Goal: Task Accomplishment & Management: Use online tool/utility

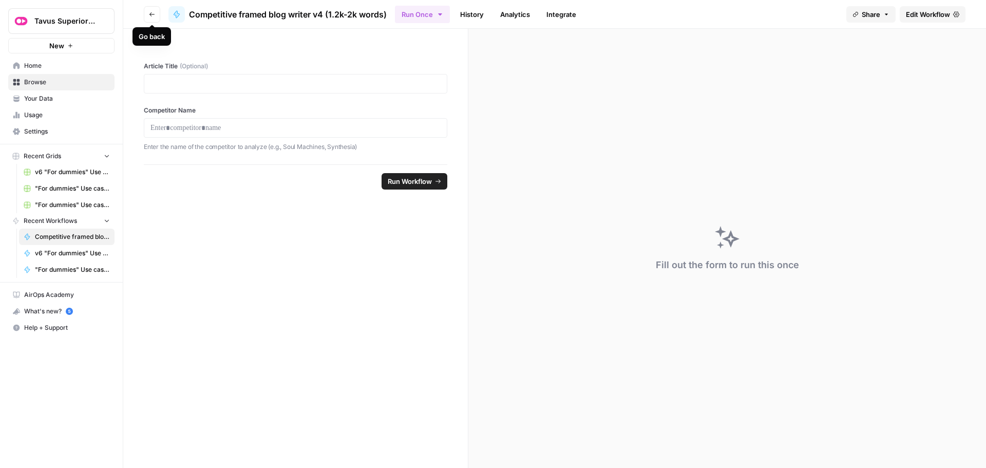
click at [147, 15] on button "Go back" at bounding box center [152, 14] width 16 height 16
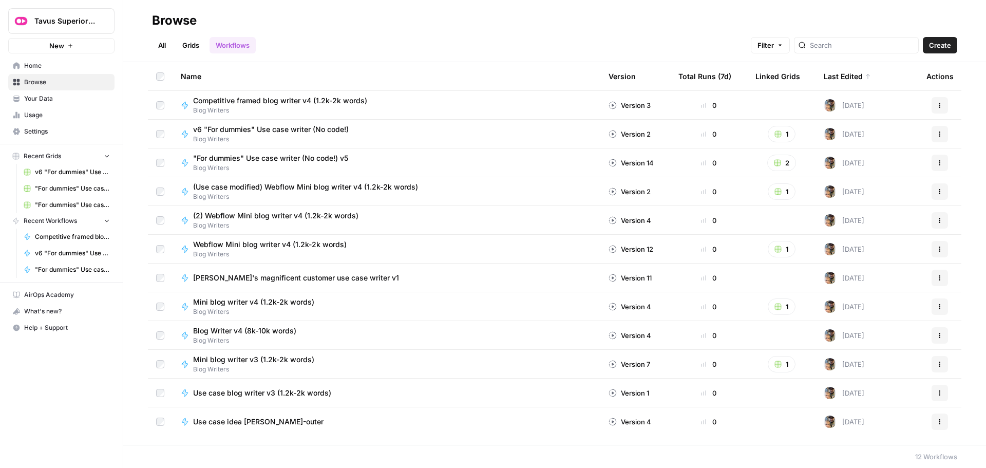
click at [330, 28] on h2 "Browse" at bounding box center [554, 20] width 805 height 16
click at [280, 99] on span "Competitive framed blog writer v4 (1.2k-2k words)" at bounding box center [280, 101] width 174 height 10
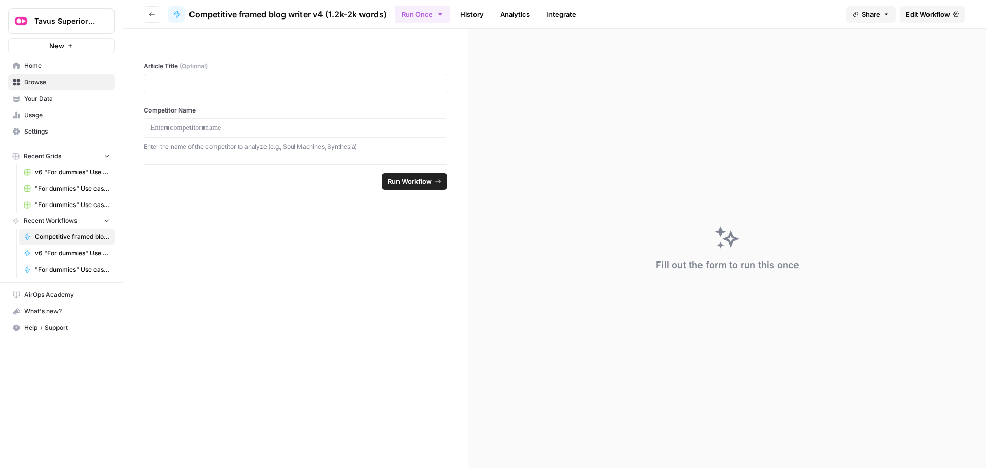
click at [923, 11] on span "Edit Workflow" at bounding box center [928, 14] width 44 height 10
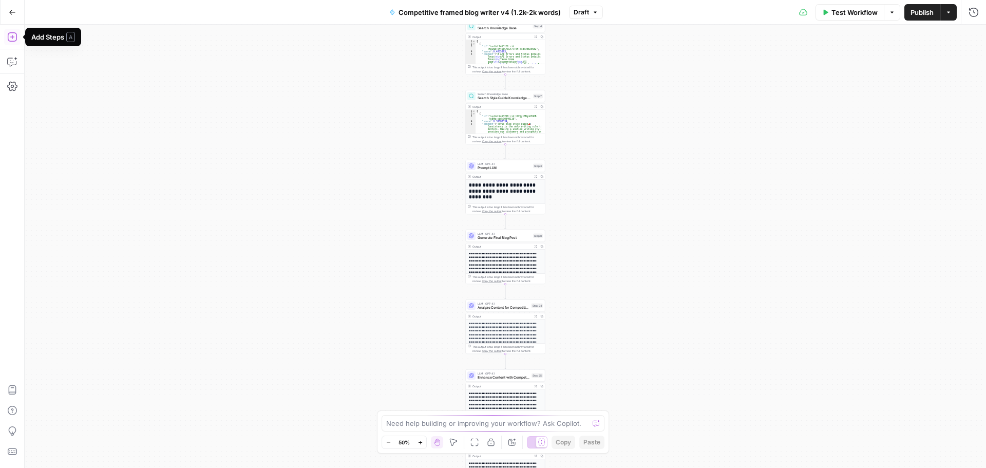
click at [12, 39] on icon "button" at bounding box center [11, 36] width 9 height 9
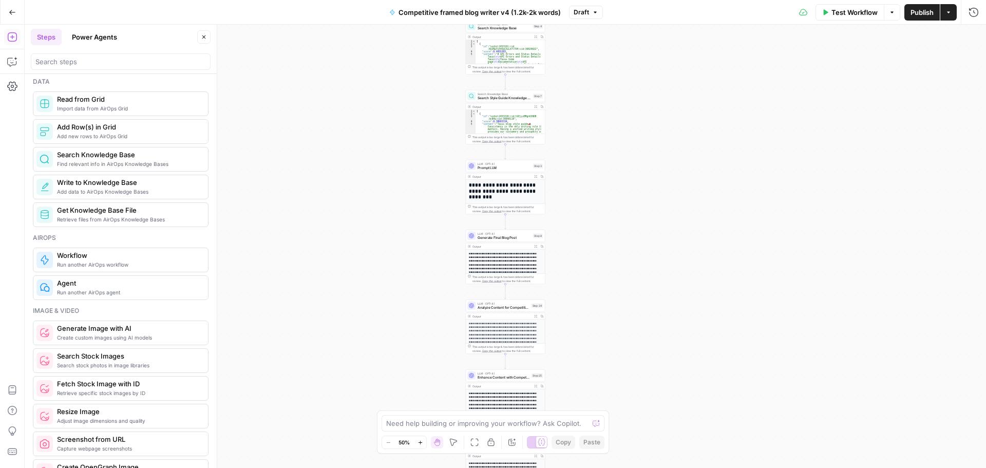
scroll to position [513, 0]
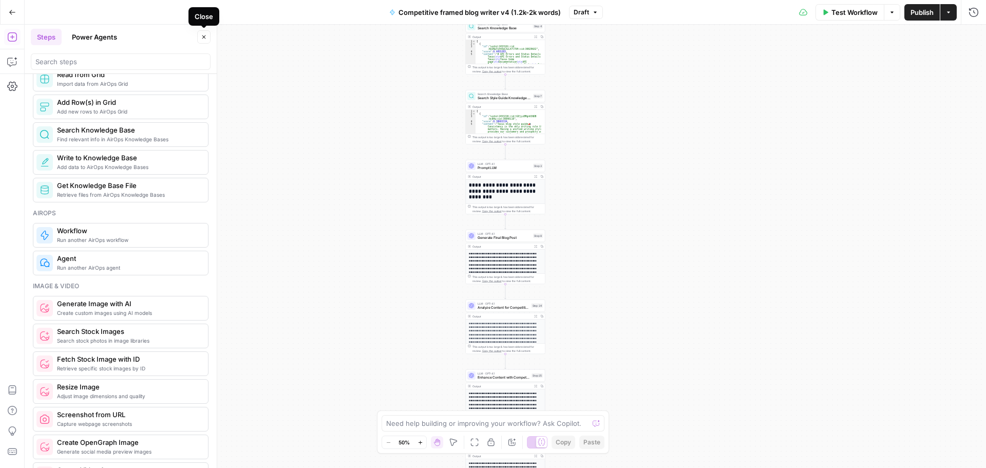
click at [206, 35] on icon "button" at bounding box center [204, 37] width 6 height 6
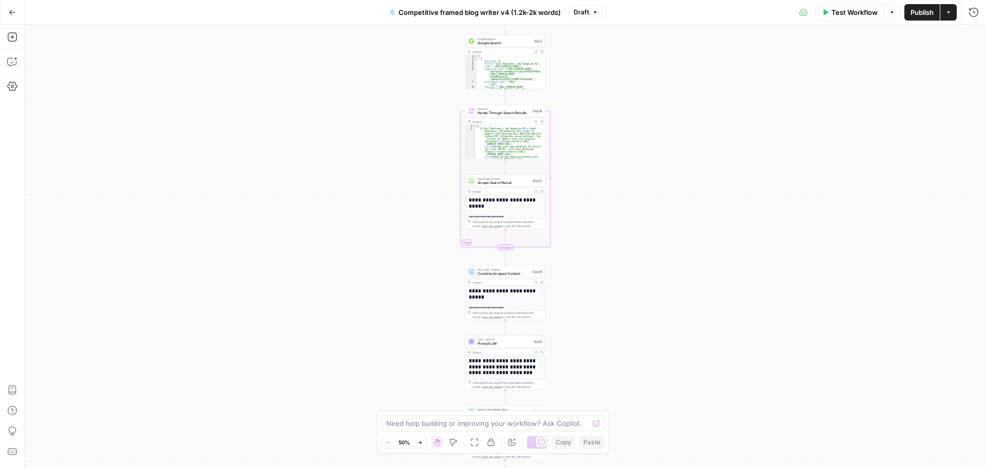
click at [15, 15] on icon "button" at bounding box center [12, 12] width 7 height 7
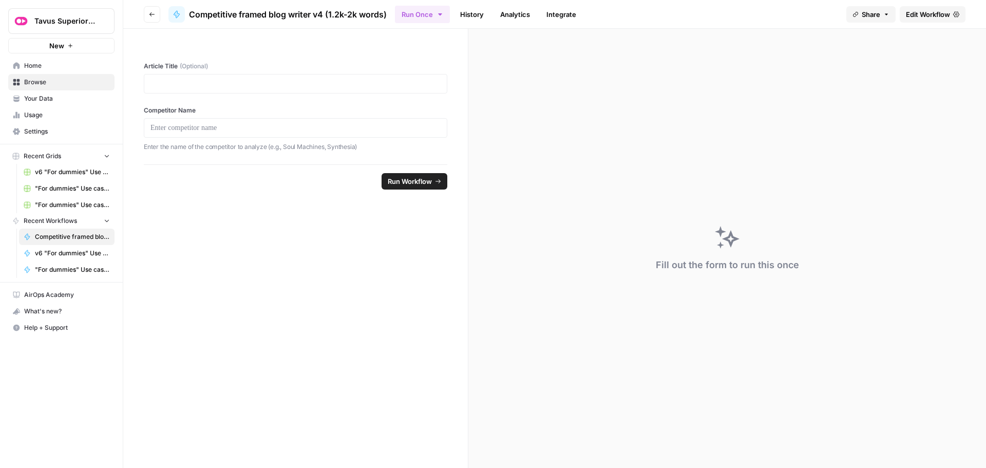
click at [151, 15] on icon "button" at bounding box center [152, 14] width 6 height 6
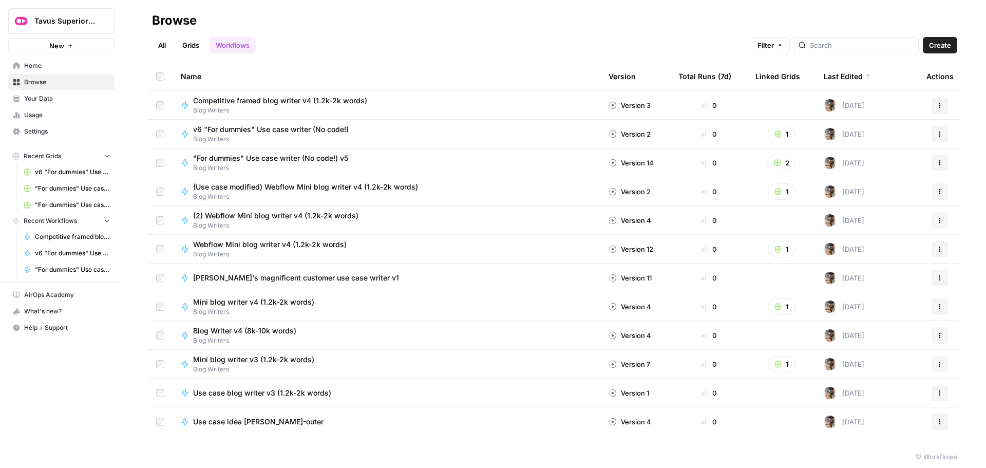
click at [298, 217] on span "(2) Webflow Mini blog writer v4 (1.2k-2k words)" at bounding box center [275, 216] width 165 height 10
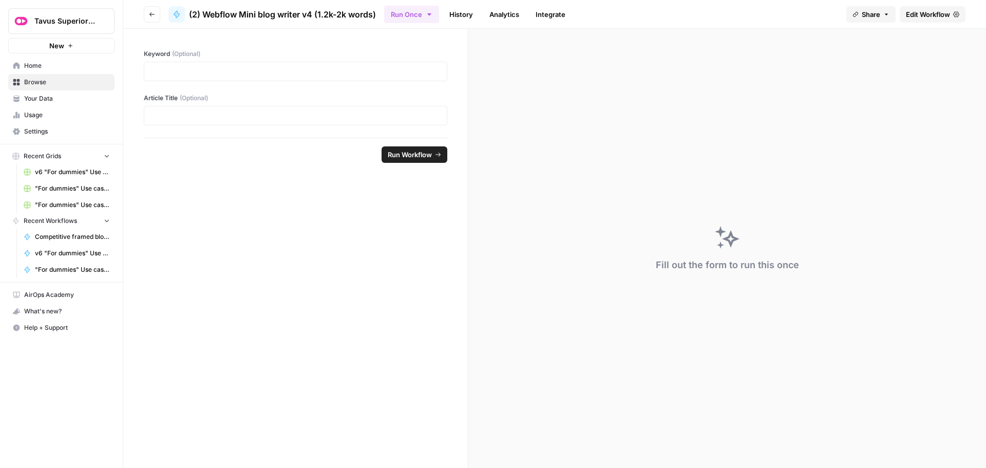
click at [924, 11] on span "Edit Workflow" at bounding box center [928, 14] width 44 height 10
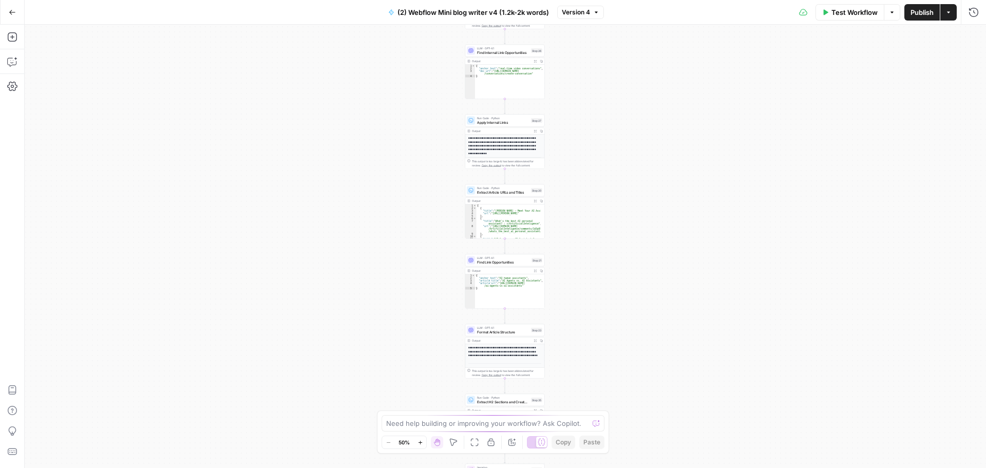
click at [14, 16] on button "Go Back" at bounding box center [12, 12] width 18 height 18
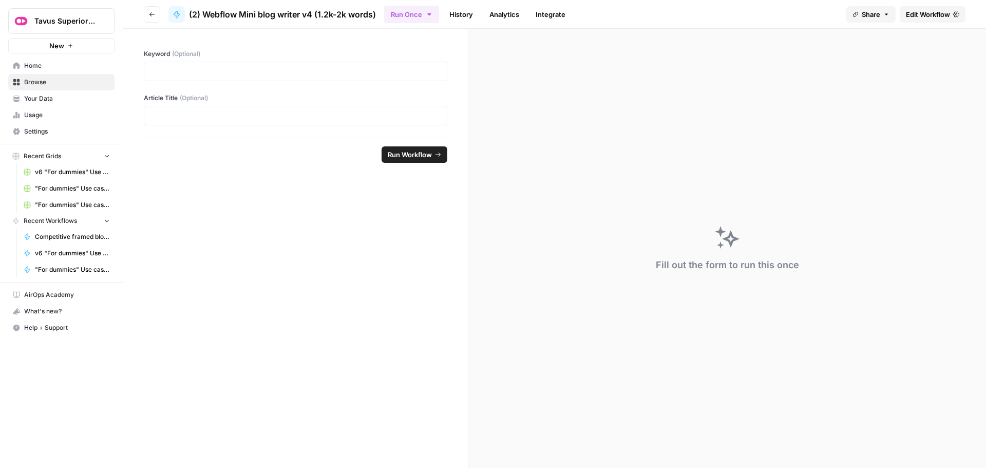
click at [150, 15] on icon "button" at bounding box center [151, 14] width 5 height 4
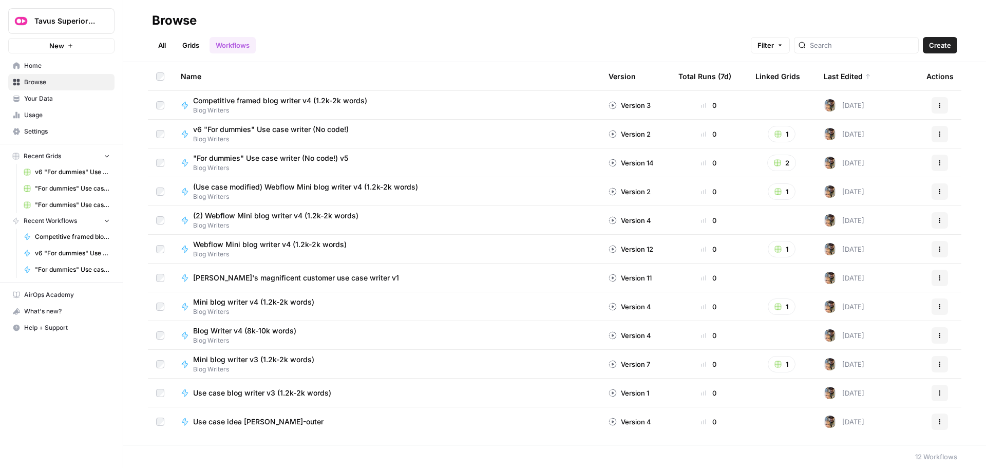
click at [59, 68] on span "Home" at bounding box center [67, 65] width 86 height 9
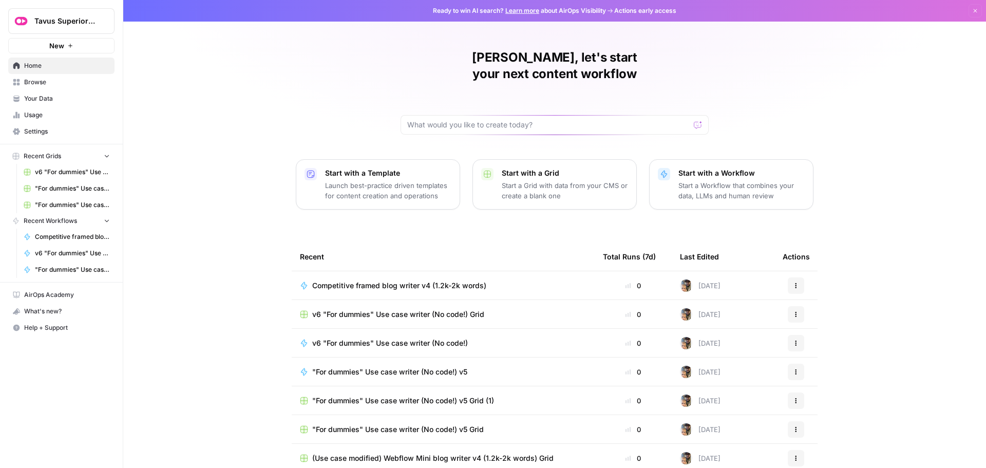
scroll to position [5, 0]
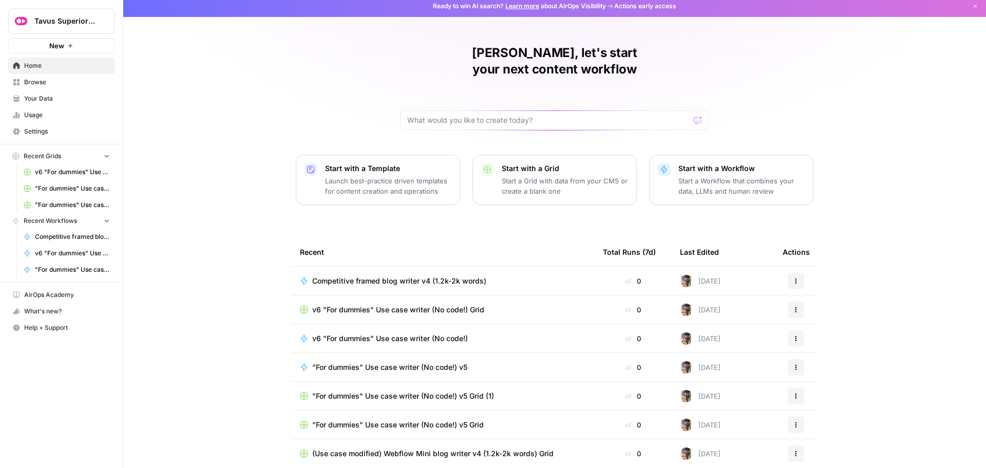
click at [44, 88] on link "Browse" at bounding box center [61, 82] width 106 height 16
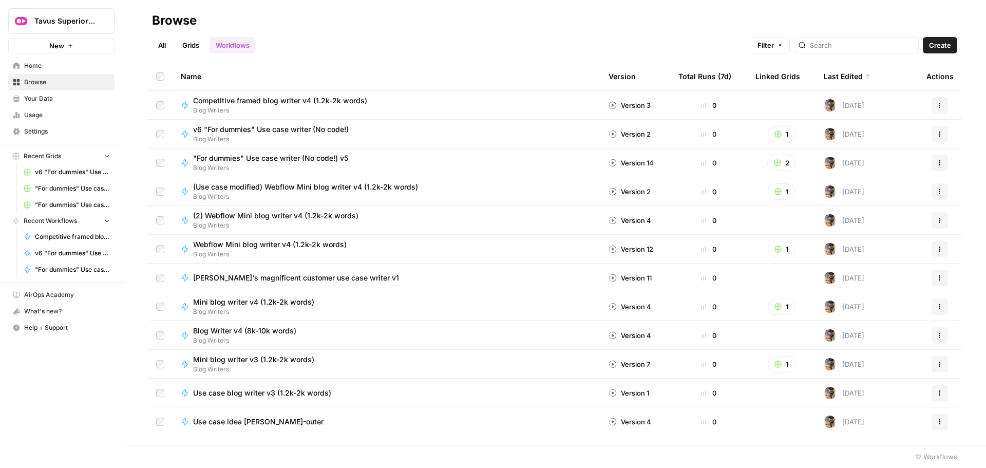
click at [232, 209] on td "(2) Webflow Mini blog writer v4 (1.2k-2k words) Blog Writers" at bounding box center [387, 220] width 428 height 28
click at [231, 212] on span "(2) Webflow Mini blog writer v4 (1.2k-2k words)" at bounding box center [275, 216] width 165 height 10
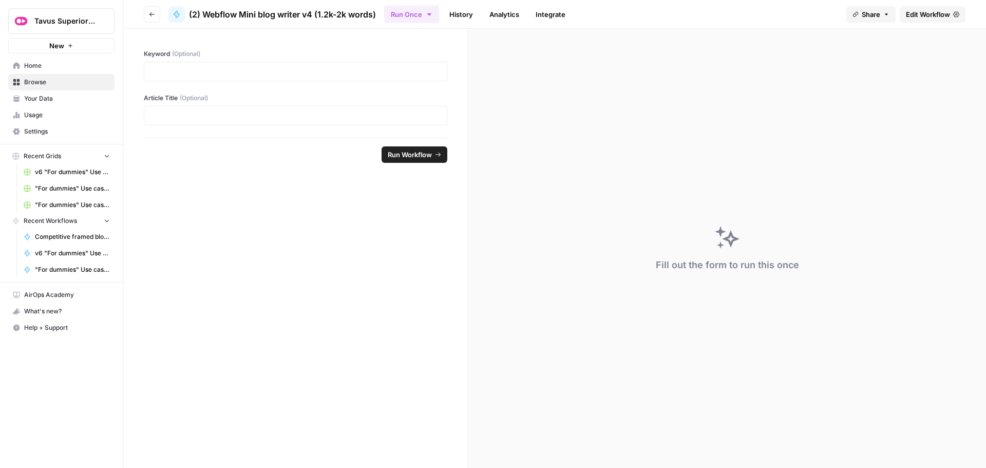
click at [916, 13] on span "Edit Workflow" at bounding box center [928, 14] width 44 height 10
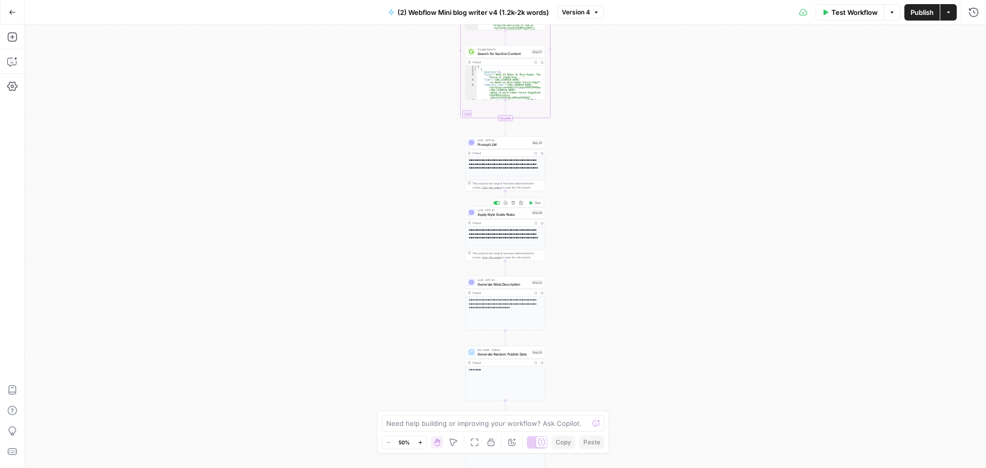
click at [500, 214] on span "Apply Style Guide Rules" at bounding box center [504, 214] width 52 height 5
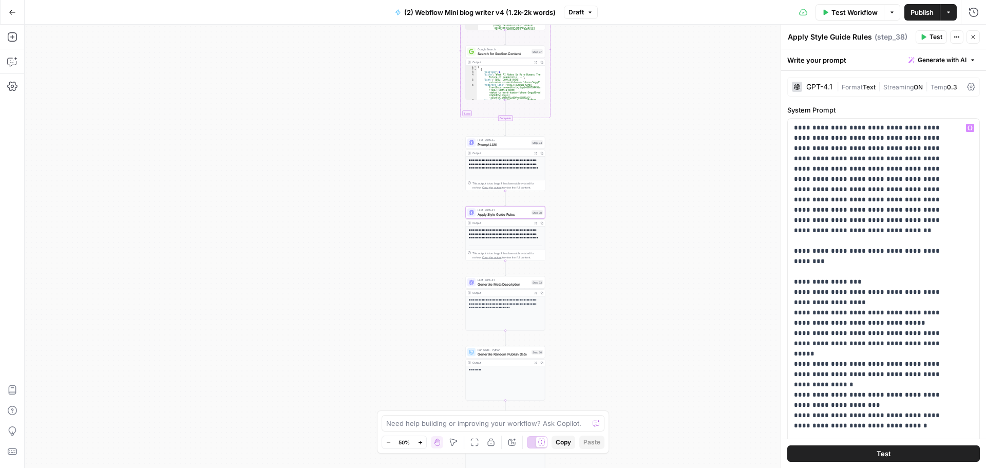
click at [633, 160] on div "Workflow Set Inputs Inputs Google Search Google Search Step 1 Output Expand Out…" at bounding box center [505, 246] width 961 height 443
click at [972, 35] on icon "button" at bounding box center [973, 37] width 6 height 6
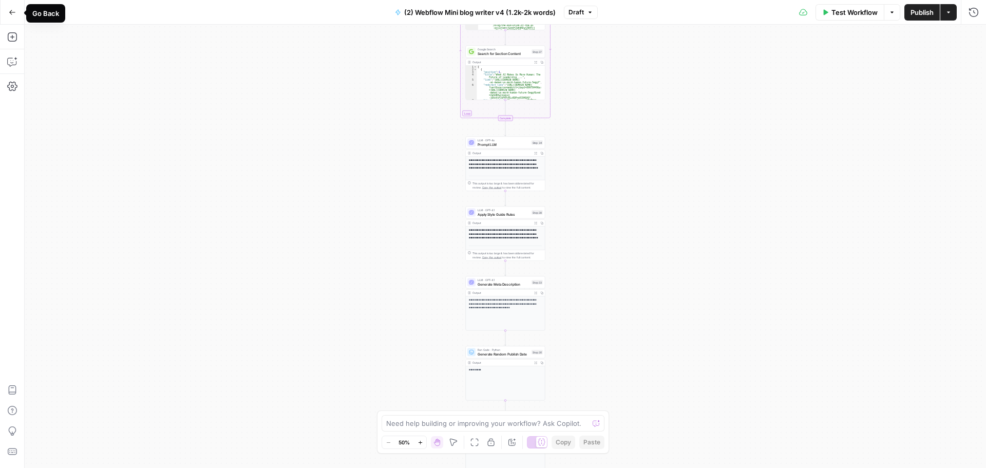
click at [5, 10] on button "Go Back" at bounding box center [12, 12] width 18 height 18
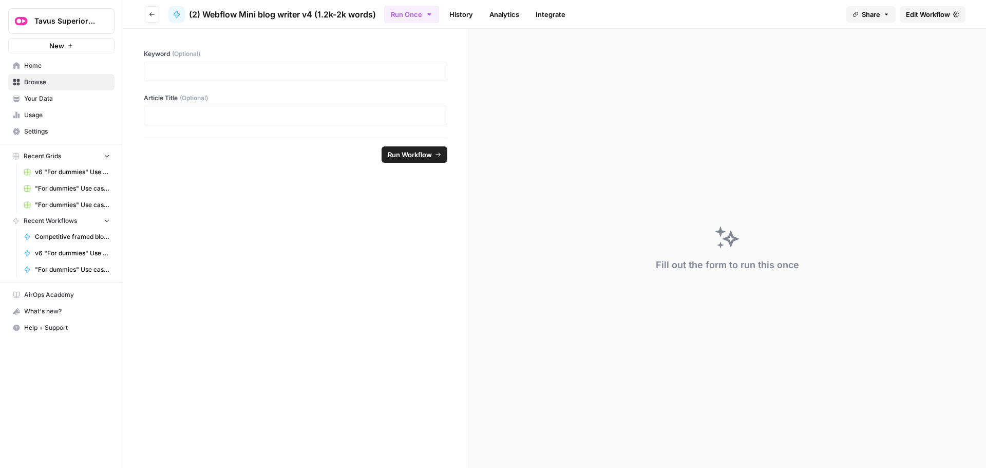
click at [153, 15] on icon "button" at bounding box center [152, 14] width 6 height 6
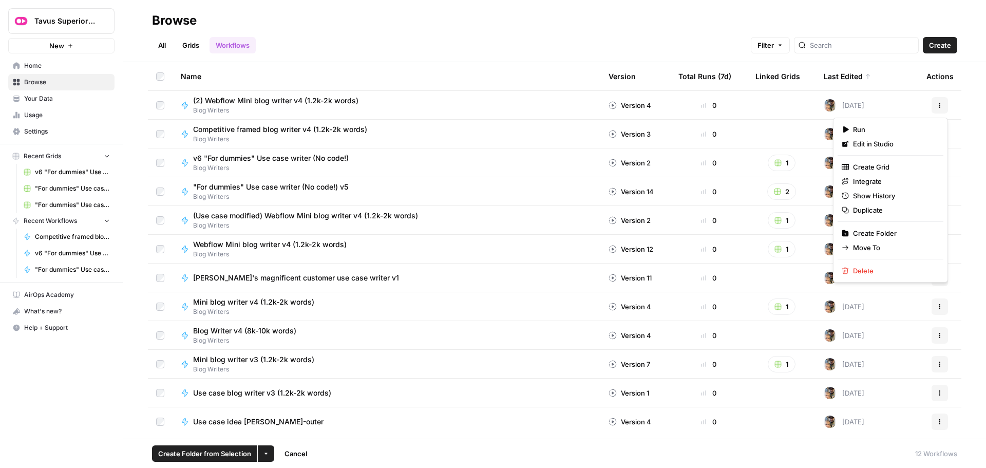
click at [938, 102] on icon "button" at bounding box center [940, 105] width 6 height 6
click at [871, 212] on span "Duplicate" at bounding box center [894, 210] width 82 height 10
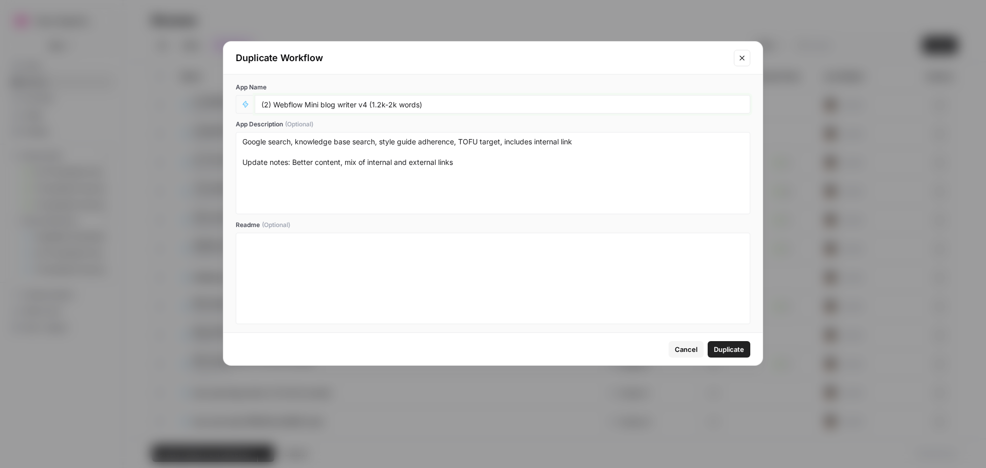
click at [340, 105] on input "(2) Webflow Mini blog writer v4 (1.2k-2k words)" at bounding box center [502, 104] width 482 height 9
type input "Webflow Publishing Flow"
click at [518, 187] on textarea "Google search, knowledge base search, style guide adherence, TOFU target, inclu…" at bounding box center [492, 173] width 501 height 73
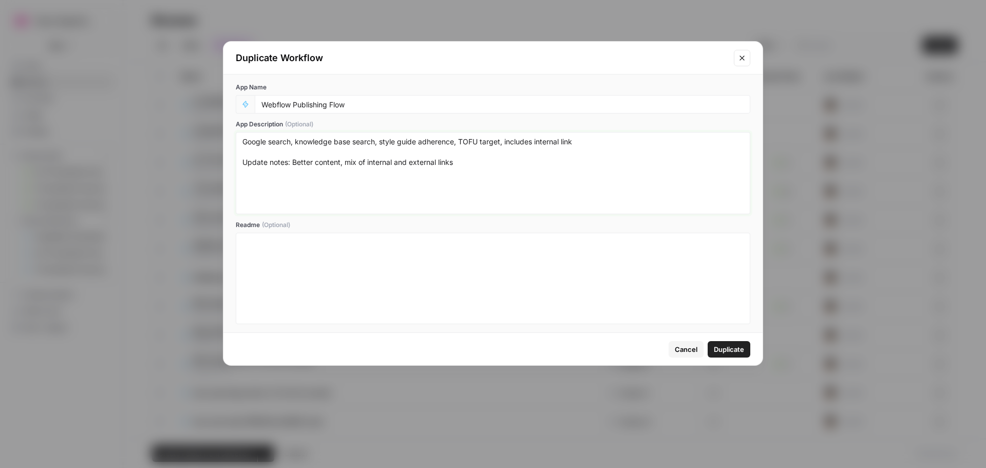
click at [518, 187] on textarea "Google search, knowledge base search, style guide adherence, TOFU target, inclu…" at bounding box center [492, 173] width 501 height 73
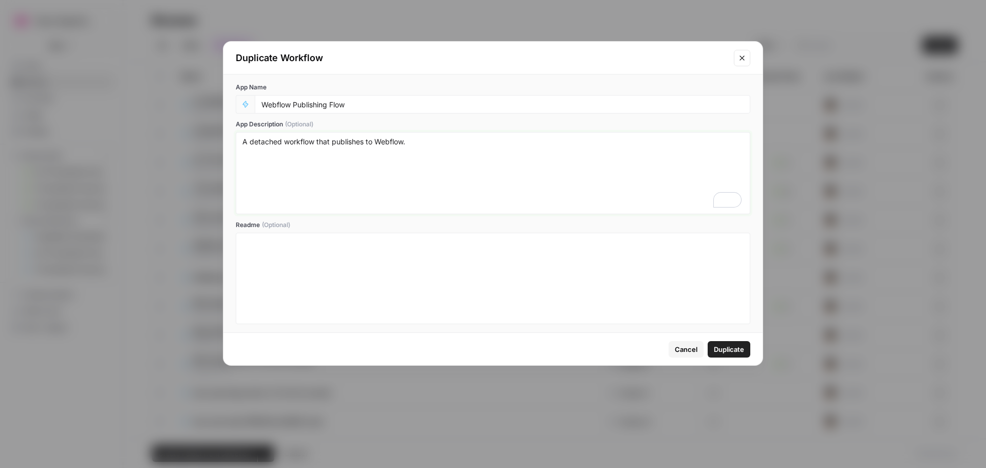
type textarea "A detached workflow that publishes to Webflow."
click at [732, 350] on span "Duplicate" at bounding box center [729, 349] width 30 height 10
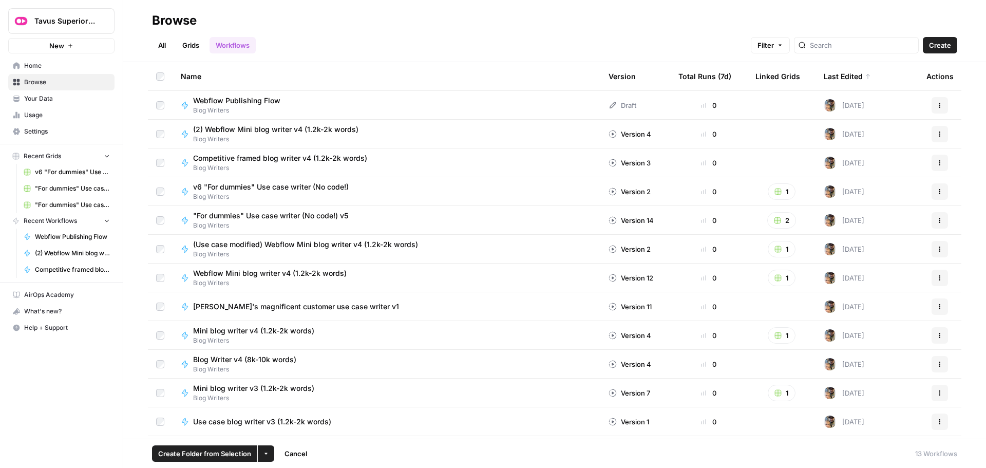
click at [216, 157] on span "Competitive framed blog writer v4 (1.2k-2k words)" at bounding box center [280, 158] width 174 height 10
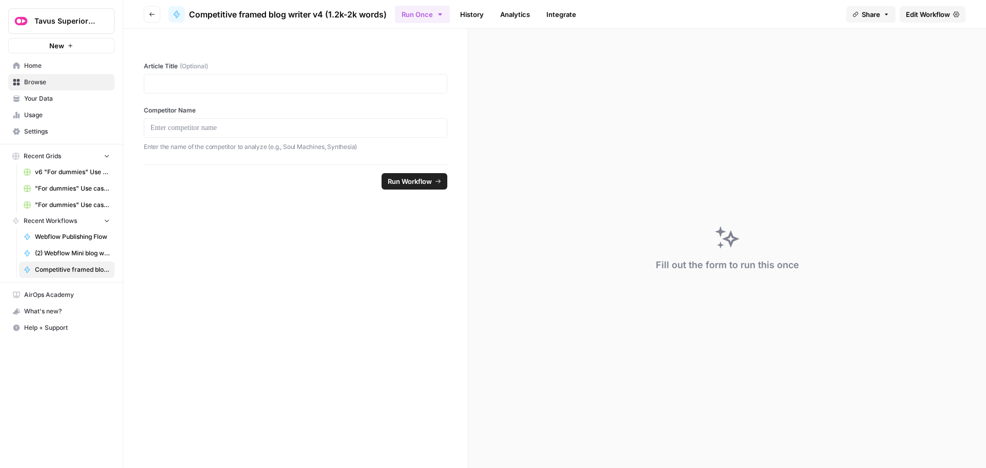
click at [925, 10] on span "Edit Workflow" at bounding box center [928, 14] width 44 height 10
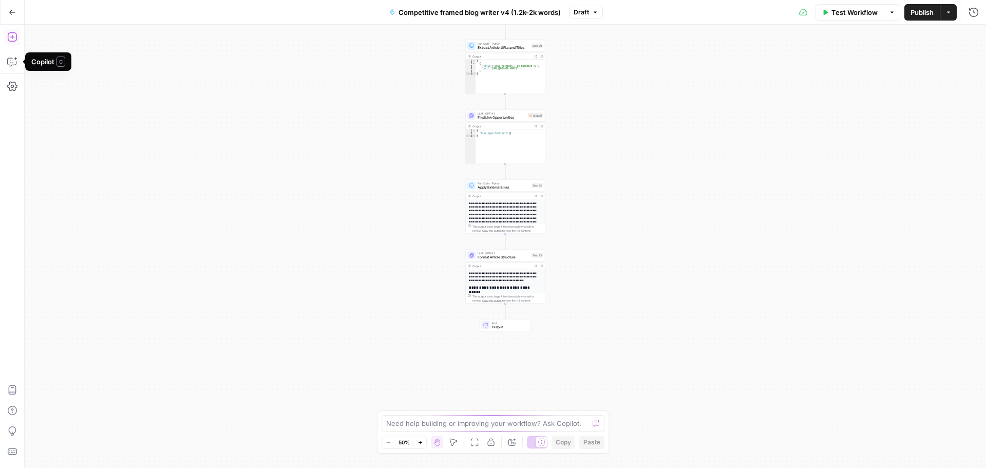
click at [10, 35] on icon "button" at bounding box center [12, 37] width 10 height 10
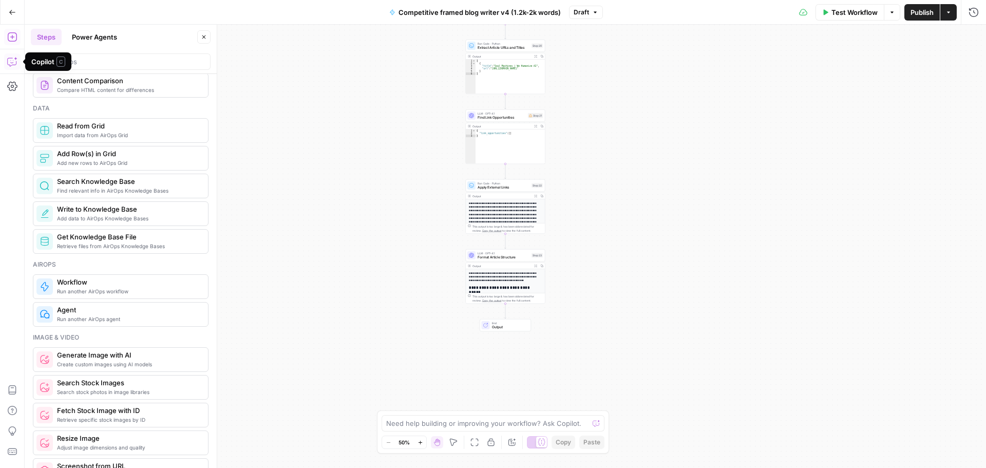
scroll to position [565, 0]
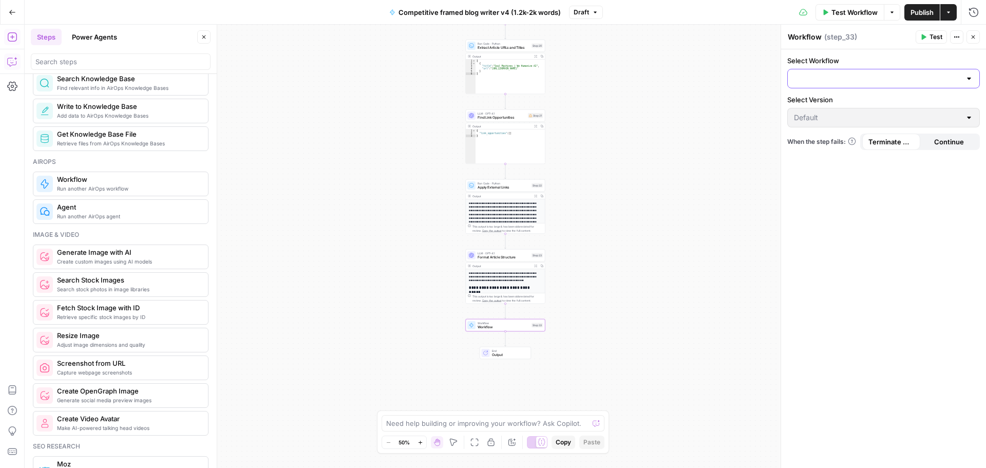
click at [892, 77] on input "Select Workflow" at bounding box center [877, 78] width 167 height 10
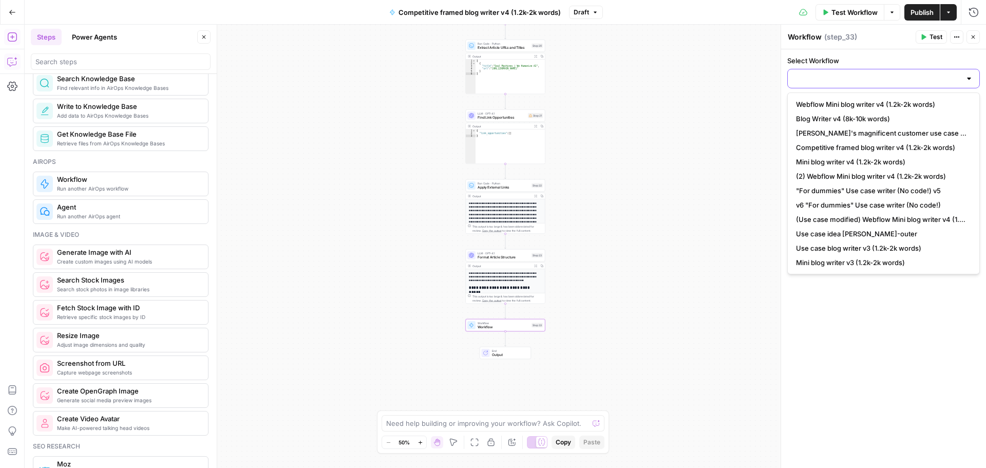
click at [855, 78] on input "Select Workflow" at bounding box center [877, 78] width 167 height 10
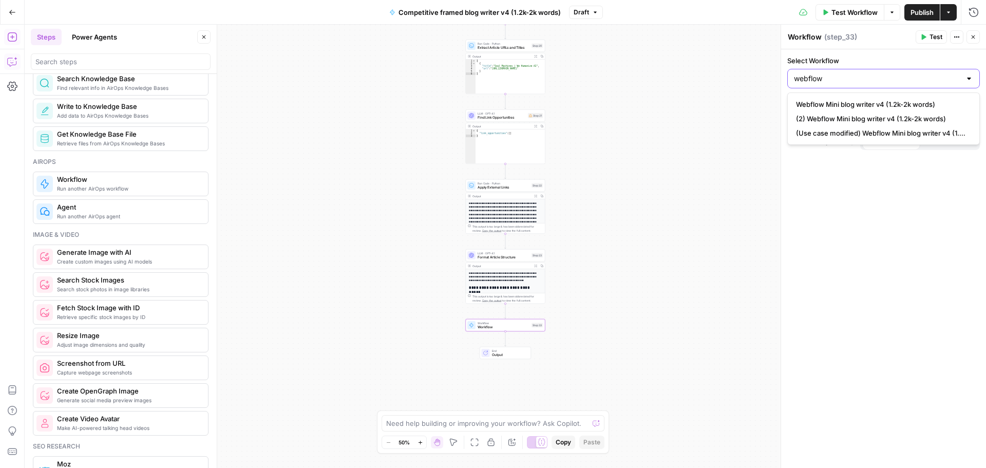
type input "webflow"
click at [862, 266] on div "Select Workflow Select Version Default When the step fails: Terminate Workflow …" at bounding box center [883, 258] width 205 height 418
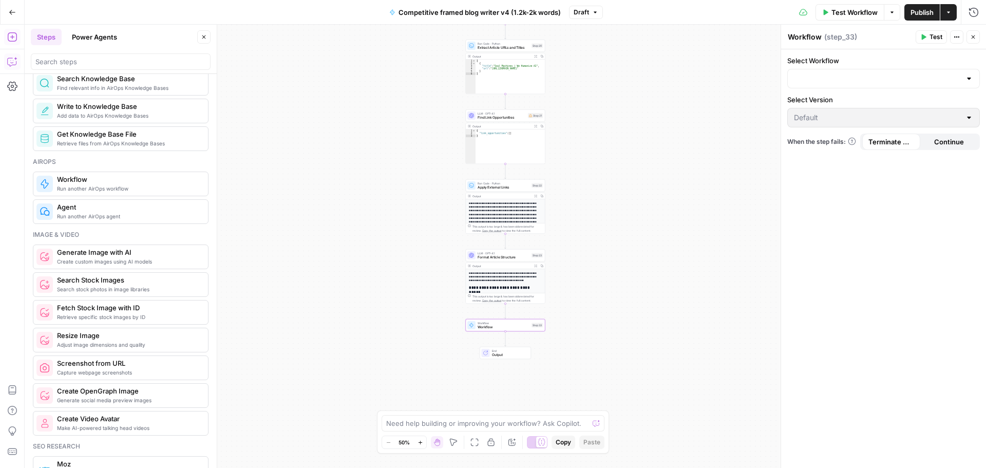
click at [15, 12] on span "Go Back" at bounding box center [15, 12] width 1 height 1
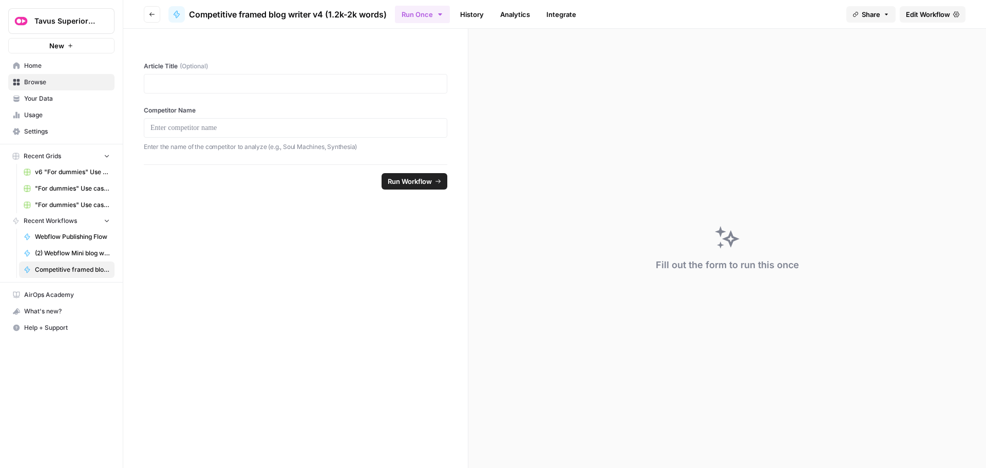
click at [151, 21] on button "Go back" at bounding box center [152, 14] width 16 height 16
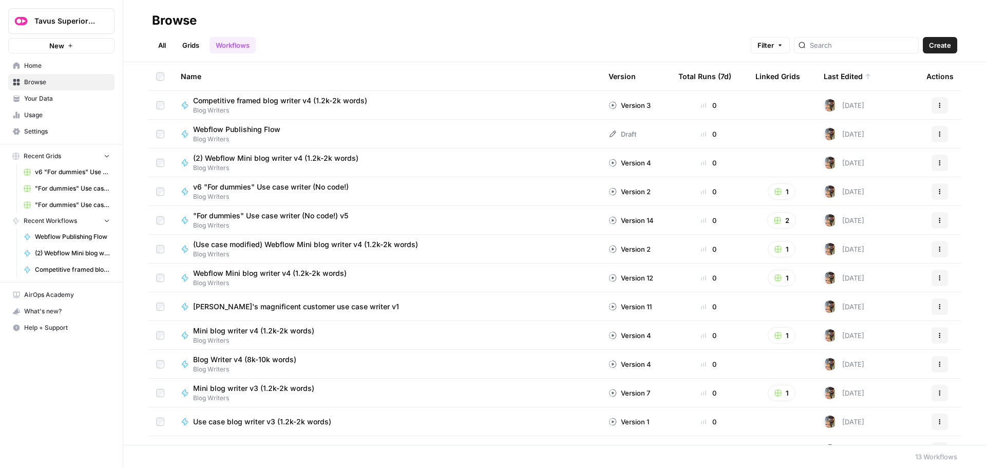
click at [249, 132] on span "Webflow Publishing Flow" at bounding box center [236, 129] width 87 height 10
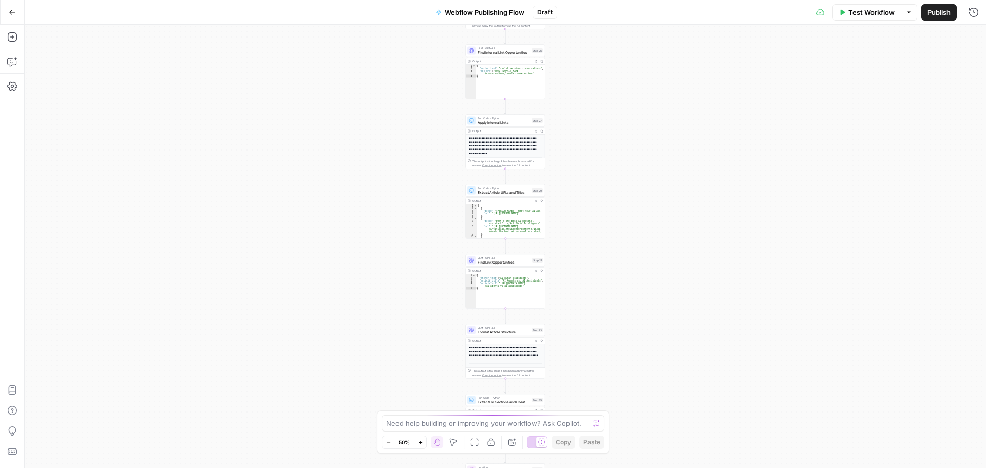
click at [930, 13] on span "Publish" at bounding box center [938, 12] width 23 height 10
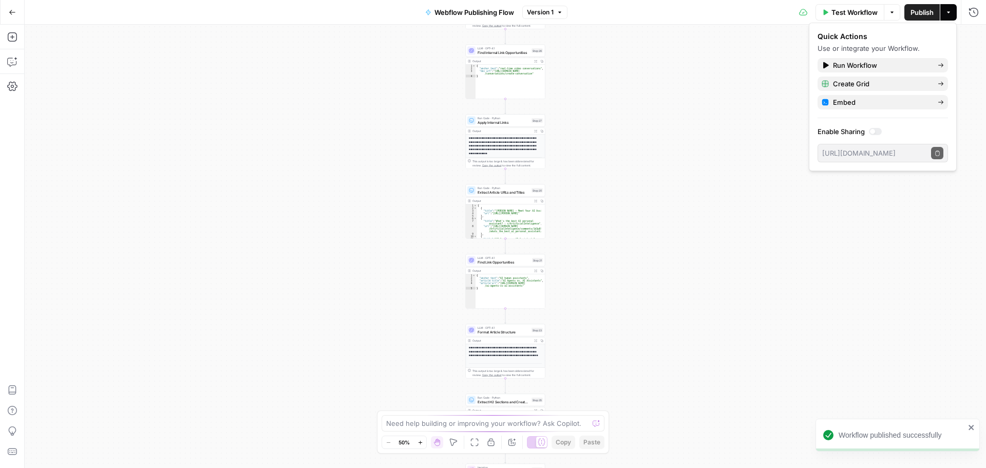
click at [14, 10] on icon "button" at bounding box center [12, 12] width 7 height 7
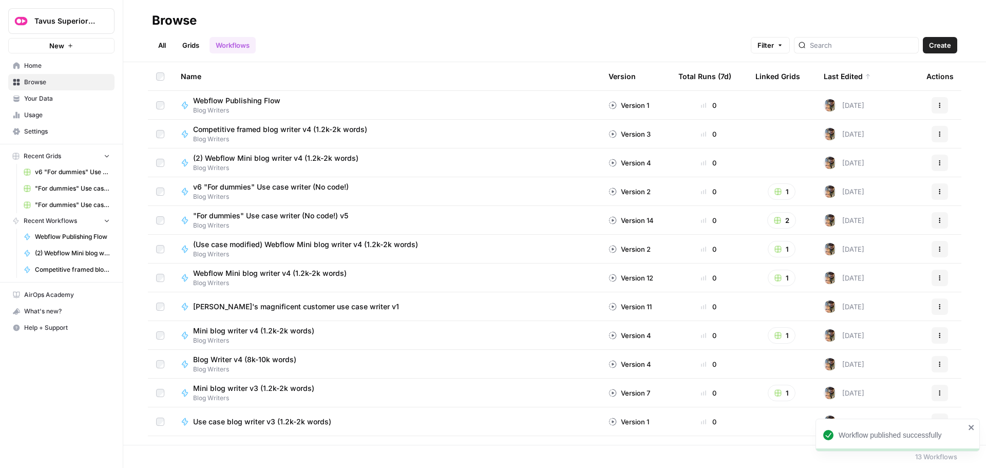
click at [242, 130] on span "Competitive framed blog writer v4 (1.2k-2k words)" at bounding box center [280, 129] width 174 height 10
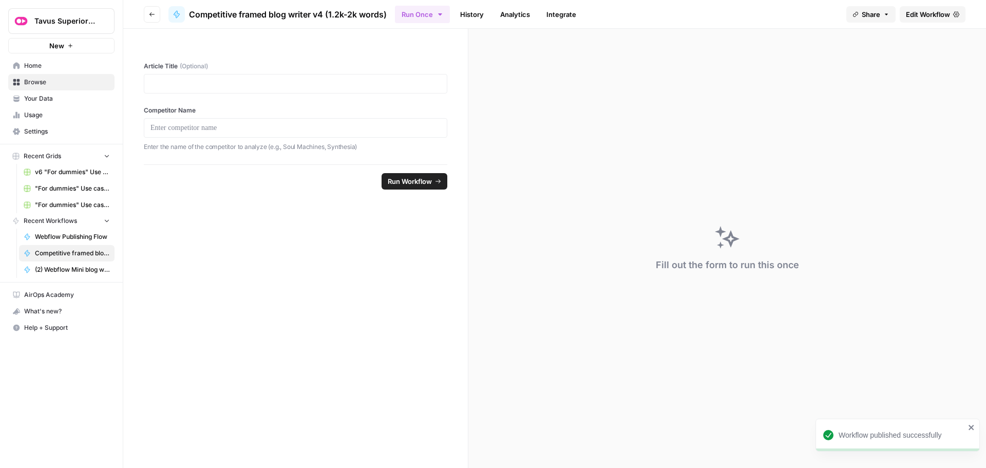
click at [927, 12] on span "Edit Workflow" at bounding box center [928, 14] width 44 height 10
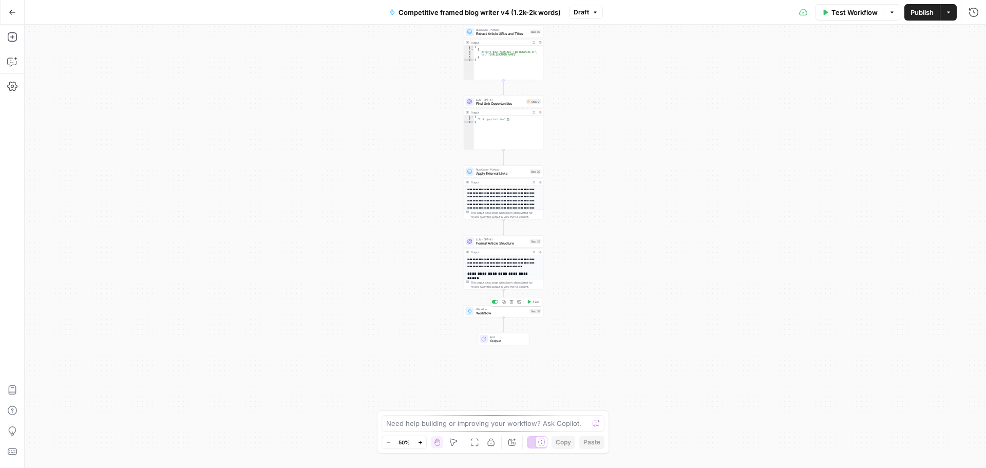
click at [501, 311] on span "Workflow" at bounding box center [502, 313] width 52 height 5
click at [931, 72] on div at bounding box center [883, 79] width 193 height 20
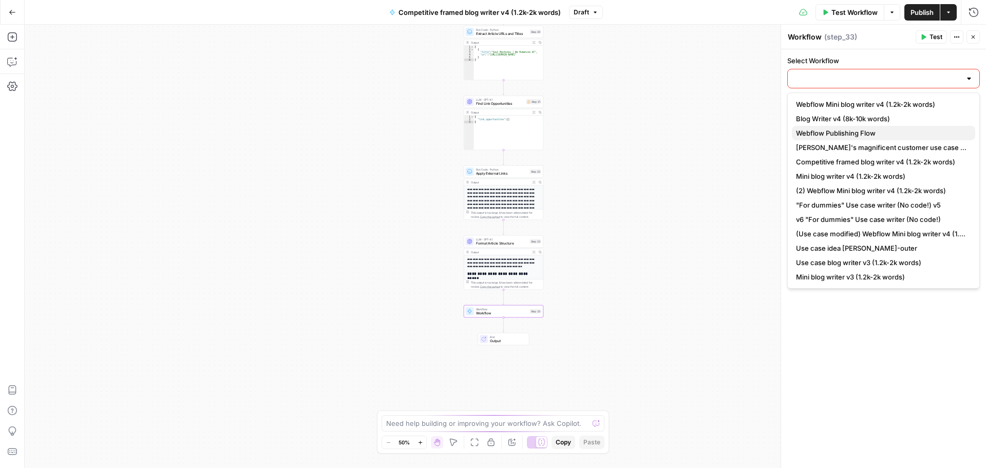
click at [868, 131] on span "Webflow Publishing Flow" at bounding box center [881, 133] width 171 height 10
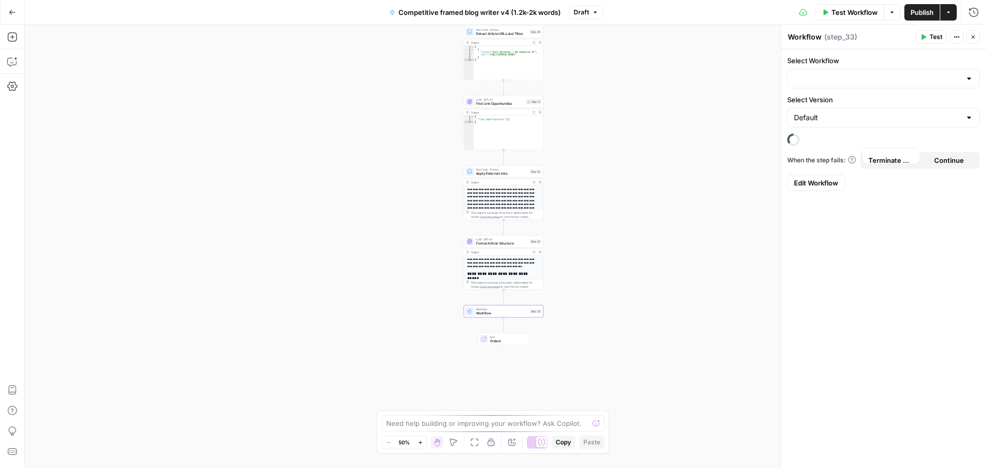
type input "Webflow Publishing Flow"
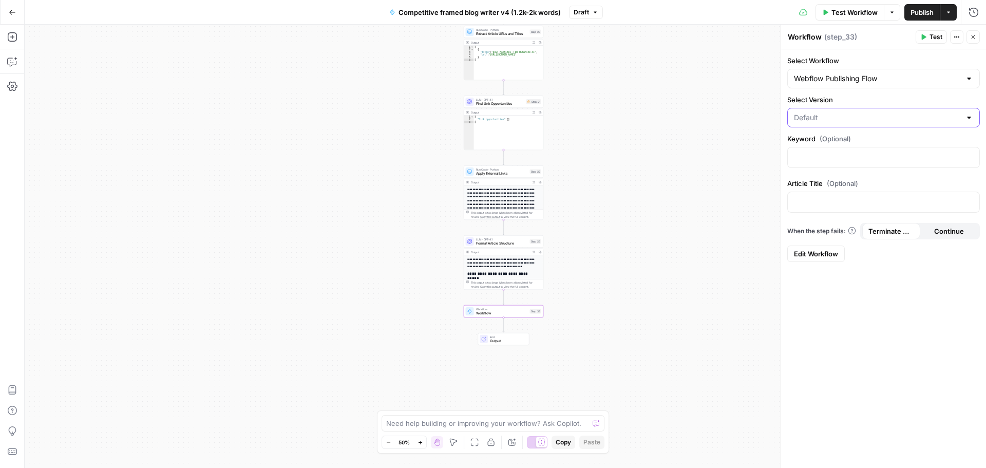
click at [863, 116] on input "Select Version" at bounding box center [877, 117] width 167 height 10
type input "Default"
click at [863, 99] on label "Select Version" at bounding box center [883, 99] width 193 height 10
click at [863, 112] on input "Default" at bounding box center [877, 117] width 167 height 10
type input "Default"
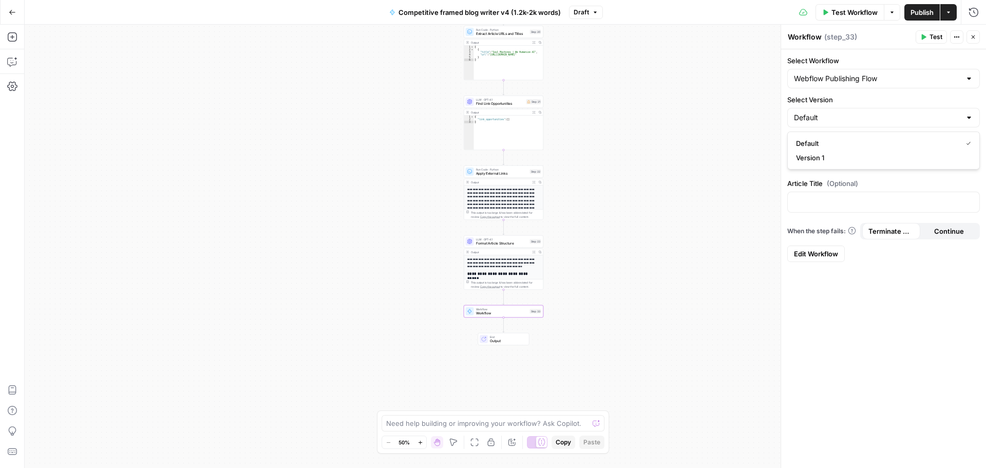
click at [863, 99] on label "Select Version" at bounding box center [883, 99] width 193 height 10
click at [863, 112] on input "Default" at bounding box center [877, 117] width 167 height 10
click at [850, 155] on span "Version 1" at bounding box center [881, 158] width 171 height 10
type input "Version 1"
click at [10, 62] on icon "button" at bounding box center [12, 61] width 10 height 10
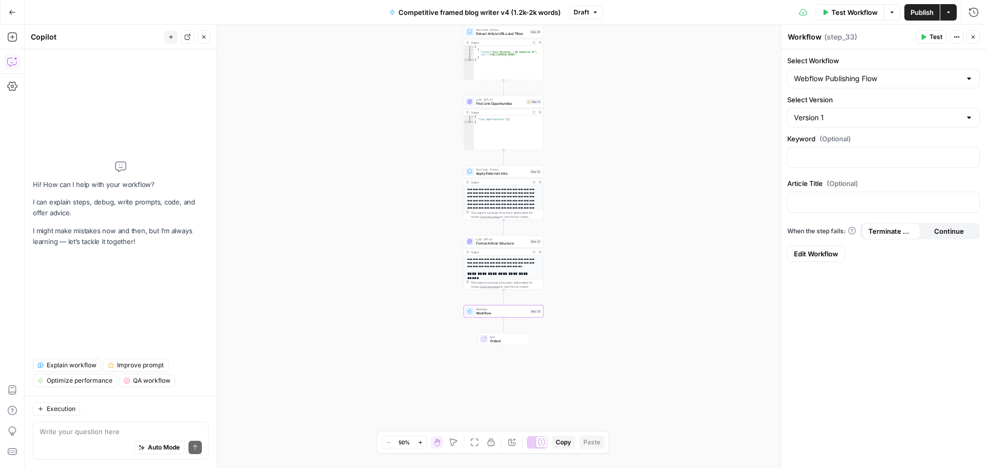
click at [107, 431] on textarea at bounding box center [121, 431] width 162 height 10
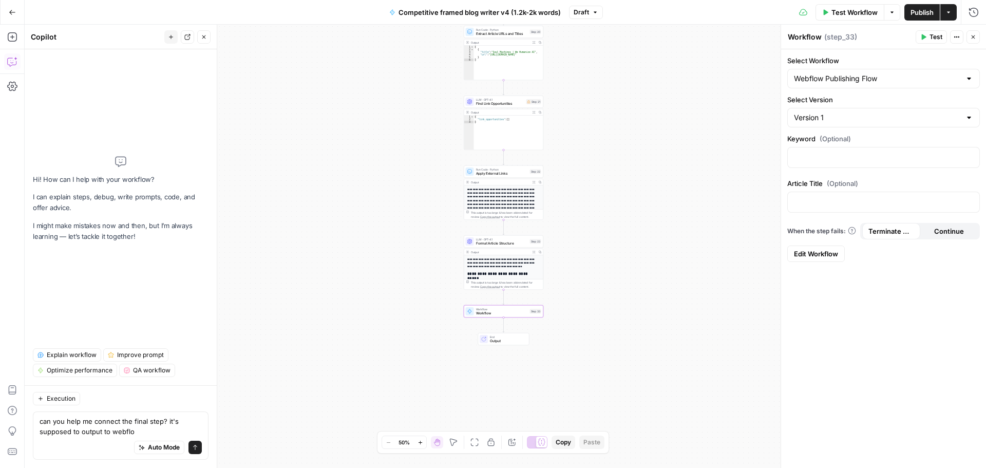
type textarea "can you help me connect the final step? it's supposed to output to webflow"
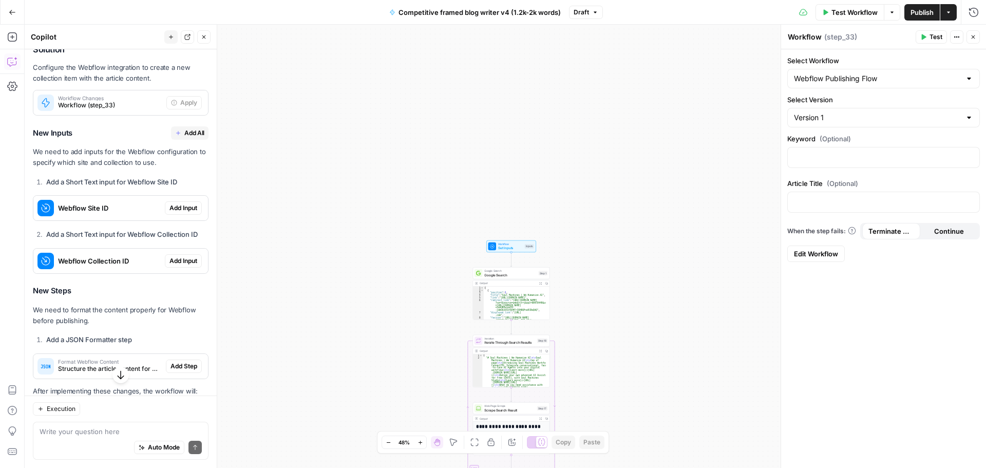
scroll to position [139, 0]
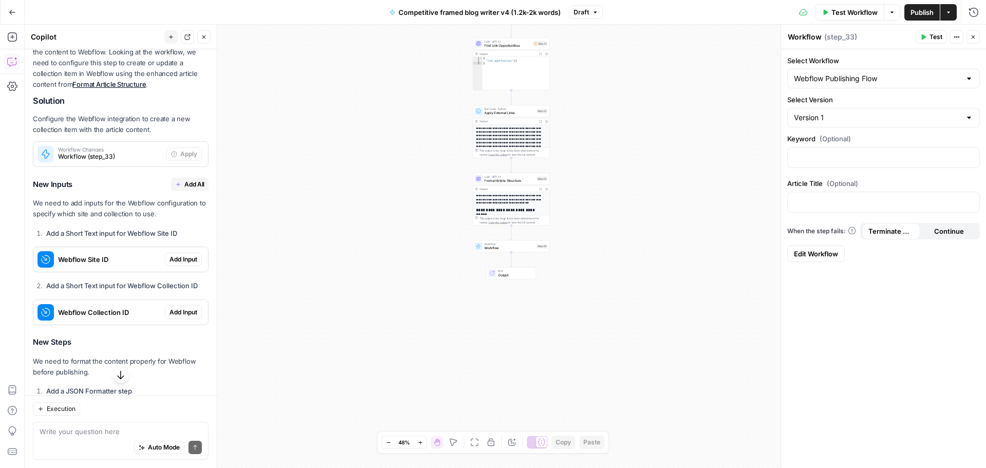
click at [175, 182] on icon "button" at bounding box center [178, 184] width 6 height 6
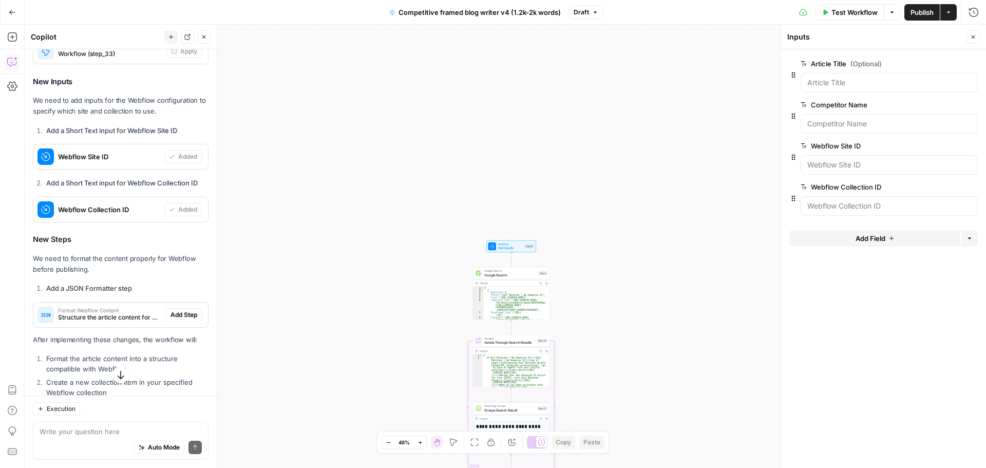
scroll to position [360, 0]
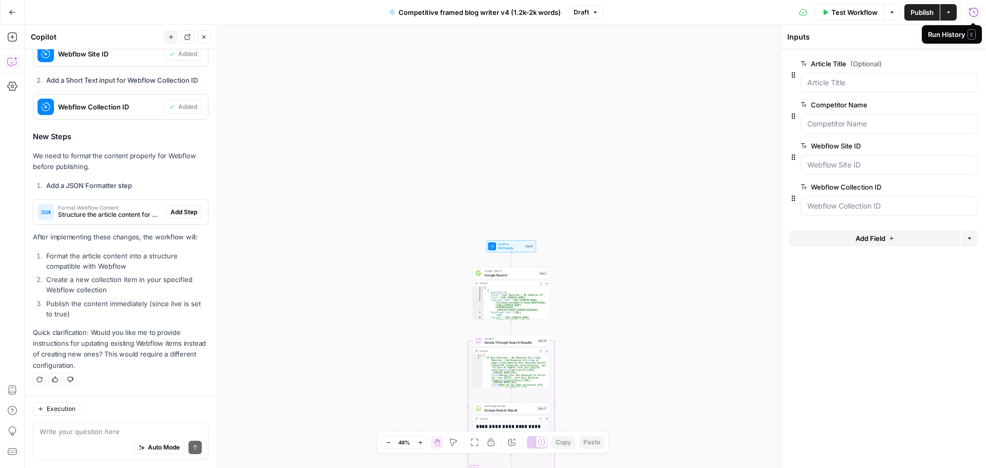
click at [973, 11] on icon "button" at bounding box center [973, 12] width 10 height 10
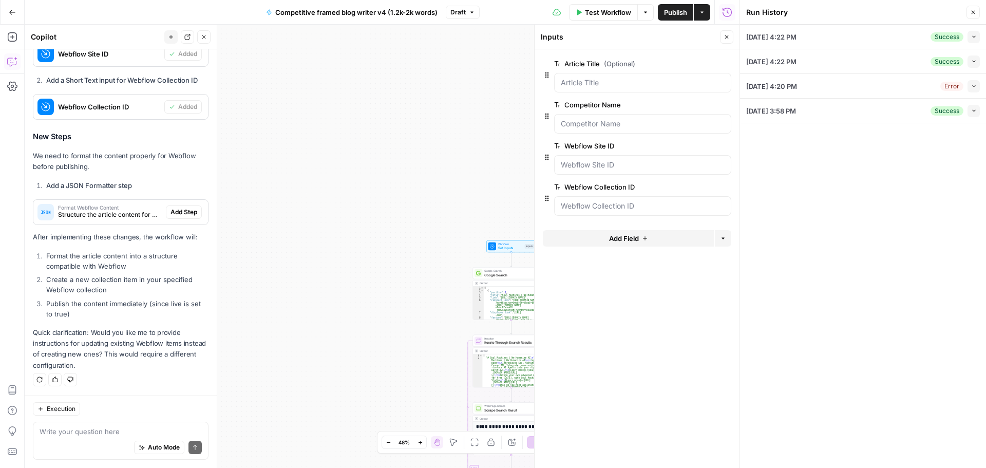
click at [970, 10] on icon "button" at bounding box center [973, 12] width 6 height 6
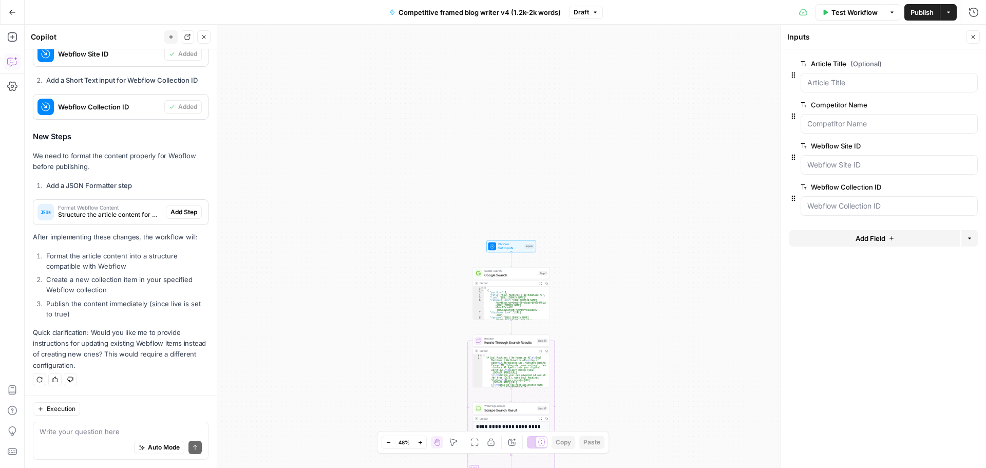
click at [98, 439] on div "Auto Mode Send" at bounding box center [121, 447] width 162 height 23
type textarea "undo those changes"
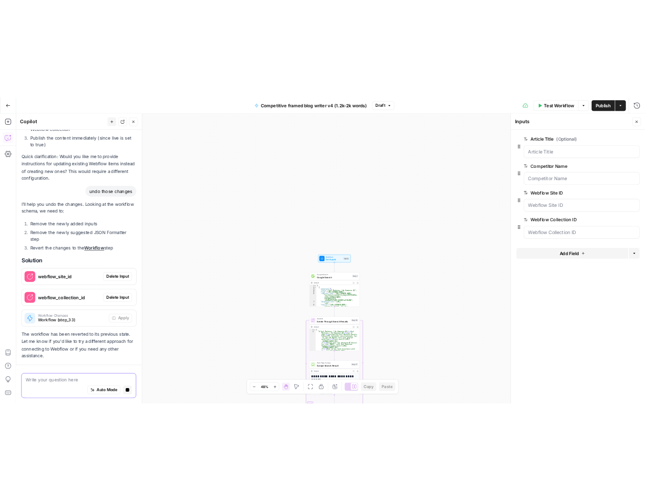
scroll to position [632, 0]
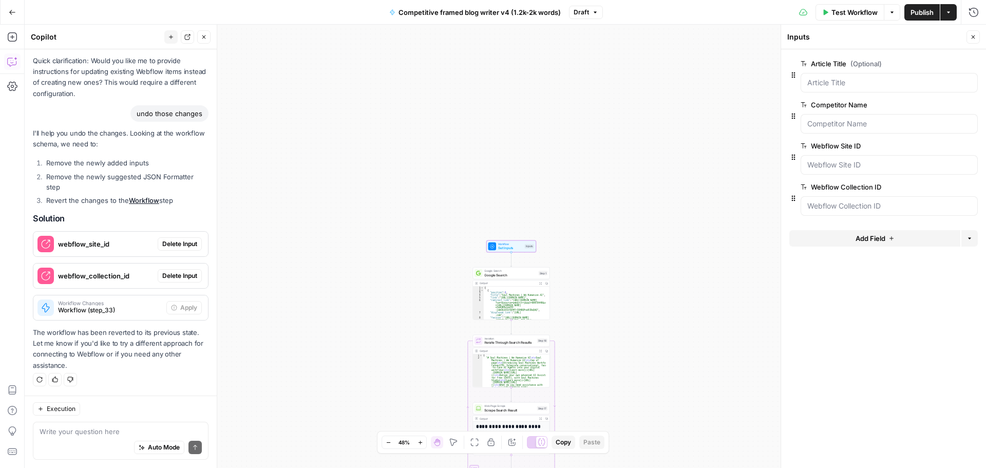
click at [166, 244] on span "Delete Input" at bounding box center [179, 243] width 35 height 9
click at [175, 277] on span "Delete Input" at bounding box center [179, 275] width 35 height 9
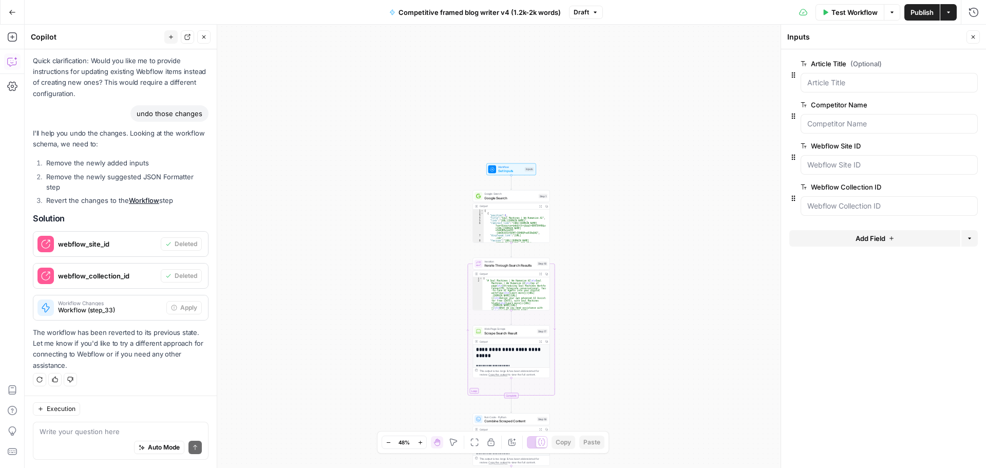
click at [9, 15] on icon "button" at bounding box center [12, 12] width 7 height 7
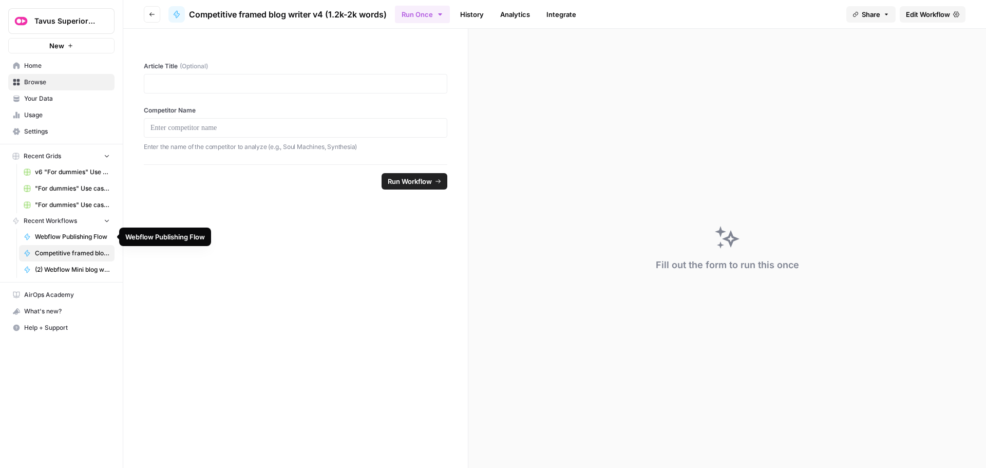
click at [72, 237] on span "Webflow Publishing Flow" at bounding box center [72, 236] width 75 height 9
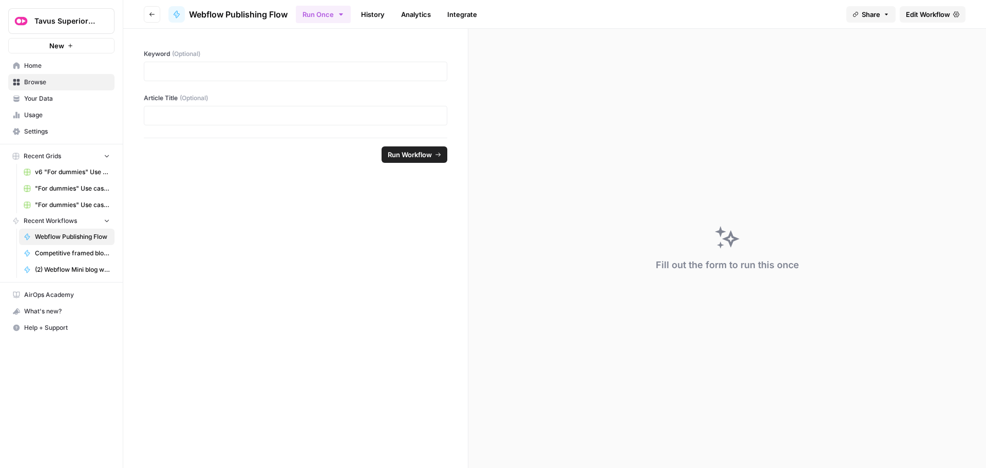
click at [937, 15] on span "Edit Workflow" at bounding box center [928, 14] width 44 height 10
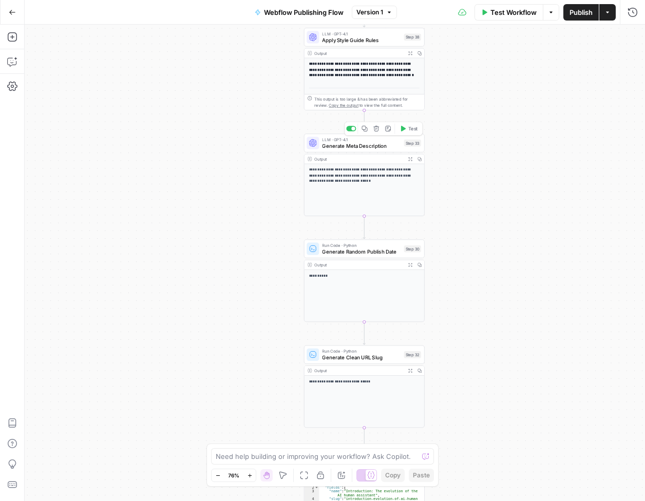
click at [355, 148] on span "Generate Meta Description" at bounding box center [361, 146] width 79 height 8
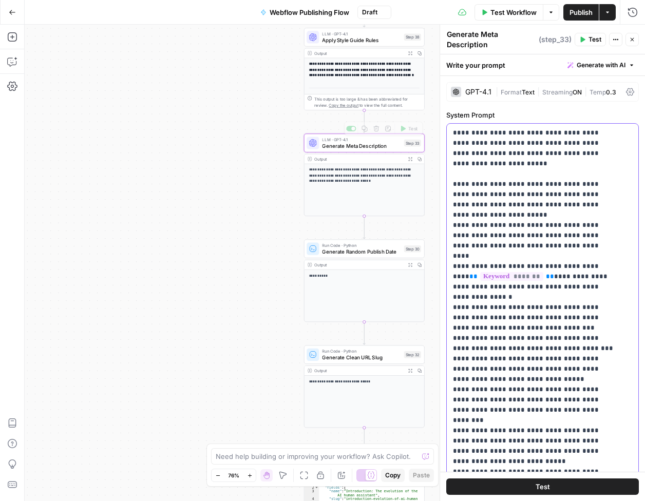
click at [501, 130] on p "**********" at bounding box center [535, 379] width 164 height 503
click at [591, 150] on p "**********" at bounding box center [535, 379] width 164 height 503
click at [250, 206] on div "Workflow Set Inputs Inputs Google Search Google Search Step 1 Output Expand Out…" at bounding box center [335, 263] width 620 height 477
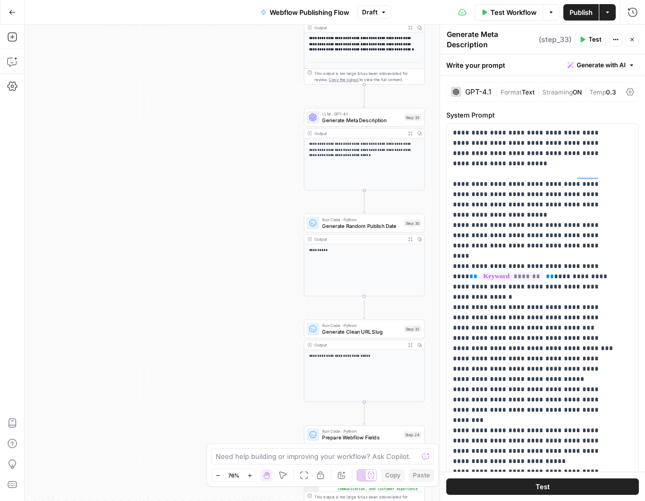
click at [634, 40] on icon "button" at bounding box center [632, 39] width 6 height 6
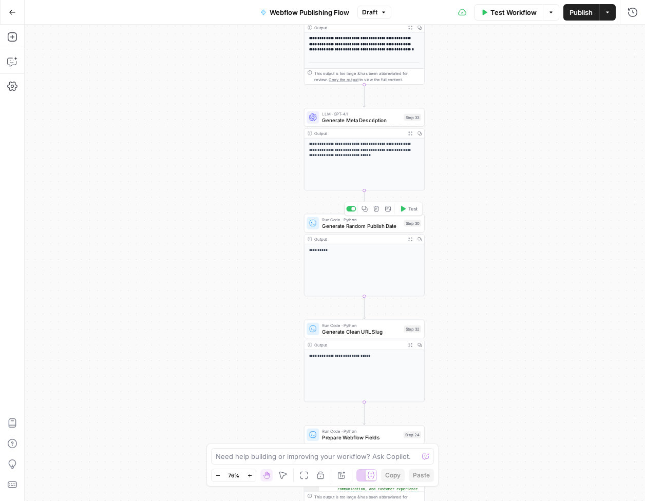
click at [371, 225] on span "Generate Random Publish Date" at bounding box center [361, 226] width 79 height 8
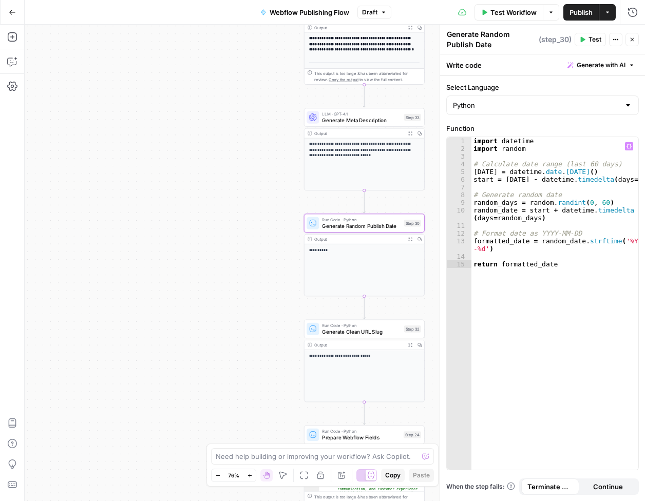
click at [567, 275] on div "import datetime import random # Calculate date range (last 60 days) today = dat…" at bounding box center [554, 311] width 167 height 349
type textarea "**********"
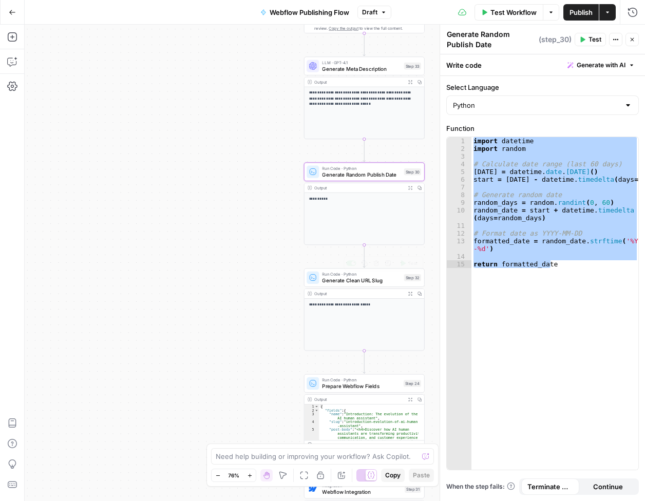
drag, startPoint x: 337, startPoint y: 277, endPoint x: 285, endPoint y: 233, distance: 67.7
click at [337, 277] on span "Generate Clean URL Slug" at bounding box center [361, 281] width 79 height 8
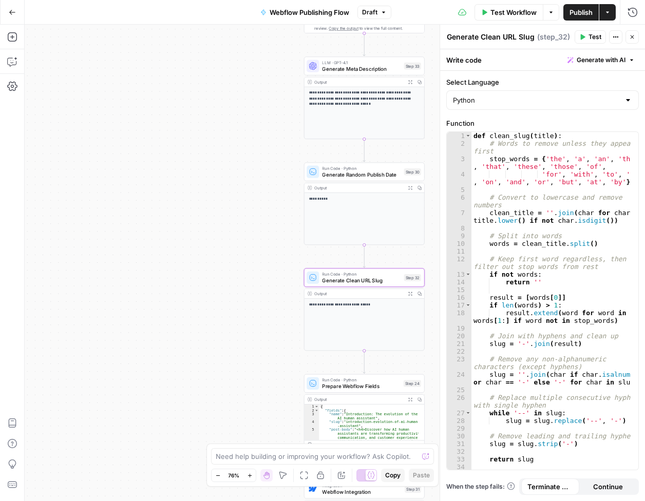
click at [511, 207] on div "def clean_slug ( title ) : # Words to remove unless they appear first stop_word…" at bounding box center [551, 309] width 160 height 354
type textarea "**********"
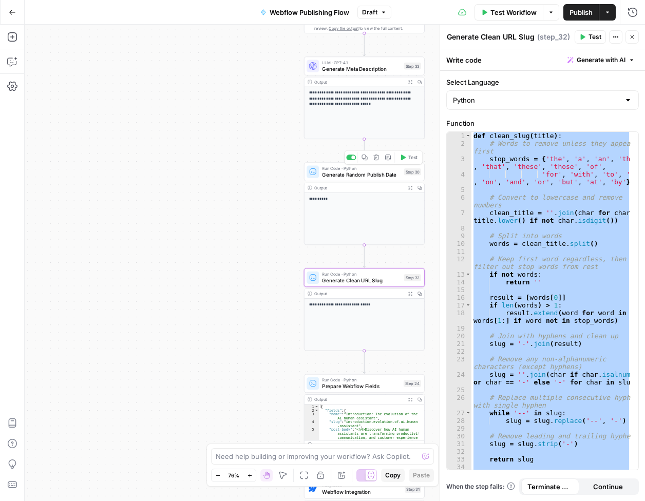
click at [349, 174] on span "Generate Random Publish Date" at bounding box center [361, 174] width 79 height 8
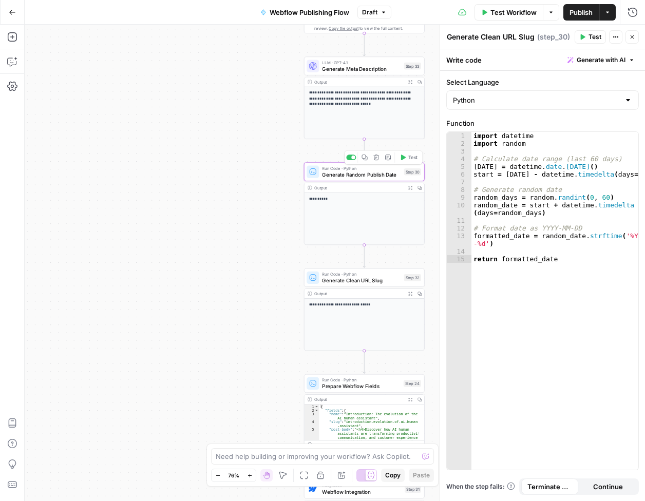
type textarea "Generate Random Publish Date"
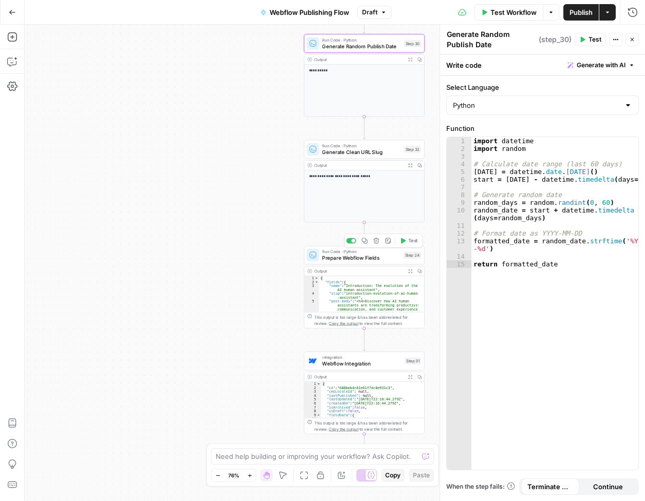
click at [345, 256] on span "Prepare Webflow Fields" at bounding box center [361, 258] width 78 height 8
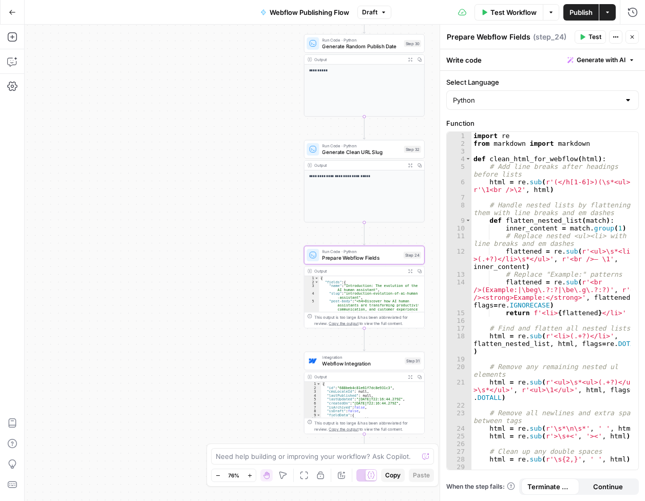
click at [557, 193] on div "import re from markdown import markdown def clean_html_for_webflow ( html ) : #…" at bounding box center [551, 309] width 160 height 354
type textarea "* *"
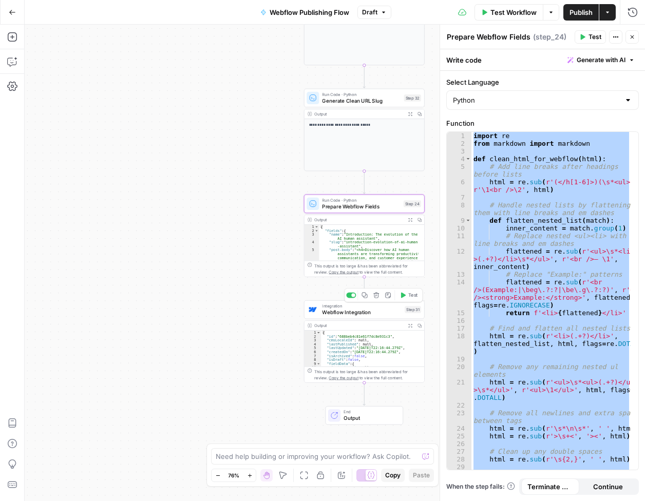
click at [343, 313] on span "Webflow Integration" at bounding box center [362, 313] width 80 height 8
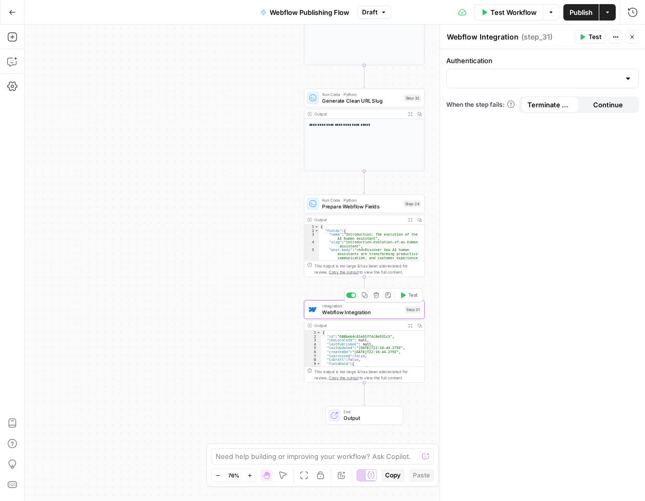
type input "Webflow 2"
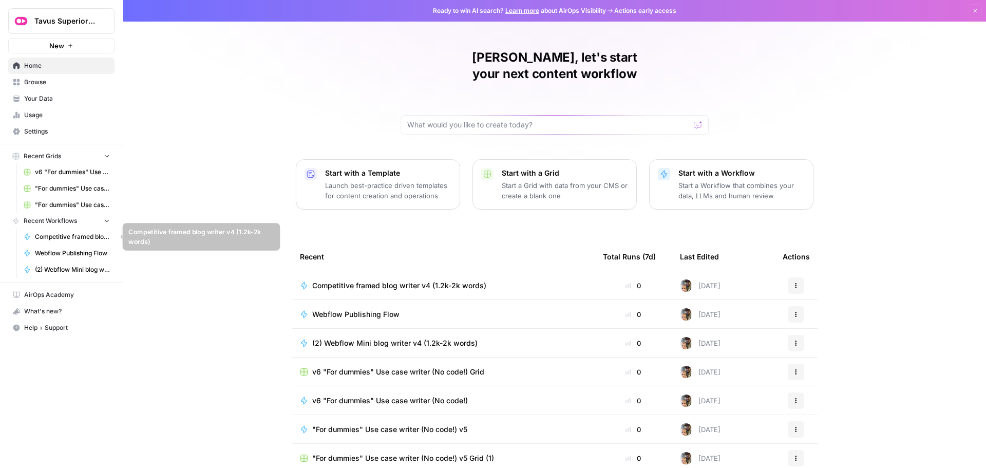
click at [66, 234] on span "Competitive framed blog writer v4 (1.2k-2k words)" at bounding box center [72, 236] width 75 height 9
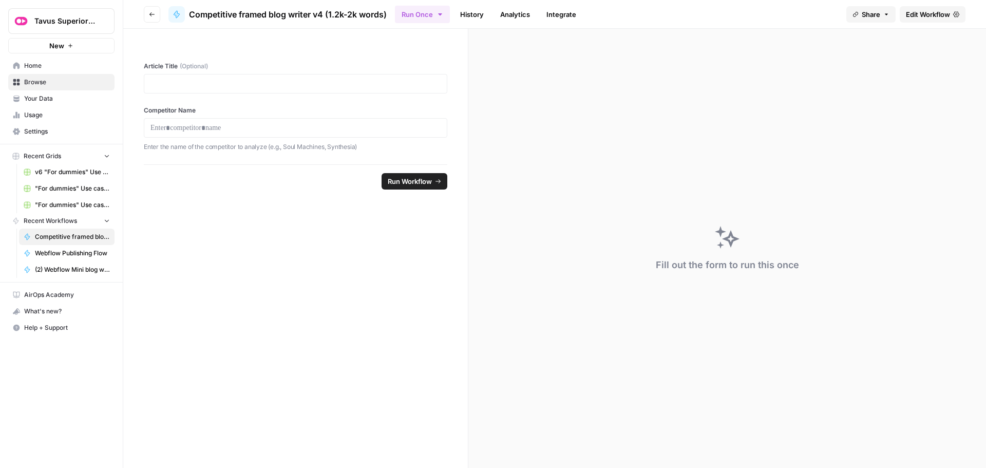
click at [907, 11] on span "Edit Workflow" at bounding box center [928, 14] width 44 height 10
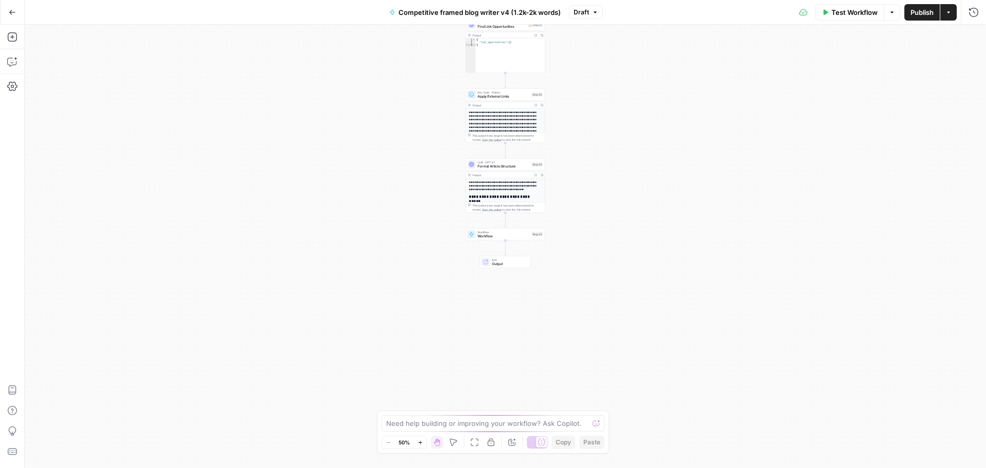
click at [492, 234] on span "Workflow" at bounding box center [504, 236] width 52 height 5
type input "Webflow Publishing Flow"
type input "Version 1"
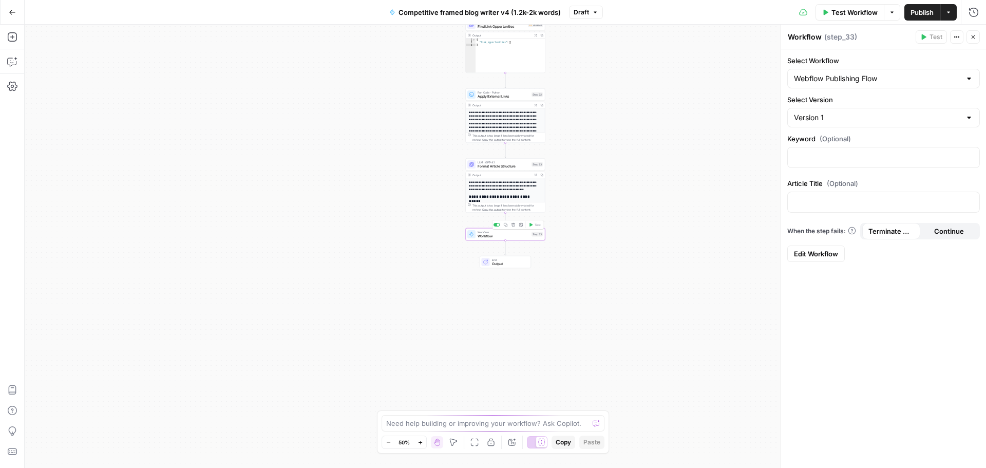
click at [513, 226] on icon "button" at bounding box center [513, 225] width 4 height 4
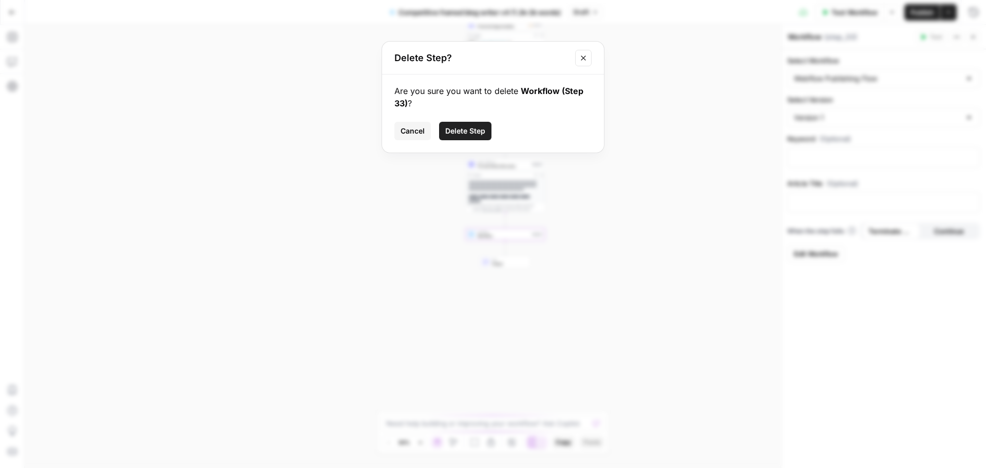
click at [478, 132] on span "Delete Step" at bounding box center [465, 131] width 40 height 10
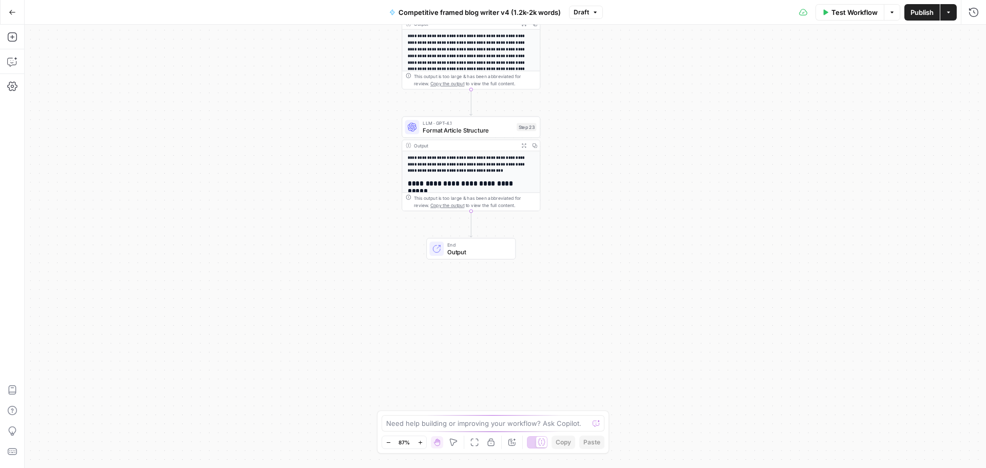
click at [467, 129] on span "Format Article Structure" at bounding box center [468, 130] width 90 height 9
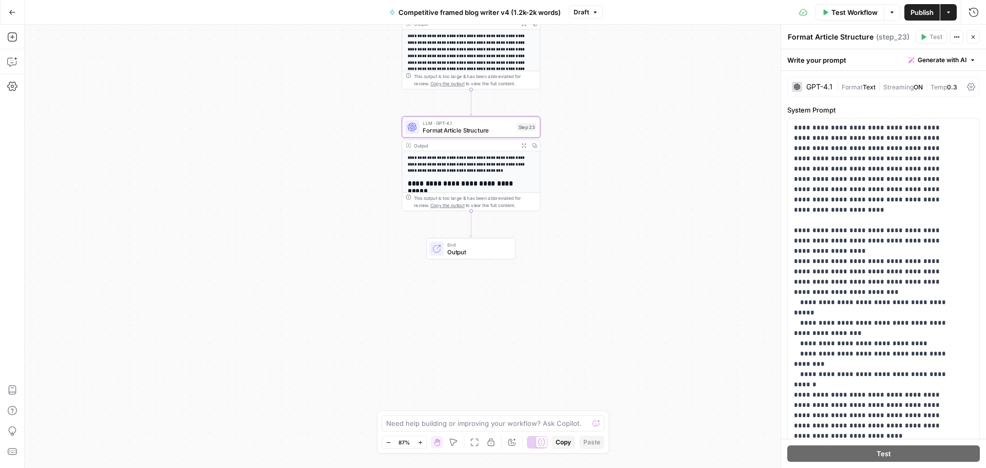
click at [455, 165] on h4 "**********" at bounding box center [468, 165] width 120 height 20
click at [970, 11] on icon "button" at bounding box center [973, 12] width 10 height 10
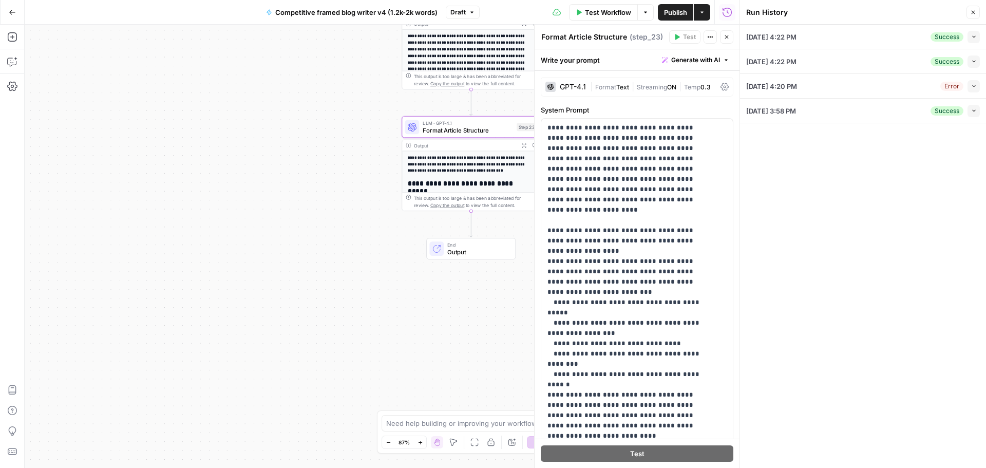
click at [974, 36] on icon "button" at bounding box center [974, 37] width 6 height 6
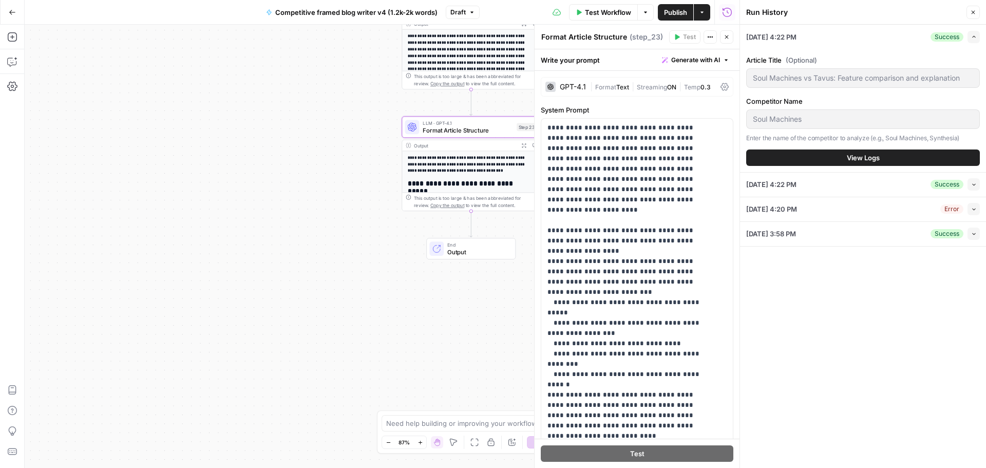
click at [848, 156] on span "View Logs" at bounding box center [863, 158] width 33 height 10
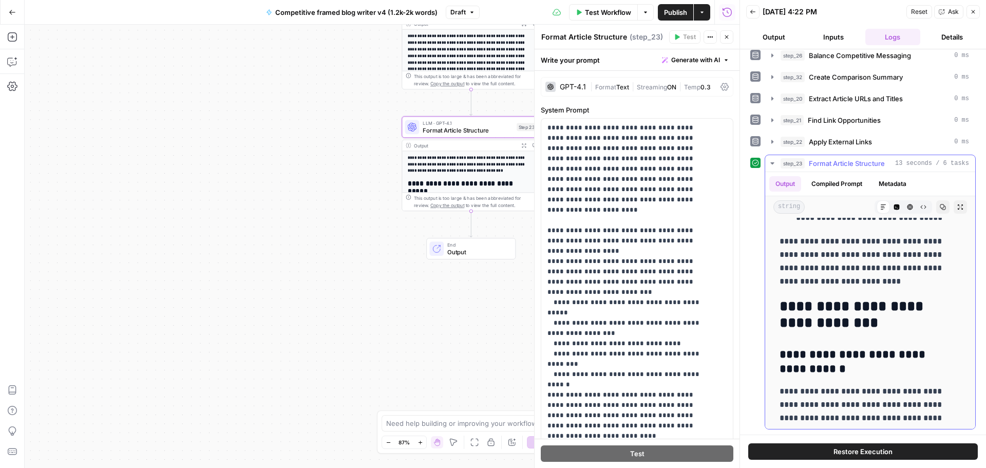
scroll to position [2003, 0]
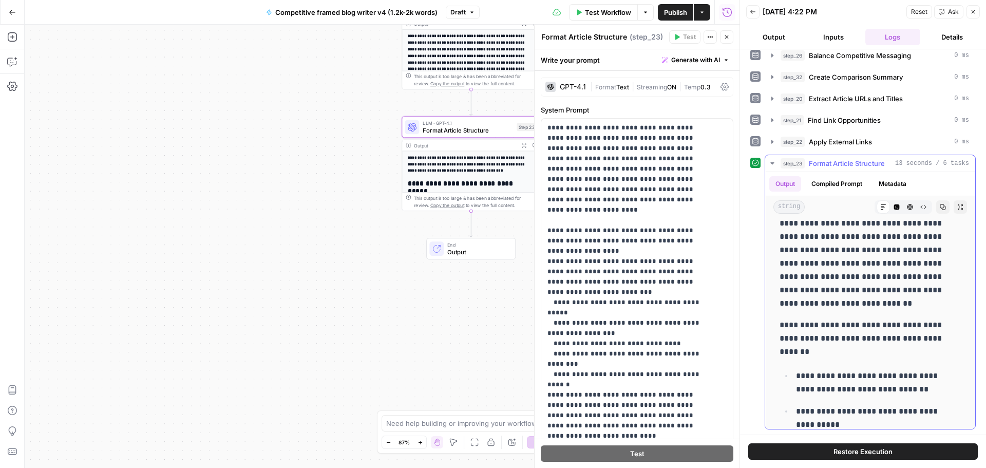
click at [774, 164] on icon "button" at bounding box center [772, 163] width 8 height 8
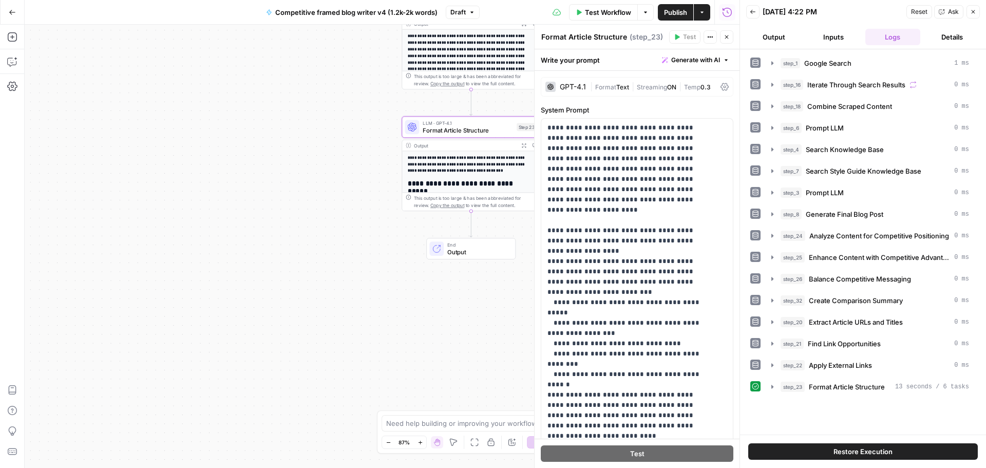
scroll to position [0, 0]
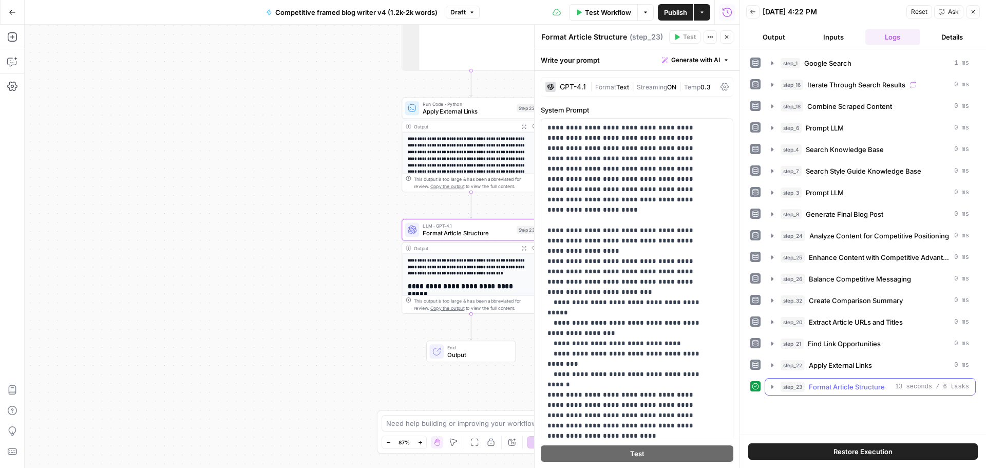
click at [771, 386] on icon "button" at bounding box center [772, 387] width 2 height 4
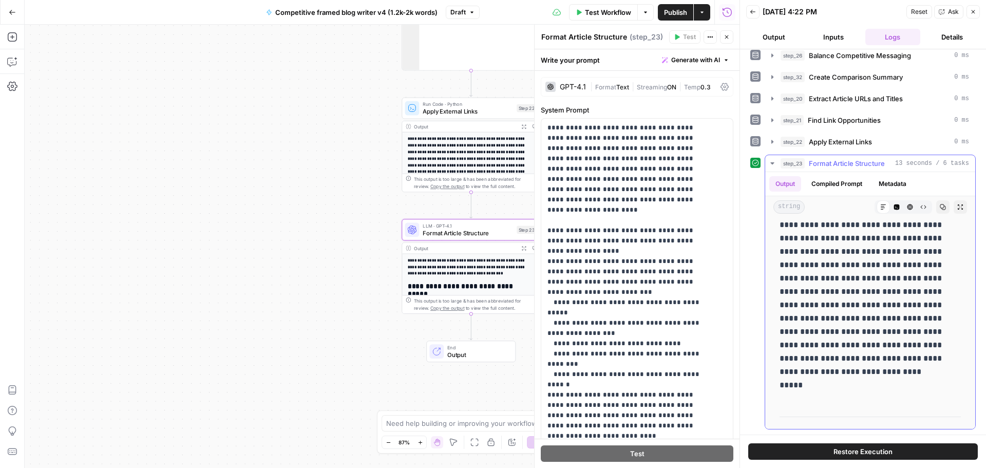
scroll to position [4496, 0]
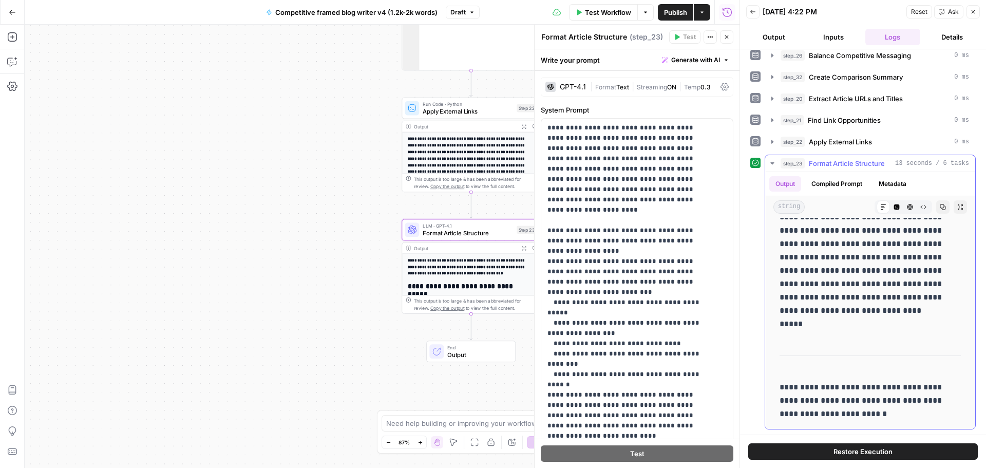
click at [771, 162] on icon "button" at bounding box center [772, 163] width 8 height 8
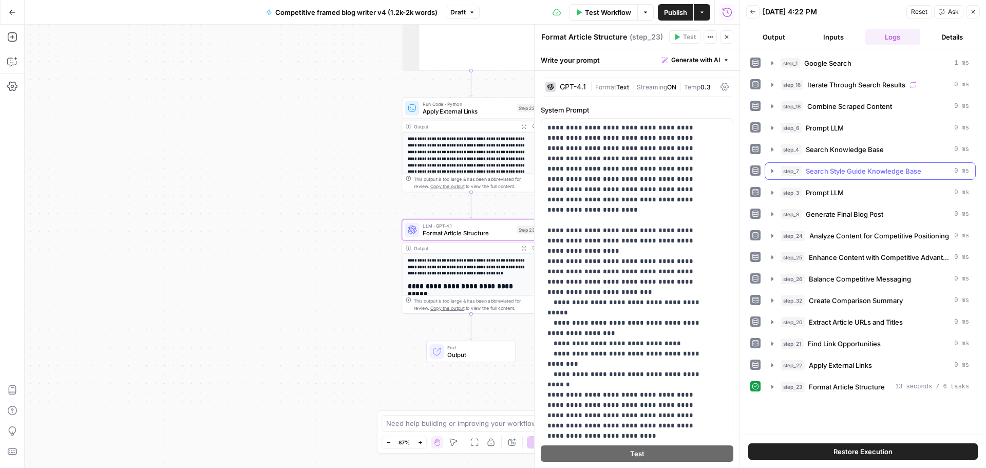
scroll to position [0, 0]
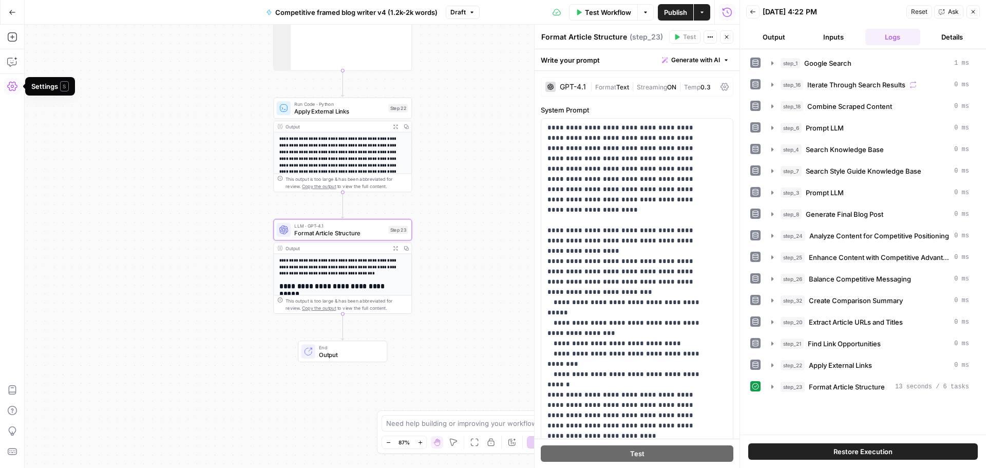
click at [13, 87] on icon "button" at bounding box center [12, 86] width 10 height 9
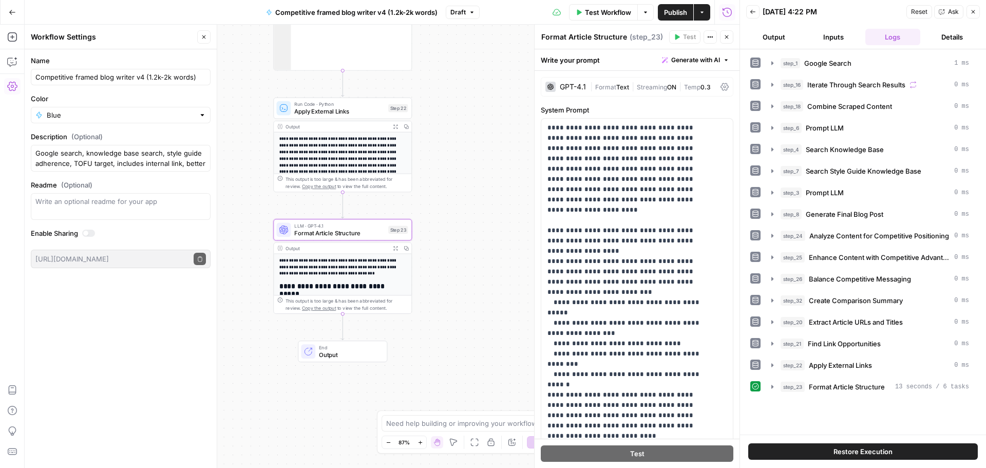
click at [13, 14] on icon "button" at bounding box center [12, 12] width 7 height 7
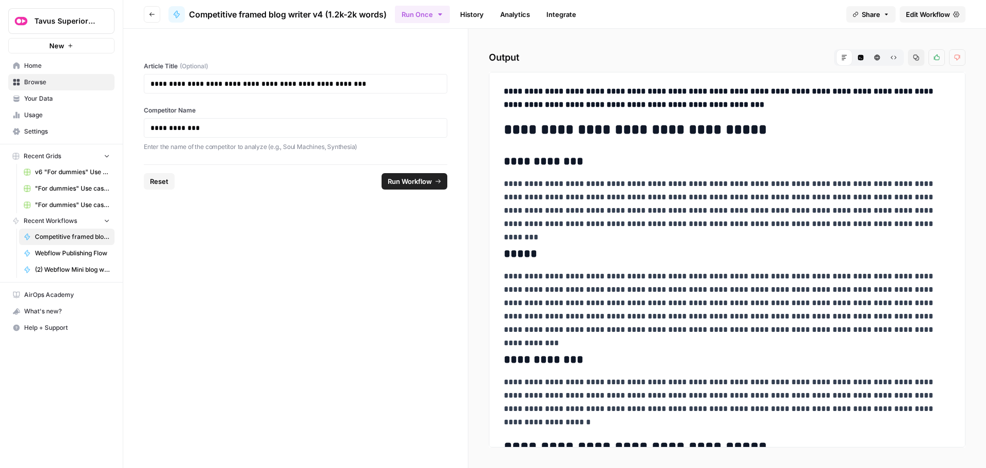
click at [46, 94] on span "Your Data" at bounding box center [67, 98] width 86 height 9
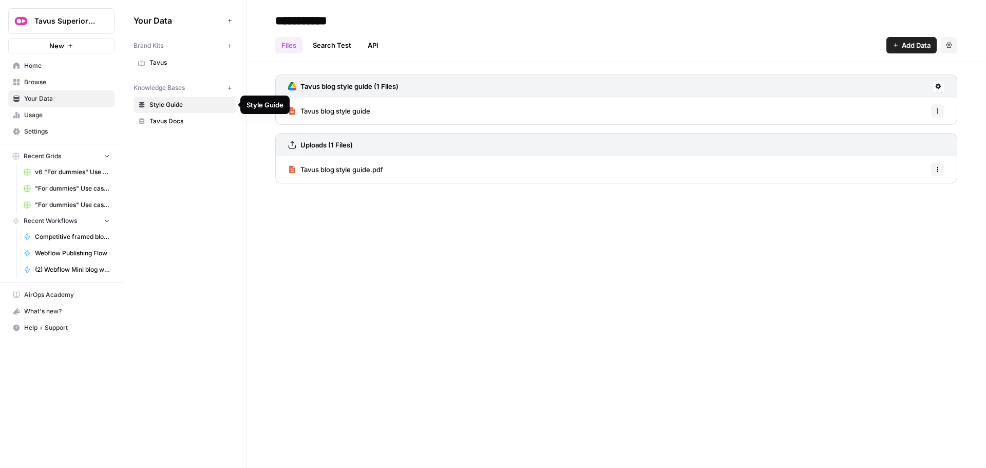
click at [176, 123] on span "Tavus Docs" at bounding box center [190, 121] width 82 height 9
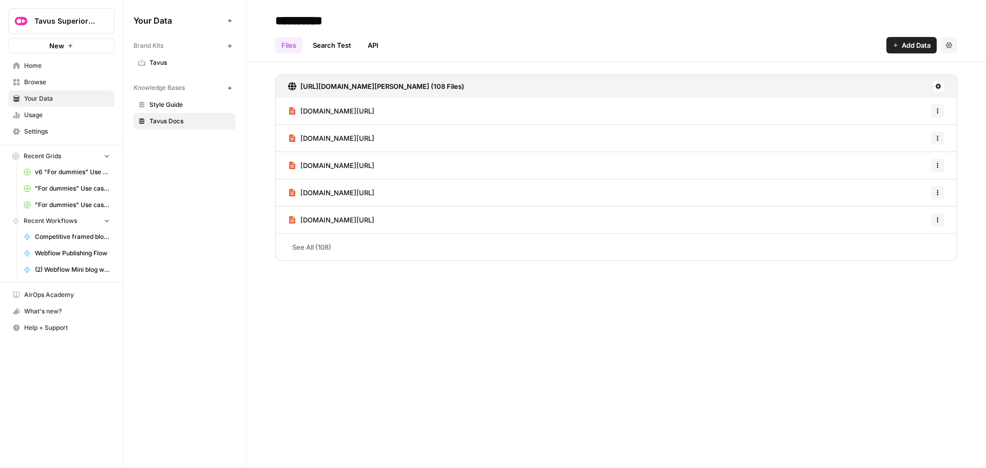
click at [941, 86] on button at bounding box center [938, 86] width 12 height 12
click at [893, 111] on span "Sync Data" at bounding box center [898, 108] width 63 height 10
click at [464, 85] on h3 "https://raw.githubusercontent.com/datasaurus-rex/xml-file-hosting/refs/heads/ma…" at bounding box center [382, 86] width 164 height 10
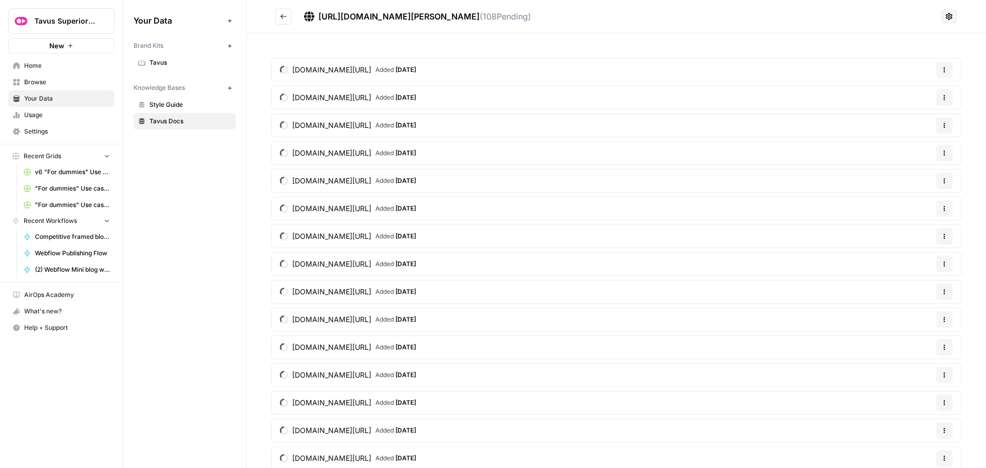
click at [283, 17] on icon "Go back" at bounding box center [283, 16] width 7 height 7
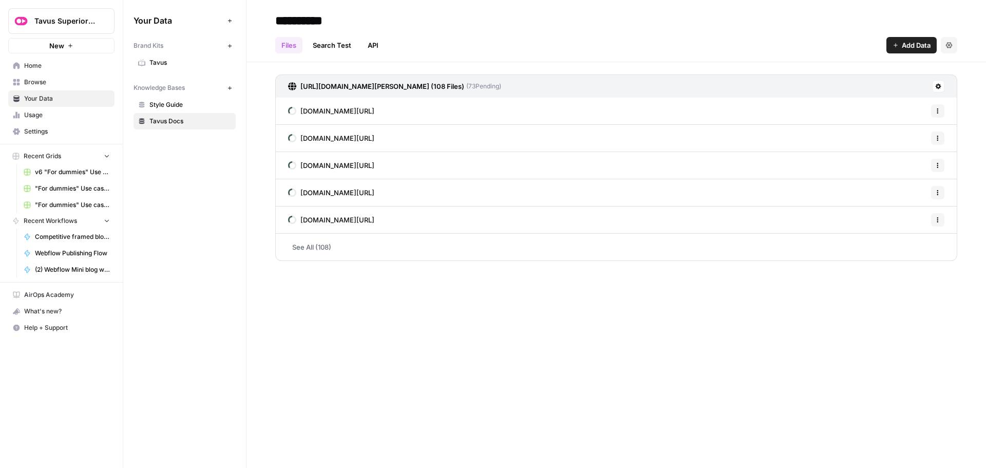
click at [44, 67] on span "Home" at bounding box center [67, 65] width 86 height 9
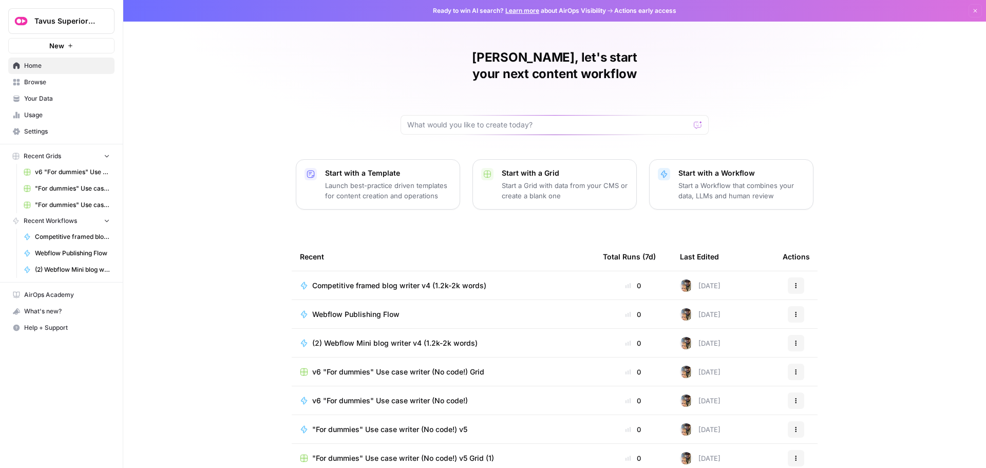
click at [374, 280] on span "Competitive framed blog writer v4 (1.2k-2k words)" at bounding box center [399, 285] width 174 height 10
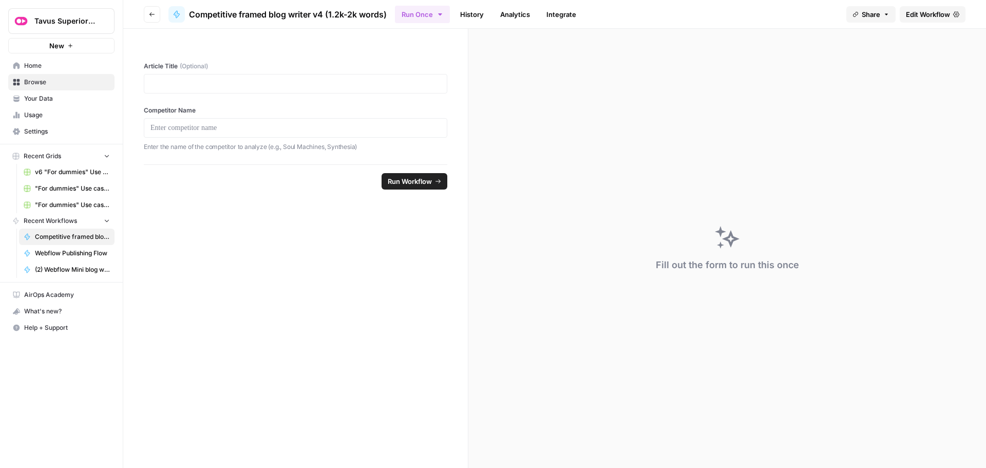
click at [946, 12] on span "Edit Workflow" at bounding box center [928, 14] width 44 height 10
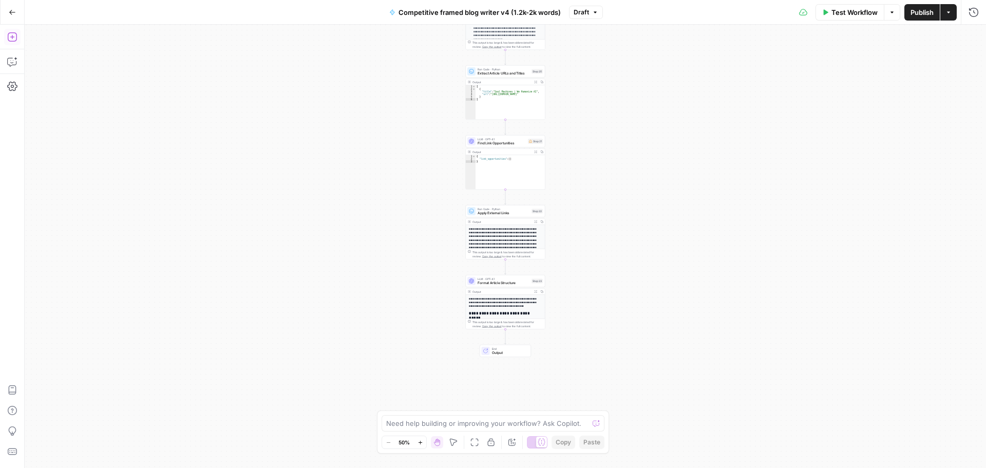
click at [15, 40] on icon "button" at bounding box center [12, 37] width 10 height 10
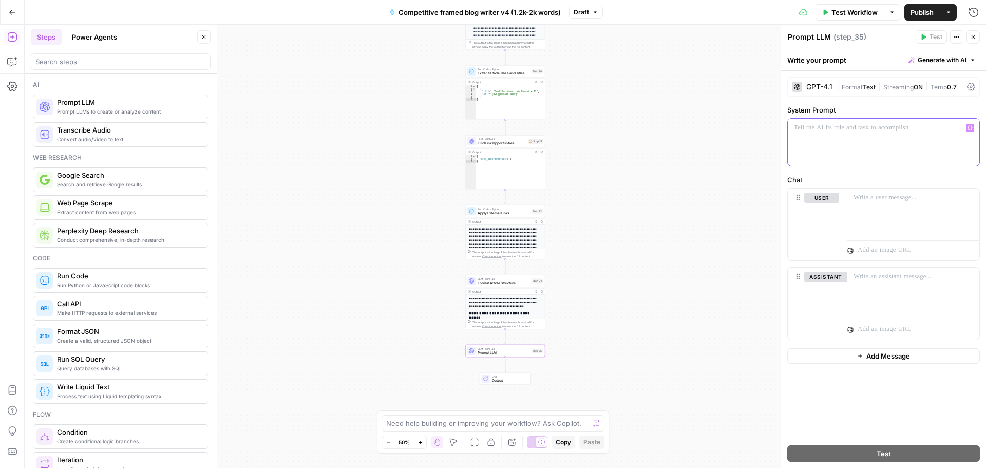
click at [856, 134] on div at bounding box center [884, 142] width 192 height 47
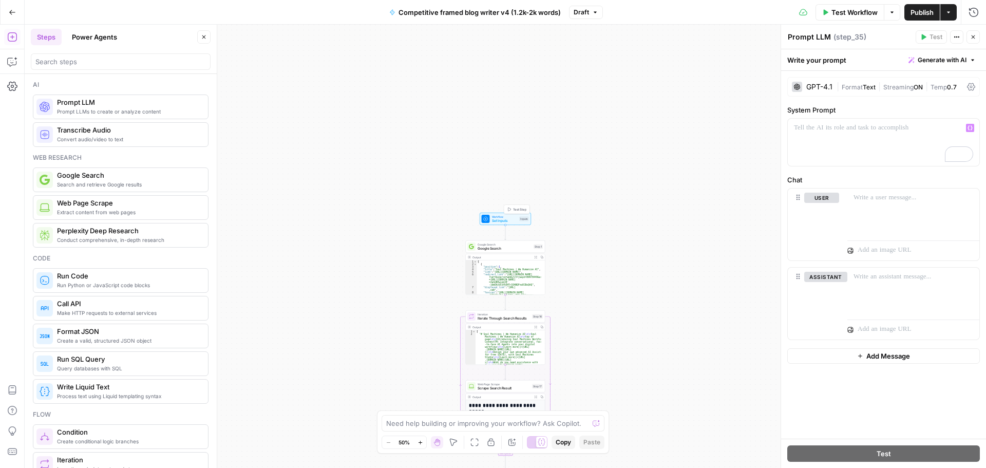
click at [502, 219] on span "Set Inputs" at bounding box center [505, 220] width 26 height 5
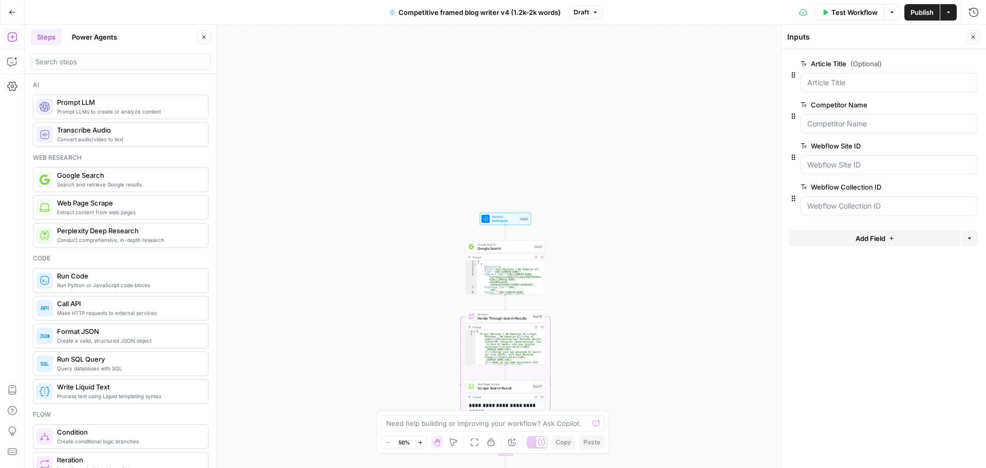
click at [969, 185] on icon "button" at bounding box center [971, 186] width 5 height 5
click at [972, 149] on button "Delete group" at bounding box center [971, 146] width 12 height 12
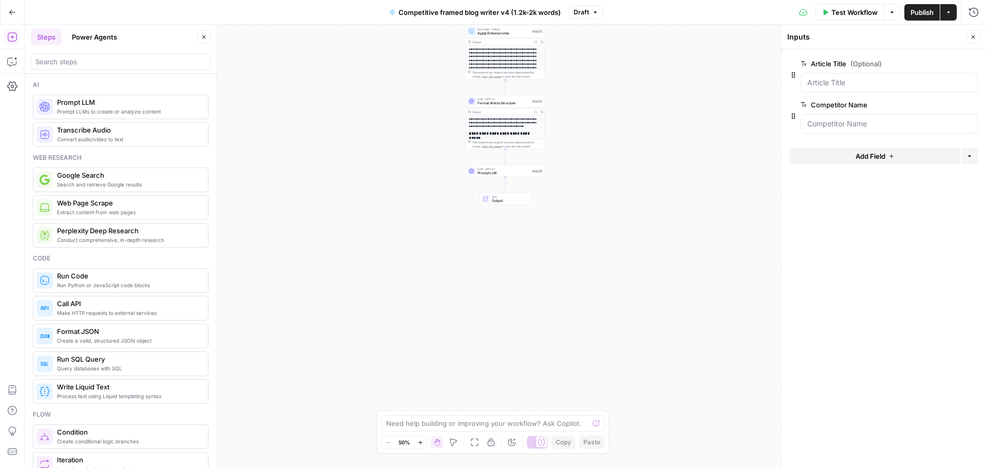
click at [500, 174] on span "Prompt LLM" at bounding box center [504, 172] width 52 height 5
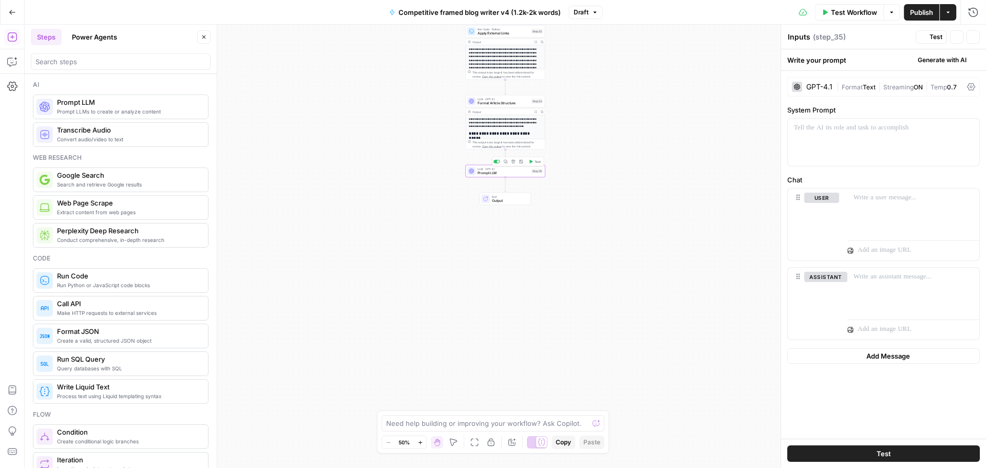
type textarea "Prompt LLM"
click at [824, 139] on div at bounding box center [884, 142] width 192 height 47
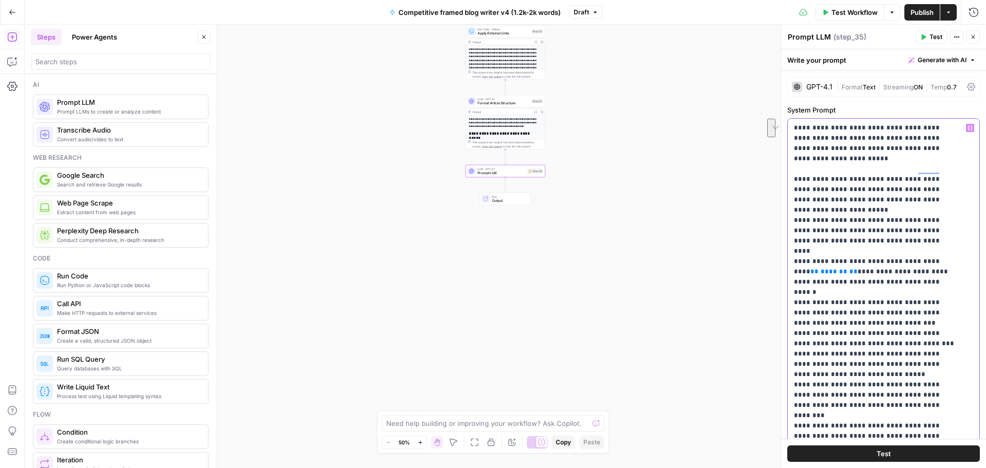
drag, startPoint x: 829, startPoint y: 241, endPoint x: 937, endPoint y: 234, distance: 108.1
click at [937, 234] on p "**********" at bounding box center [876, 374] width 164 height 503
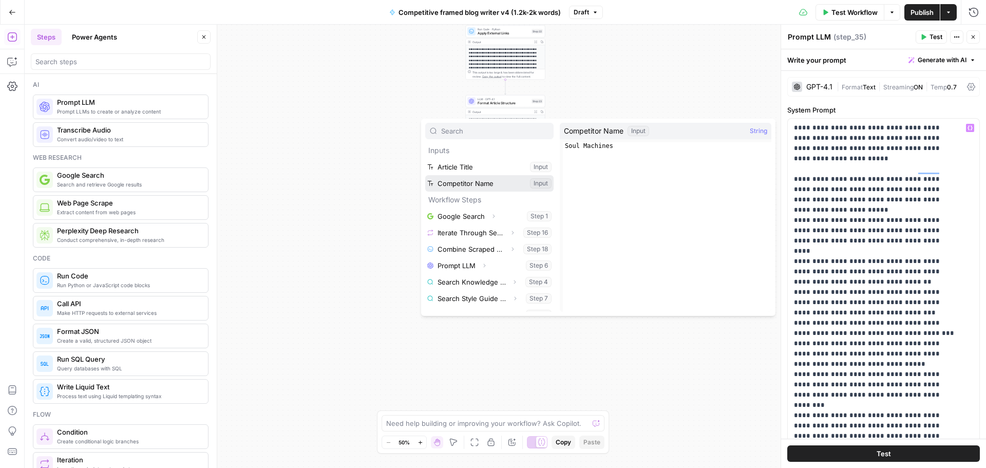
click at [464, 188] on button "Select variable Competitor Name" at bounding box center [489, 183] width 128 height 16
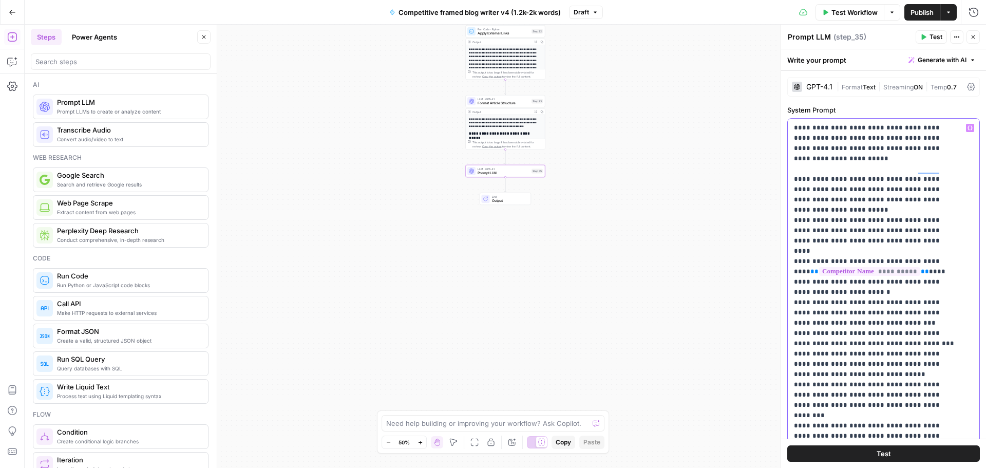
click at [872, 203] on p "**********" at bounding box center [876, 379] width 164 height 513
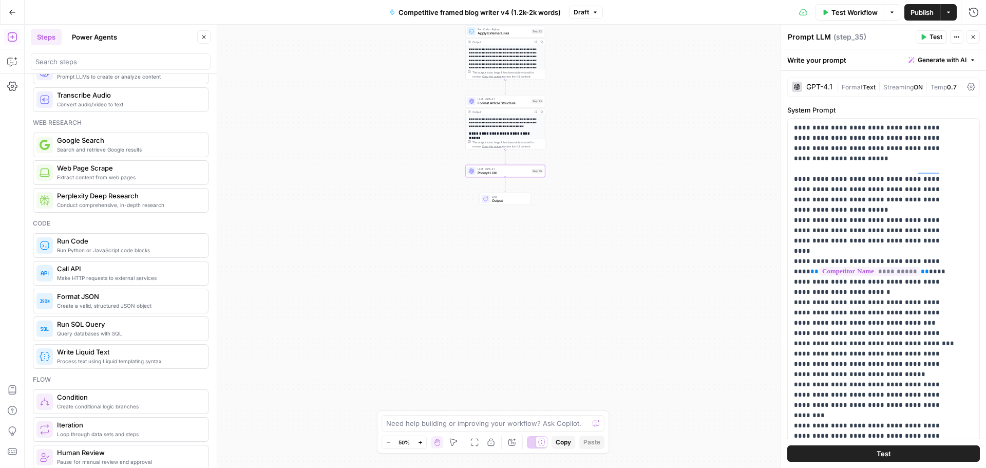
scroll to position [51, 0]
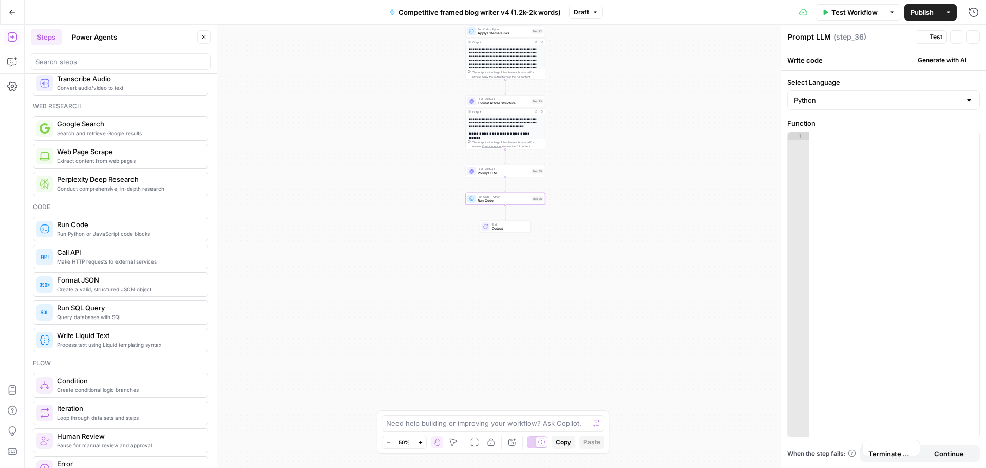
type textarea "Run Code"
click at [488, 201] on span "Run Code" at bounding box center [504, 200] width 52 height 5
click at [850, 159] on div at bounding box center [894, 285] width 170 height 307
paste textarea "**********"
type textarea "**********"
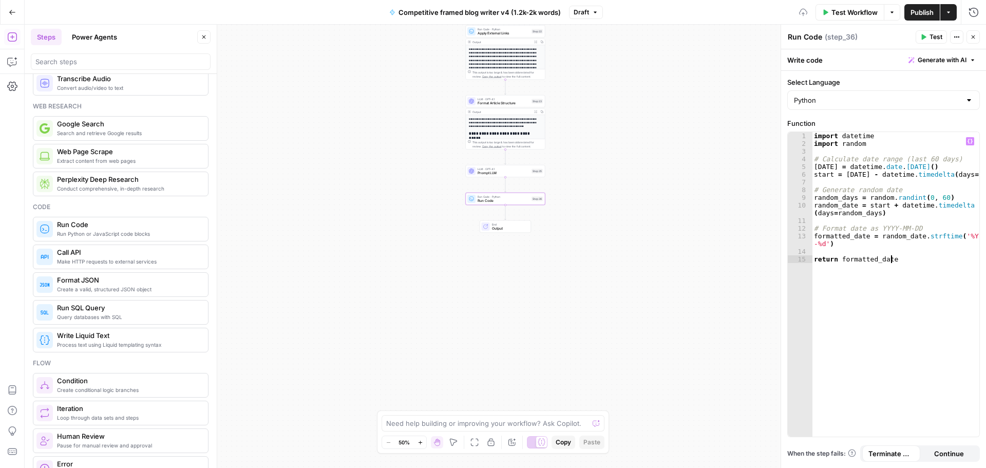
click at [878, 330] on div "import datetime import random # Calculate date range (last 60 days) today = dat…" at bounding box center [895, 292] width 167 height 320
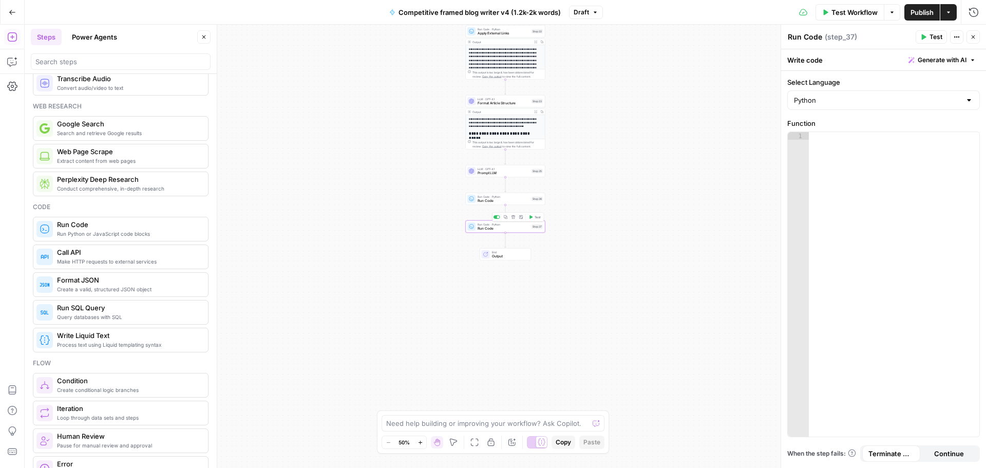
click at [505, 230] on span "Run Code" at bounding box center [504, 228] width 52 height 5
click at [849, 187] on div at bounding box center [894, 285] width 170 height 307
paste textarea "**********"
type textarea "**********"
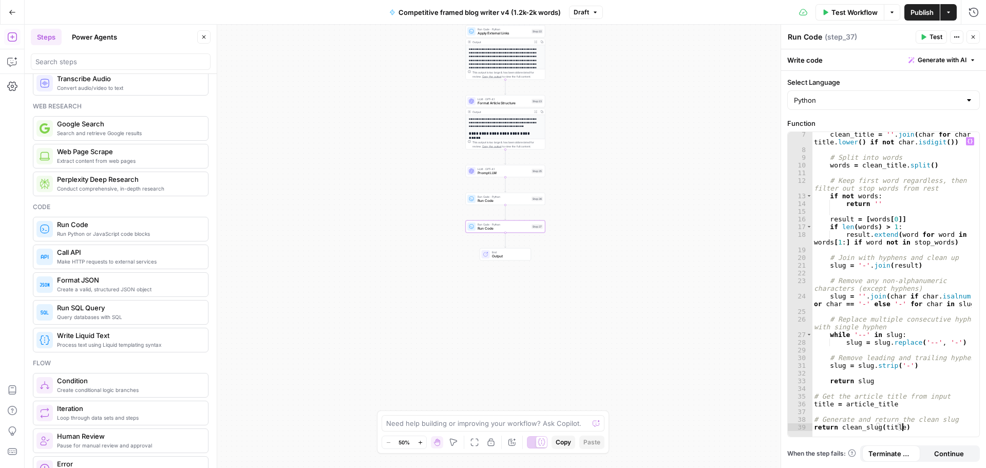
scroll to position [73, 0]
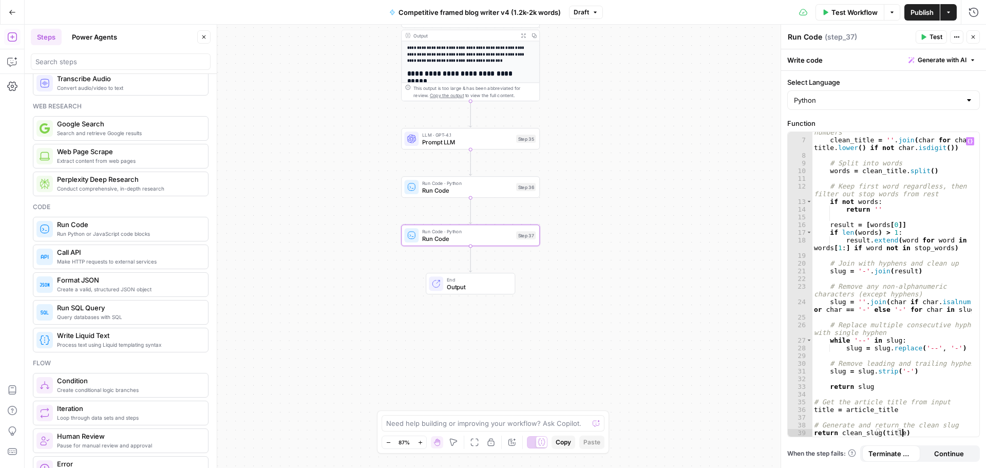
click at [810, 63] on div "Write code Generate with AI" at bounding box center [883, 59] width 205 height 21
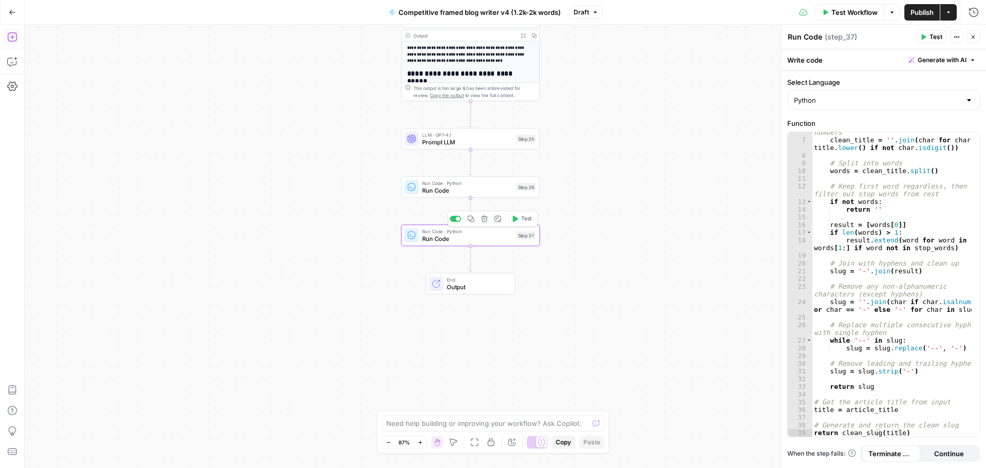
click at [435, 185] on span "Run Code · Python" at bounding box center [467, 182] width 90 height 7
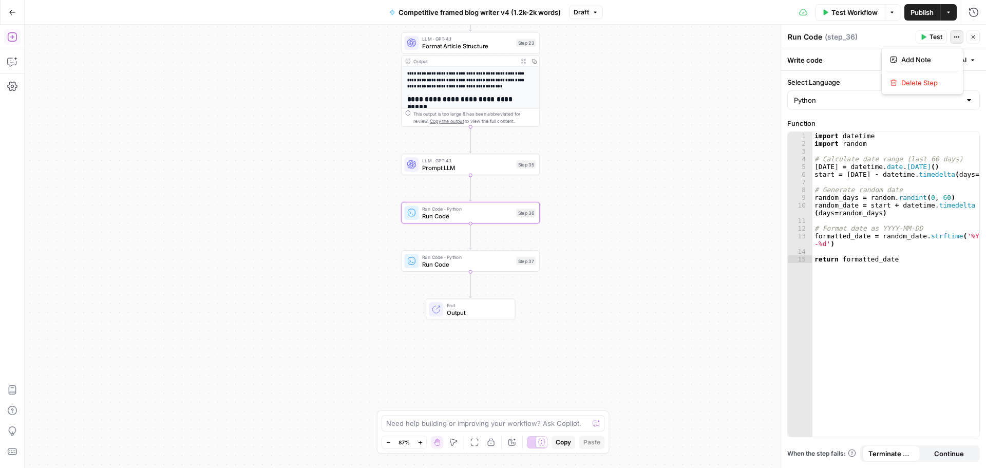
click at [953, 36] on button "Actions" at bounding box center [956, 36] width 13 height 13
click at [847, 62] on div "Write code Generate with AI" at bounding box center [883, 59] width 205 height 21
click at [959, 36] on icon "button" at bounding box center [959, 37] width 2 height 2
click at [918, 58] on span "Add Note" at bounding box center [925, 59] width 49 height 10
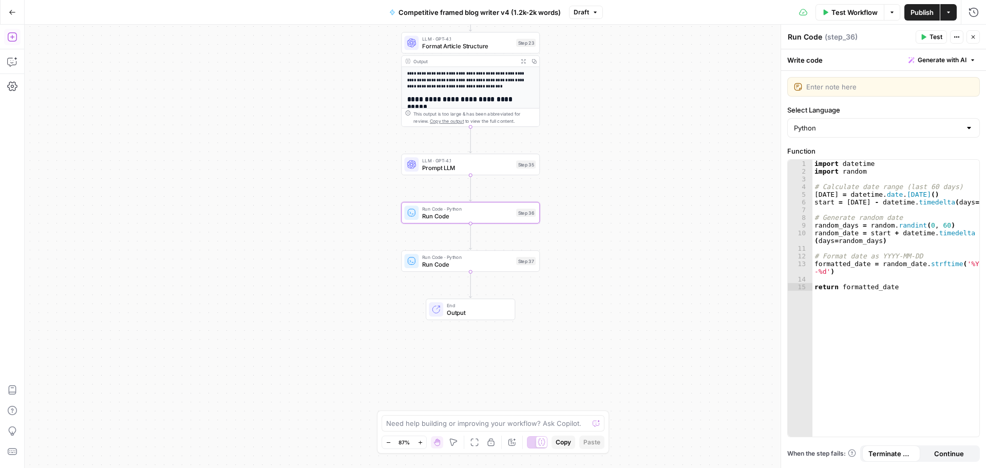
click at [818, 39] on textarea "Run Code" at bounding box center [805, 37] width 34 height 10
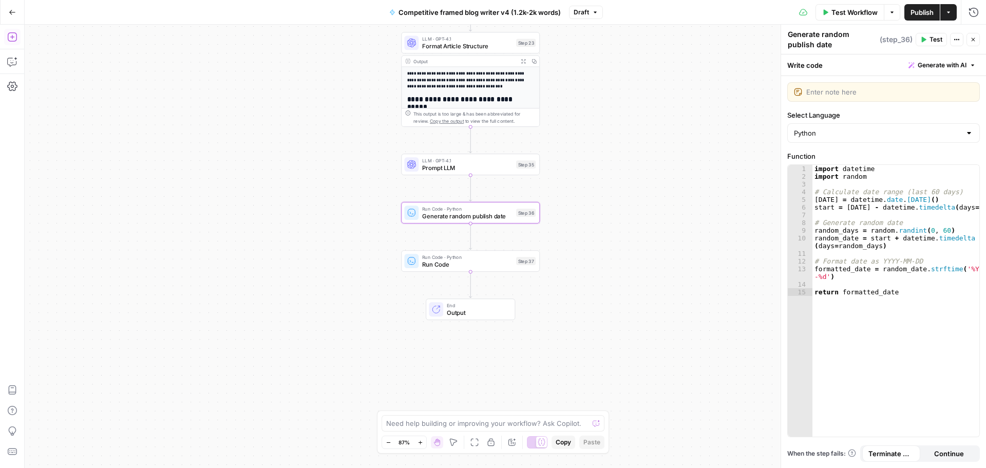
type textarea "Generate random publish date"
click at [447, 263] on span "Run Code" at bounding box center [467, 264] width 90 height 9
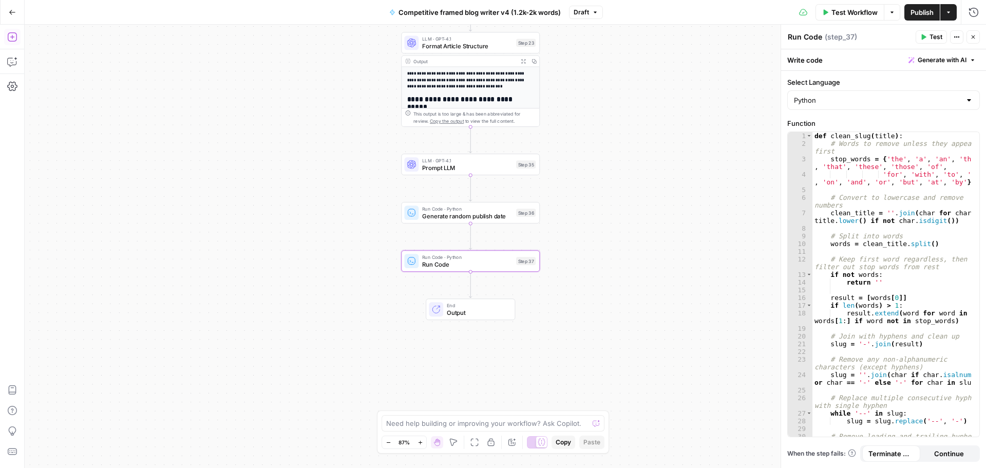
click at [843, 38] on span "( step_37 )" at bounding box center [841, 37] width 32 height 10
click at [820, 41] on textarea "Run Code" at bounding box center [805, 37] width 34 height 10
click at [820, 40] on textarea "Run Code" at bounding box center [805, 37] width 34 height 10
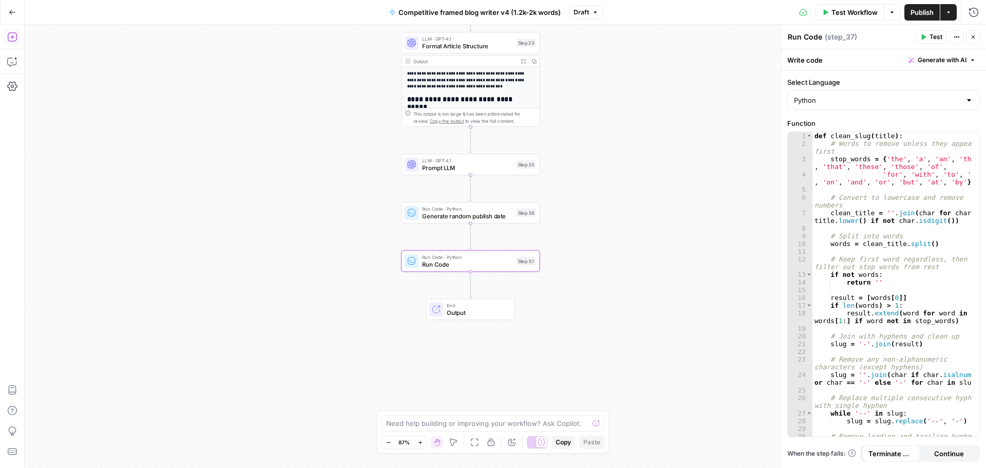
click at [820, 40] on textarea "Run Code" at bounding box center [805, 37] width 34 height 10
type textarea "Generate clean URL slug"
click at [367, 254] on div "Workflow Set Inputs Inputs Google Search Google Search Step 1 Output Expand Out…" at bounding box center [505, 246] width 961 height 443
click at [12, 38] on icon "button" at bounding box center [11, 36] width 9 height 9
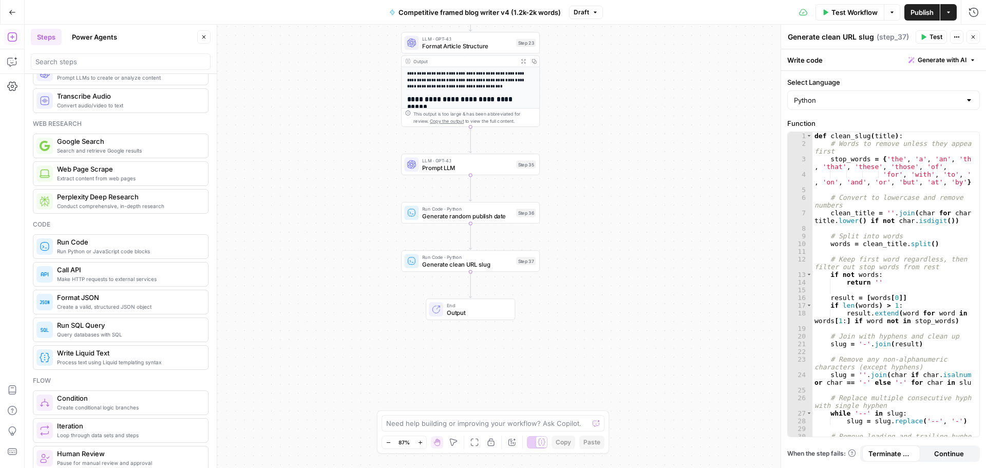
scroll to position [51, 0]
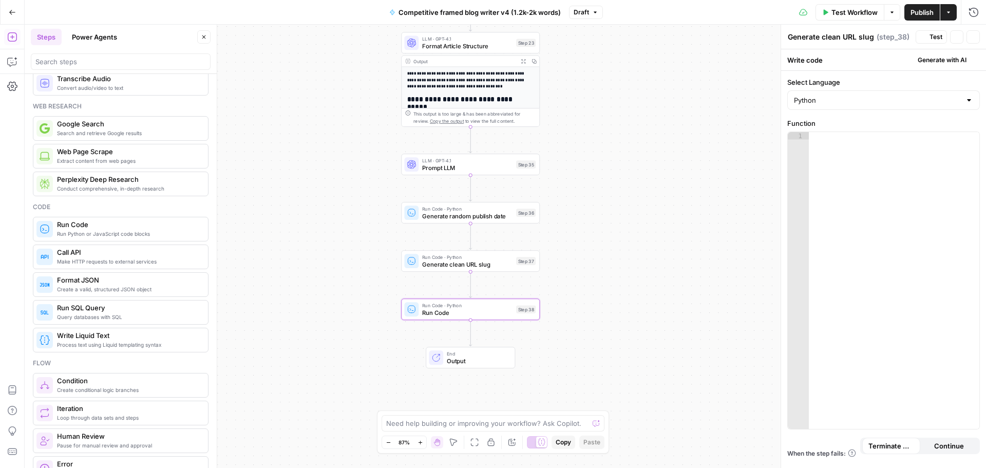
type textarea "Run Code"
click at [795, 37] on textarea "Run Code" at bounding box center [805, 37] width 34 height 10
click at [795, 38] on textarea "Run Code" at bounding box center [805, 37] width 34 height 10
click at [795, 39] on textarea "Run Code" at bounding box center [805, 37] width 34 height 10
click at [830, 220] on div at bounding box center [894, 292] width 170 height 320
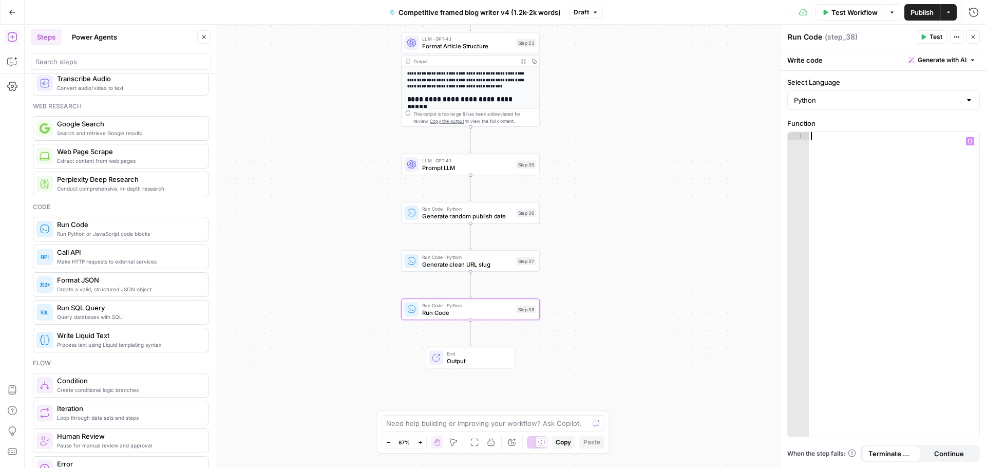
paste textarea "*"
type textarea "*"
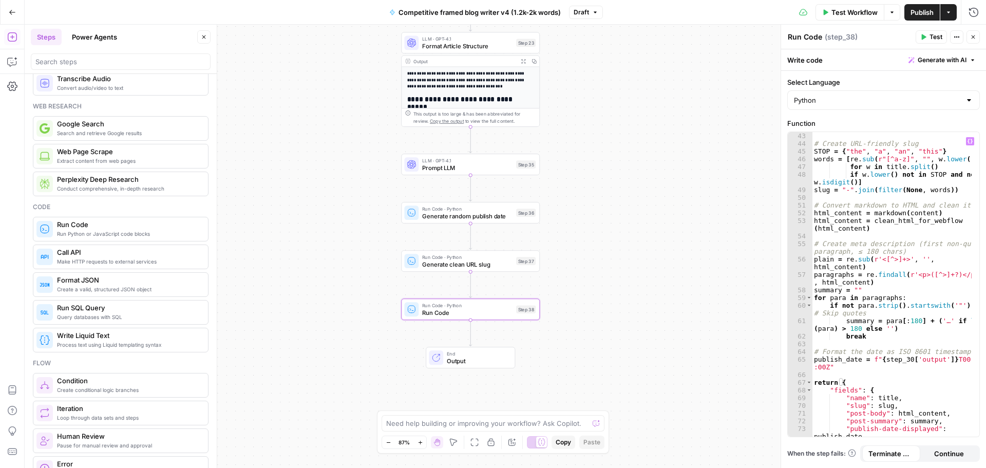
scroll to position [550, 0]
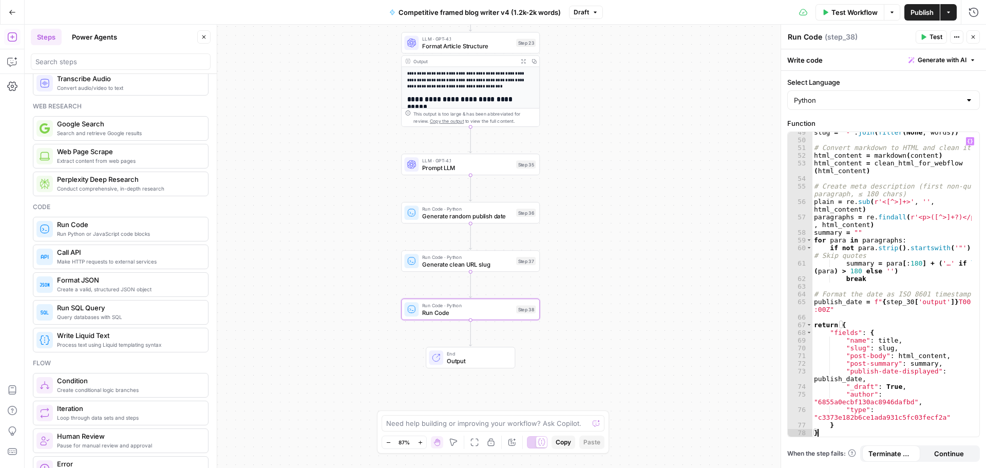
click at [445, 266] on span "Generate clean URL slug" at bounding box center [467, 264] width 90 height 9
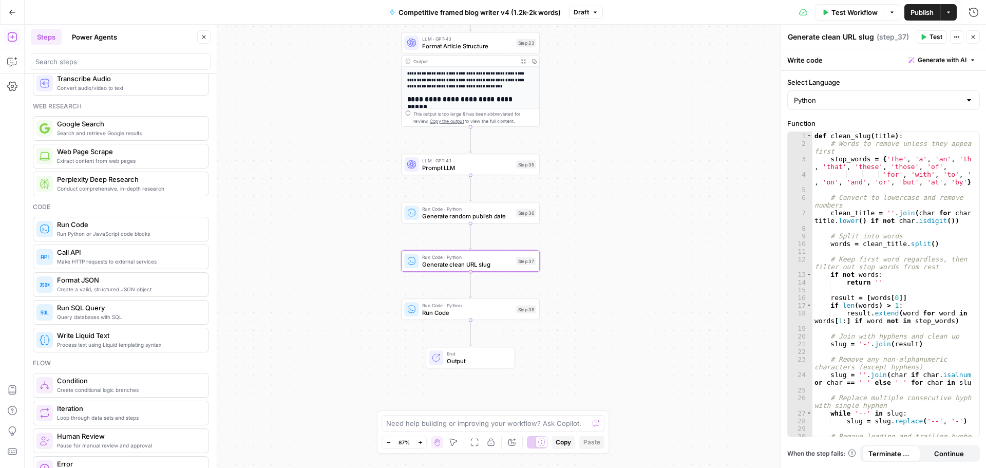
click at [446, 315] on span "Run Code" at bounding box center [467, 312] width 90 height 9
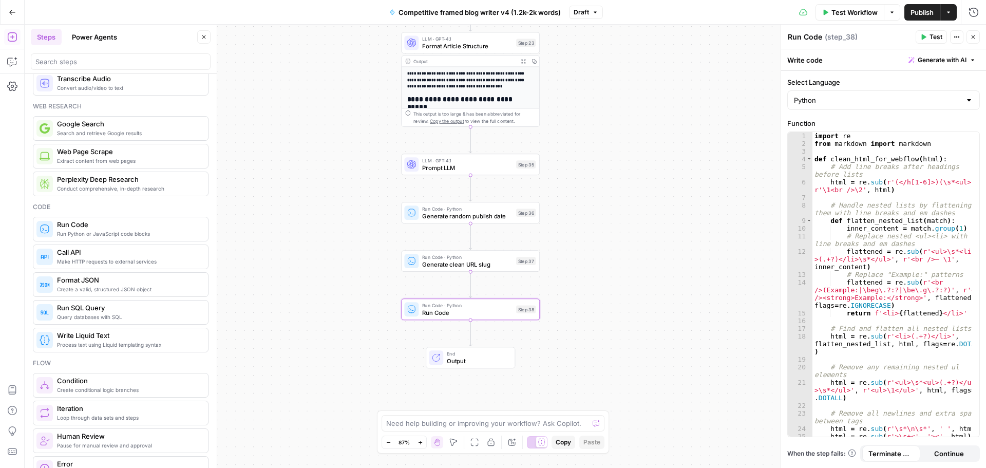
click at [804, 39] on textarea "Run Code" at bounding box center [805, 37] width 34 height 10
click at [812, 38] on textarea "Run Code" at bounding box center [805, 37] width 34 height 10
type textarea "Prepare Webflow fields"
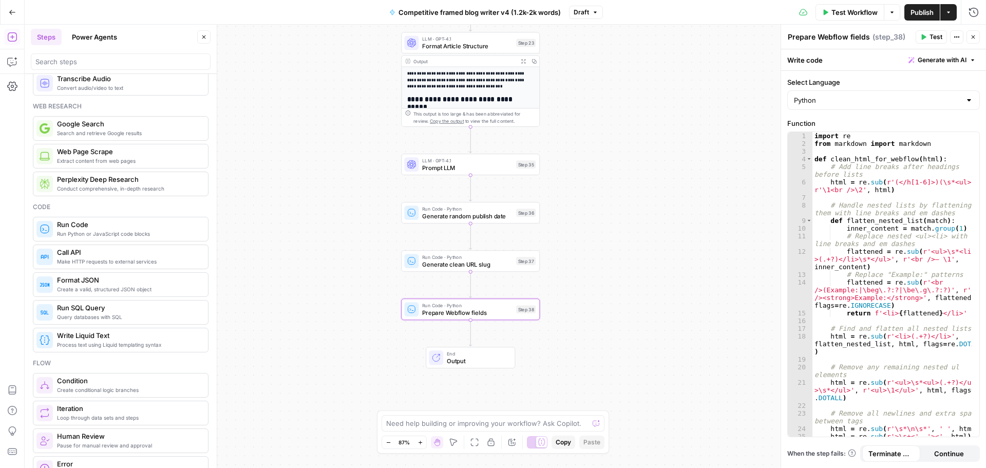
click at [337, 273] on div "Workflow Set Inputs Inputs Google Search Google Search Step 1 Output Expand Out…" at bounding box center [505, 246] width 961 height 443
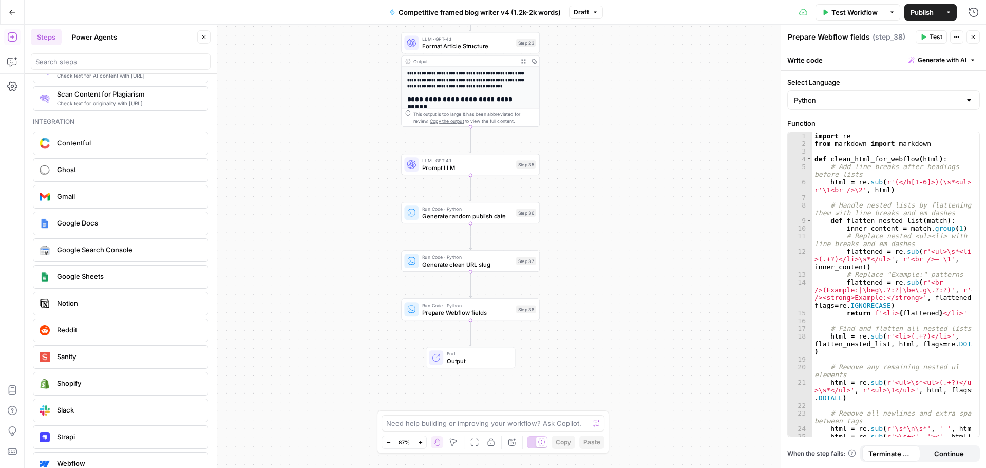
scroll to position [1844, 0]
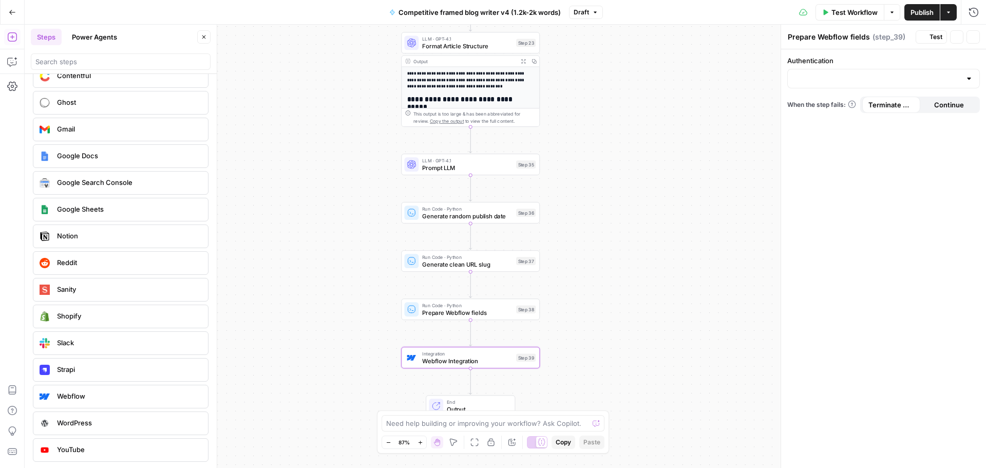
type textarea "Webflow Integration"
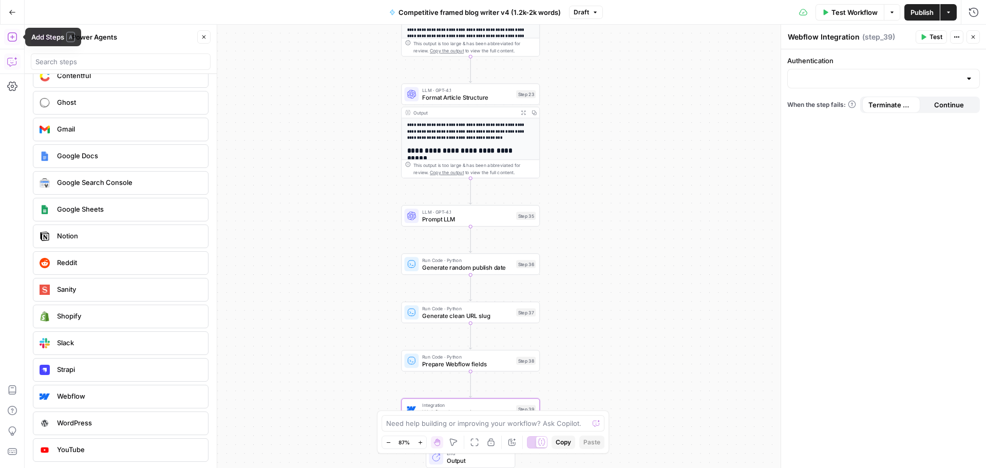
click at [11, 60] on icon "button" at bounding box center [12, 61] width 10 height 10
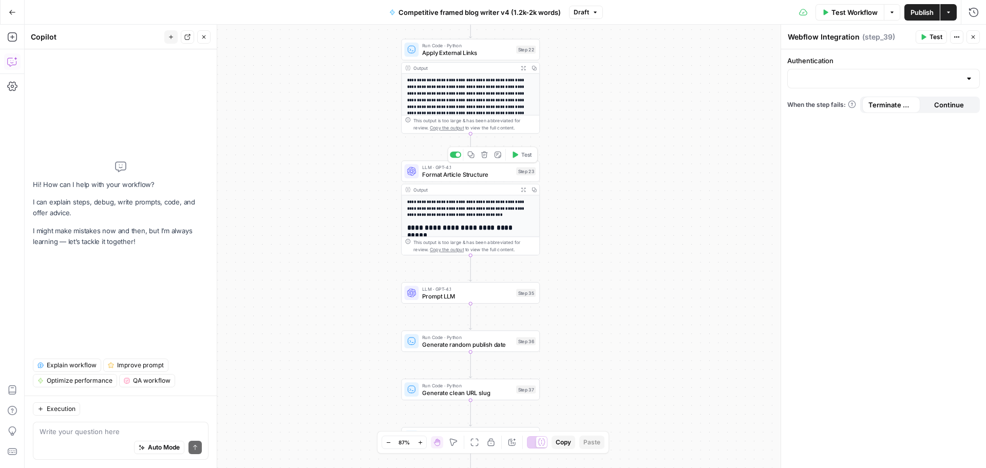
click at [464, 176] on span "Format Article Structure" at bounding box center [467, 174] width 90 height 9
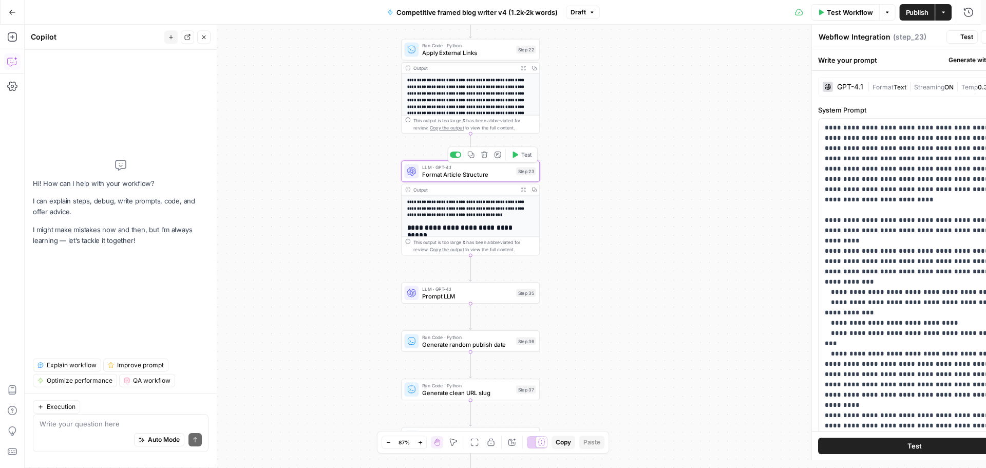
type textarea "Format Article Structure"
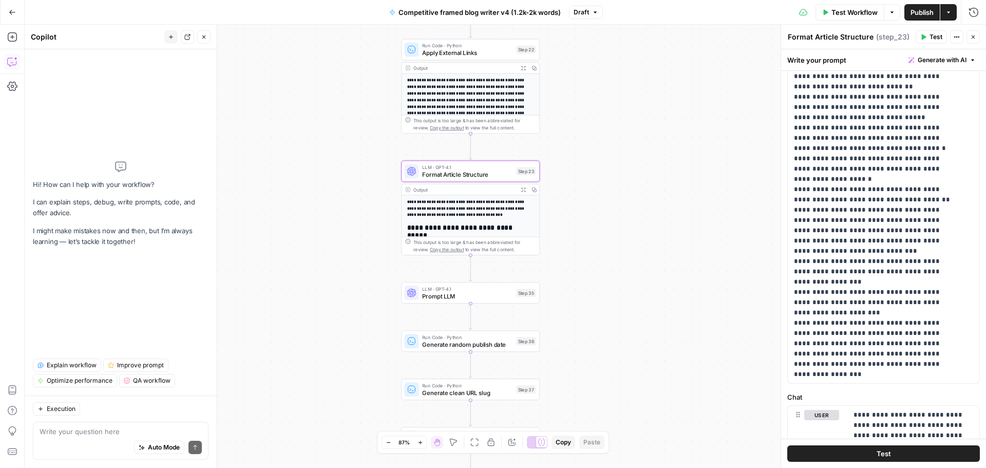
scroll to position [360, 0]
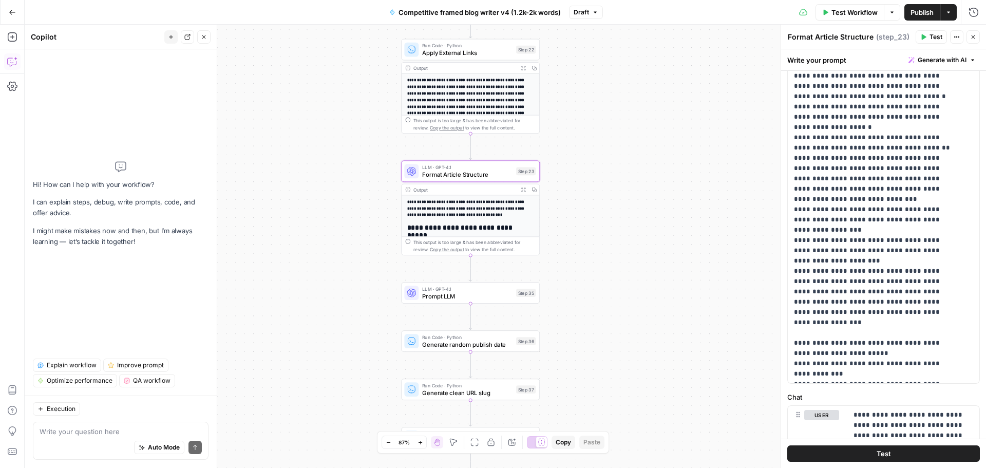
click at [932, 39] on span "Test" at bounding box center [935, 36] width 13 height 9
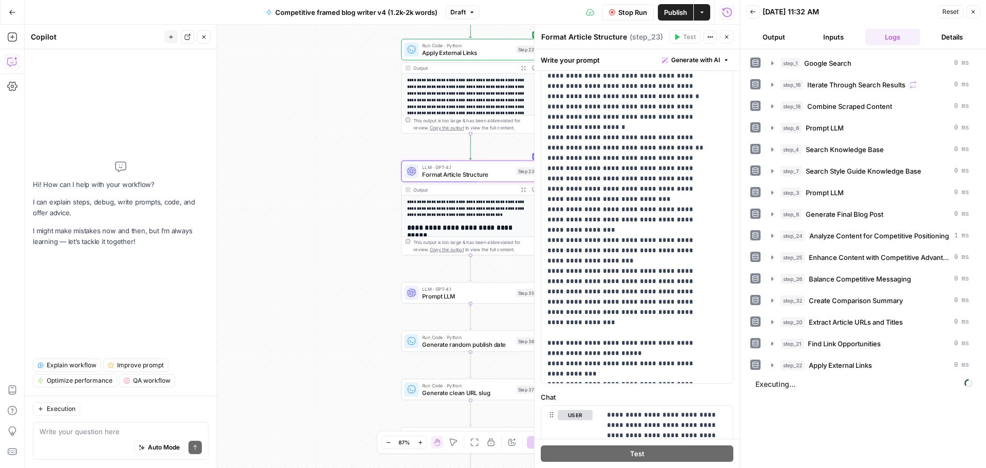
click at [622, 11] on span "Stop Run" at bounding box center [632, 12] width 29 height 10
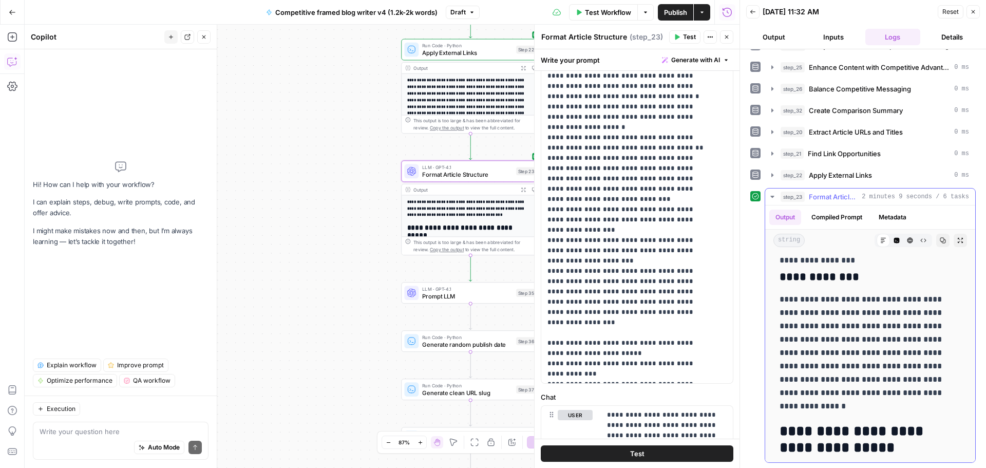
scroll to position [513, 0]
click at [428, 174] on span "Format Article Structure" at bounding box center [467, 174] width 90 height 9
click at [92, 435] on textarea at bounding box center [121, 431] width 162 height 10
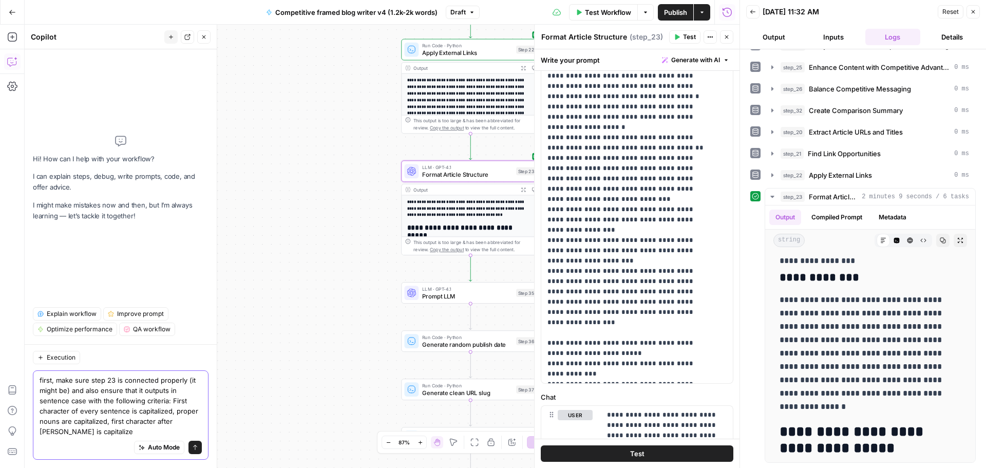
type textarea "first, make sure step 23 is connected properly (it might be) and also ensure th…"
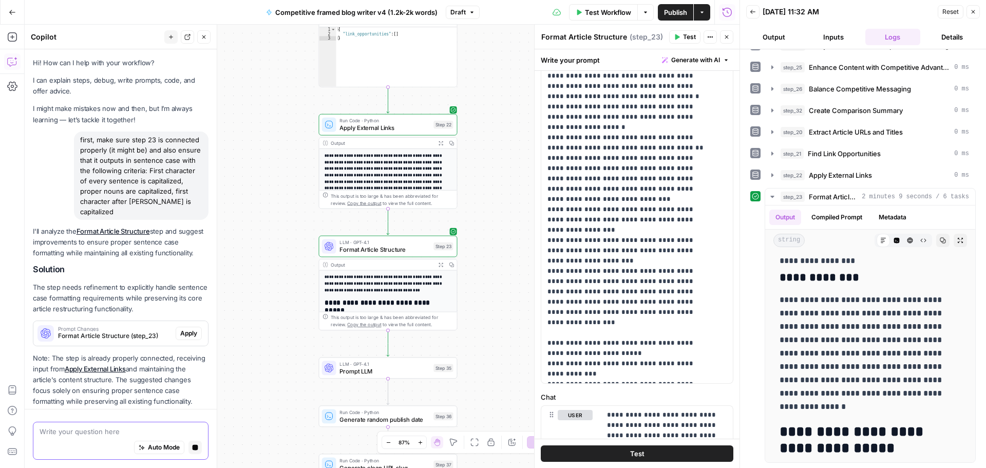
scroll to position [58, 0]
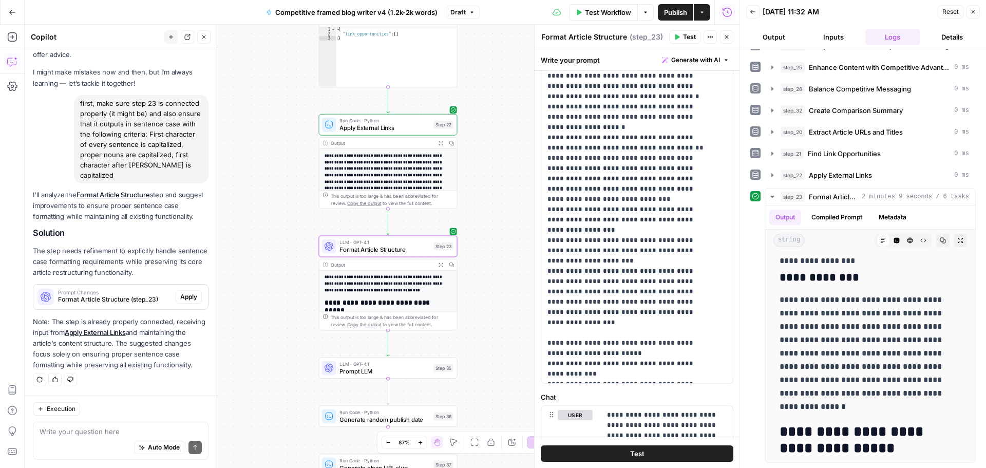
click at [182, 292] on span "Apply" at bounding box center [188, 296] width 17 height 9
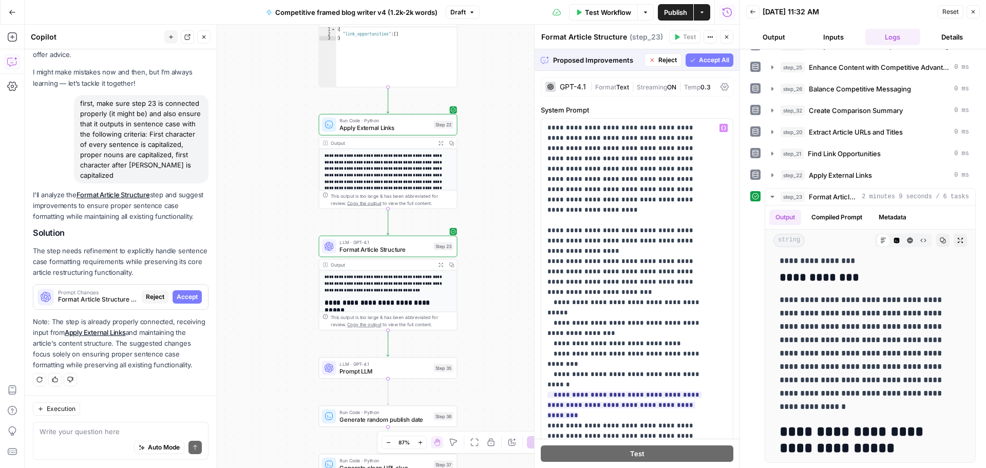
scroll to position [51, 0]
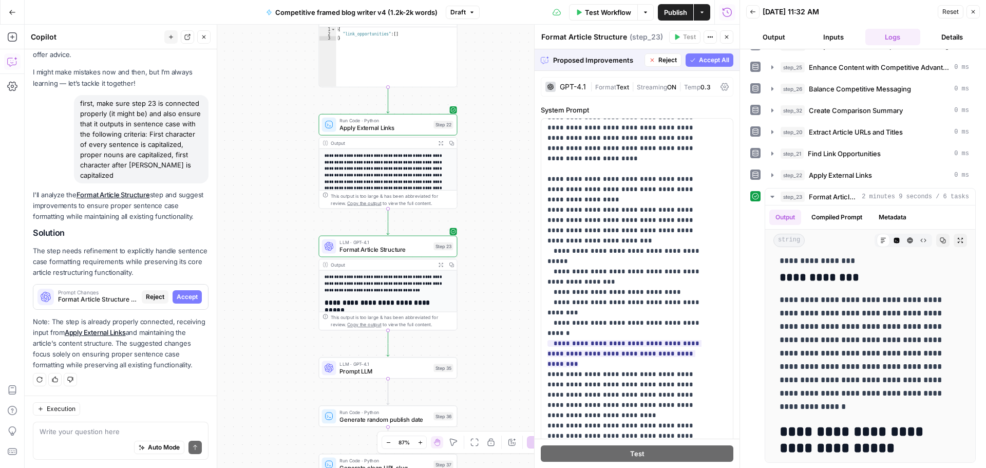
click at [688, 59] on button "Accept All" at bounding box center [709, 59] width 48 height 13
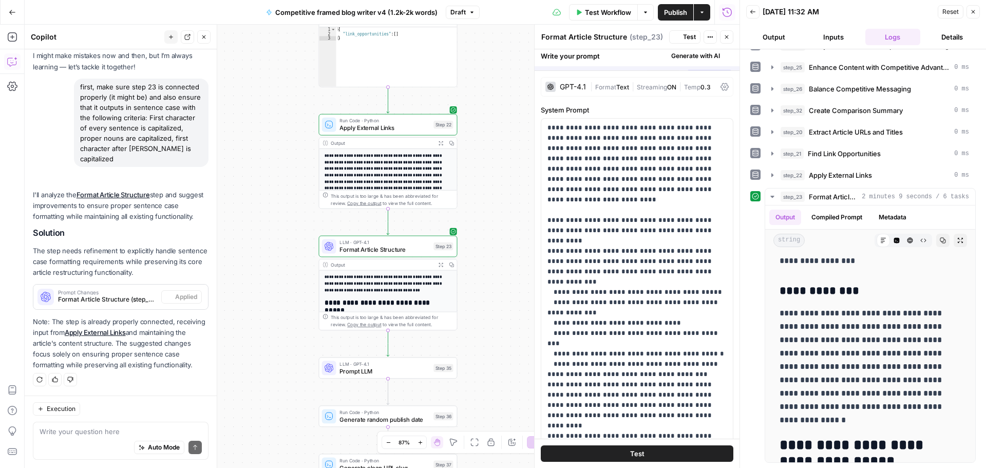
scroll to position [0, 0]
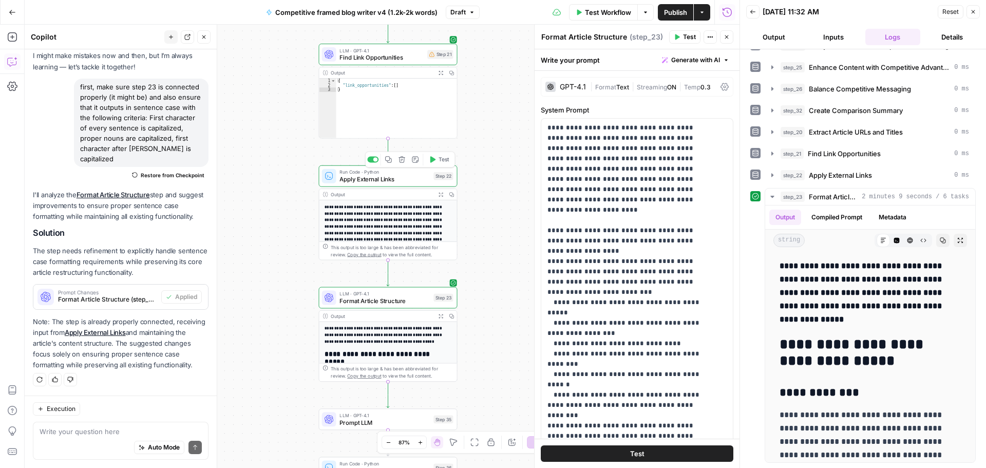
click at [361, 180] on span "Apply External Links" at bounding box center [384, 179] width 90 height 9
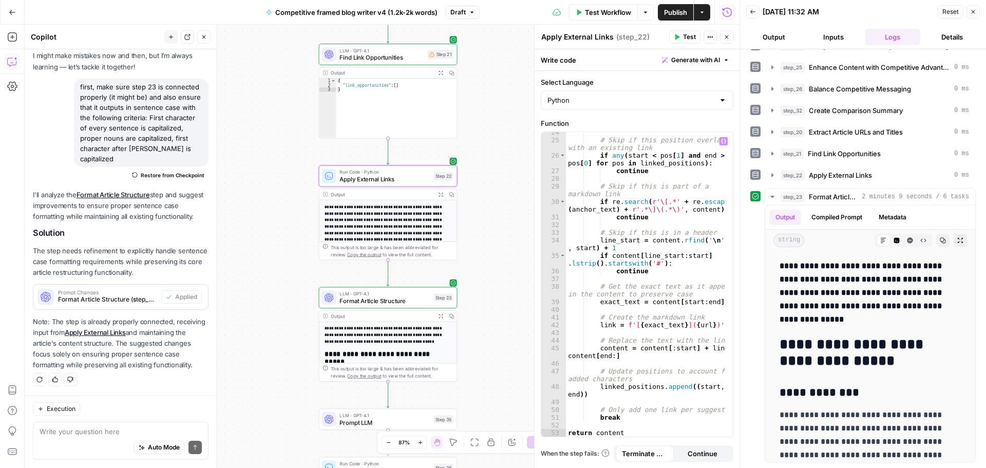
scroll to position [250, 0]
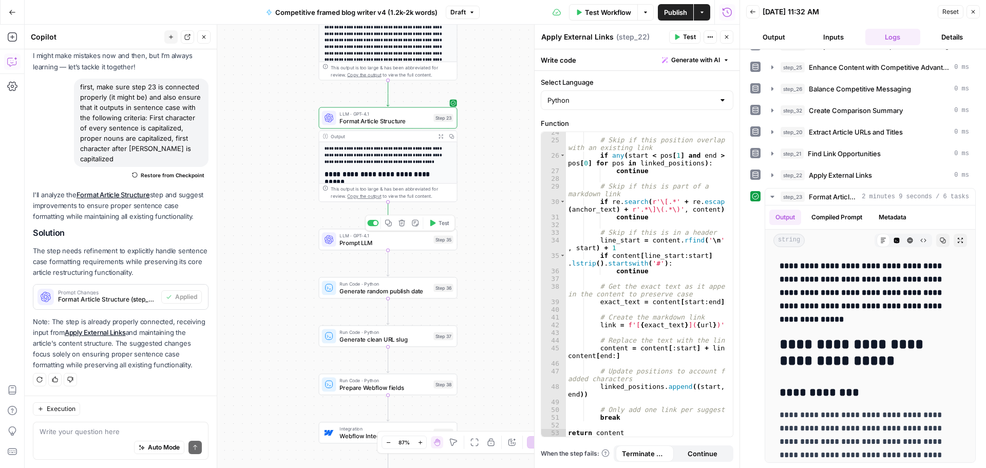
click at [366, 244] on span "Prompt LLM" at bounding box center [384, 242] width 90 height 9
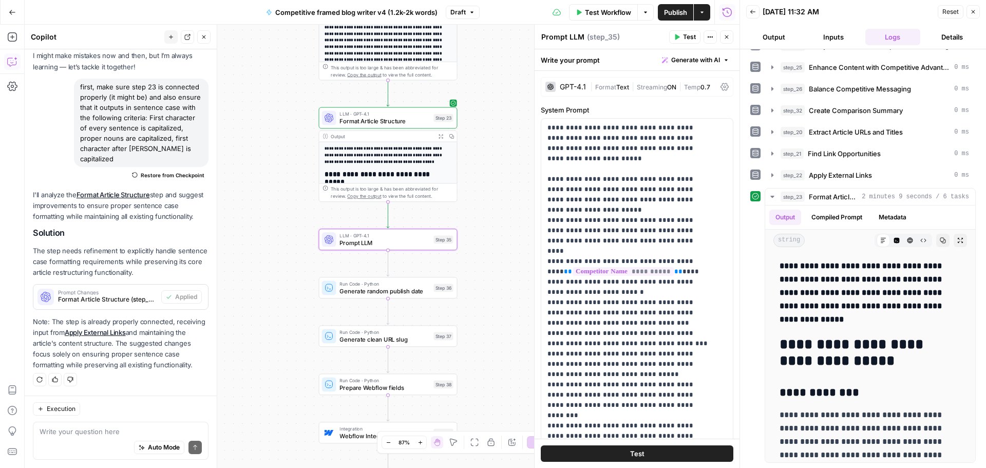
click at [568, 60] on div "Write your prompt Generate with AI" at bounding box center [637, 59] width 205 height 21
click at [569, 35] on textarea "Prompt LLM" at bounding box center [562, 37] width 43 height 10
type textarea "Write meta description"
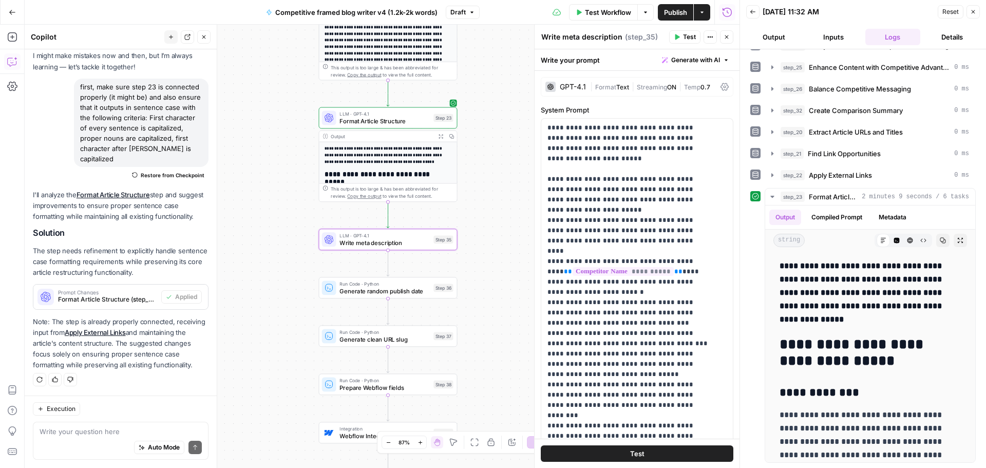
click at [637, 40] on span "( step_35 )" at bounding box center [641, 37] width 33 height 10
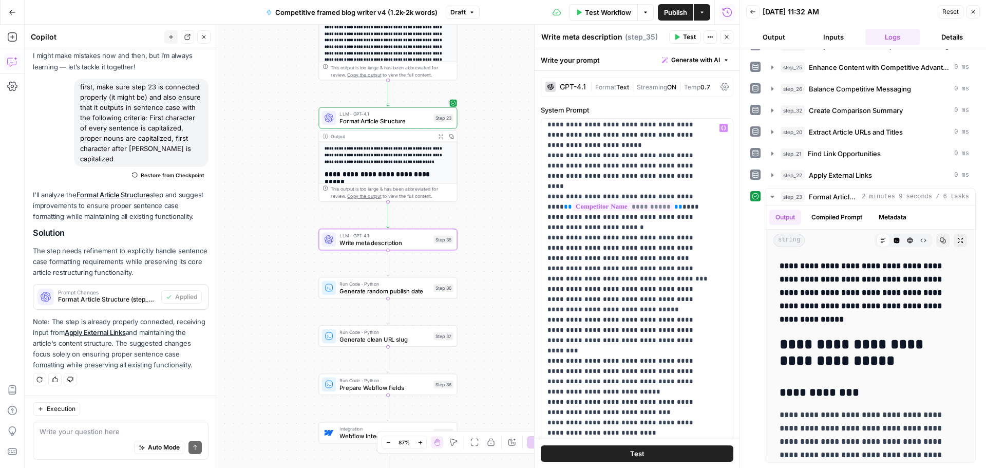
scroll to position [103, 0]
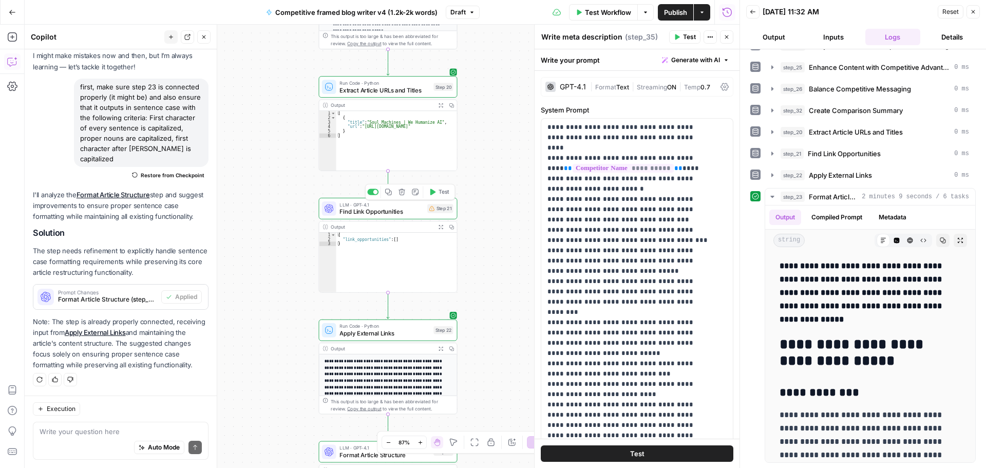
click at [378, 213] on span "Find Link Opportunities" at bounding box center [381, 211] width 84 height 9
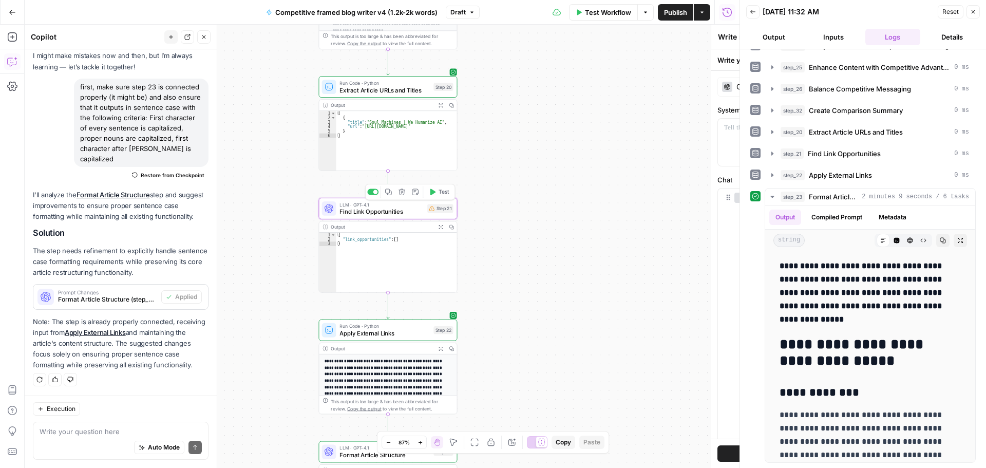
type textarea "Find Link Opportunities"
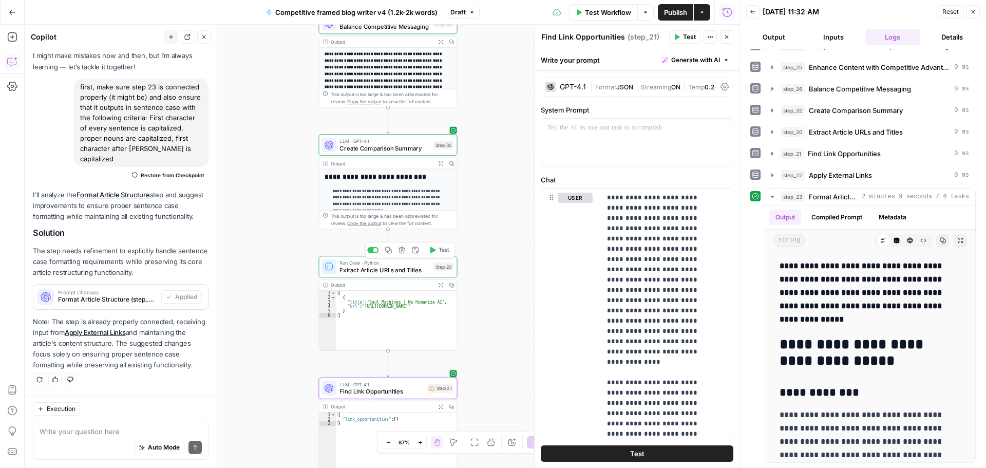
click at [346, 271] on span "Extract Article URLs and Titles" at bounding box center [384, 269] width 90 height 9
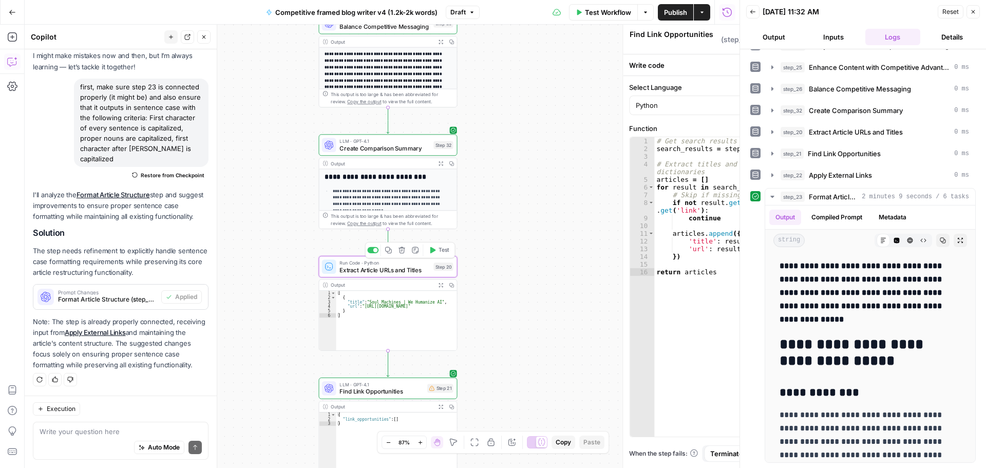
type textarea "Extract Article URLs and Titles"
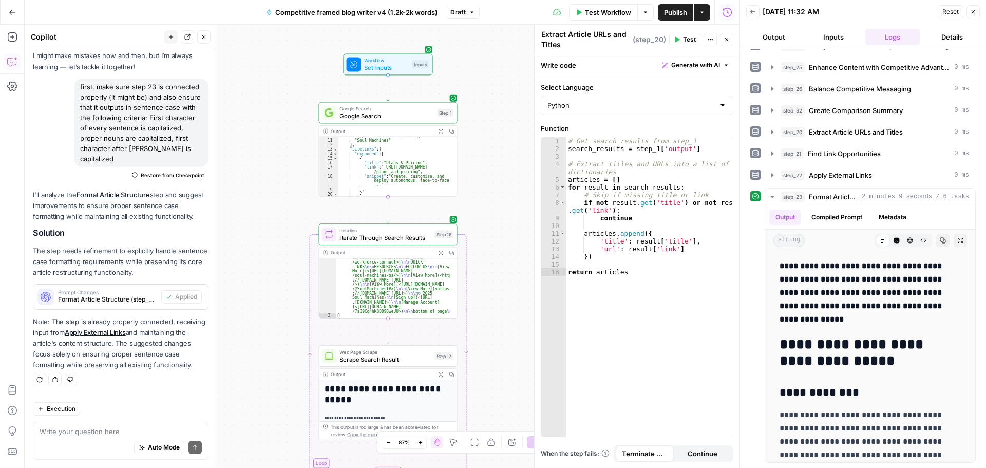
scroll to position [0, 0]
click at [370, 119] on span "Google Search" at bounding box center [386, 115] width 94 height 9
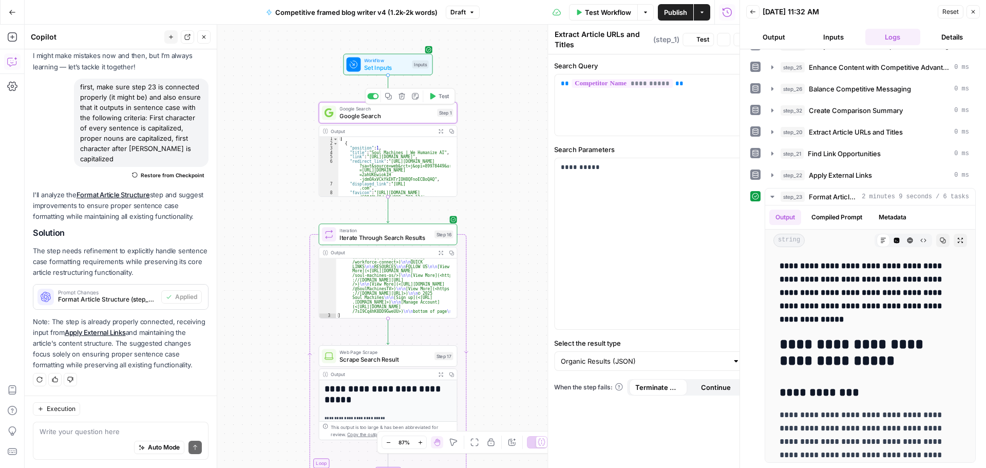
type textarea "Google Search"
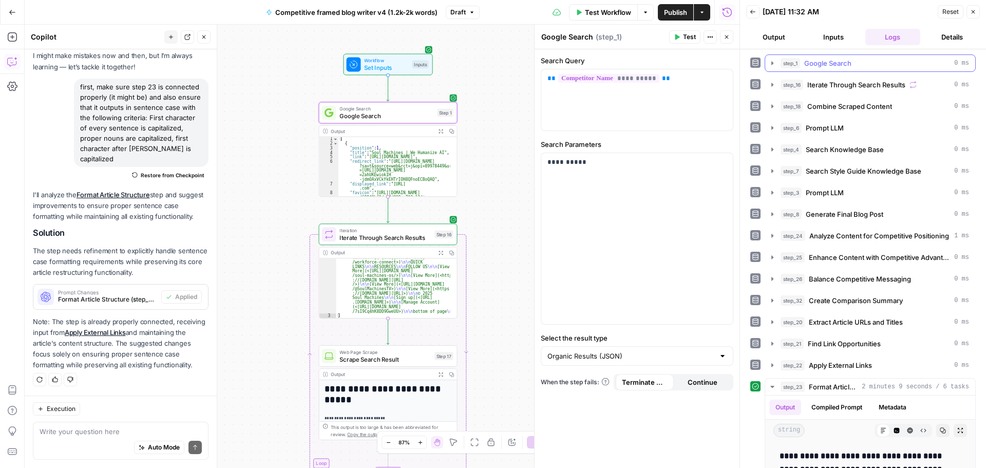
click at [771, 63] on icon "button" at bounding box center [772, 63] width 2 height 4
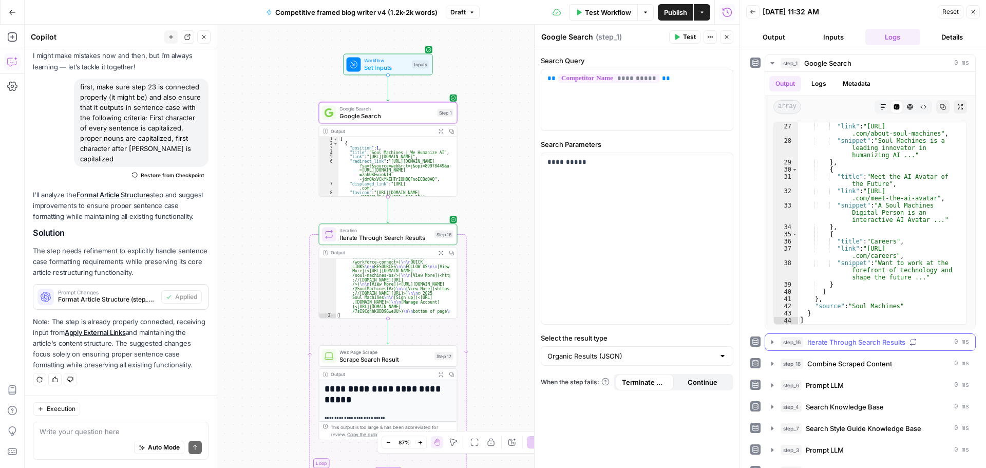
click at [773, 339] on icon "button" at bounding box center [772, 342] width 8 height 8
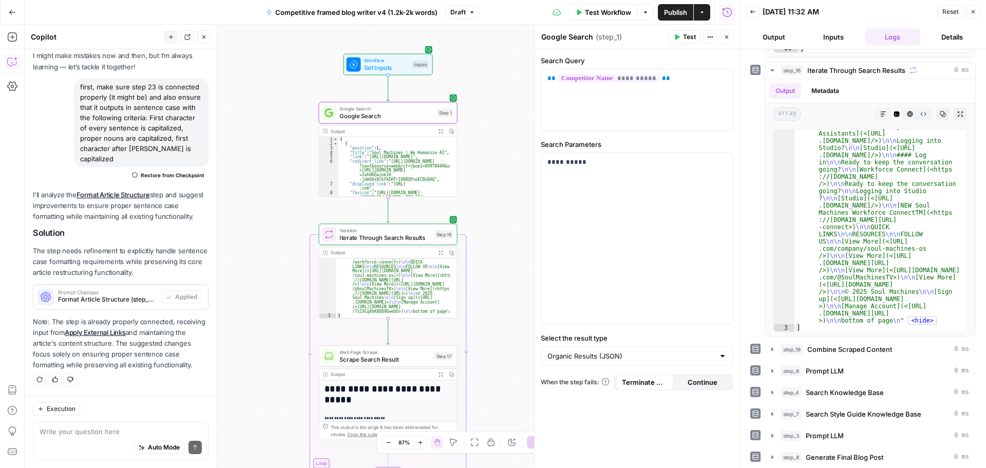
scroll to position [411, 0]
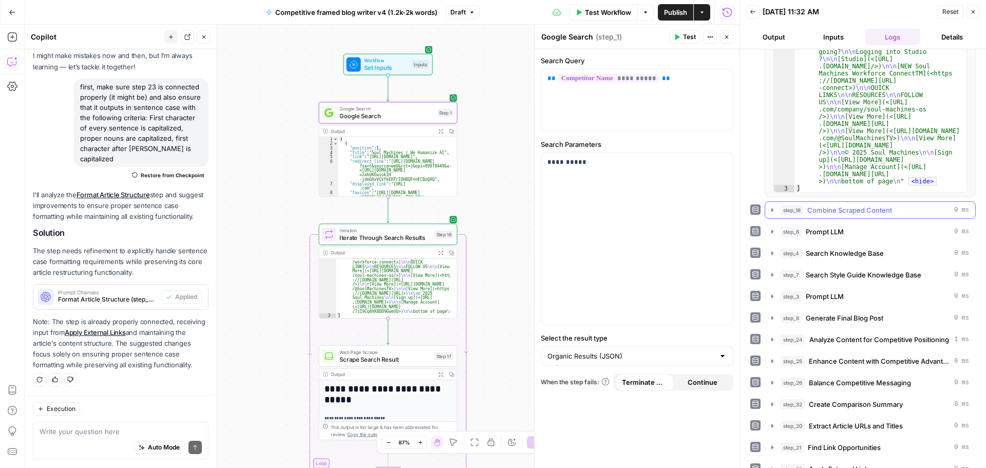
click at [772, 211] on icon "button" at bounding box center [772, 210] width 2 height 4
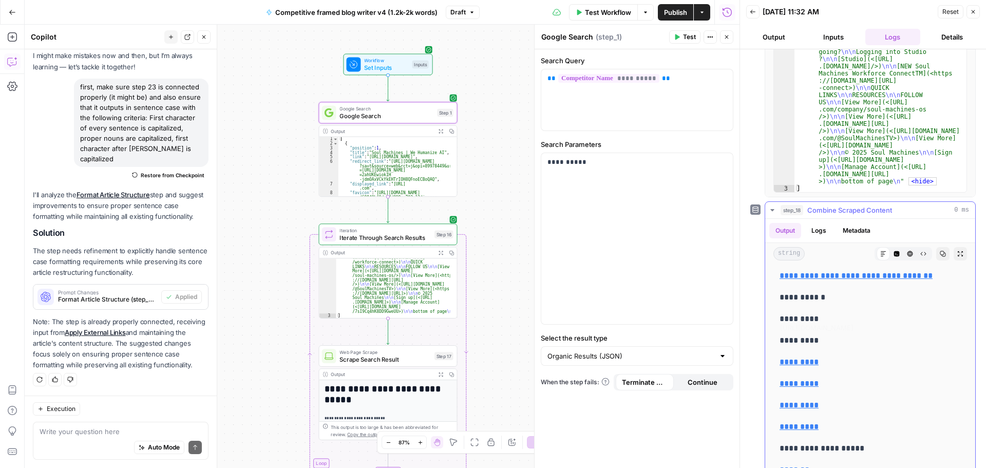
scroll to position [7159, 0]
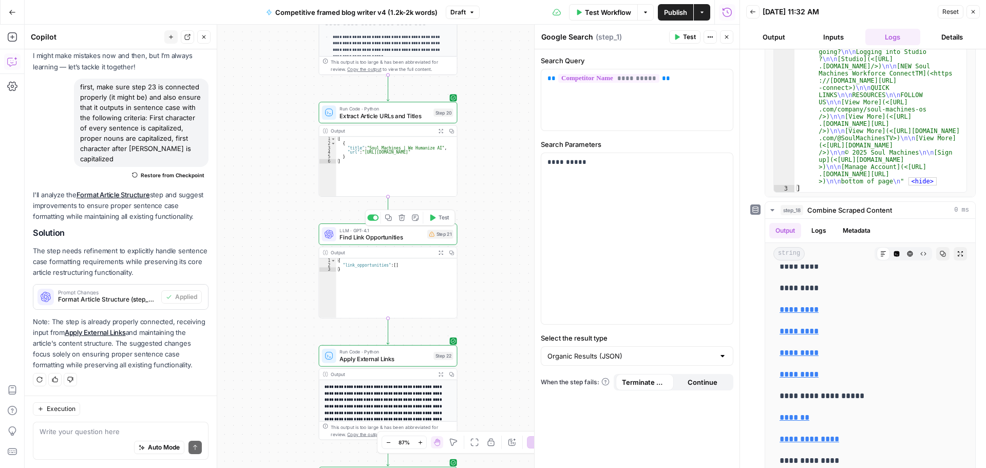
click at [378, 242] on div "LLM · GPT-4.1 Find Link Opportunities Step 21 Copy step Delete step Add Note Te…" at bounding box center [388, 234] width 139 height 22
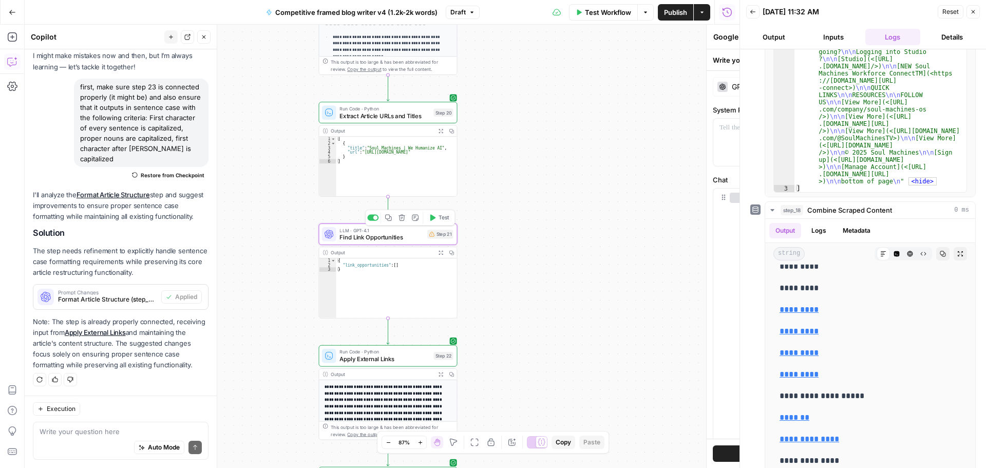
type textarea "Find Link Opportunities"
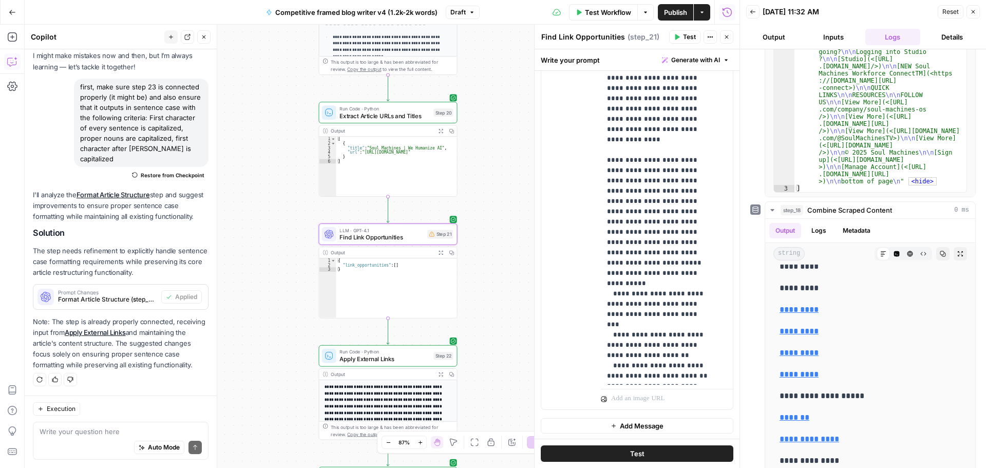
scroll to position [223, 0]
click at [108, 433] on textarea at bounding box center [121, 431] width 162 height 10
type textarea "make step 21 work proper"
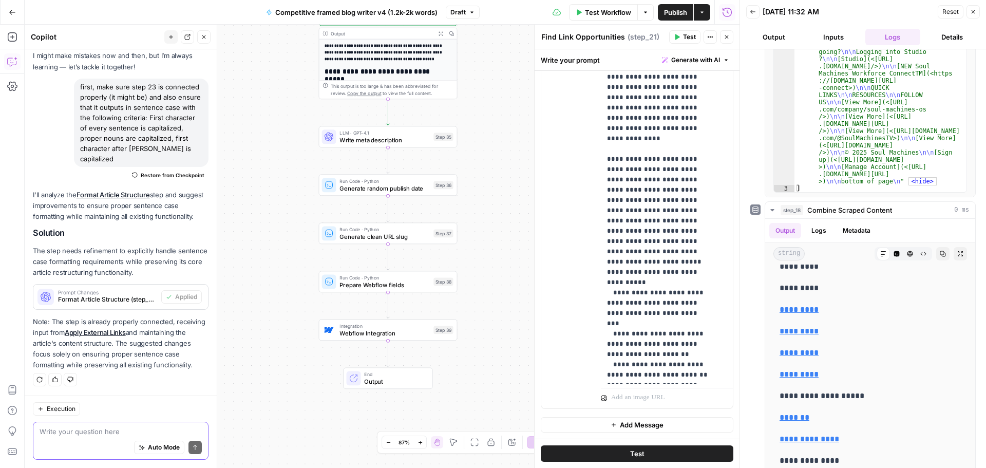
click at [94, 430] on textarea at bounding box center [121, 431] width 162 height 10
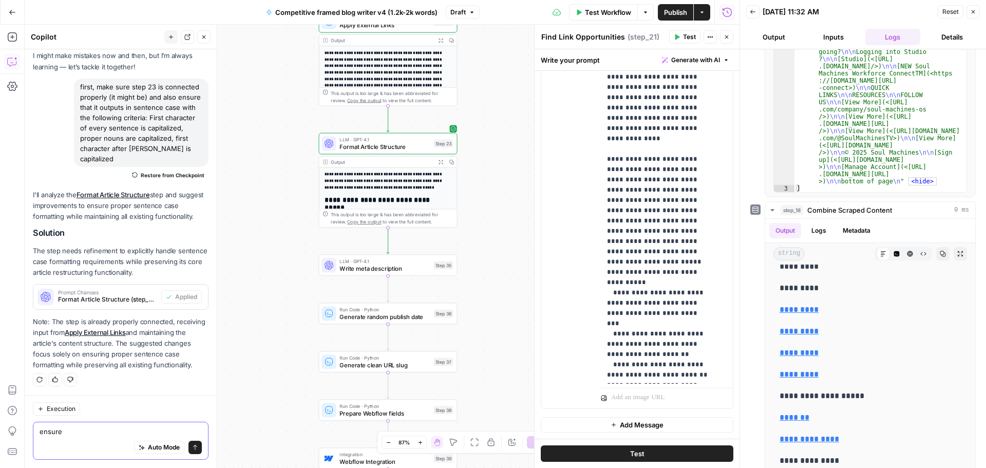
click at [78, 433] on textarea "ensure" at bounding box center [121, 431] width 162 height 10
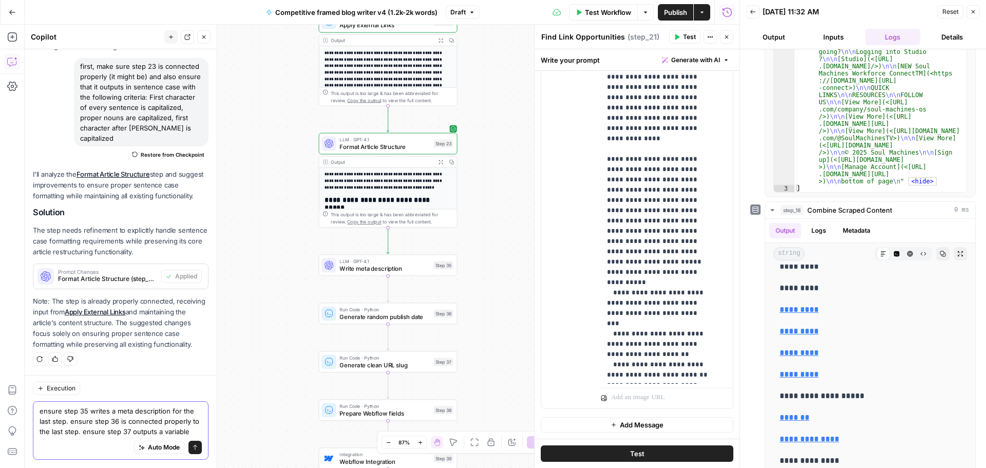
scroll to position [105, 0]
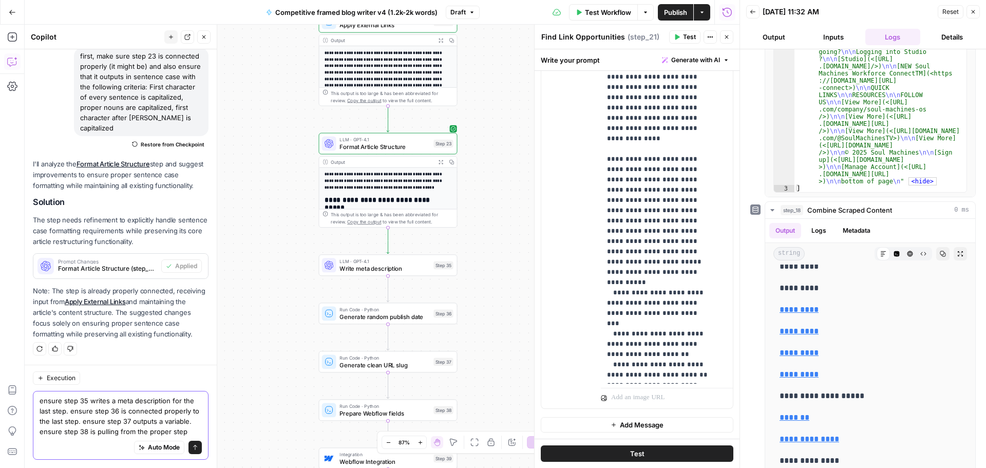
type textarea "ensure step 35 writes a meta description for the last step. ensure step 36 is c…"
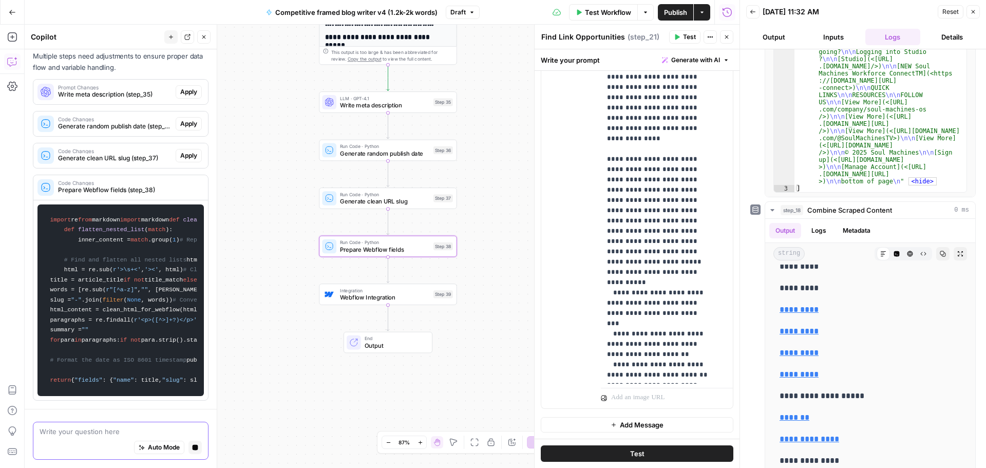
scroll to position [1061, 0]
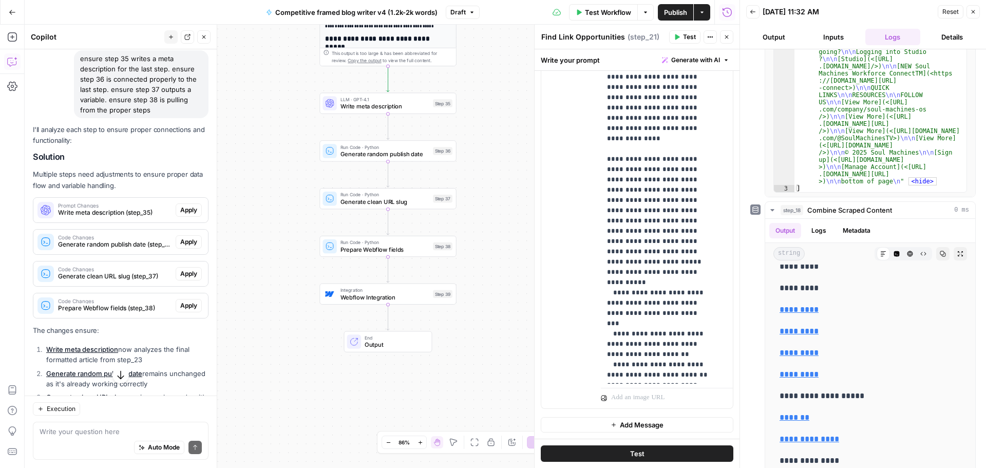
scroll to position [374, 0]
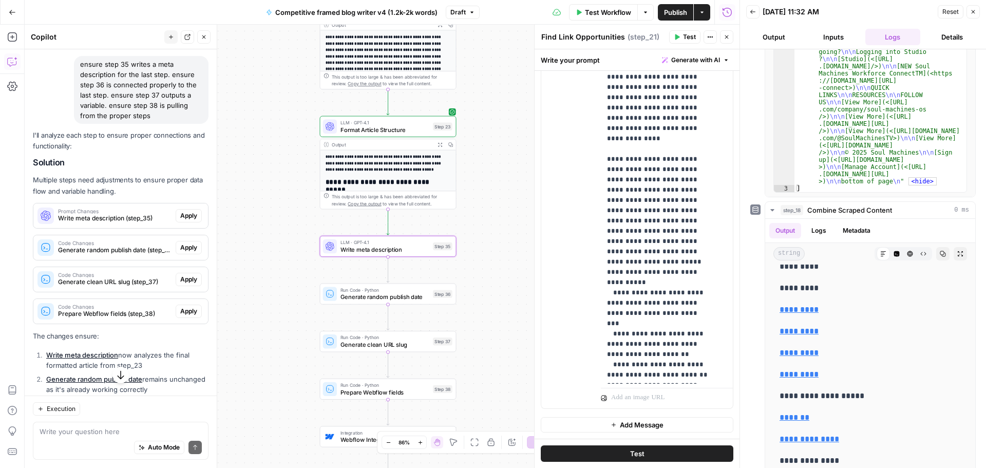
click at [180, 220] on span "Apply" at bounding box center [188, 215] width 17 height 9
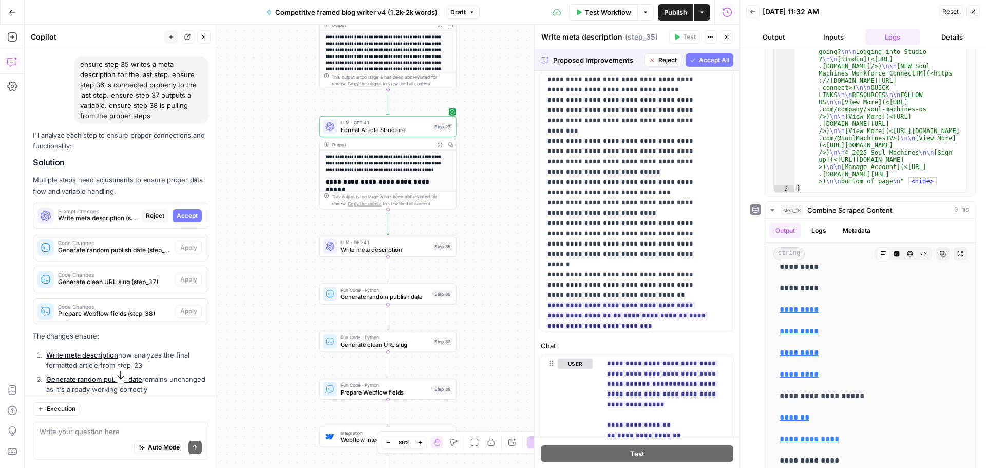
scroll to position [0, 0]
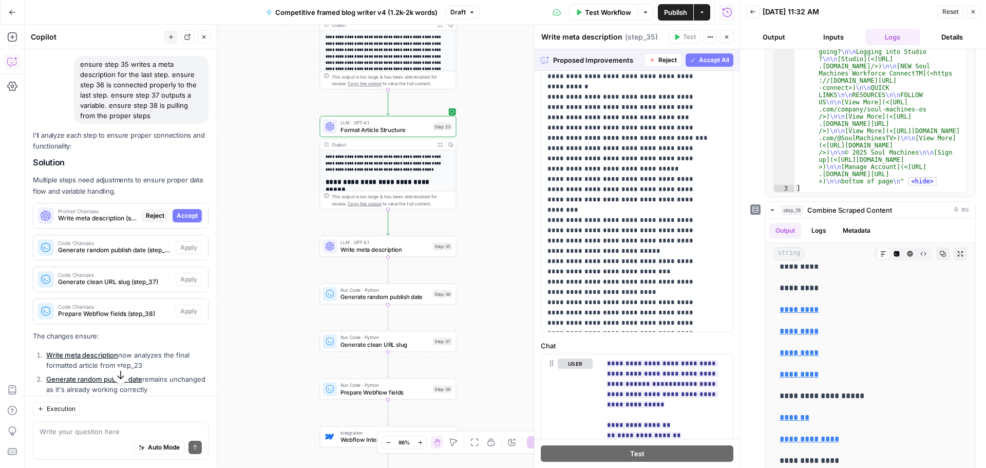
click at [690, 59] on icon "button" at bounding box center [693, 60] width 6 height 6
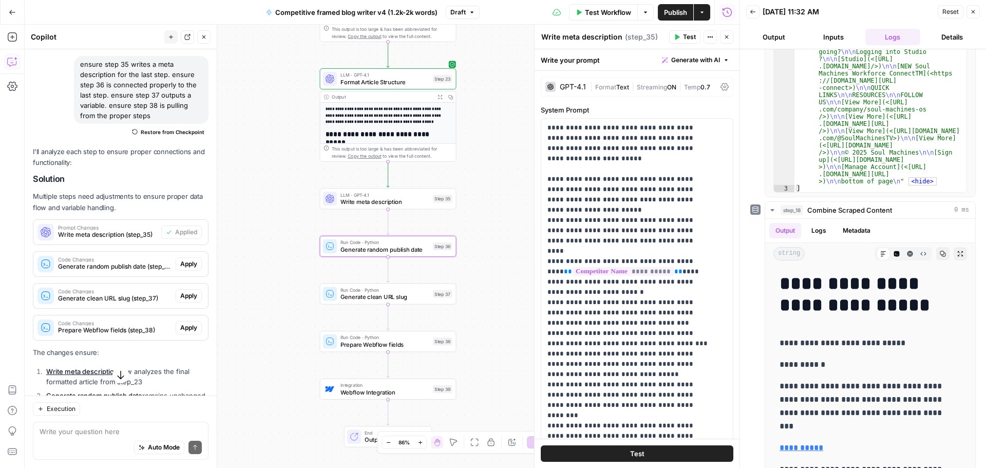
click at [181, 269] on span "Apply" at bounding box center [188, 263] width 17 height 9
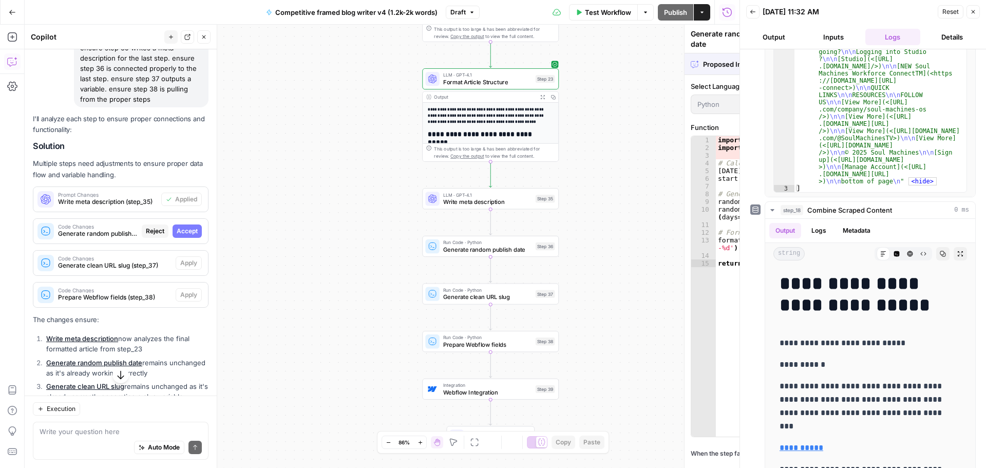
scroll to position [357, 0]
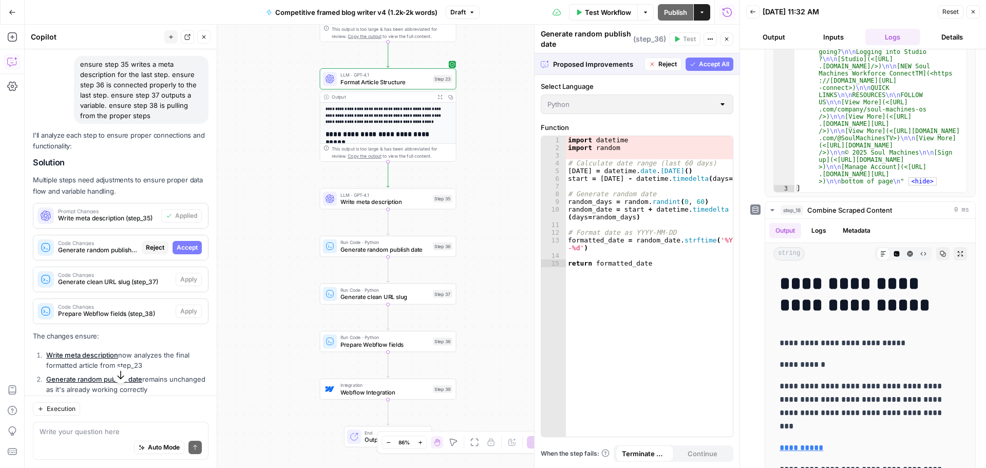
click at [706, 66] on span "Accept All" at bounding box center [714, 64] width 30 height 9
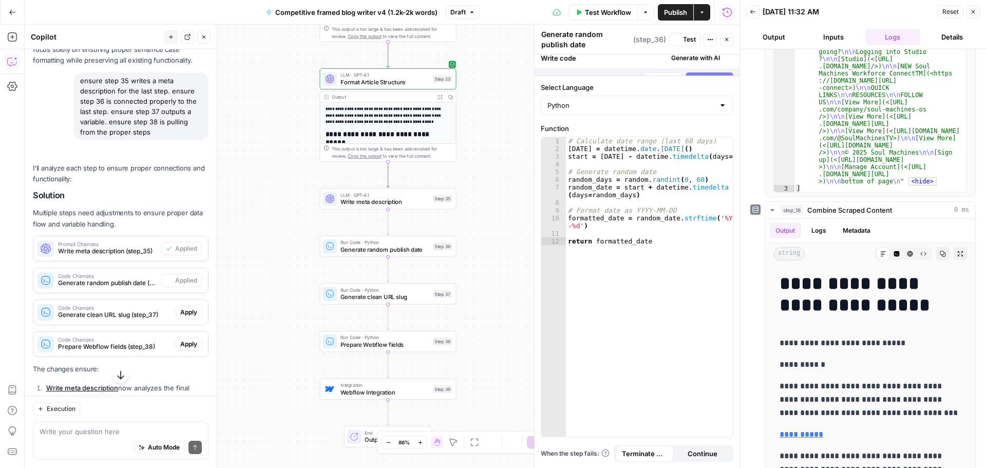
scroll to position [374, 0]
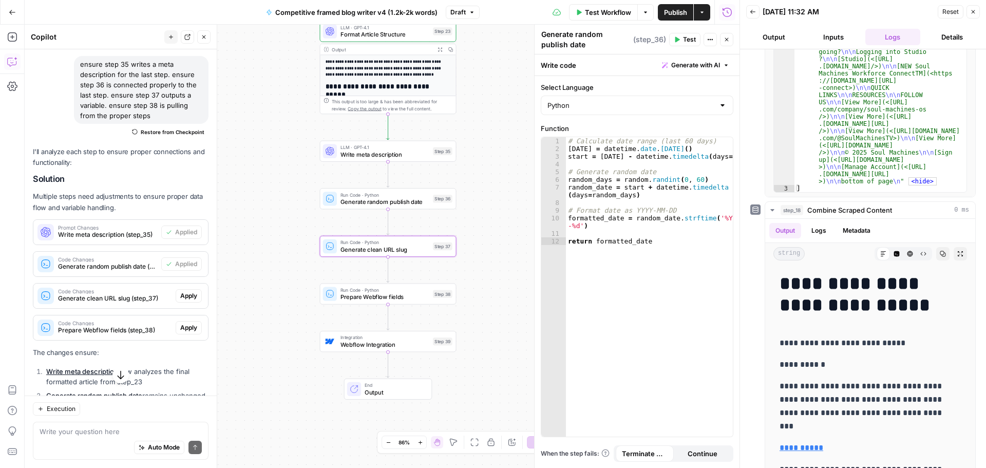
click at [180, 300] on span "Apply" at bounding box center [188, 295] width 17 height 9
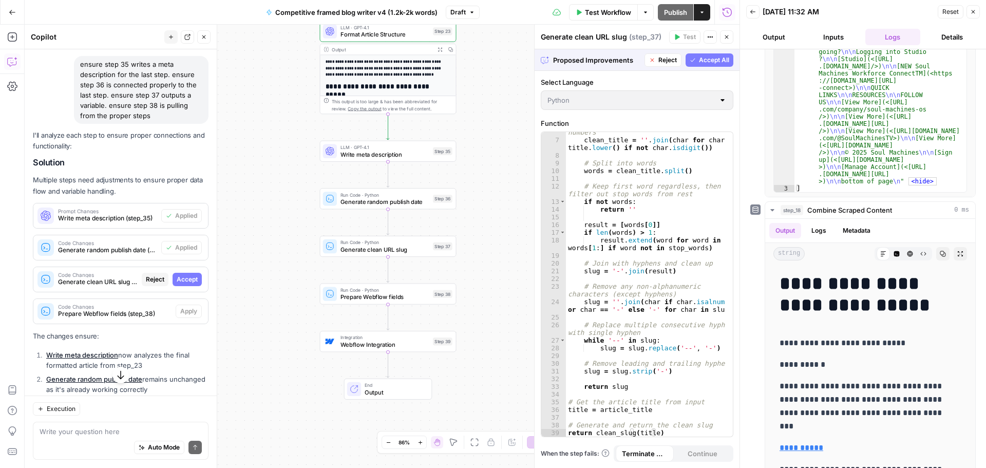
scroll to position [0, 0]
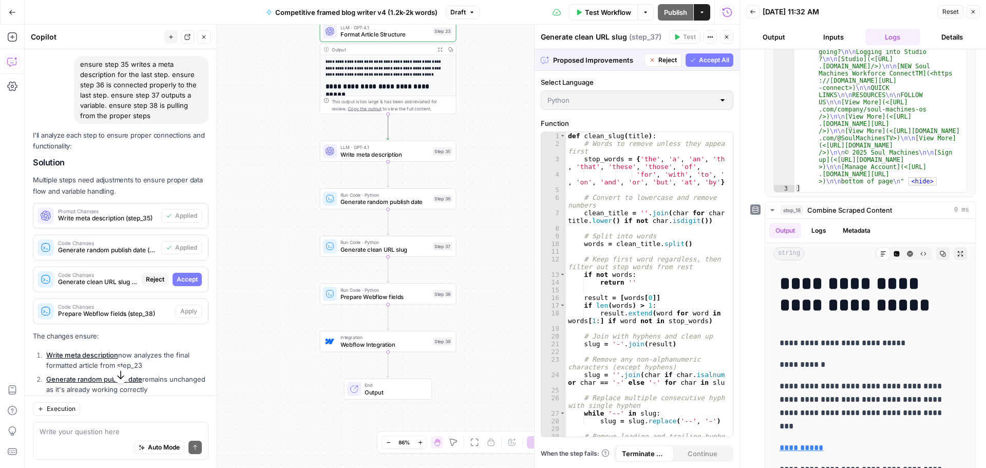
click at [707, 62] on span "Accept All" at bounding box center [714, 59] width 30 height 9
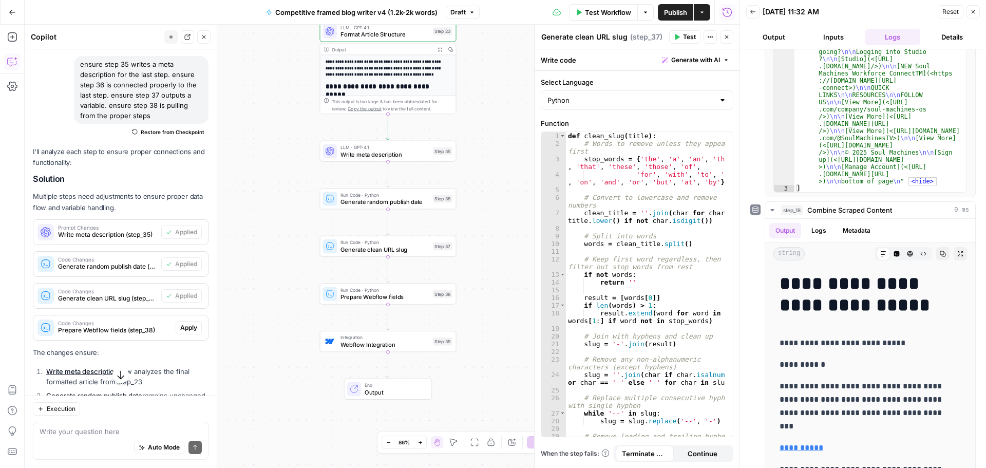
scroll to position [73, 0]
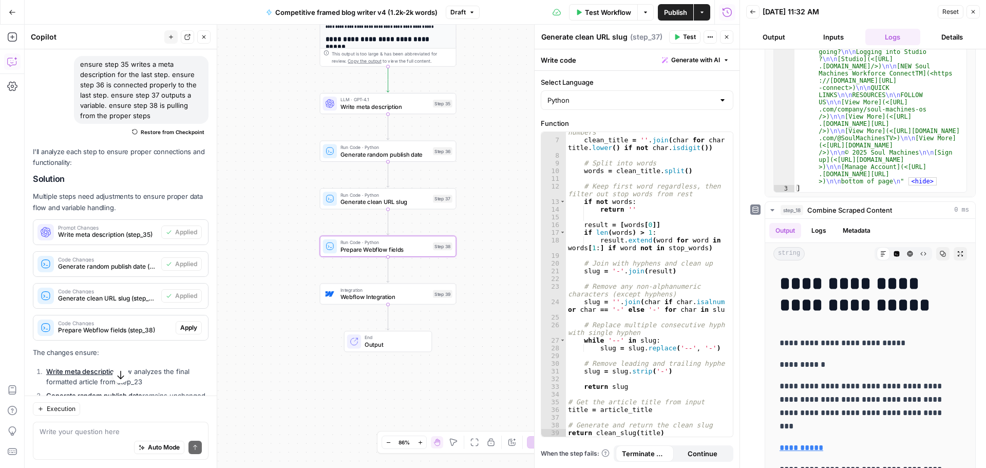
click at [180, 332] on span "Apply" at bounding box center [188, 327] width 17 height 9
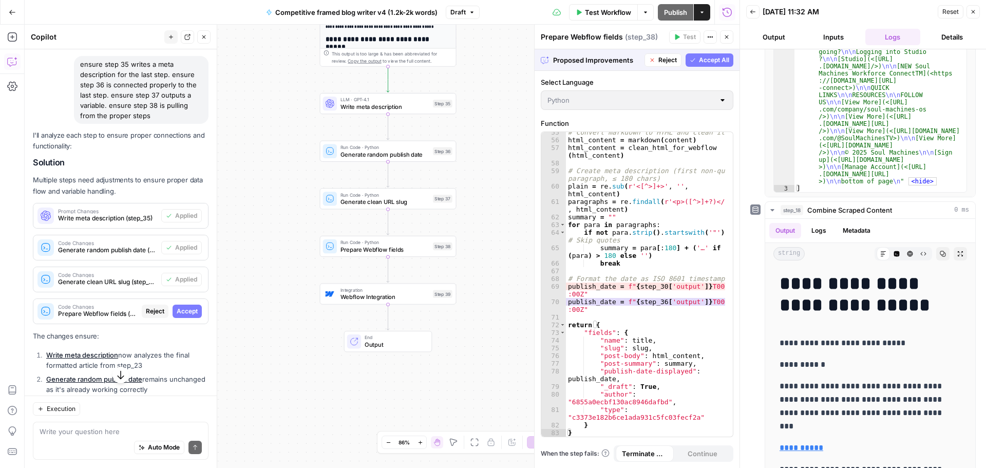
scroll to position [620, 0]
click at [692, 60] on icon "button" at bounding box center [693, 60] width 6 height 6
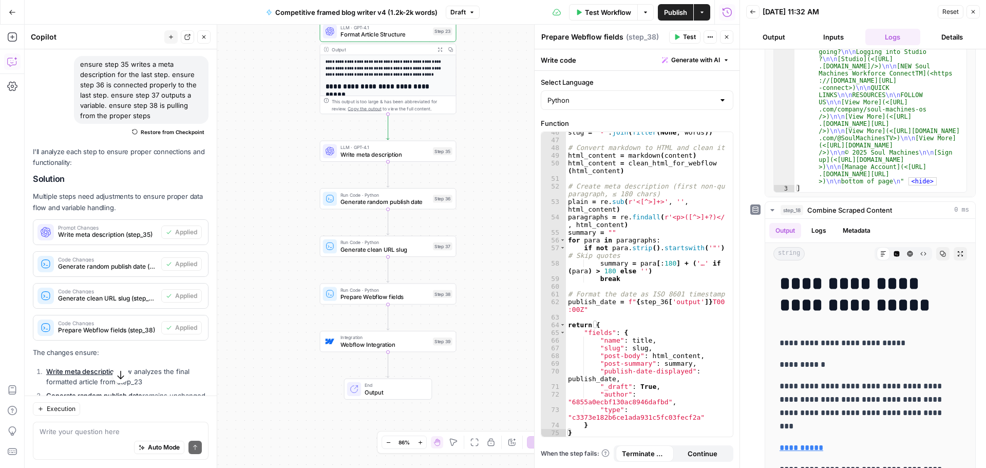
scroll to position [596, 0]
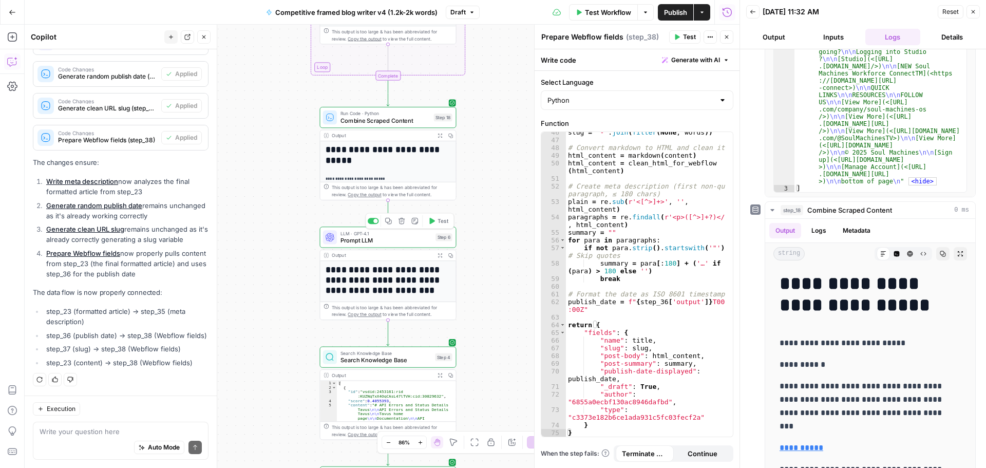
click at [386, 242] on span "Prompt LLM" at bounding box center [385, 240] width 91 height 9
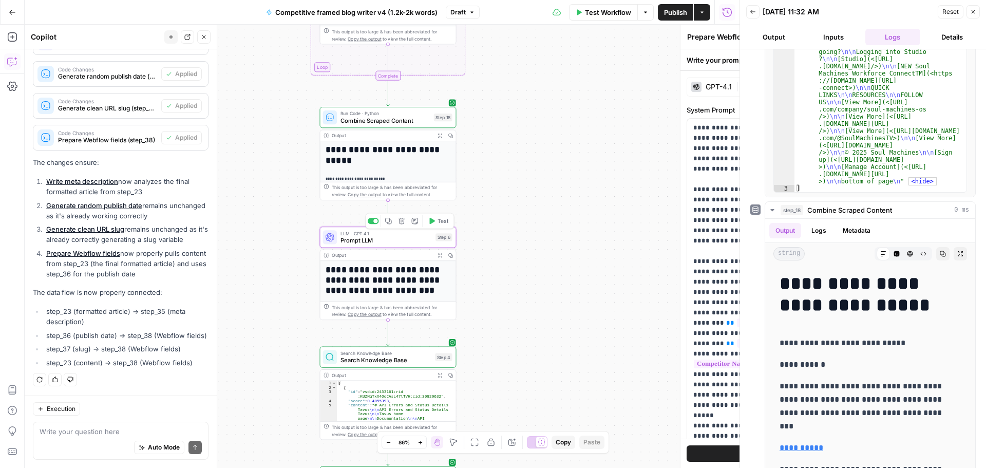
type textarea "Prompt LLM"
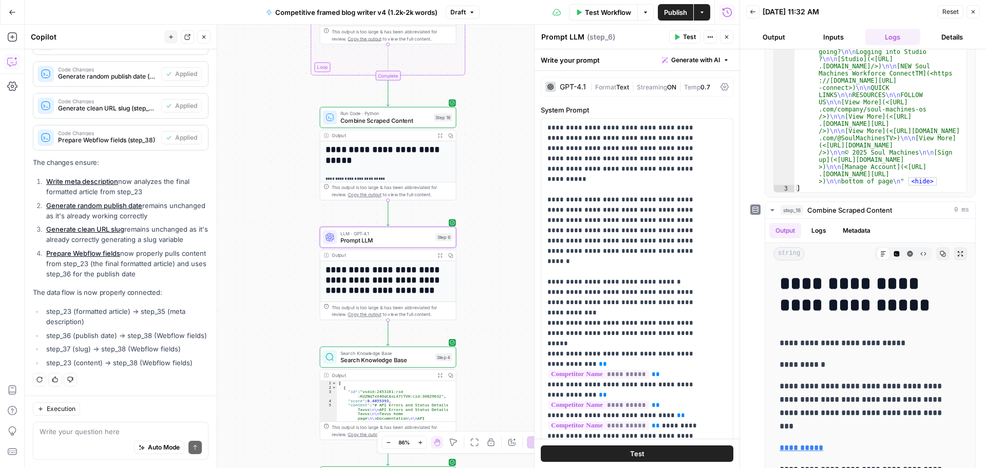
click at [584, 84] on div "GPT-4.1" at bounding box center [573, 86] width 26 height 7
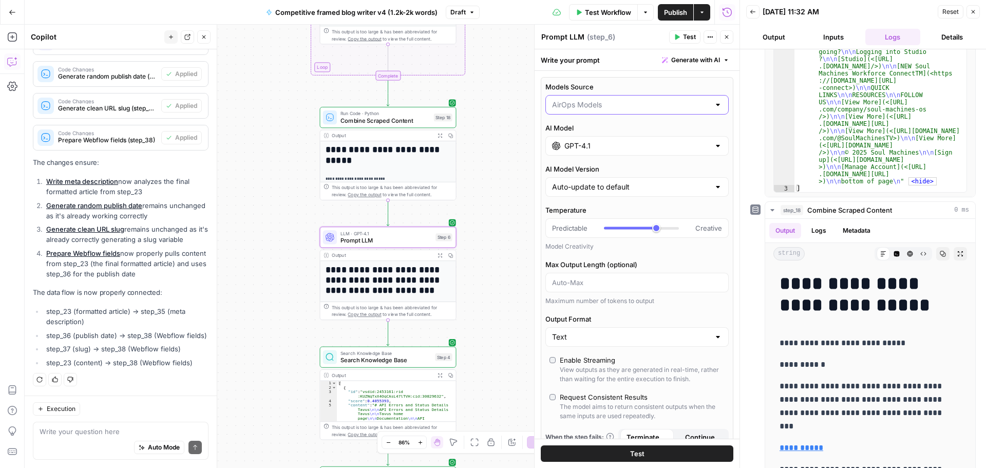
click at [608, 105] on input "Models Source" at bounding box center [631, 105] width 158 height 10
click at [589, 142] on span "My Models" at bounding box center [631, 145] width 154 height 10
type input "My Models"
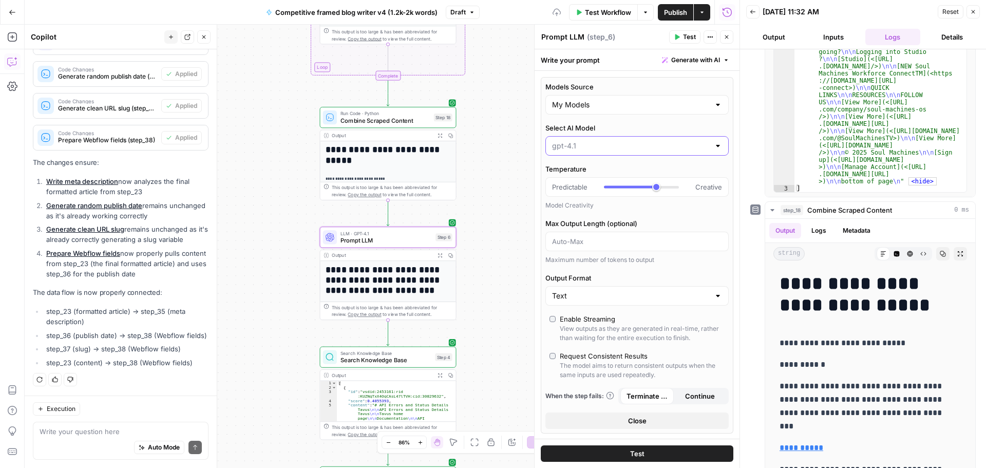
click at [612, 145] on input "Select AI Model" at bounding box center [631, 146] width 158 height 10
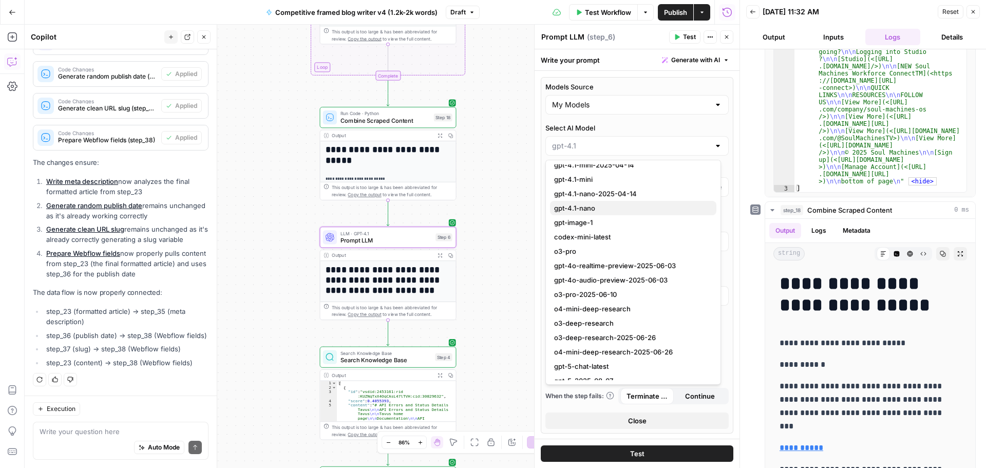
scroll to position [891, 0]
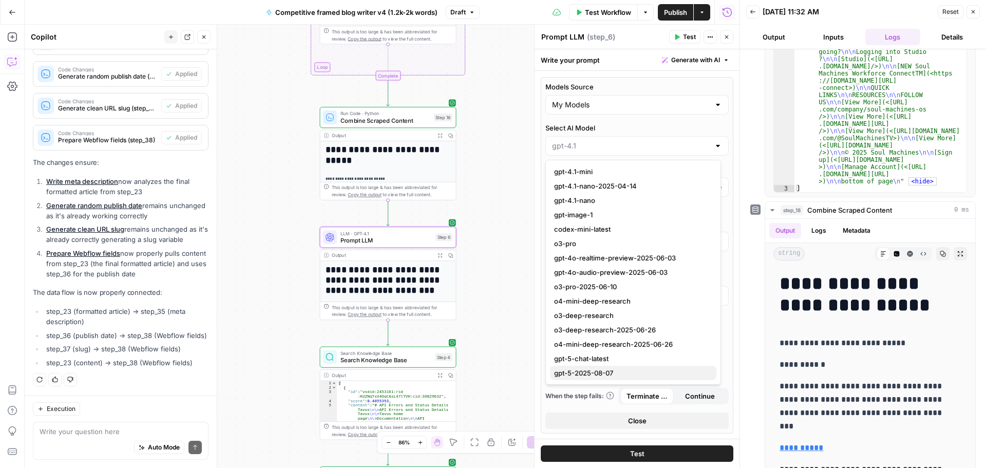
click at [608, 374] on span "gpt-5-2025-08-07" at bounding box center [631, 373] width 154 height 10
type input "gpt-5-2025-08-07"
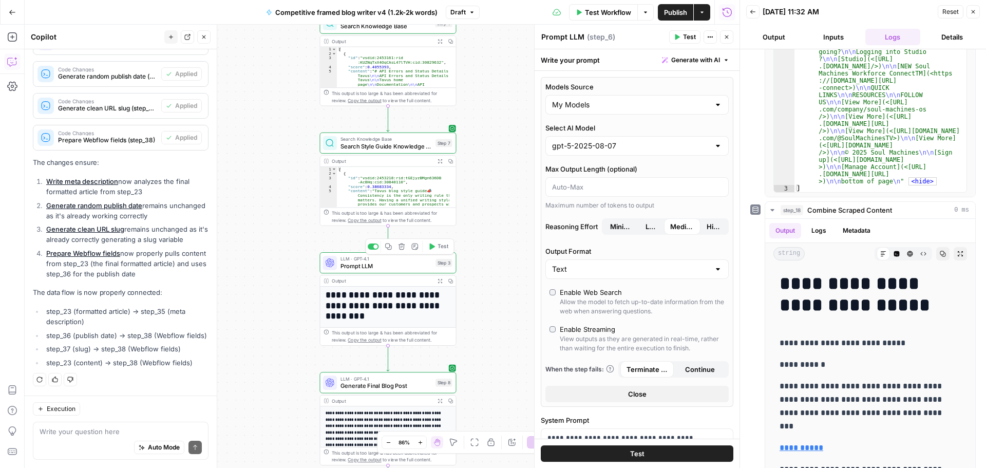
click at [376, 265] on span "Prompt LLM" at bounding box center [385, 265] width 91 height 9
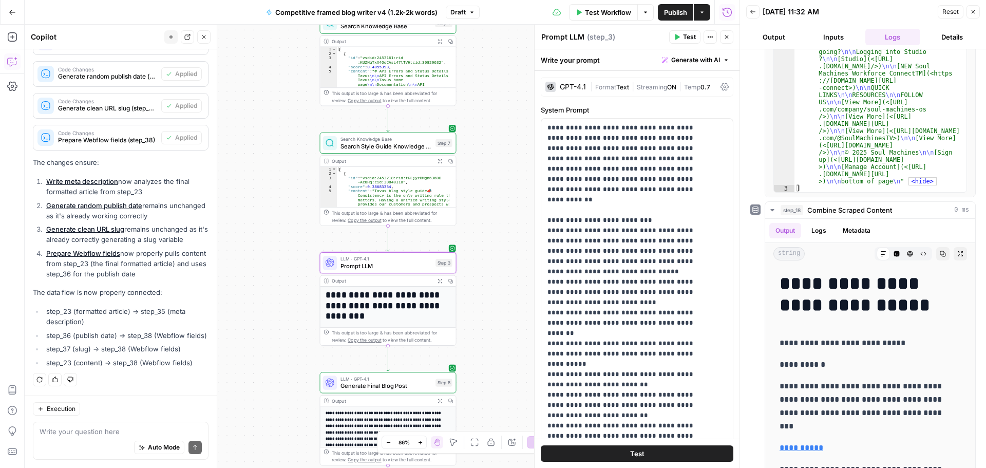
click at [594, 86] on span "|" at bounding box center [592, 86] width 5 height 10
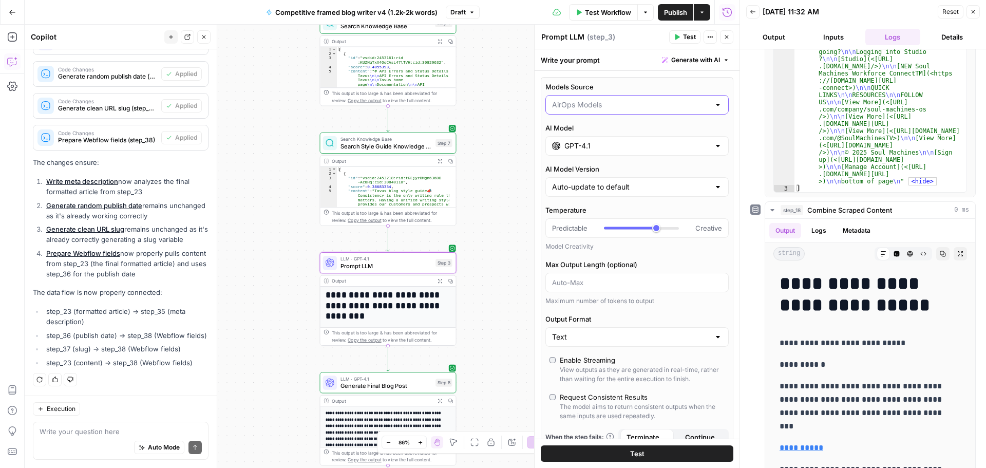
click at [606, 108] on input "Models Source" at bounding box center [631, 105] width 158 height 10
click at [597, 145] on span "My Models" at bounding box center [631, 145] width 154 height 10
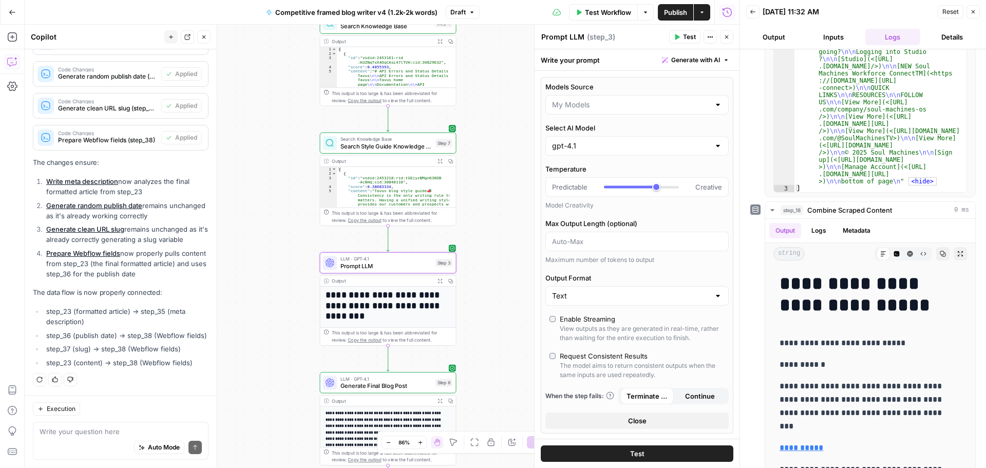
type input "My Models"
click at [585, 142] on input "Select AI Model" at bounding box center [631, 146] width 158 height 10
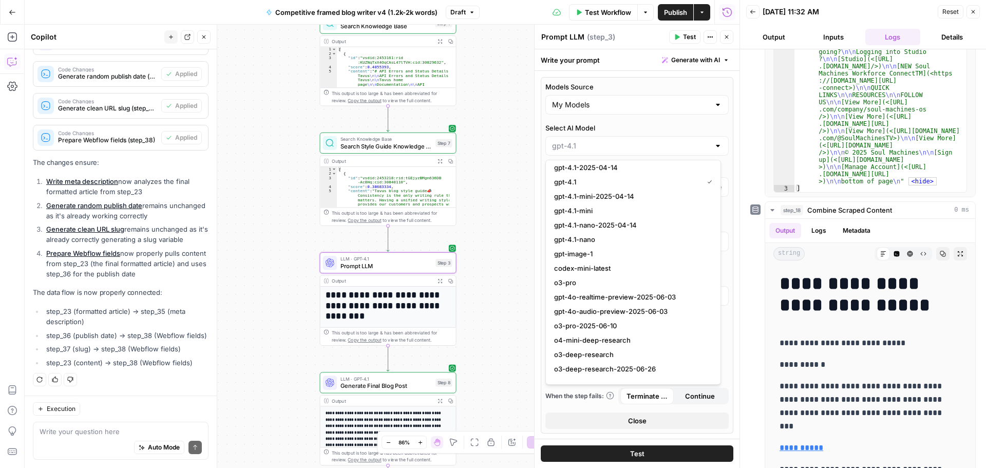
scroll to position [840, 0]
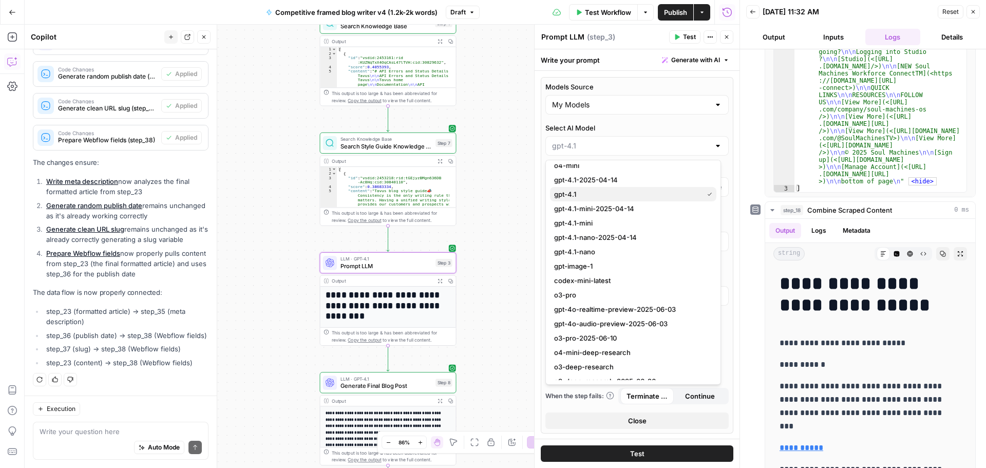
click at [599, 193] on span "gpt-4.1" at bounding box center [626, 194] width 145 height 10
type input "gpt-4.1"
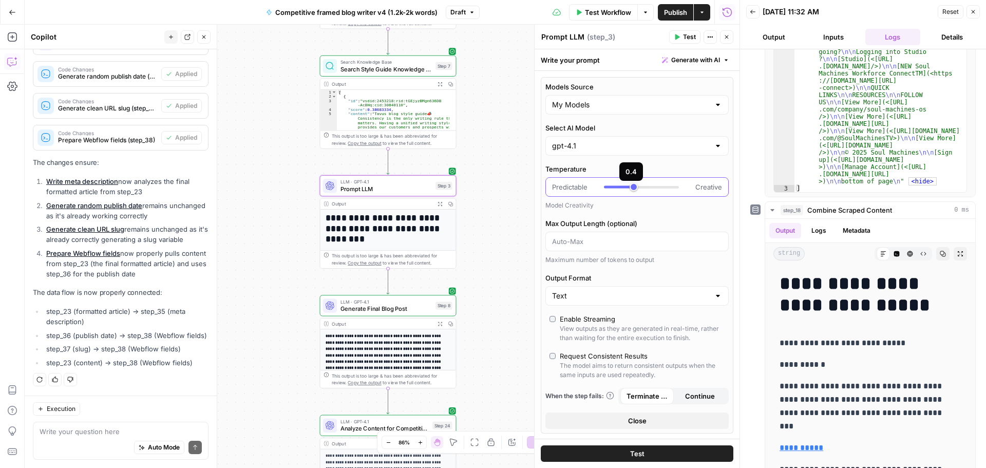
type input "***"
drag, startPoint x: 646, startPoint y: 188, endPoint x: 636, endPoint y: 189, distance: 10.4
click at [636, 189] on div at bounding box center [641, 187] width 75 height 10
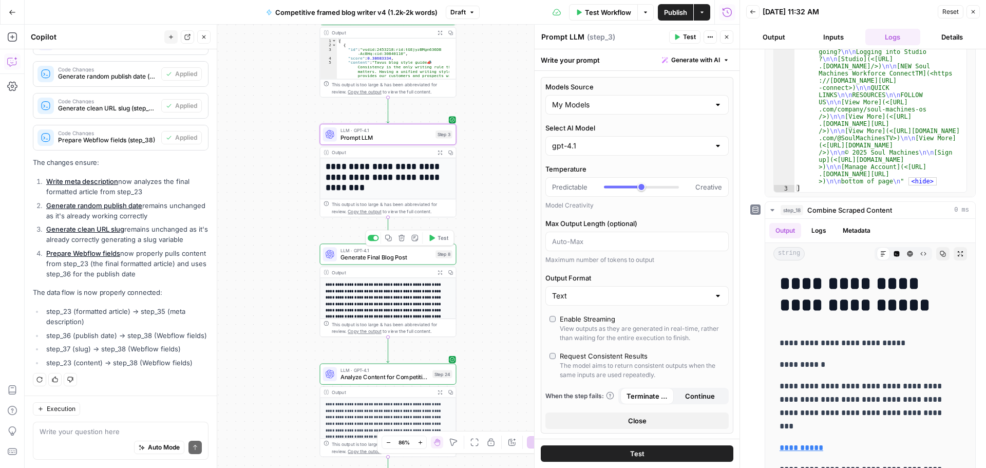
click at [368, 260] on span "Generate Final Blog Post" at bounding box center [385, 257] width 91 height 9
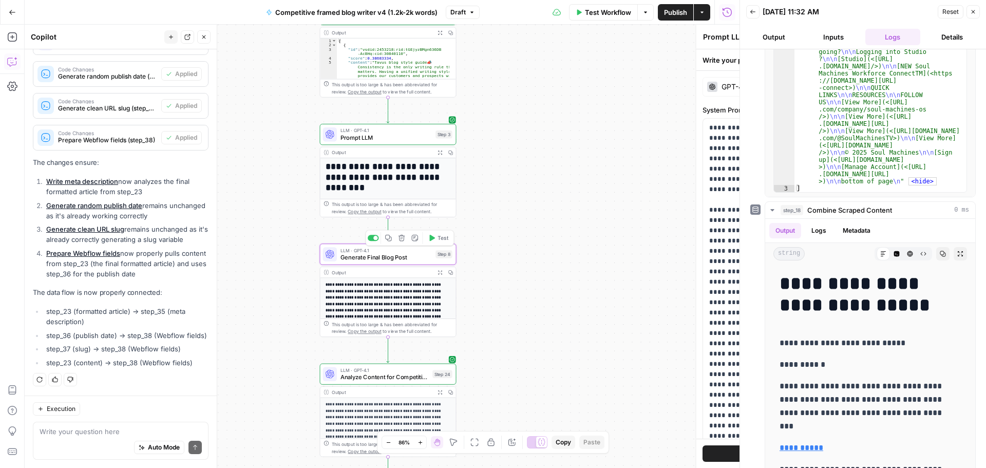
type textarea "Generate Final Blog Post"
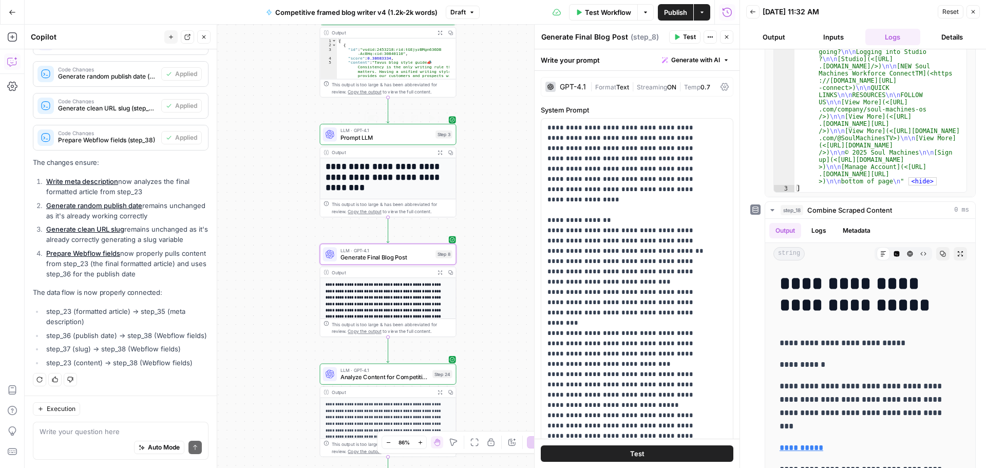
click at [380, 138] on span "Prompt LLM" at bounding box center [385, 137] width 91 height 9
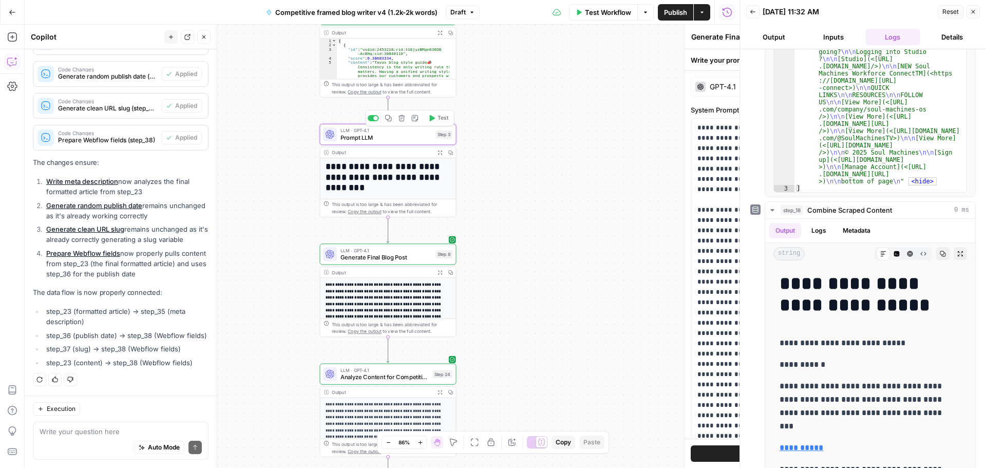
type textarea "Prompt LLM"
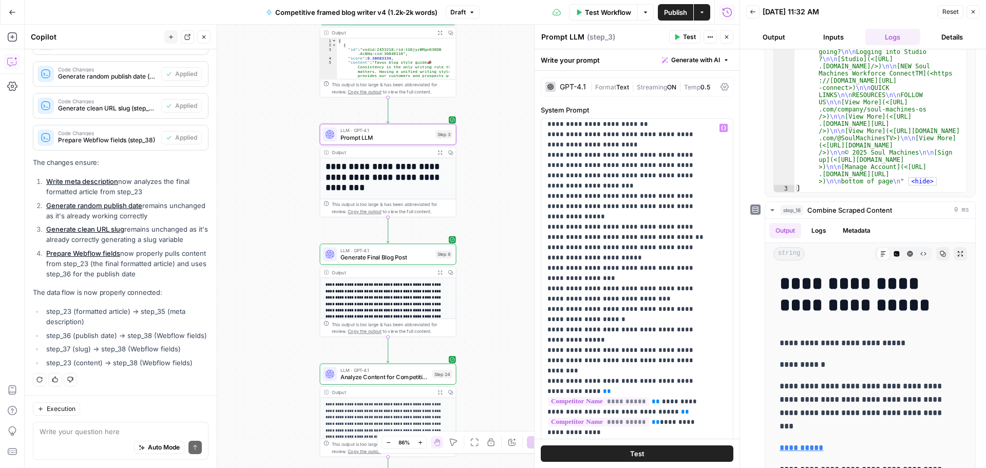
scroll to position [196, 0]
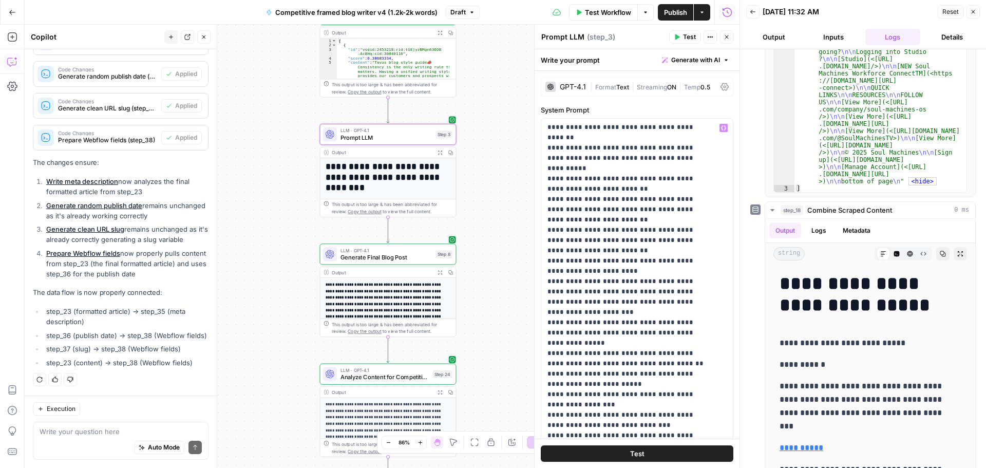
click at [619, 87] on span "Text" at bounding box center [622, 87] width 13 height 8
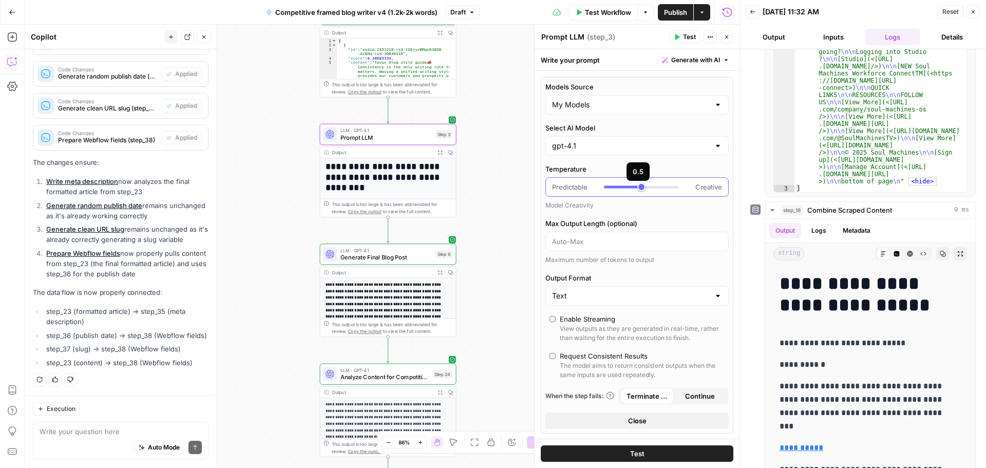
type input "***"
drag, startPoint x: 641, startPoint y: 186, endPoint x: 646, endPoint y: 187, distance: 5.2
click at [646, 187] on div at bounding box center [641, 187] width 75 height 3
click at [354, 258] on span "Generate Final Blog Post" at bounding box center [385, 257] width 91 height 9
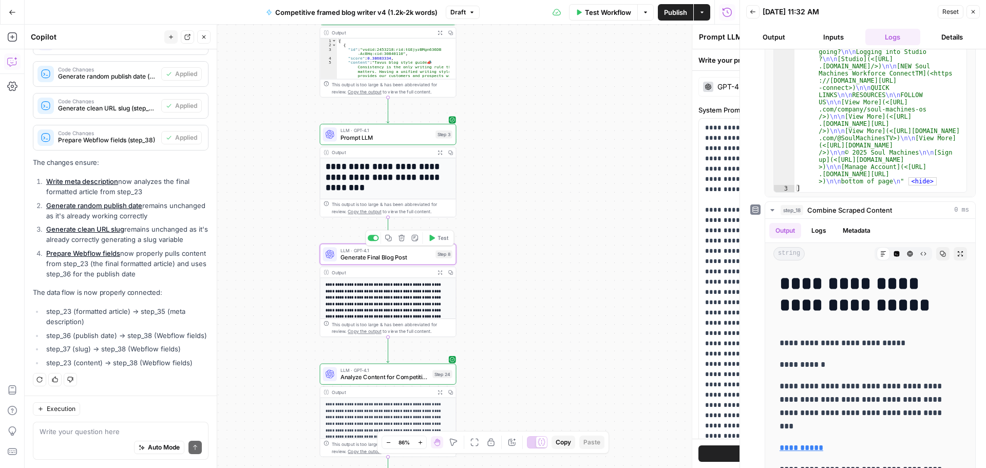
type textarea "Generate Final Blog Post"
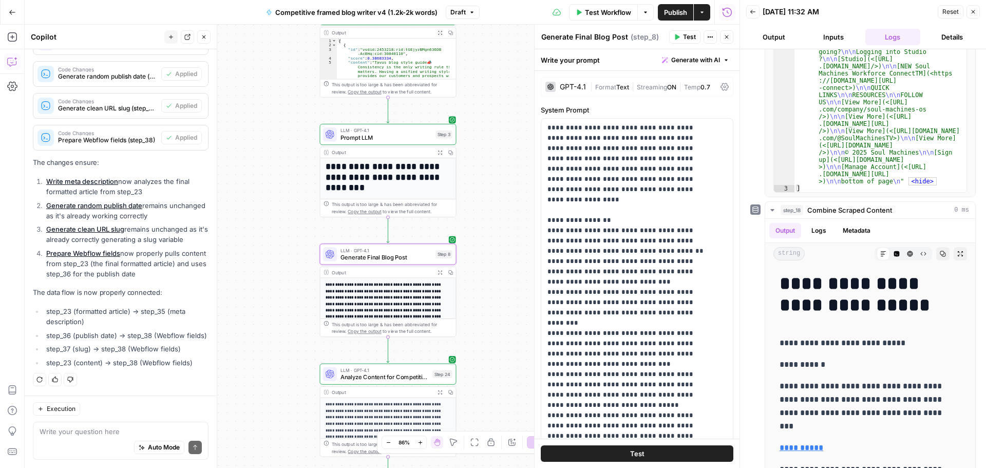
click at [587, 89] on div "GPT-4.1 | Format Text | Streaming ON | Temp 0.7" at bounding box center [637, 87] width 193 height 20
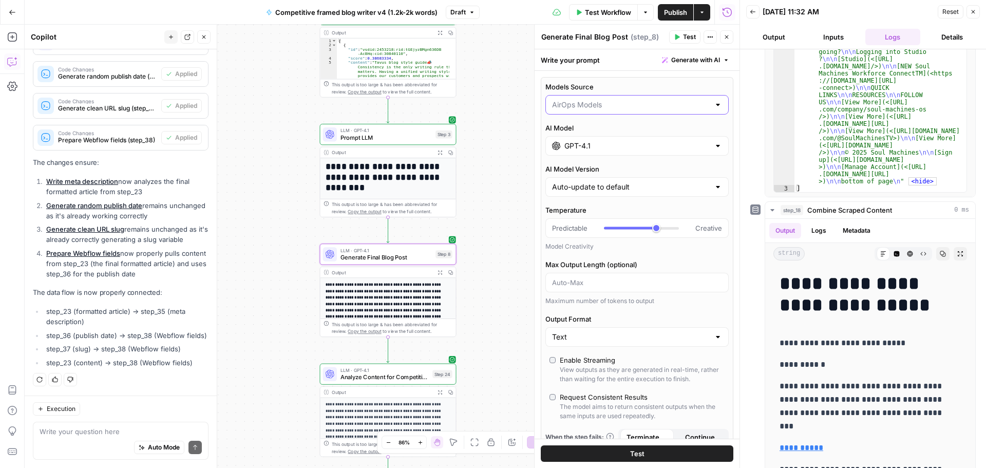
click at [602, 108] on input "Models Source" at bounding box center [631, 105] width 158 height 10
click at [598, 144] on span "My Models" at bounding box center [631, 145] width 154 height 10
type input "My Models"
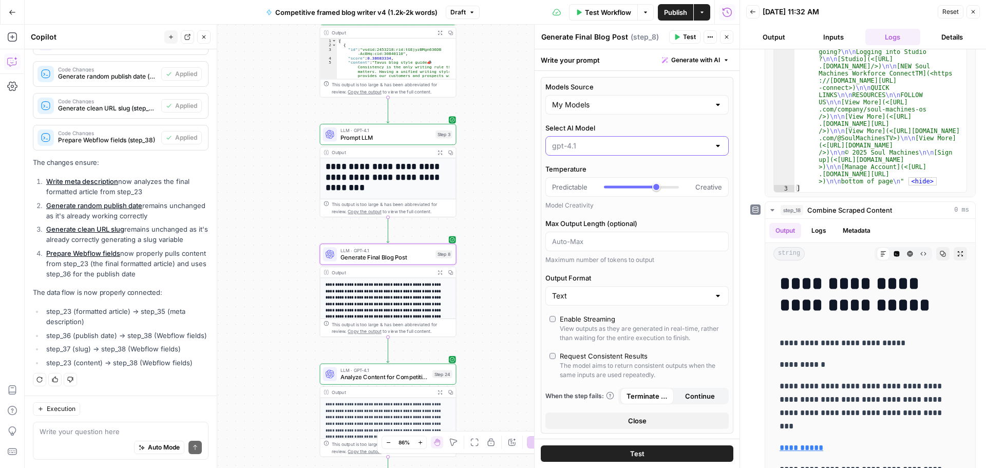
click at [623, 144] on input "Select AI Model" at bounding box center [631, 146] width 158 height 10
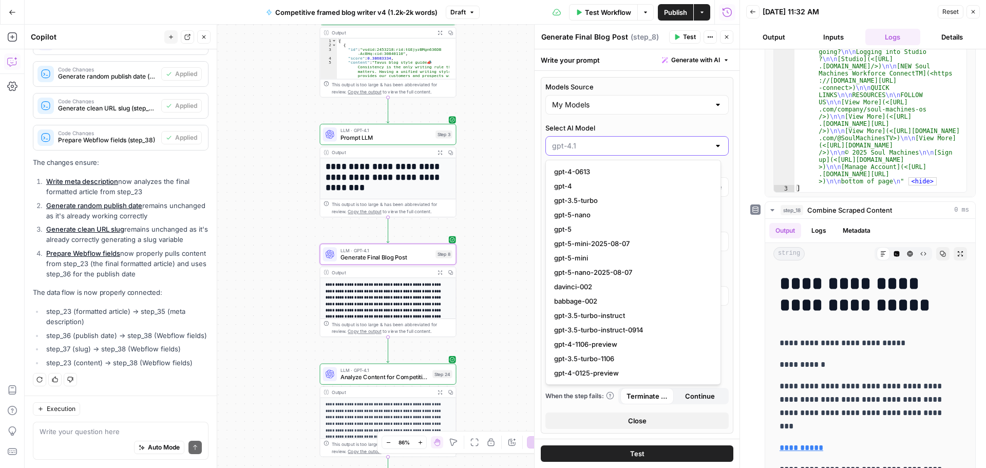
click at [622, 144] on input "Select AI Model" at bounding box center [631, 146] width 158 height 10
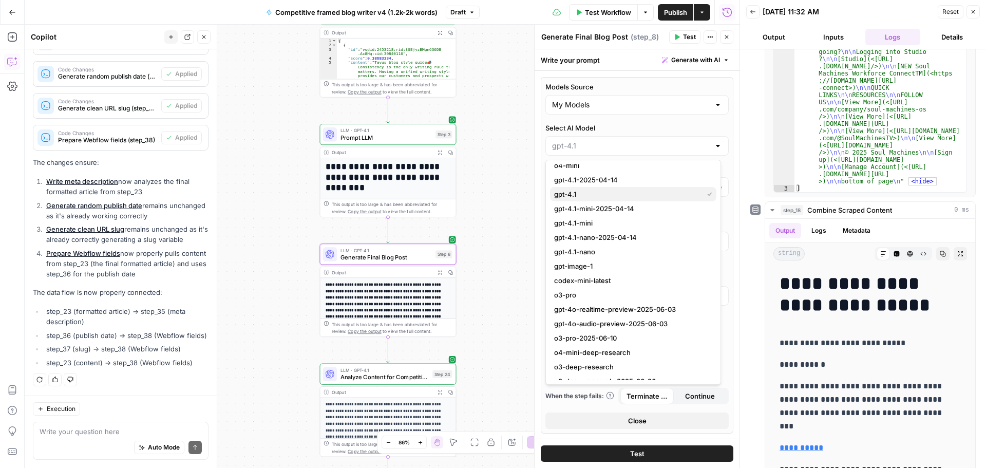
click at [595, 193] on span "gpt-4.1" at bounding box center [626, 194] width 145 height 10
type input "gpt-4.1"
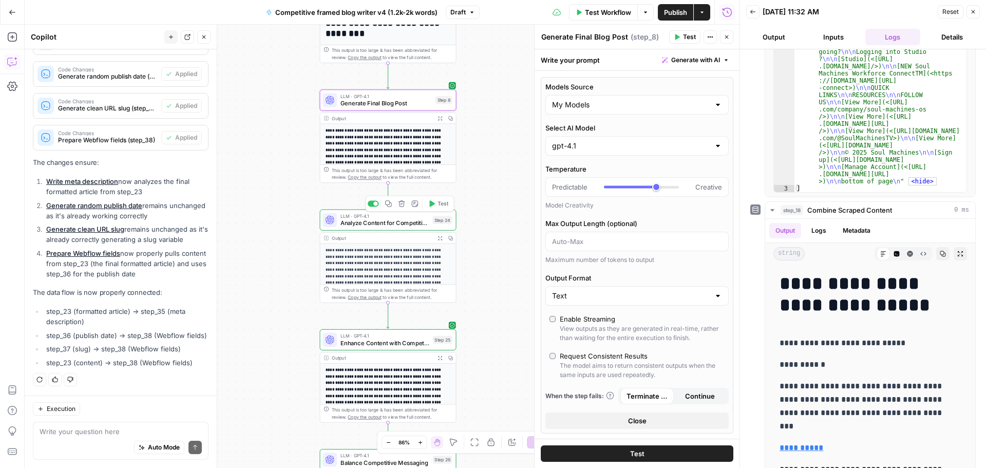
click at [363, 222] on span "Analyze Content for Competitive Positioning" at bounding box center [384, 223] width 88 height 9
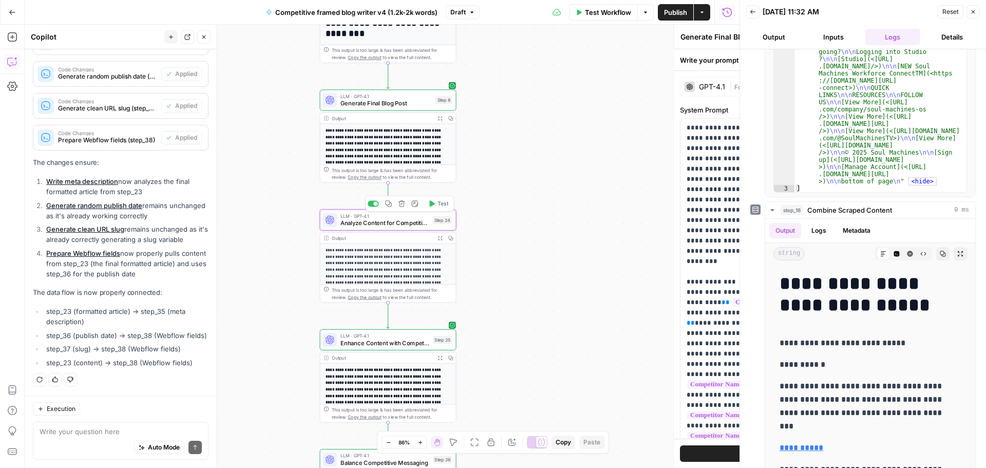
type textarea "Analyze Content for Competitive Positioning"
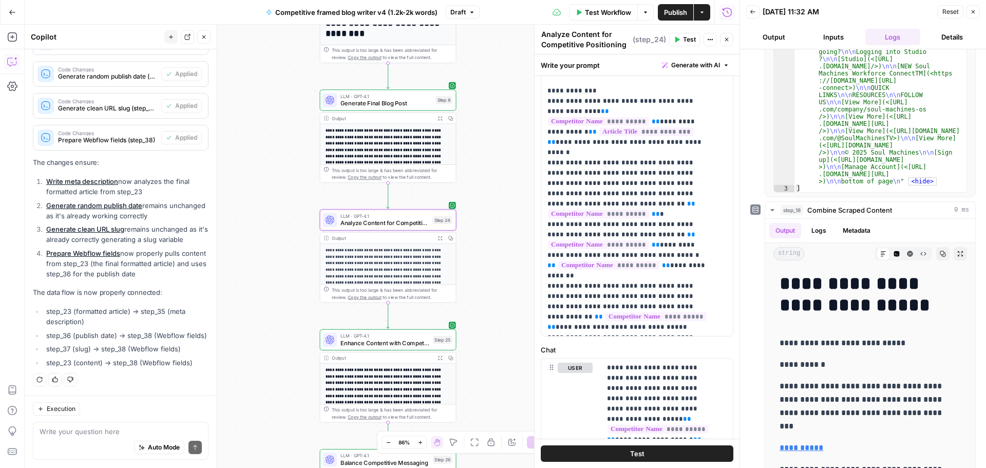
scroll to position [0, 0]
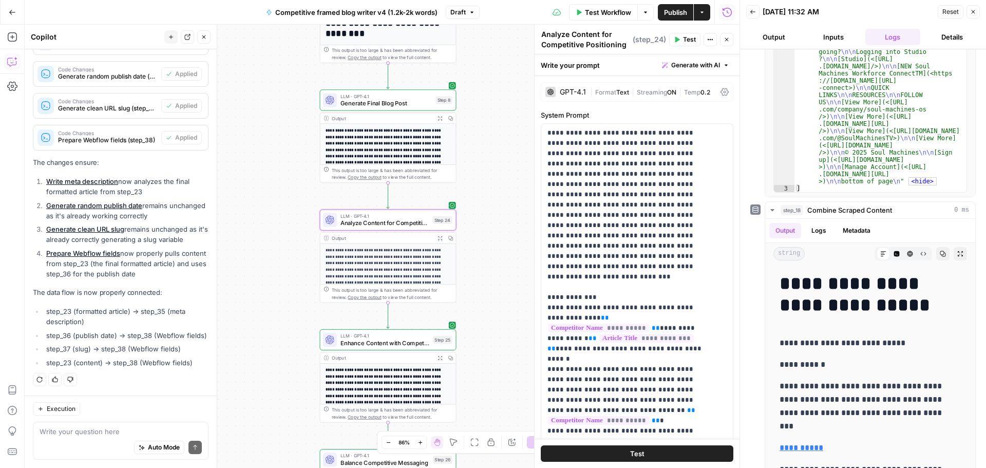
click at [605, 93] on span "Format" at bounding box center [605, 92] width 21 height 8
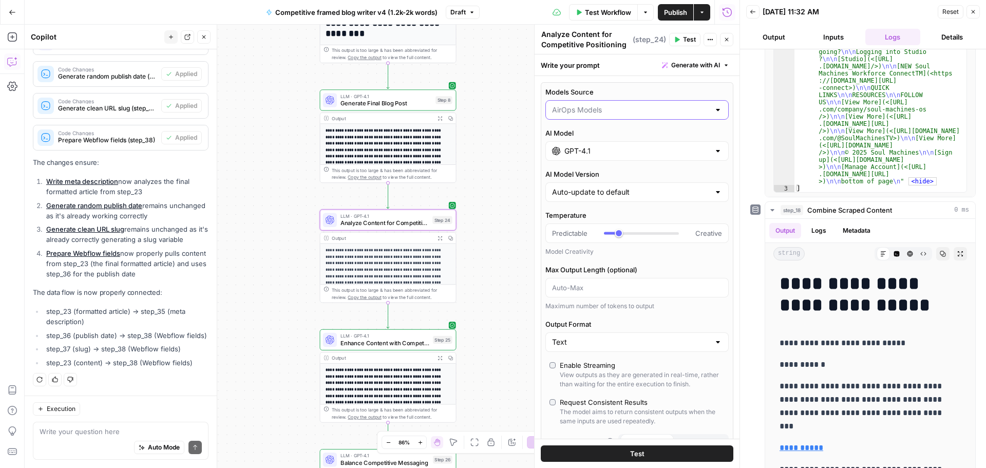
click at [592, 113] on input "Models Source" at bounding box center [631, 110] width 158 height 10
click at [589, 150] on span "My Models" at bounding box center [631, 150] width 154 height 10
type input "My Models"
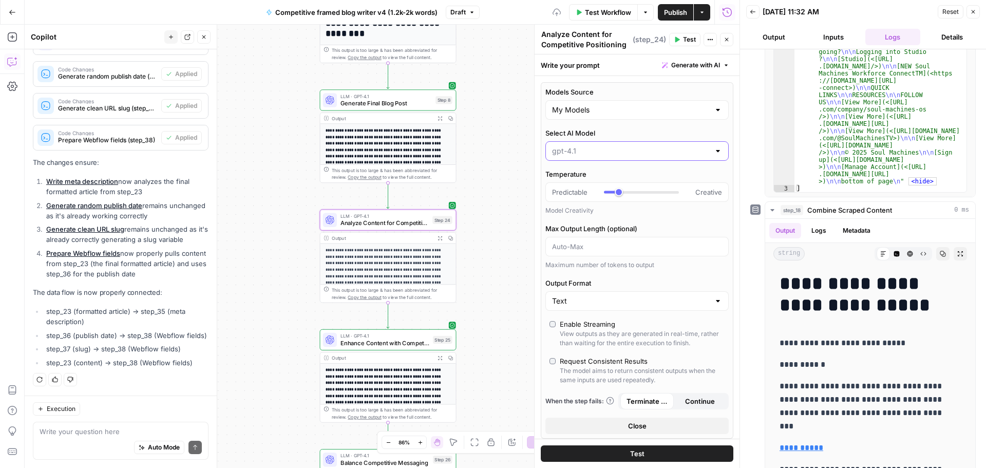
click at [598, 155] on input "Select AI Model" at bounding box center [631, 151] width 158 height 10
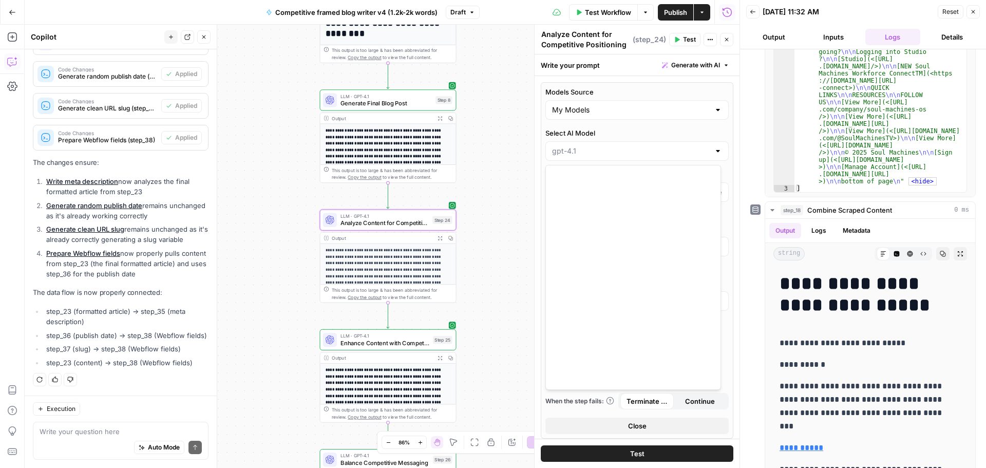
scroll to position [891, 0]
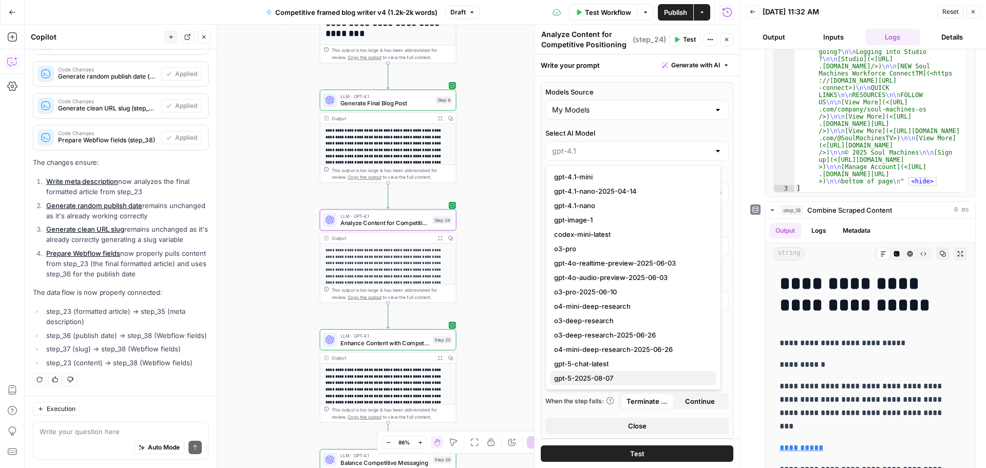
drag, startPoint x: 620, startPoint y: 377, endPoint x: 349, endPoint y: 283, distance: 286.9
click at [619, 377] on span "gpt-5-2025-08-07" at bounding box center [631, 378] width 154 height 10
type input "gpt-5-2025-08-07"
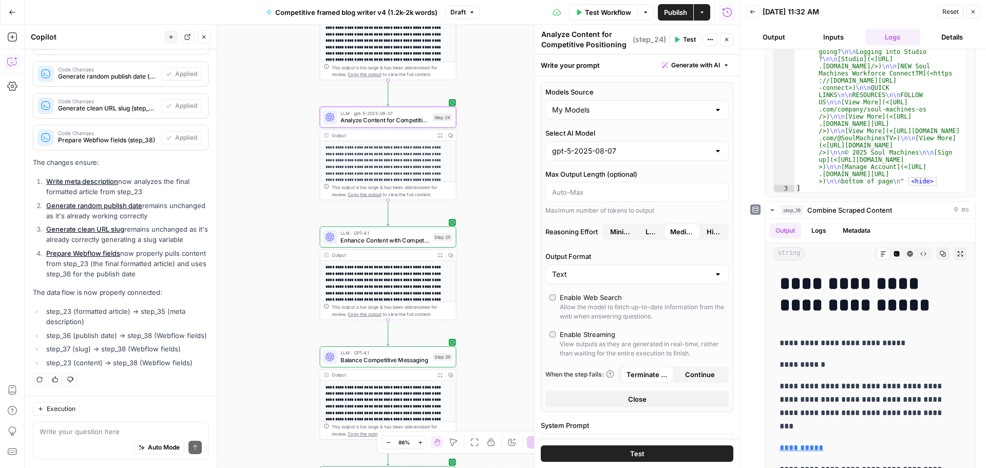
click at [372, 241] on span "Enhance Content with Competitive Advantages" at bounding box center [384, 240] width 89 height 9
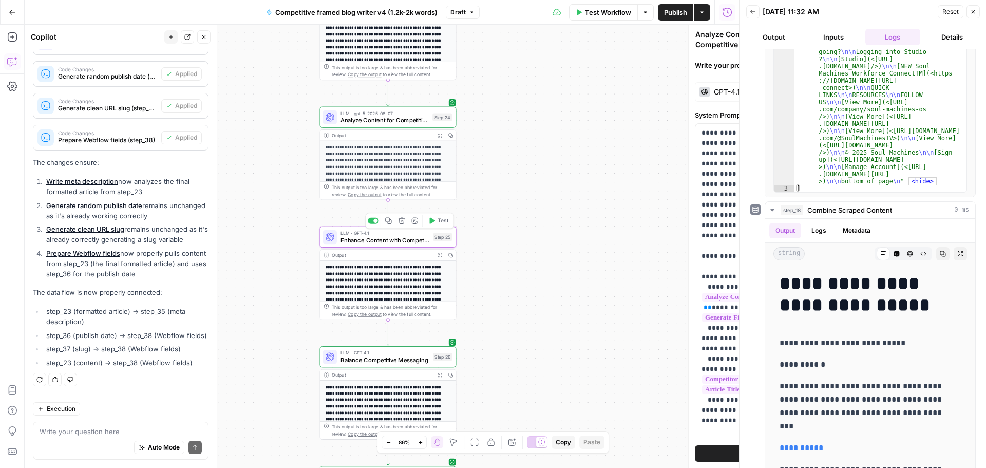
type textarea "Enhance Content with Competitive Advantages"
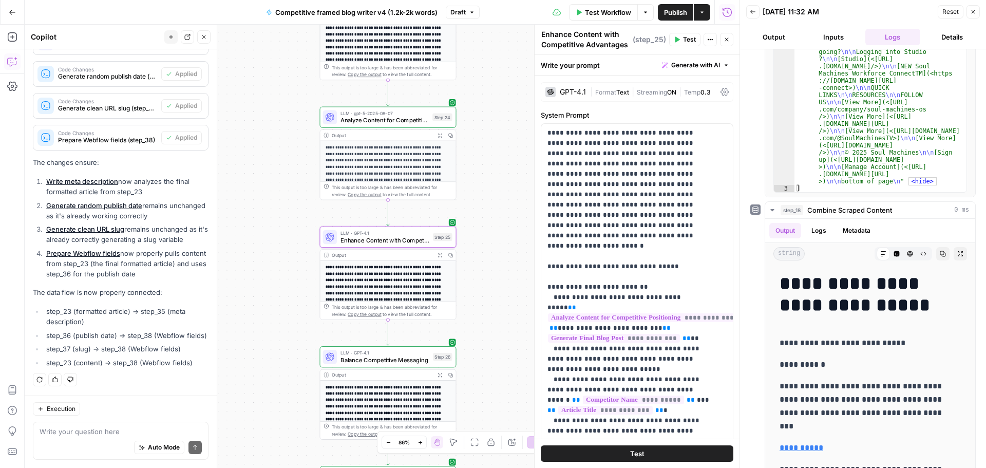
click at [610, 90] on span "Format" at bounding box center [605, 92] width 21 height 8
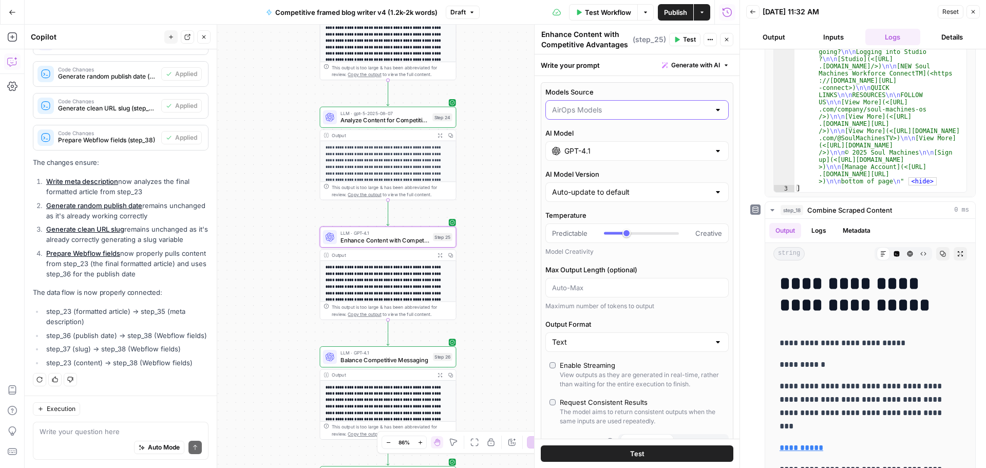
click at [595, 109] on input "Models Source" at bounding box center [631, 110] width 158 height 10
click at [601, 153] on span "My Models" at bounding box center [631, 150] width 154 height 10
type input "My Models"
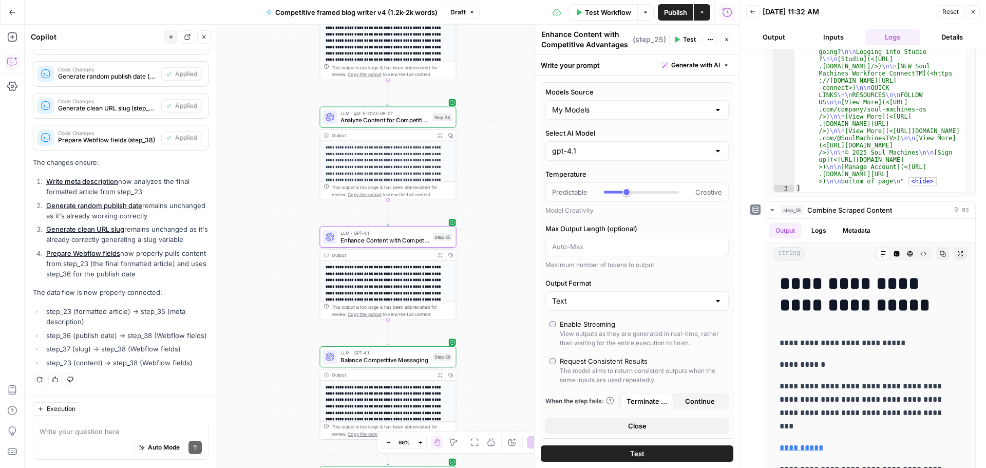
click at [599, 157] on div "gpt-4.1" at bounding box center [636, 151] width 183 height 20
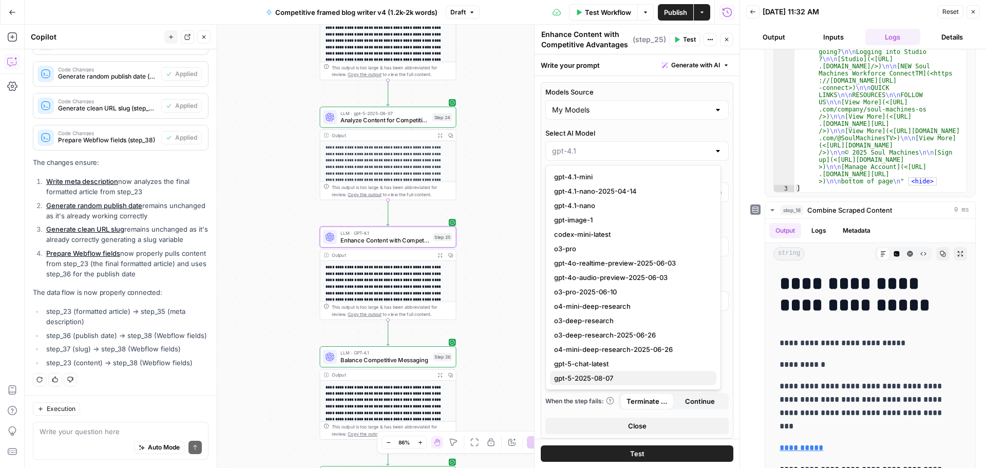
drag, startPoint x: 609, startPoint y: 375, endPoint x: 392, endPoint y: 308, distance: 226.7
click at [610, 375] on span "gpt-5-2025-08-07" at bounding box center [631, 378] width 154 height 10
type input "gpt-5-2025-08-07"
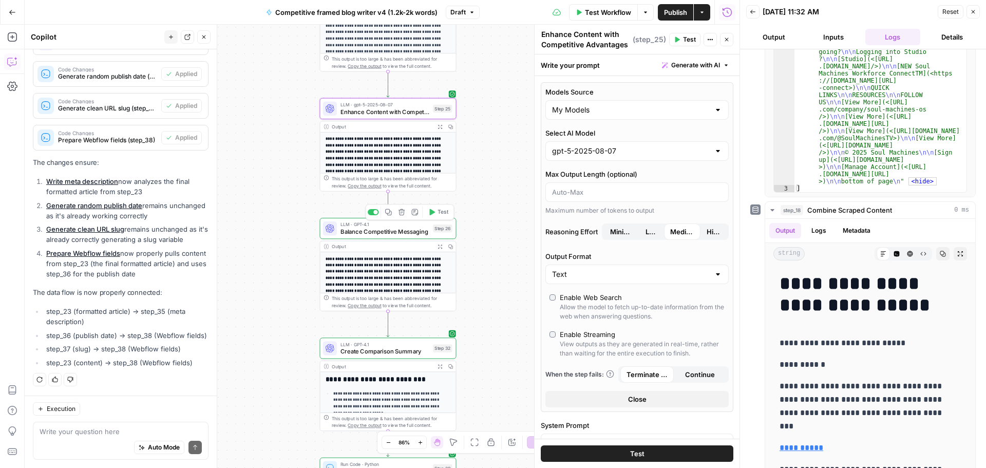
click at [358, 234] on span "Balance Competitive Messaging" at bounding box center [384, 231] width 89 height 9
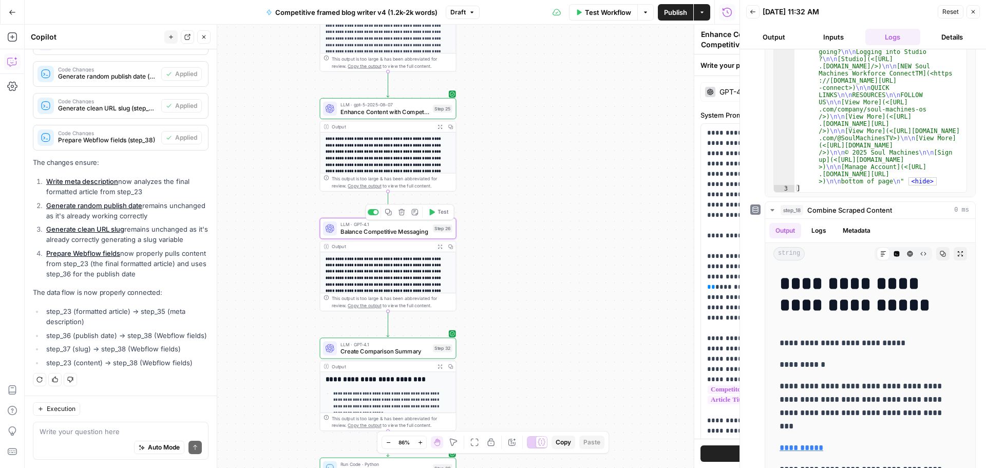
type textarea "Balance Competitive Messaging"
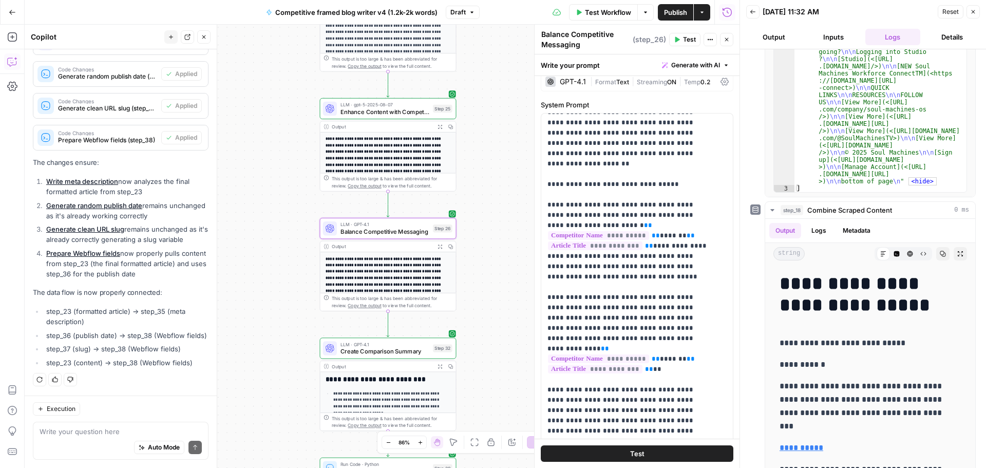
scroll to position [0, 0]
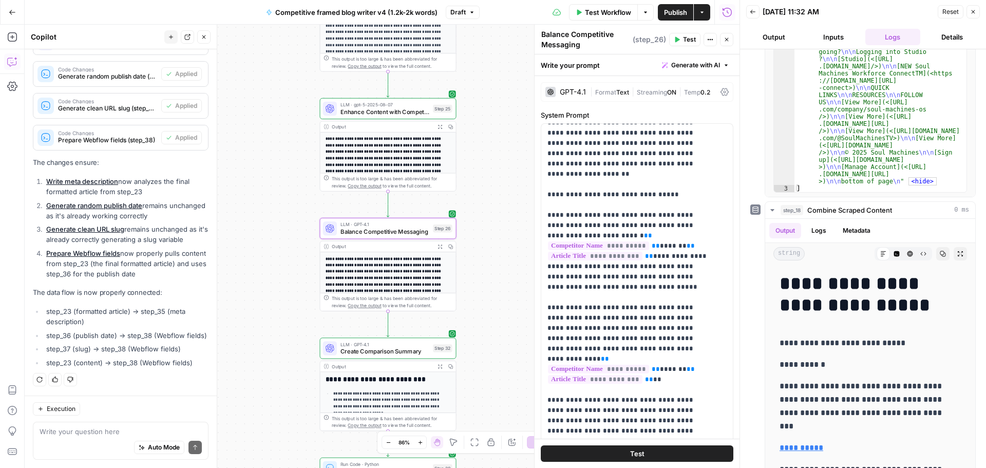
click at [589, 101] on div "GPT-4.1 | Format Text | Streaming ON | Temp 0.2" at bounding box center [637, 92] width 193 height 20
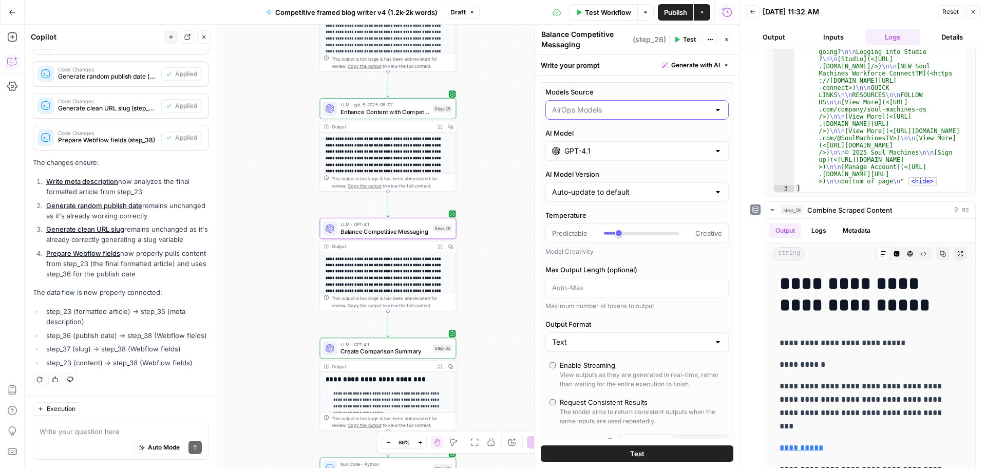
click at [592, 110] on input "Models Source" at bounding box center [631, 110] width 158 height 10
click at [594, 151] on span "My Models" at bounding box center [631, 150] width 154 height 10
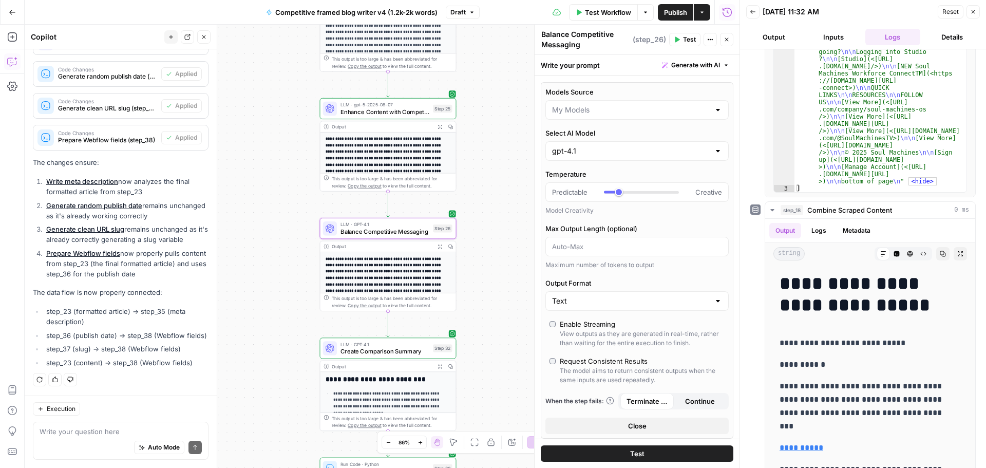
type input "My Models"
click at [589, 154] on input "Select AI Model" at bounding box center [631, 151] width 158 height 10
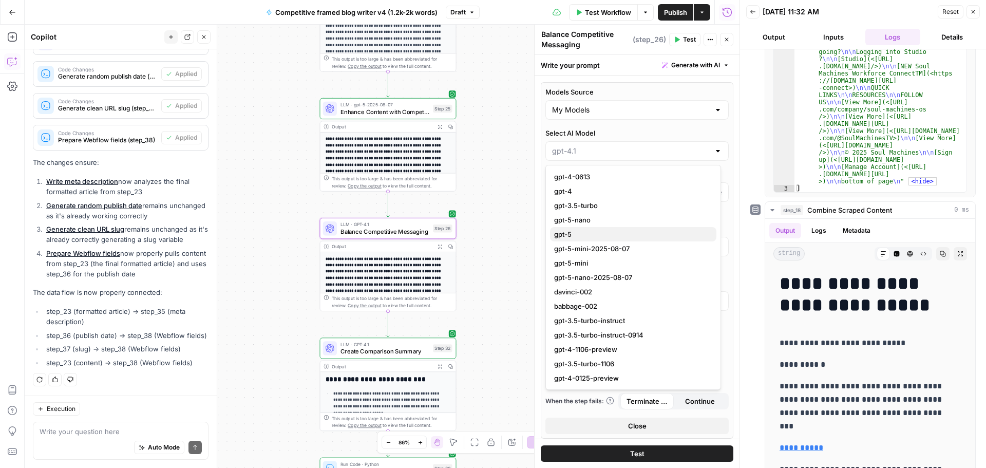
click at [597, 236] on span "gpt-5" at bounding box center [631, 234] width 154 height 10
type input "gpt-5"
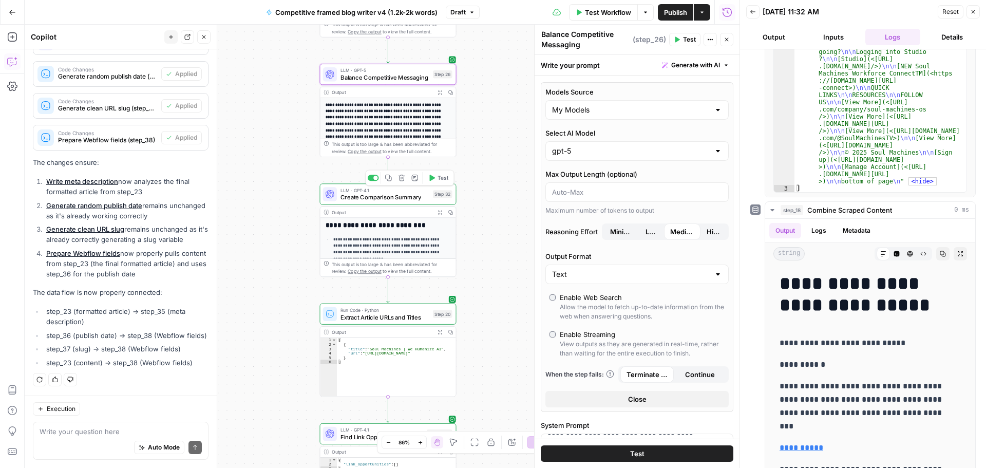
click at [365, 199] on span "Create Comparison Summary" at bounding box center [384, 197] width 89 height 9
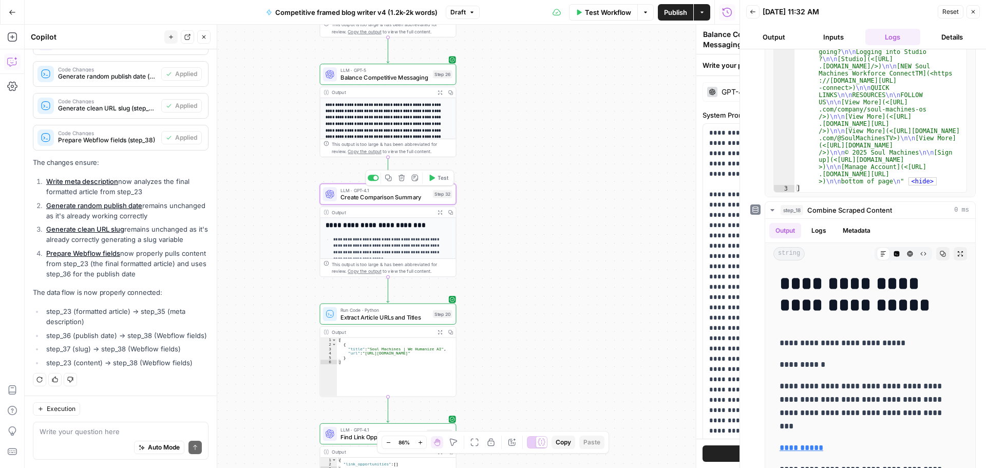
type textarea "Create Comparison Summary"
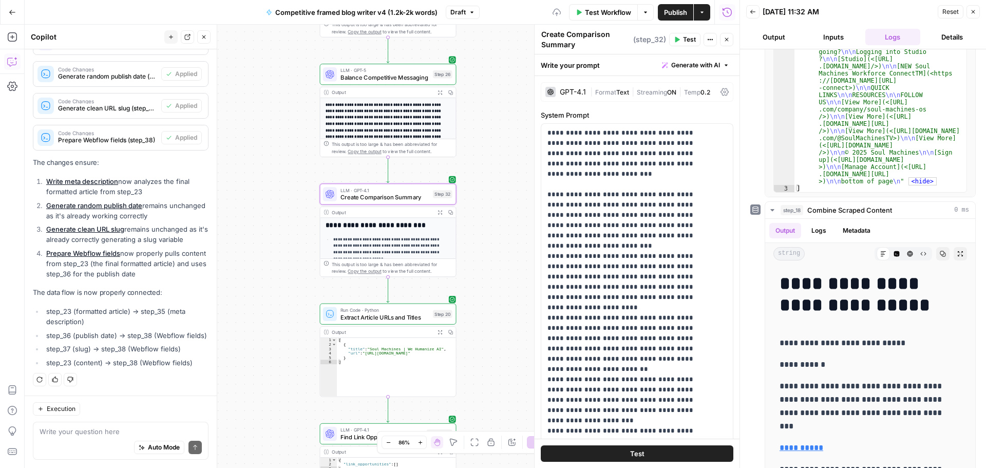
click at [608, 89] on span "Format" at bounding box center [605, 92] width 21 height 8
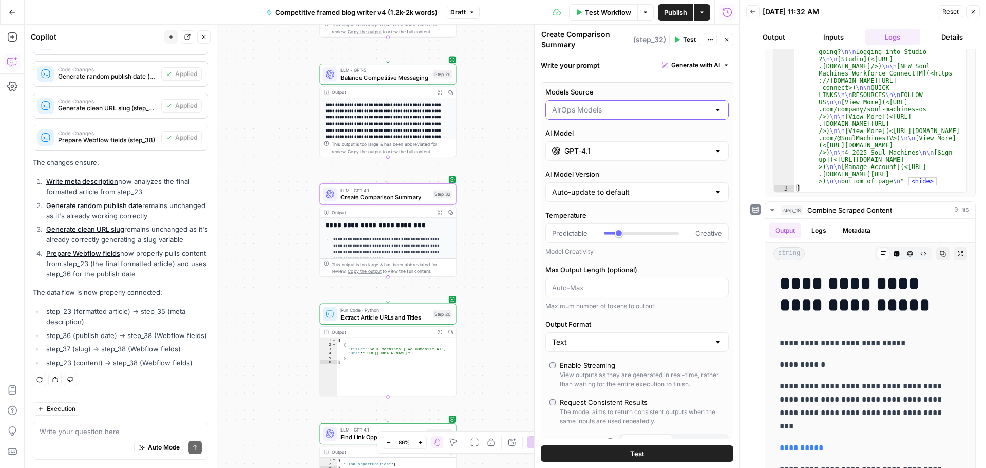
click at [583, 112] on input "Models Source" at bounding box center [631, 110] width 158 height 10
click at [587, 146] on span "My Models" at bounding box center [631, 150] width 154 height 10
type input "My Models"
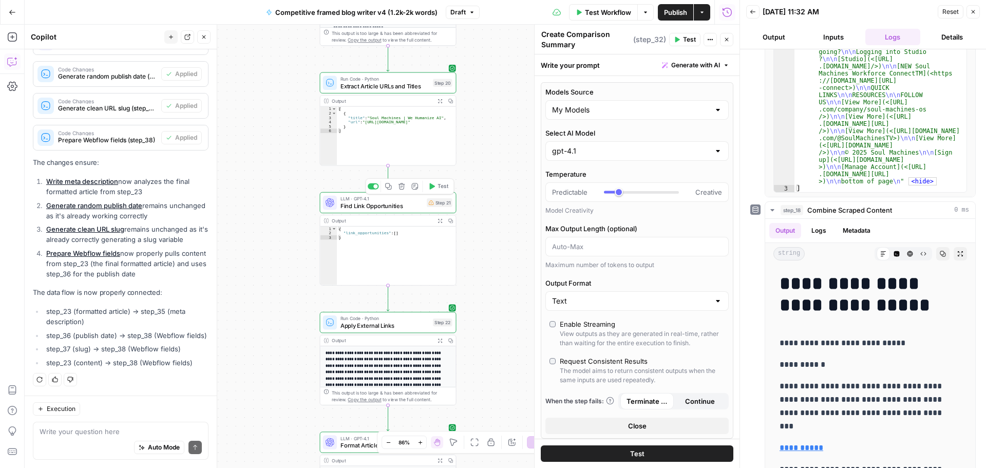
click at [368, 209] on span "Find Link Opportunities" at bounding box center [381, 205] width 83 height 9
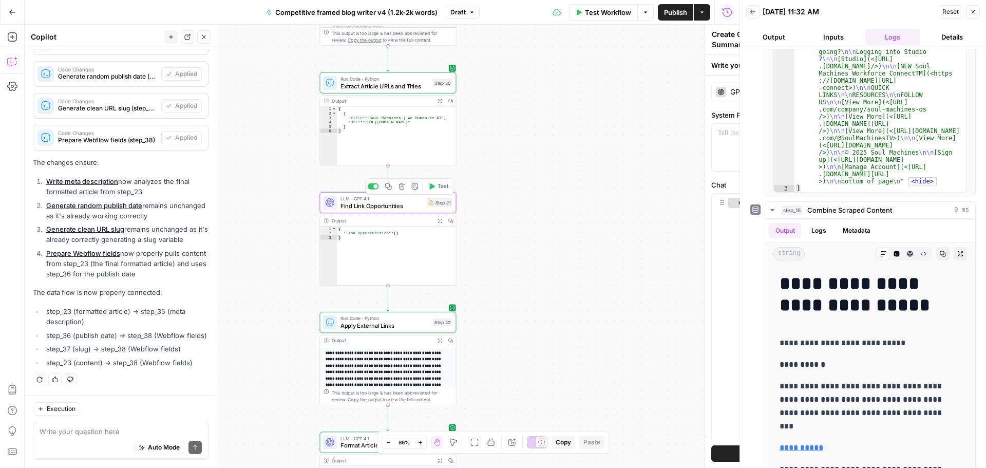
type textarea "Find Link Opportunities"
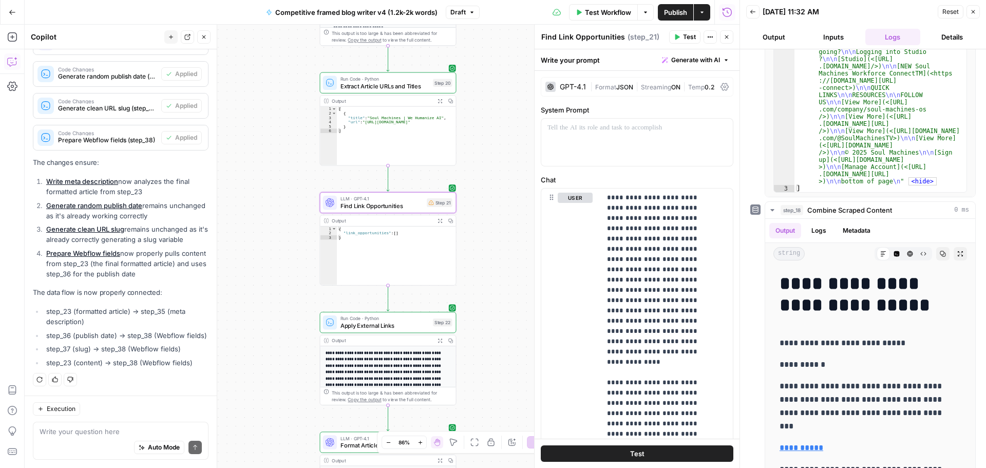
click at [612, 85] on span "Format" at bounding box center [605, 87] width 21 height 8
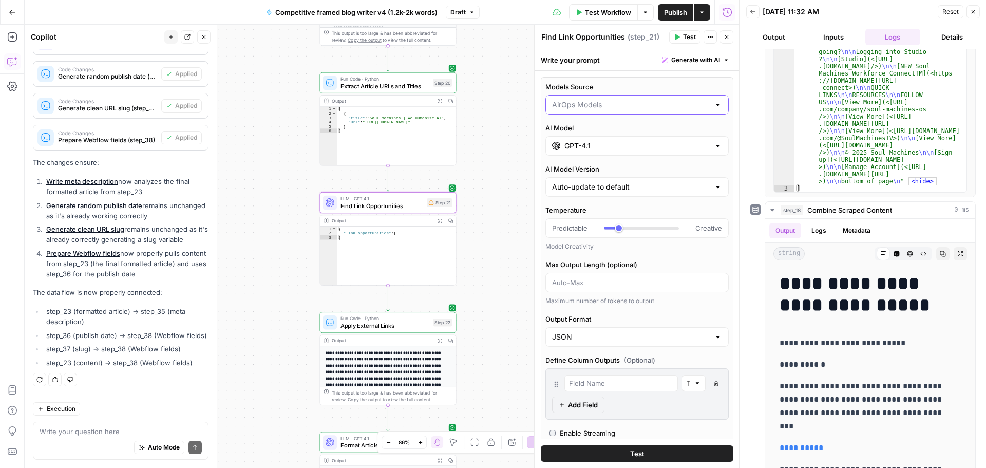
click at [580, 107] on input "Models Source" at bounding box center [631, 105] width 158 height 10
click at [583, 139] on button "My Models" at bounding box center [633, 145] width 166 height 14
type input "My Models"
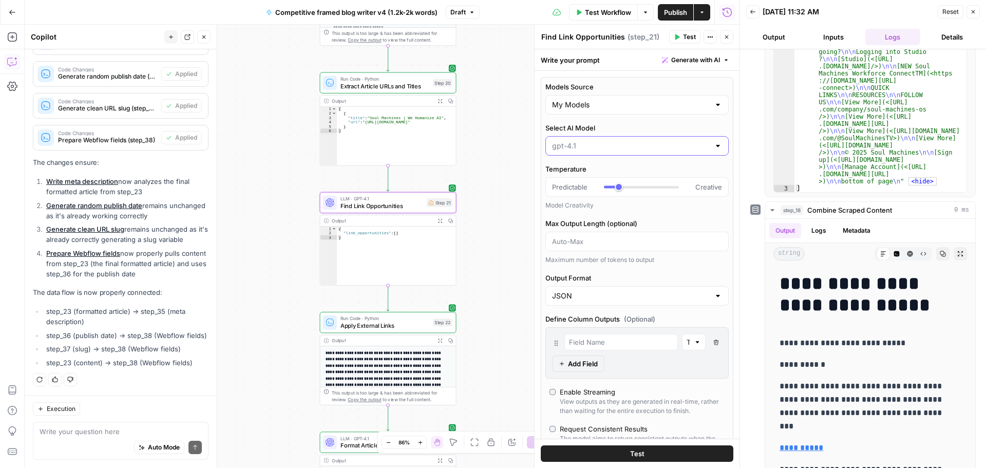
click at [610, 143] on input "Select AI Model" at bounding box center [631, 146] width 158 height 10
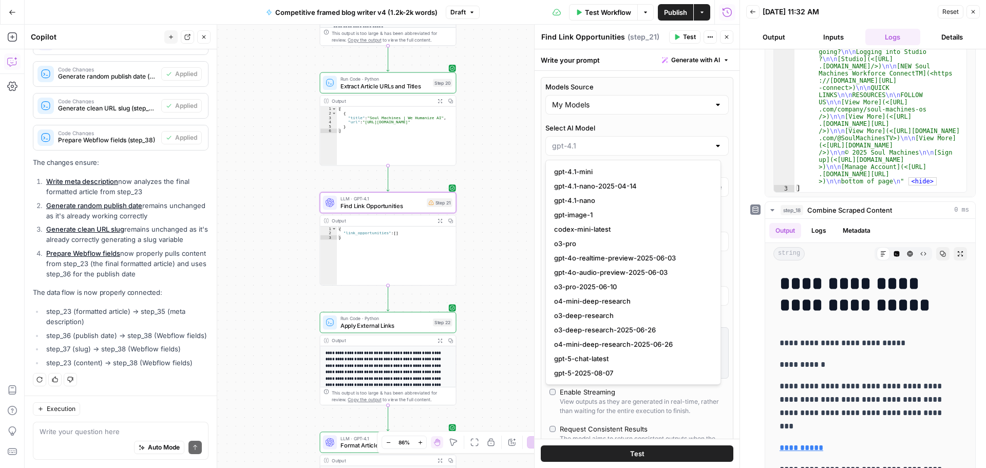
scroll to position [840, 0]
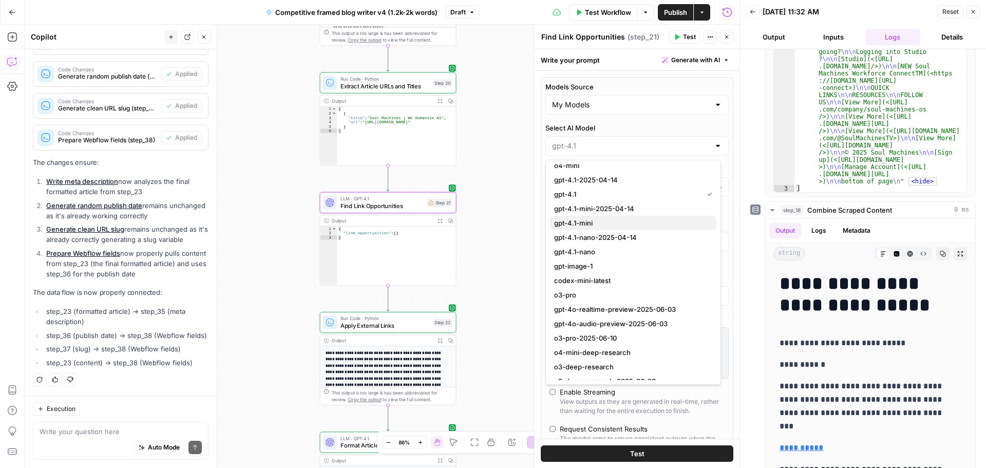
click at [609, 221] on span "gpt-4.1-mini" at bounding box center [631, 223] width 154 height 10
type input "gpt-4.1-mini"
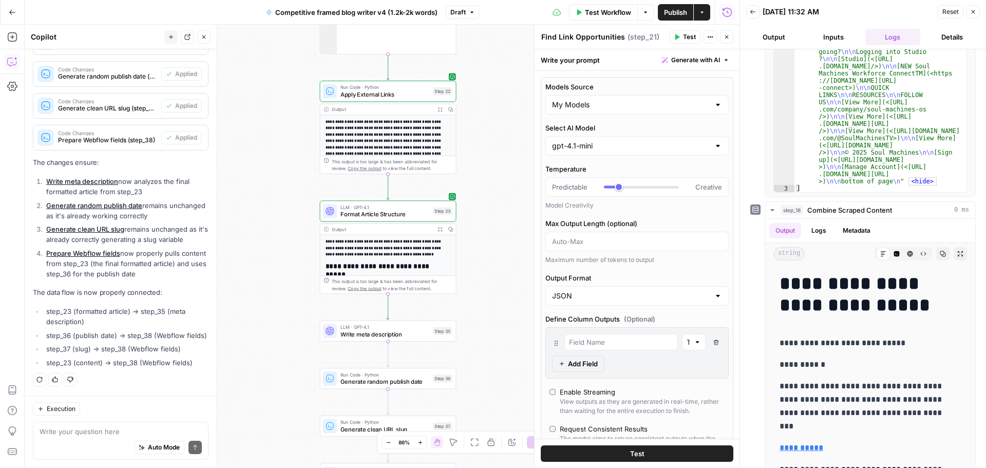
click at [368, 215] on span "Format Article Structure" at bounding box center [384, 214] width 89 height 9
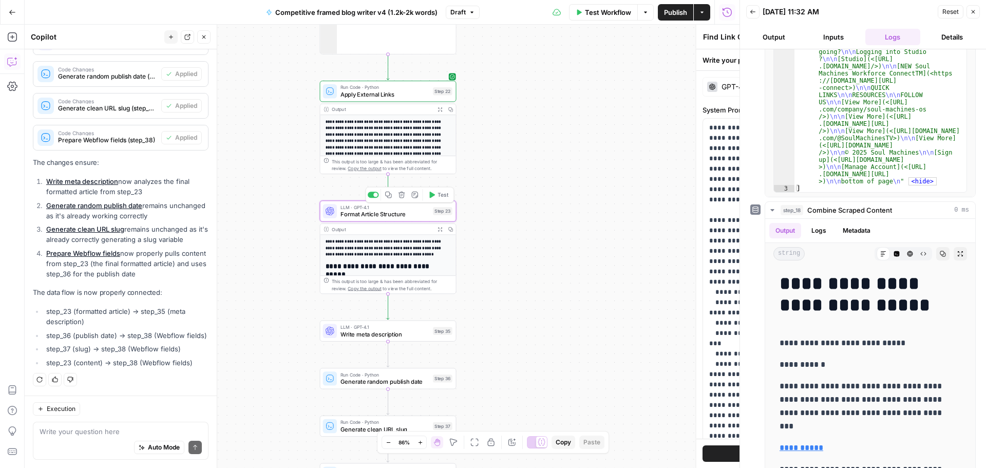
type textarea "Format Article Structure"
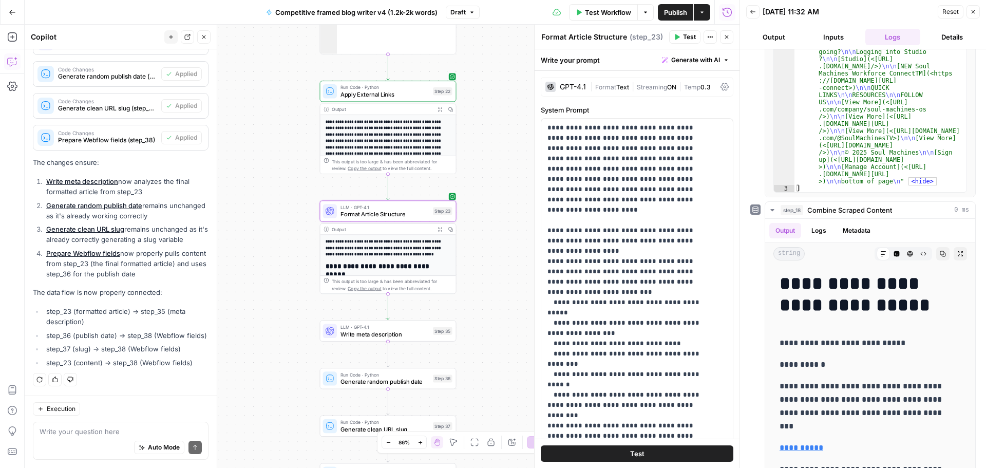
click at [618, 88] on span "Text" at bounding box center [622, 87] width 13 height 8
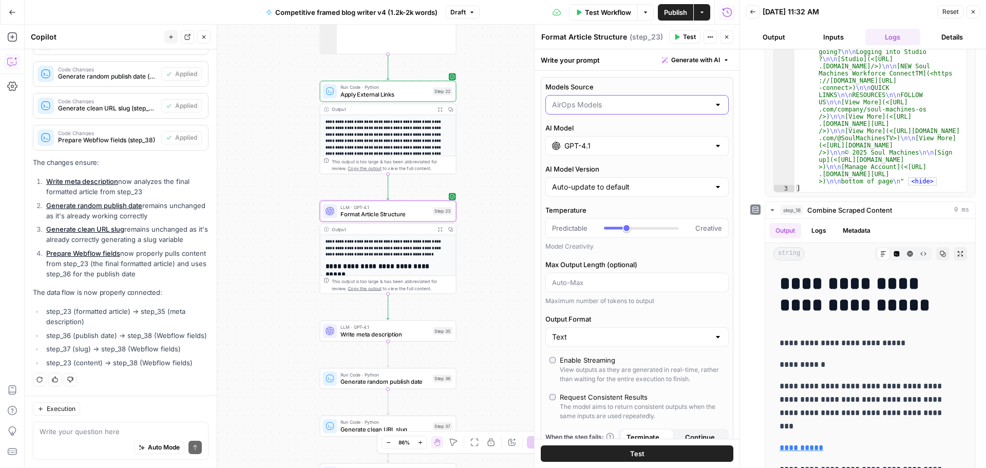
click at [620, 107] on input "Models Source" at bounding box center [631, 105] width 158 height 10
click at [606, 144] on span "My Models" at bounding box center [631, 145] width 154 height 10
type input "My Models"
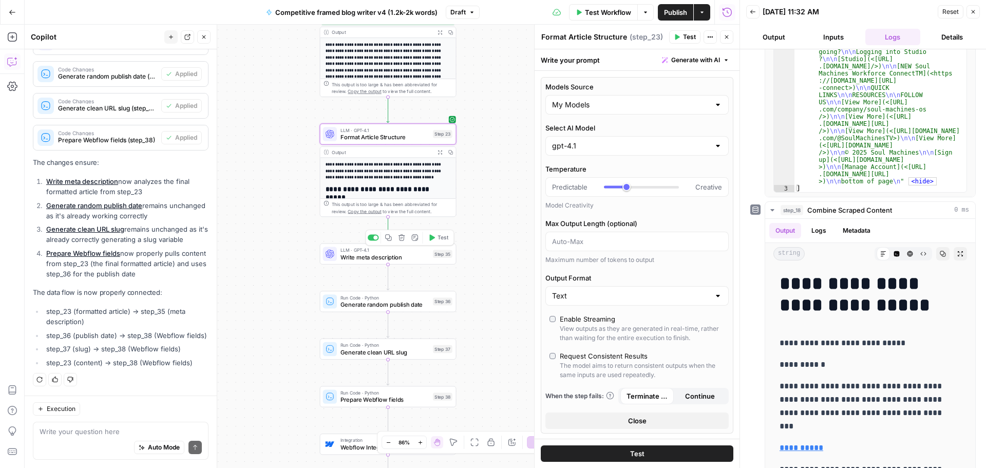
click at [371, 257] on span "Write meta description" at bounding box center [384, 257] width 89 height 9
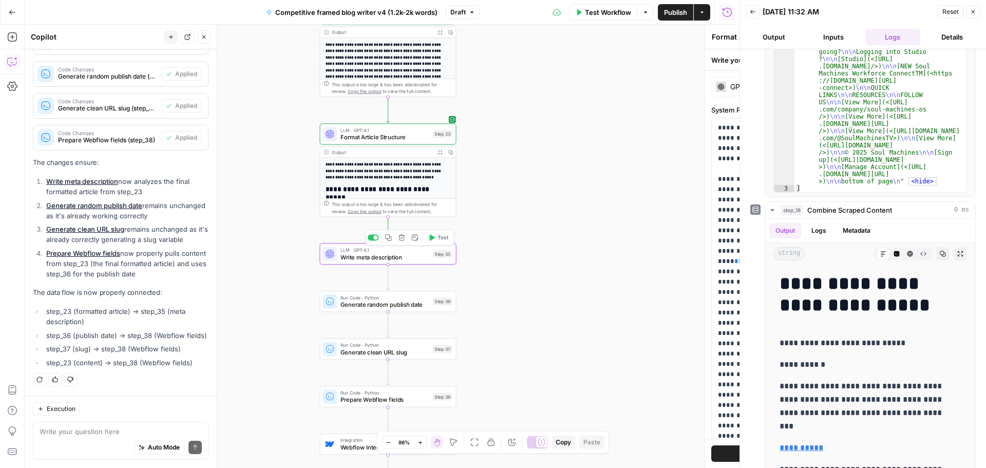
type textarea "Write meta description"
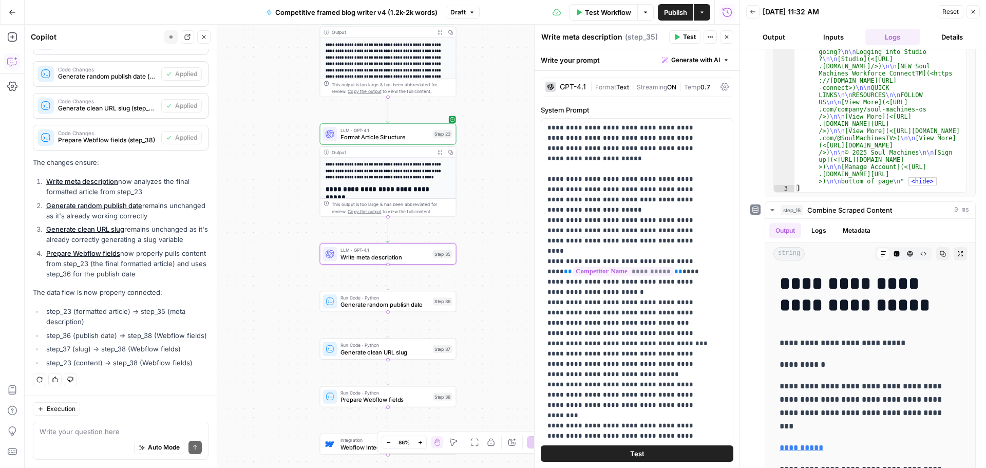
click at [586, 87] on div "GPT-4.1 | Format Text | Streaming ON | Temp 0.7" at bounding box center [637, 87] width 193 height 20
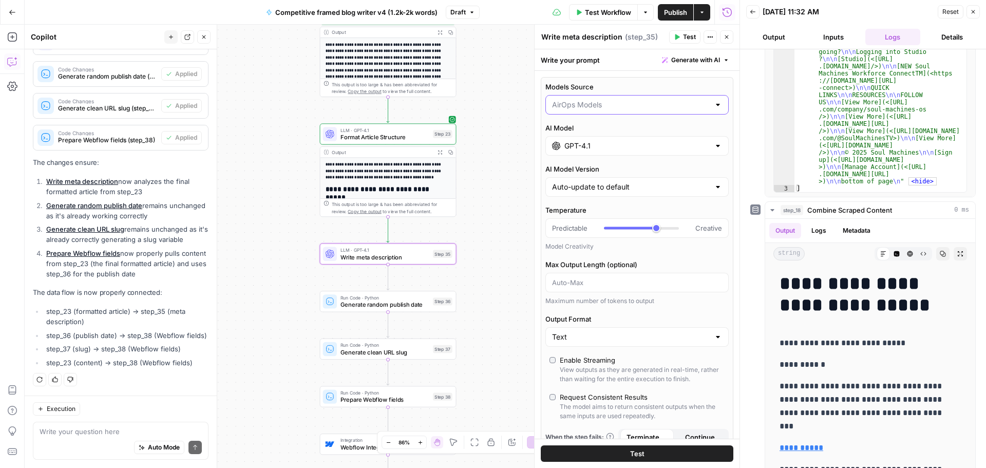
click at [589, 107] on input "Models Source" at bounding box center [631, 105] width 158 height 10
click at [589, 146] on span "My Models" at bounding box center [631, 145] width 154 height 10
type input "My Models"
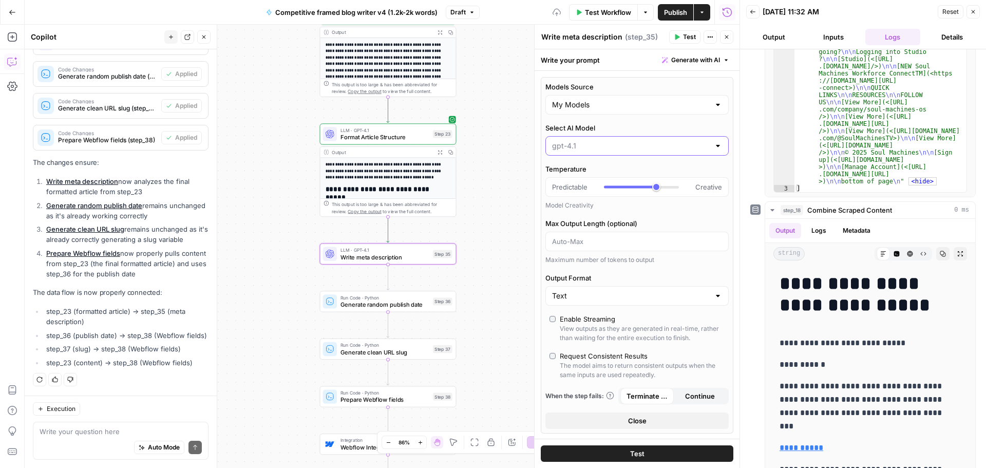
click at [605, 149] on input "Select AI Model" at bounding box center [631, 146] width 158 height 10
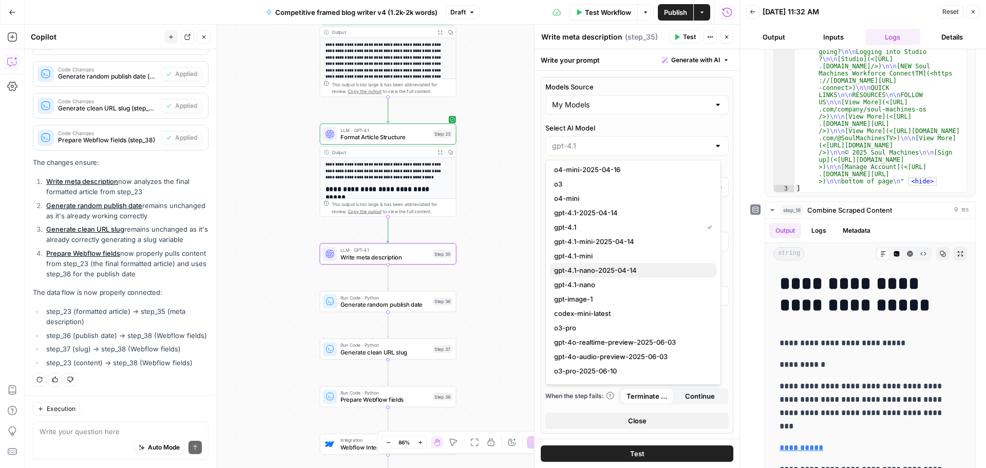
scroll to position [789, 0]
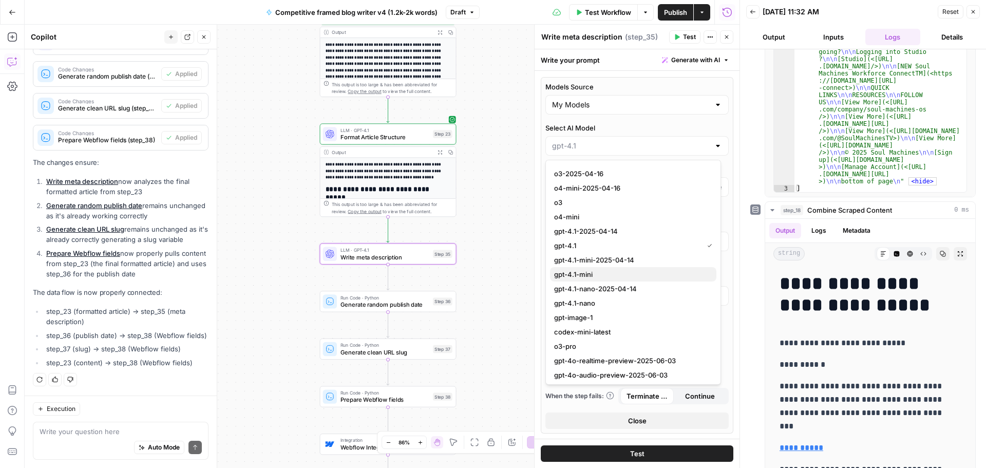
click at [607, 275] on span "gpt-4.1-mini" at bounding box center [631, 274] width 154 height 10
type input "gpt-4.1-mini"
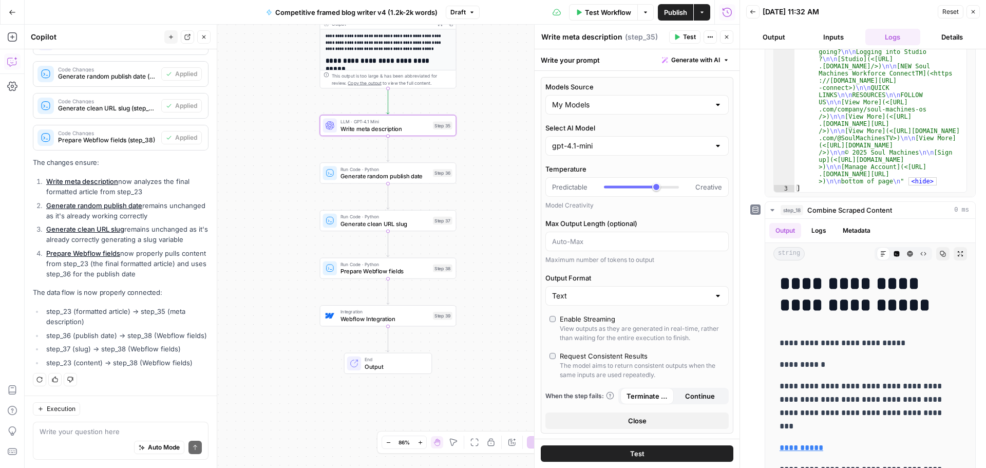
click at [366, 319] on span "Webflow Integration" at bounding box center [384, 318] width 89 height 9
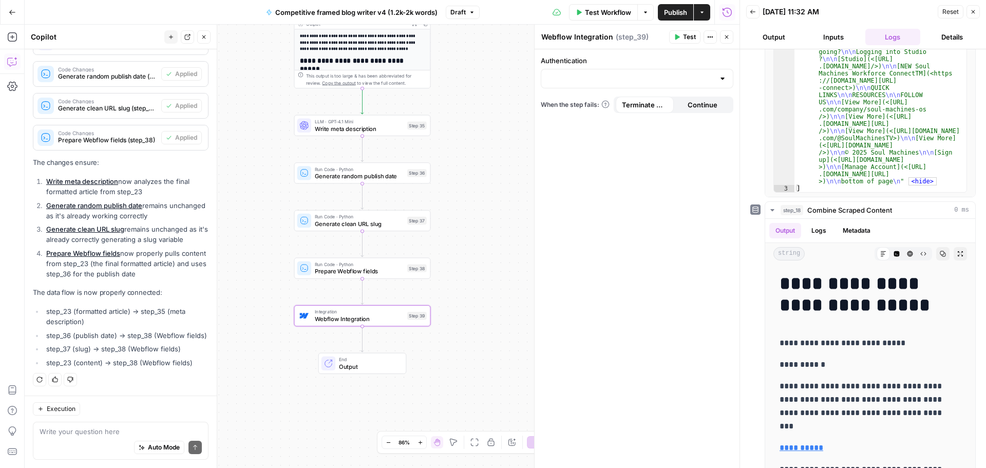
click at [699, 72] on div at bounding box center [637, 79] width 193 height 20
click at [585, 108] on span "Webflow 2" at bounding box center [634, 104] width 171 height 10
type input "Webflow 2"
click at [665, 119] on input "Action" at bounding box center [630, 120] width 167 height 10
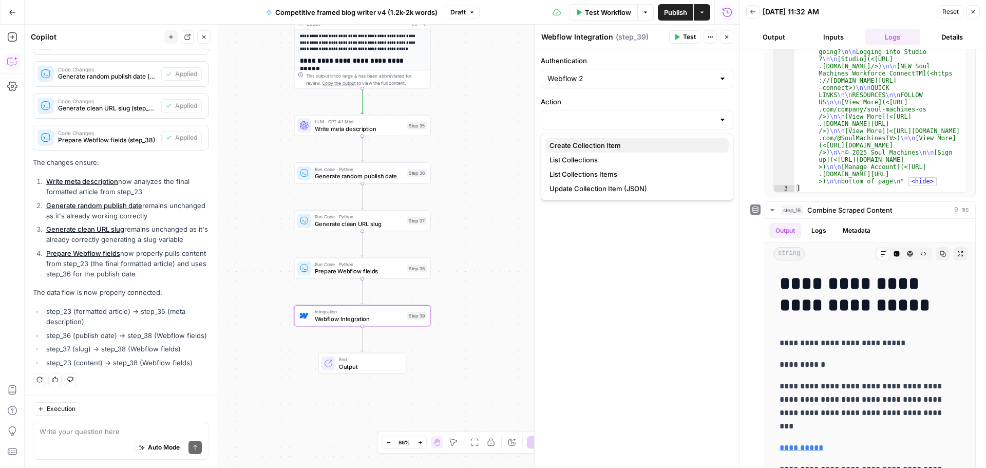
click at [612, 143] on span "Create Collection Item" at bounding box center [634, 145] width 171 height 10
type input "Create Collection Item"
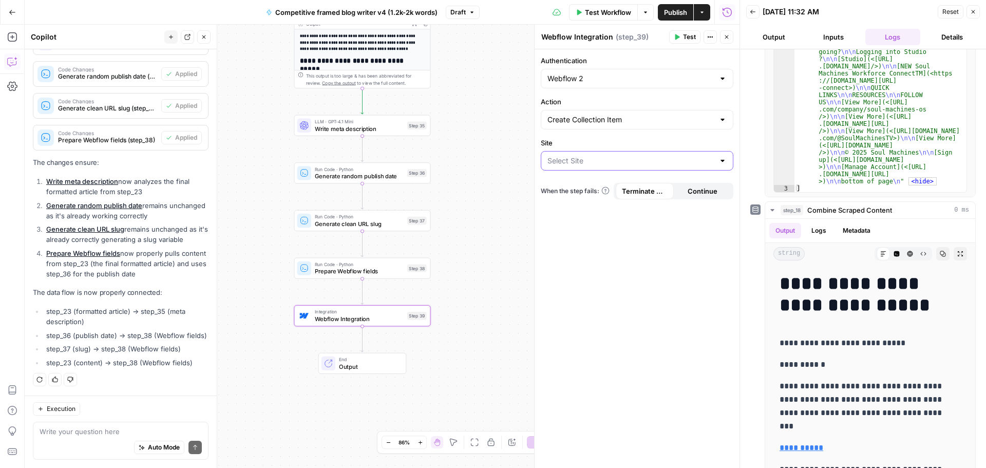
click at [644, 163] on input "Site" at bounding box center [630, 161] width 167 height 10
click at [621, 189] on span "Tavus" at bounding box center [634, 186] width 171 height 10
type input "Tavus"
click at [656, 204] on input "Collection" at bounding box center [630, 206] width 167 height 10
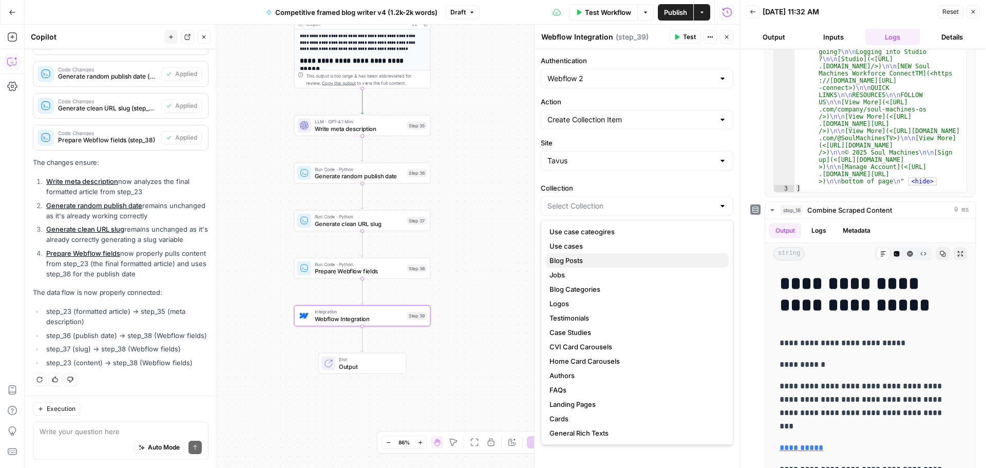
click at [593, 261] on span "Blog Posts" at bounding box center [634, 260] width 171 height 10
type input "Blog Posts"
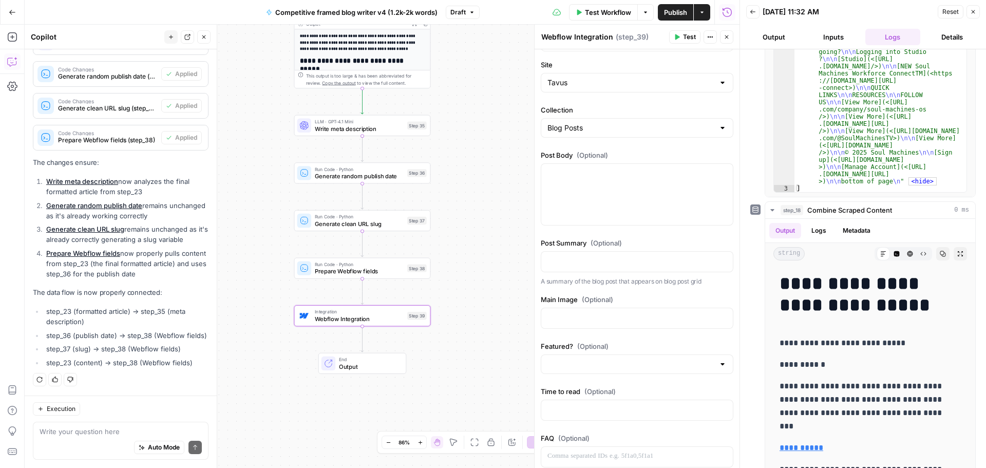
scroll to position [103, 0]
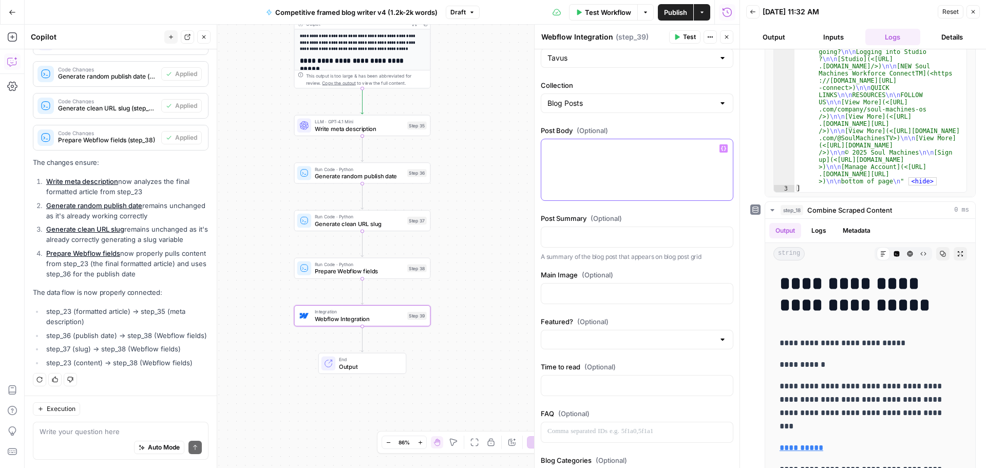
click at [624, 155] on div at bounding box center [637, 169] width 192 height 61
click at [721, 147] on icon "button" at bounding box center [723, 148] width 5 height 5
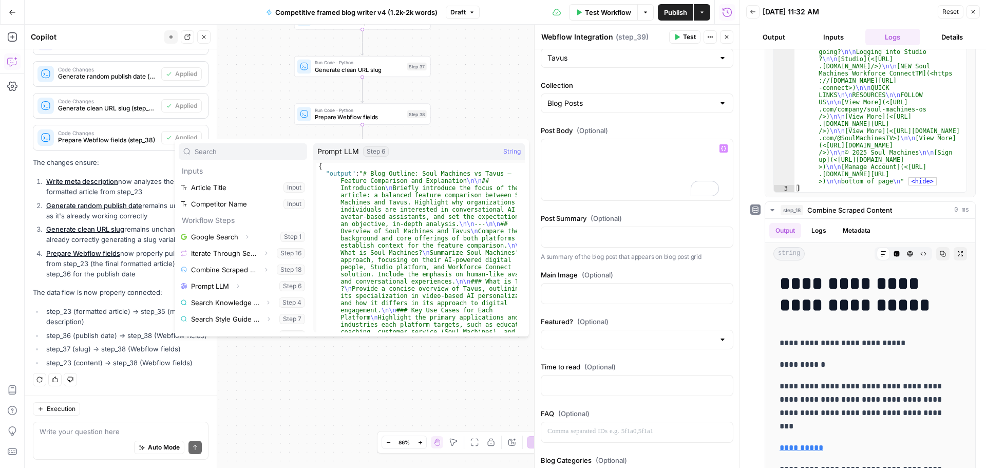
scroll to position [225, 0]
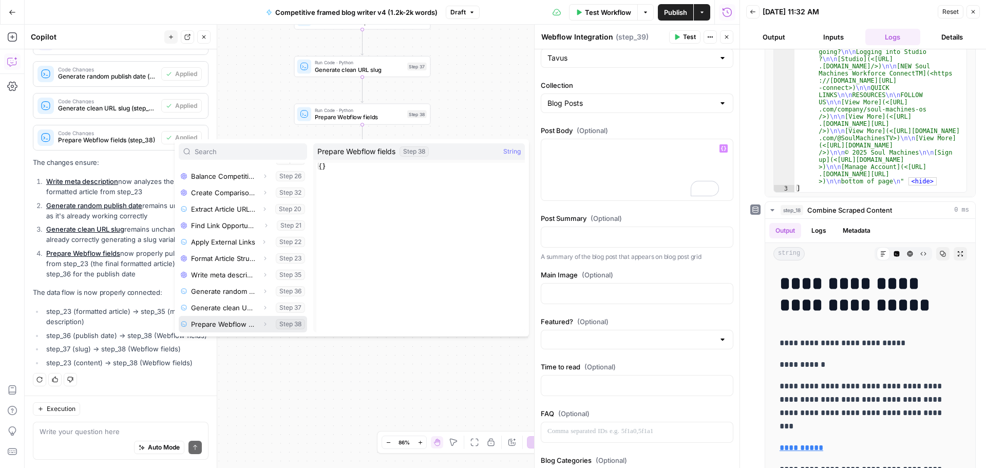
click at [262, 324] on icon "button" at bounding box center [265, 324] width 6 height 6
click at [273, 326] on button "Select variable Output" at bounding box center [248, 324] width 118 height 16
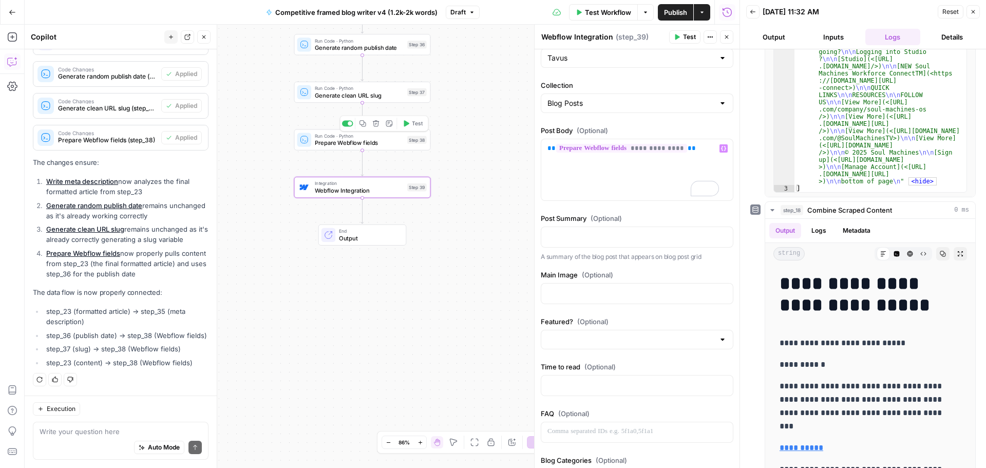
click at [348, 145] on span "Prepare Webflow fields" at bounding box center [359, 143] width 89 height 9
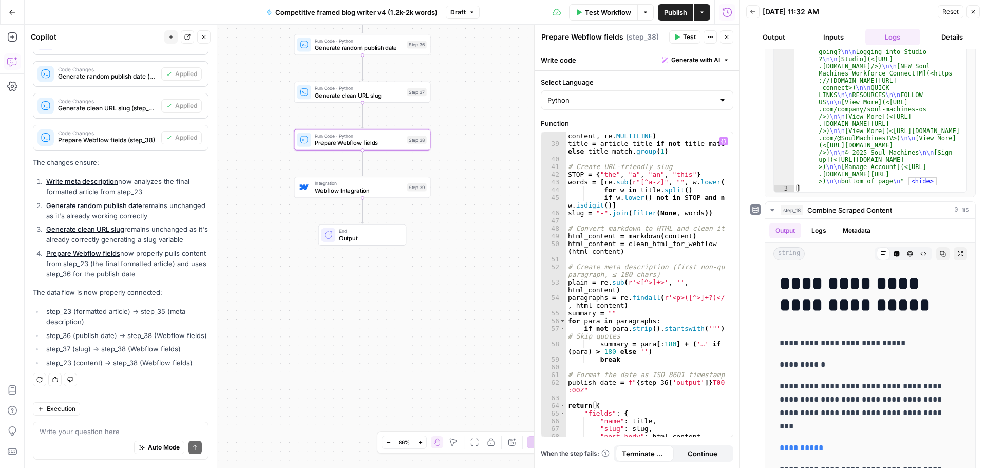
scroll to position [512, 0]
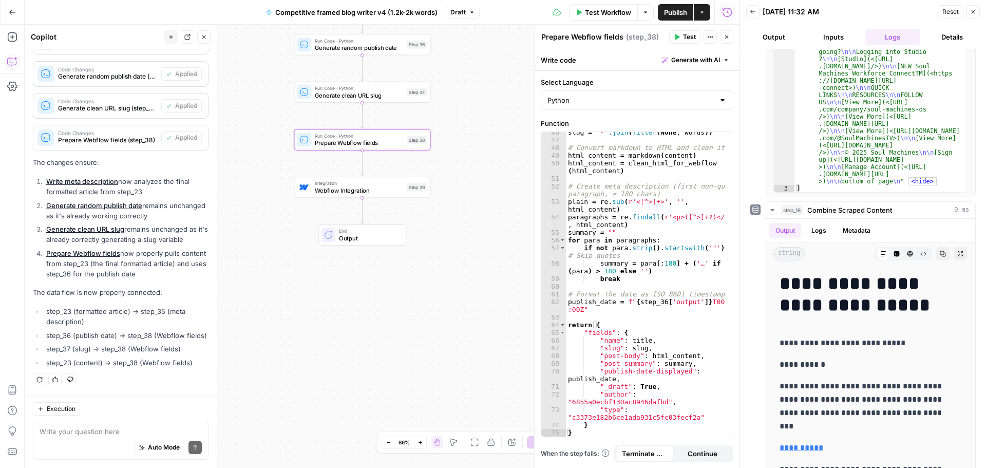
click at [320, 188] on span "Webflow Integration" at bounding box center [359, 190] width 89 height 9
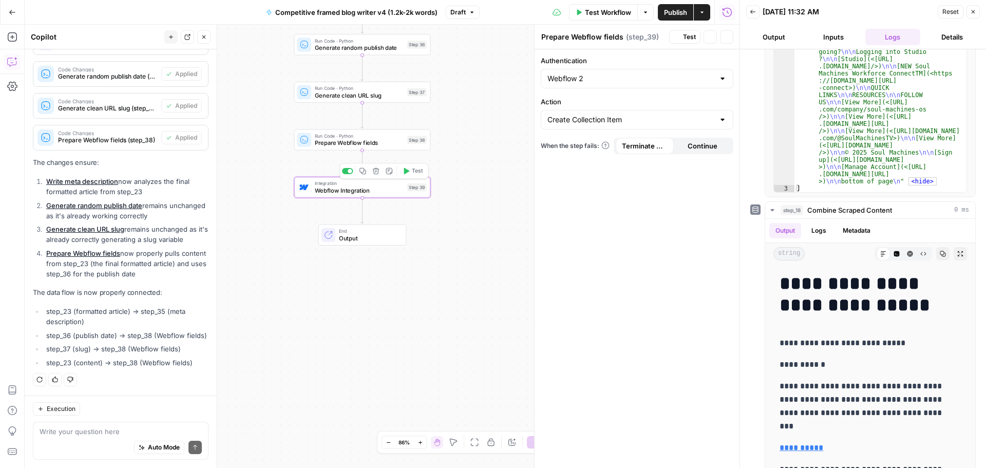
type textarea "Webflow Integration"
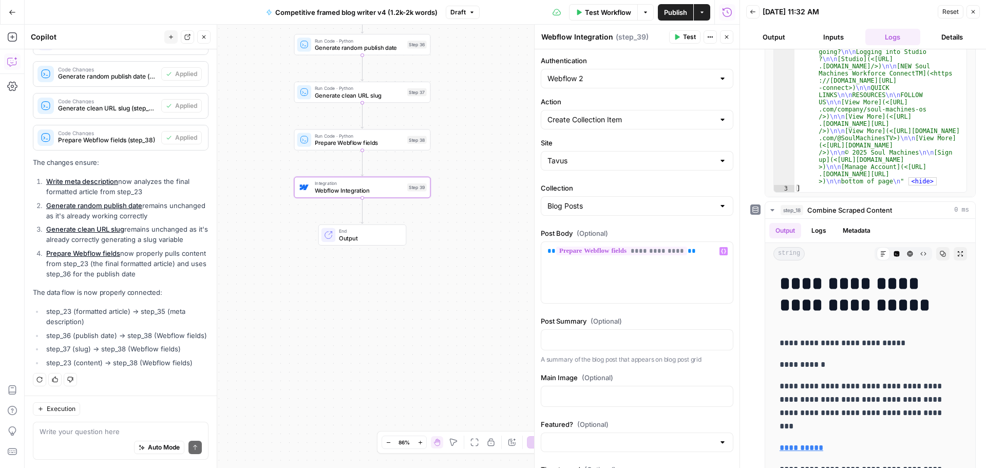
click at [661, 249] on span "**********" at bounding box center [621, 250] width 131 height 9
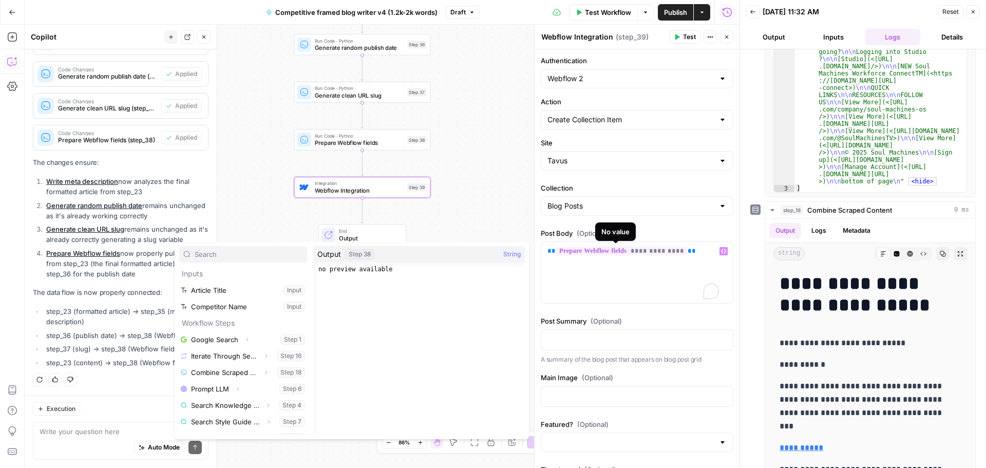
scroll to position [241, 0]
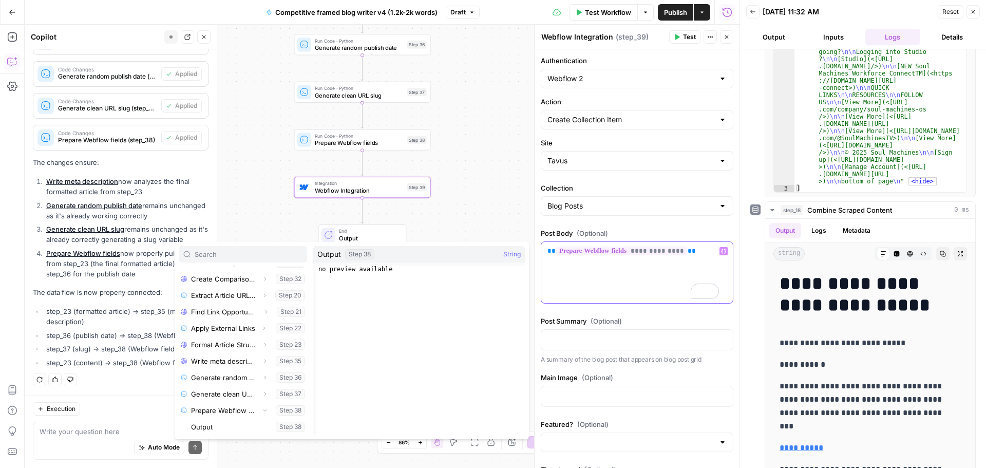
click at [695, 253] on p "**********" at bounding box center [636, 251] width 179 height 10
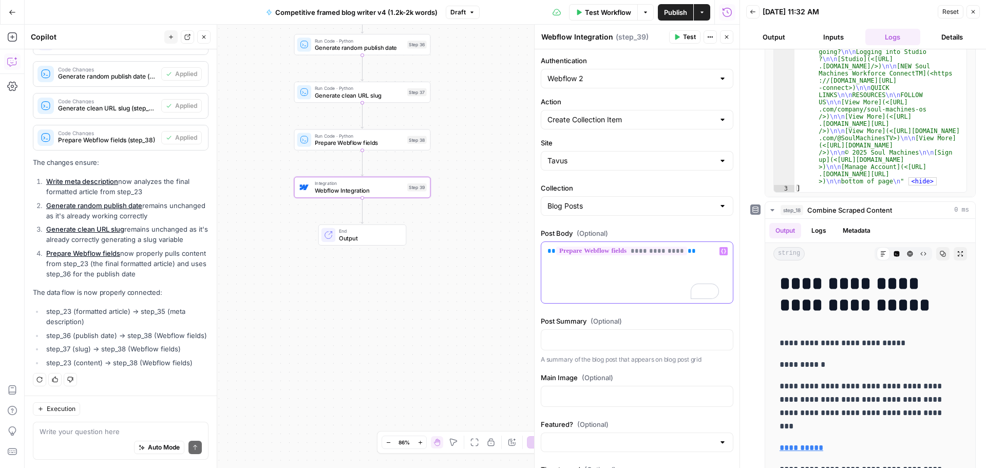
click at [695, 253] on p "**********" at bounding box center [636, 251] width 179 height 10
click at [669, 12] on span "Publish" at bounding box center [675, 12] width 23 height 10
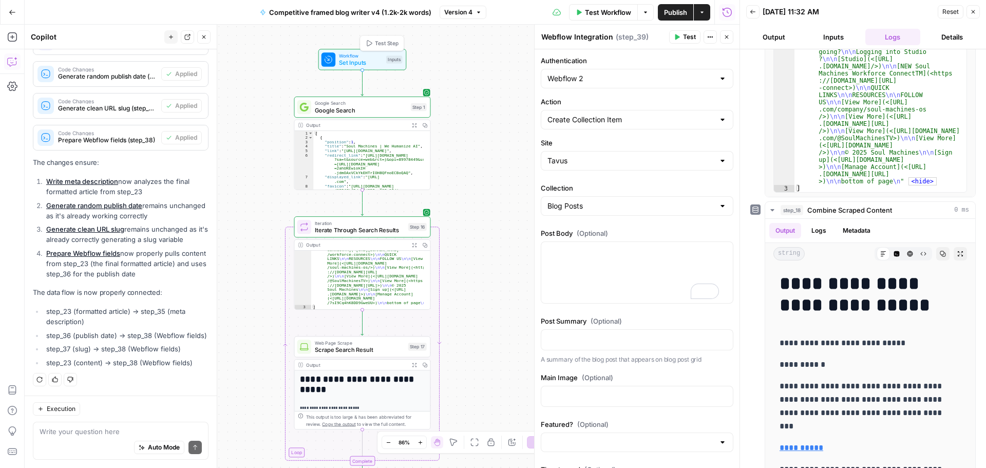
click at [373, 41] on button "Test Step" at bounding box center [382, 42] width 40 height 11
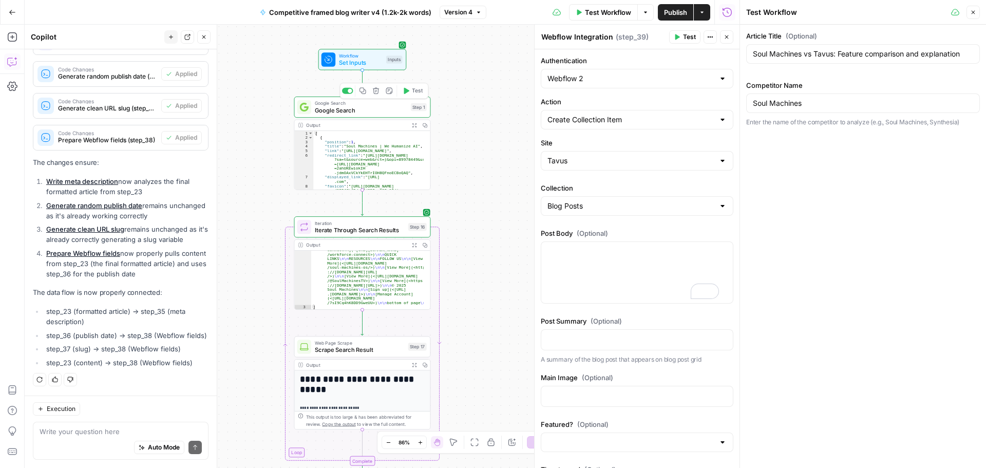
click at [367, 108] on span "Google Search" at bounding box center [361, 110] width 92 height 9
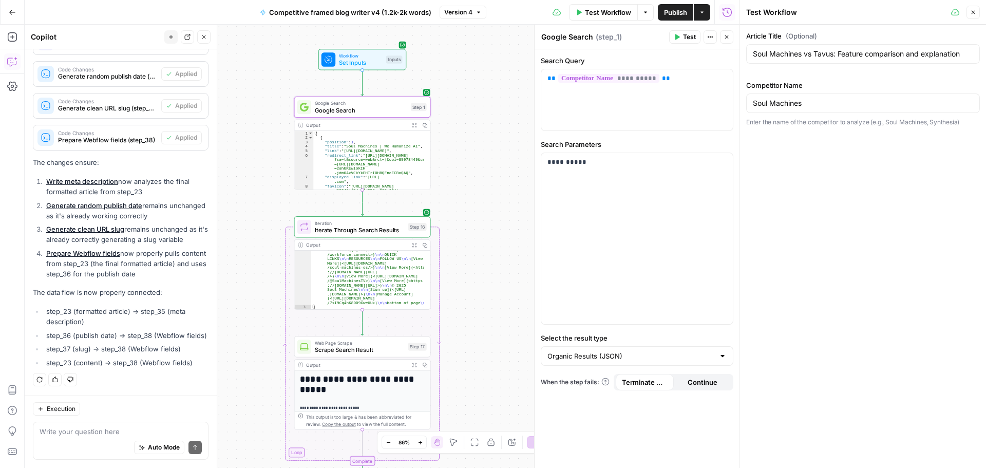
click at [681, 39] on button "Test" at bounding box center [684, 36] width 31 height 13
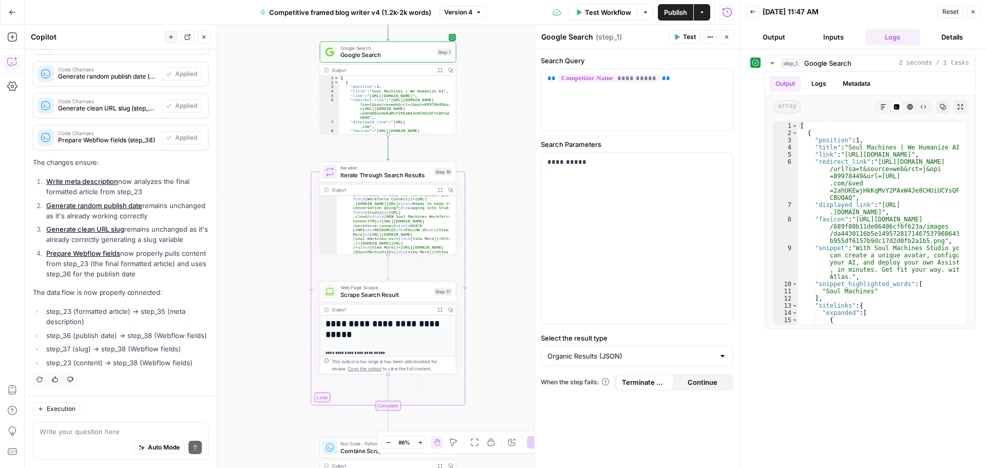
scroll to position [1503, 0]
drag, startPoint x: 437, startPoint y: 158, endPoint x: 512, endPoint y: 157, distance: 75.5
click at [437, 158] on span "Test" at bounding box center [442, 155] width 11 height 8
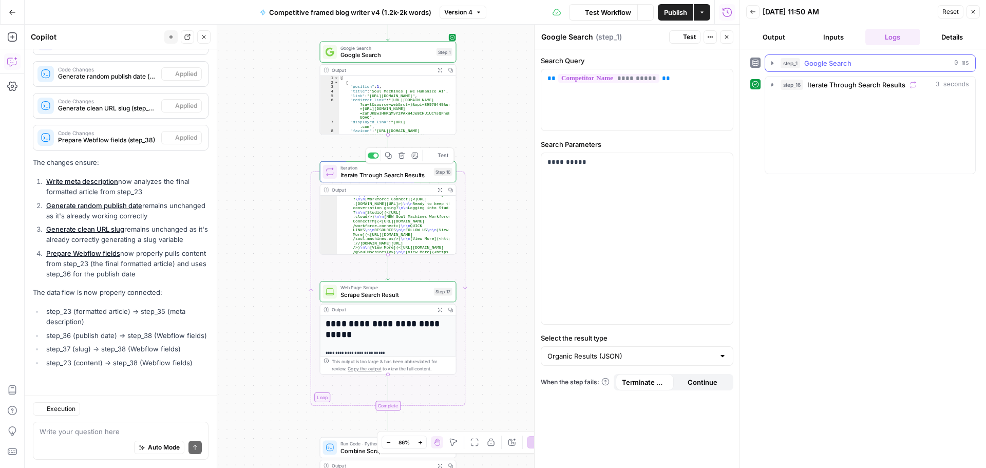
click at [772, 62] on icon "button" at bounding box center [772, 63] width 8 height 8
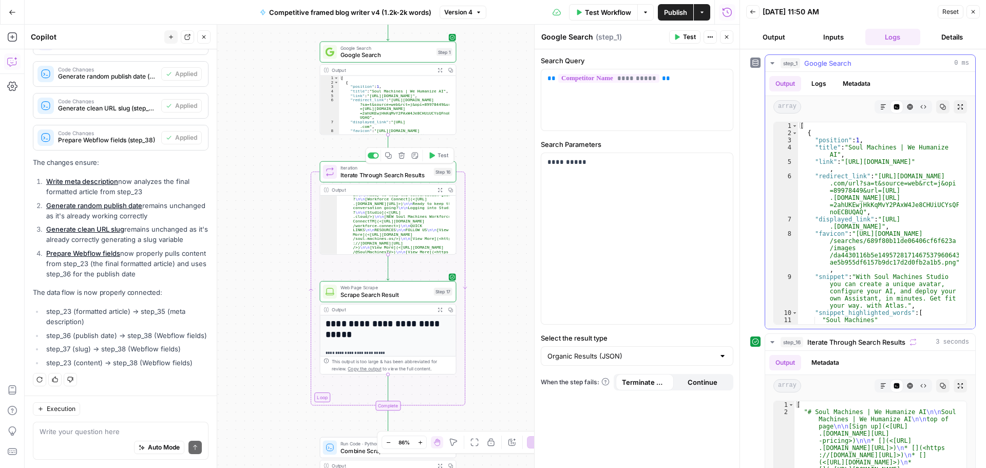
click at [772, 62] on icon "button" at bounding box center [772, 63] width 8 height 8
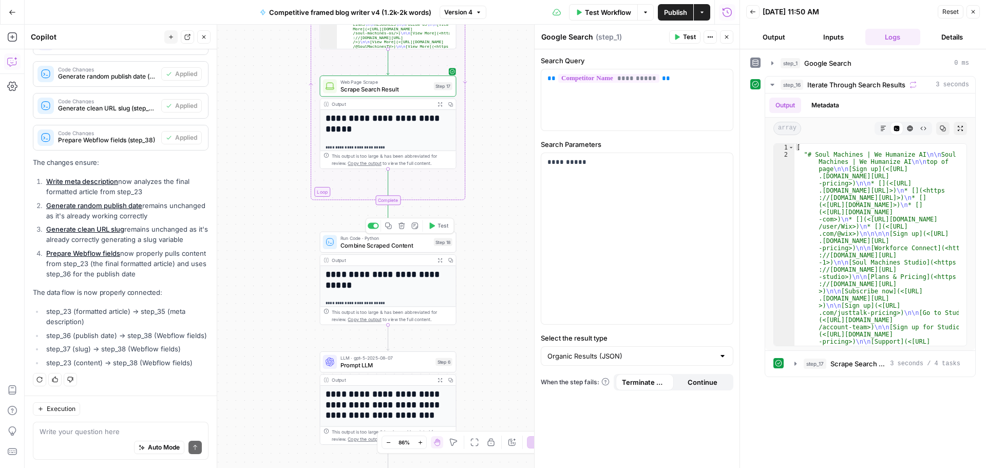
click at [436, 228] on button "Test" at bounding box center [438, 225] width 27 height 11
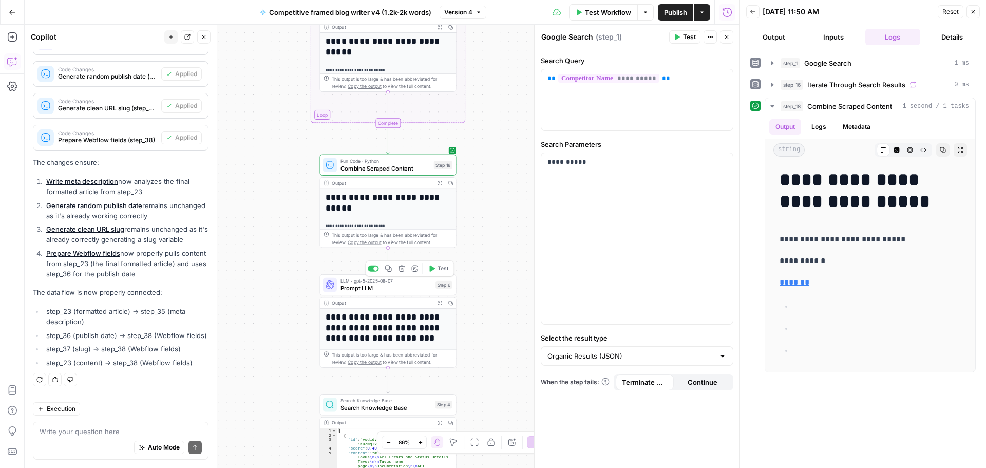
click at [439, 270] on span "Test" at bounding box center [442, 268] width 11 height 8
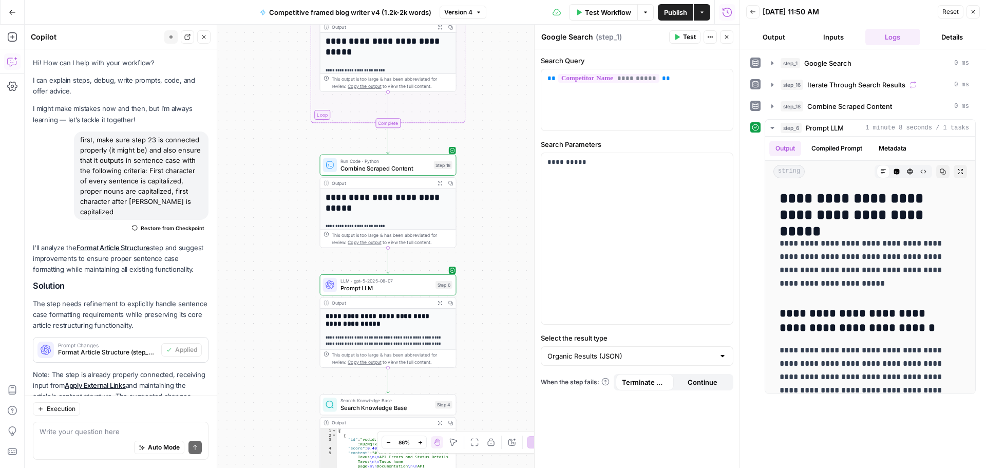
scroll to position [596, 0]
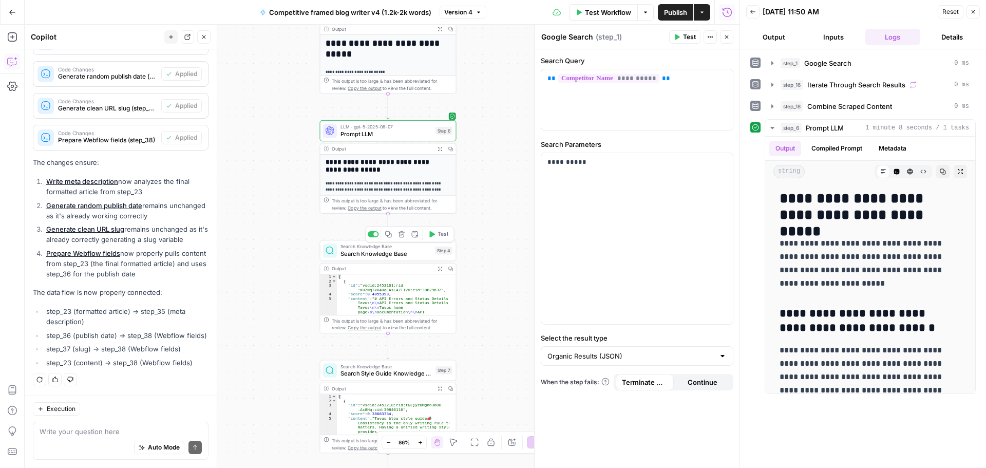
click at [442, 235] on span "Test" at bounding box center [442, 234] width 11 height 8
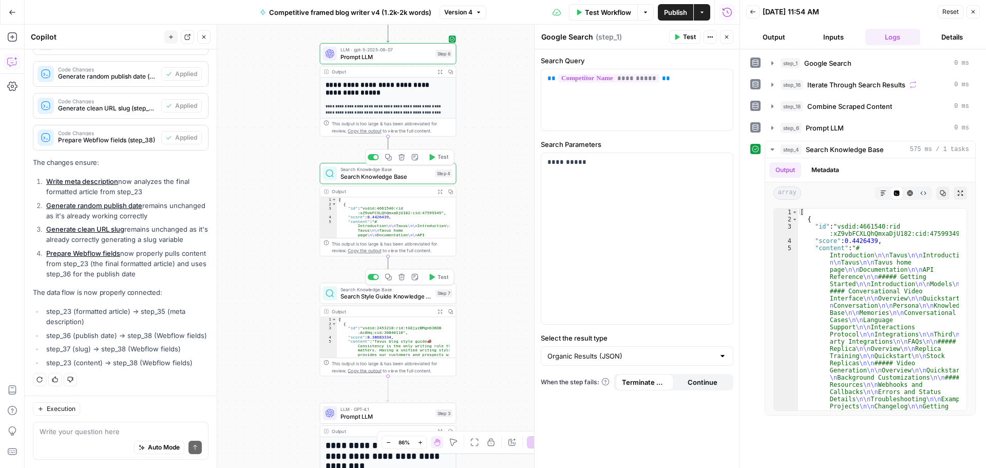
click at [442, 276] on span "Test" at bounding box center [442, 277] width 11 height 8
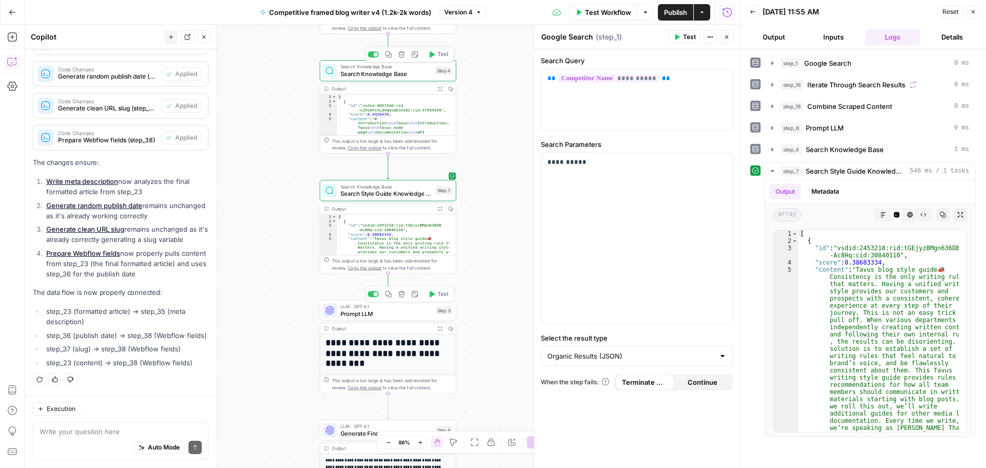
click at [439, 295] on span "Test" at bounding box center [442, 294] width 11 height 8
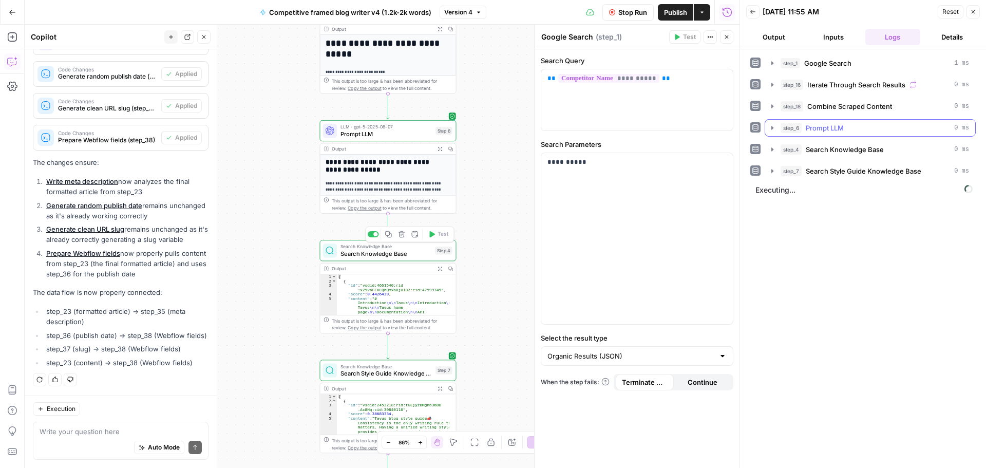
click at [771, 129] on icon "button" at bounding box center [772, 128] width 8 height 8
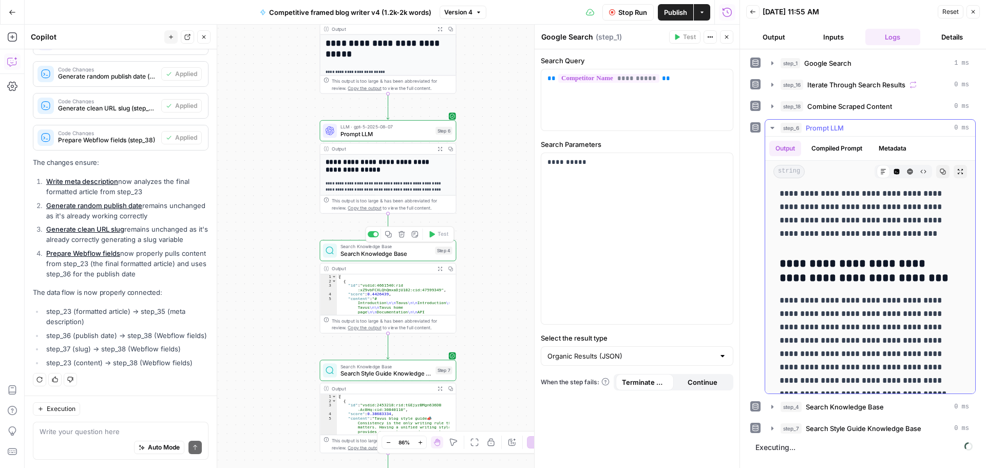
scroll to position [2317, 0]
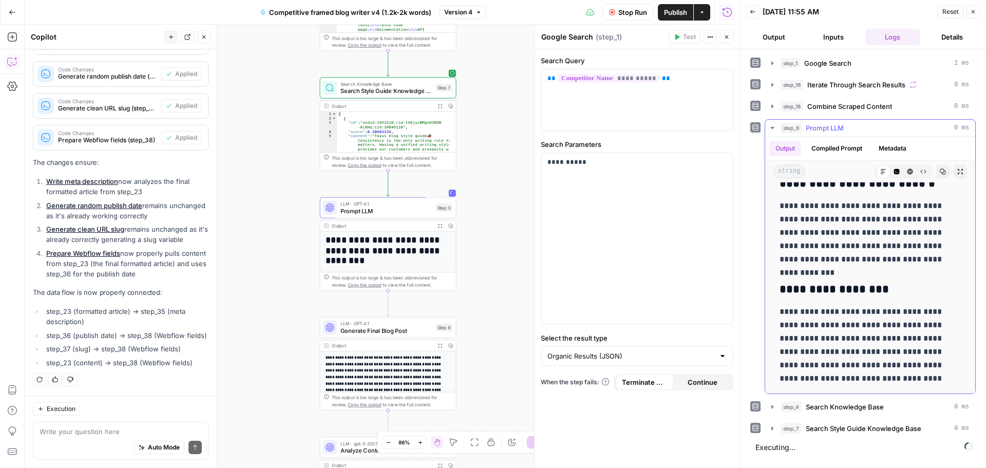
click at [773, 124] on icon "button" at bounding box center [772, 128] width 8 height 8
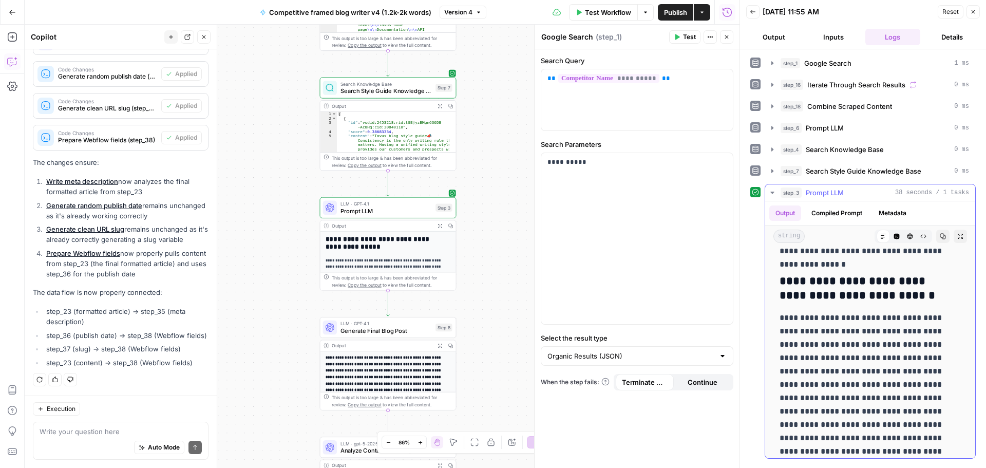
scroll to position [154, 0]
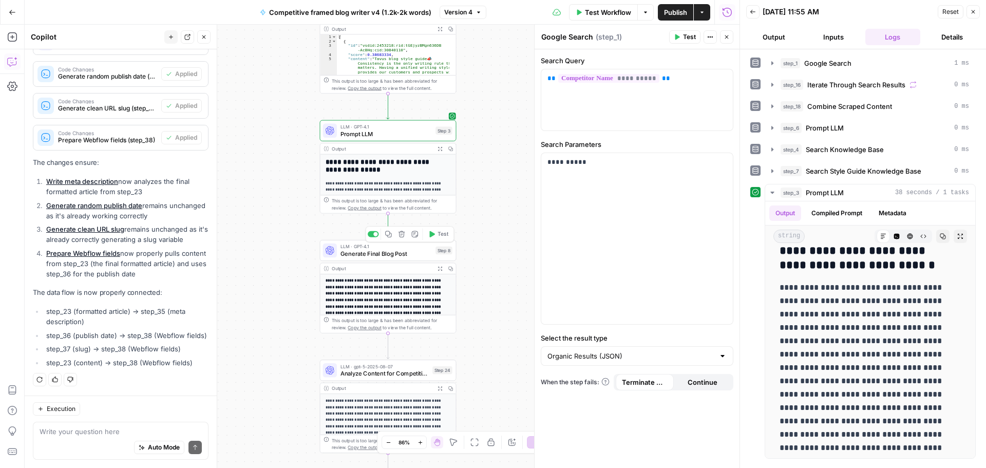
click at [442, 235] on span "Test" at bounding box center [442, 234] width 11 height 8
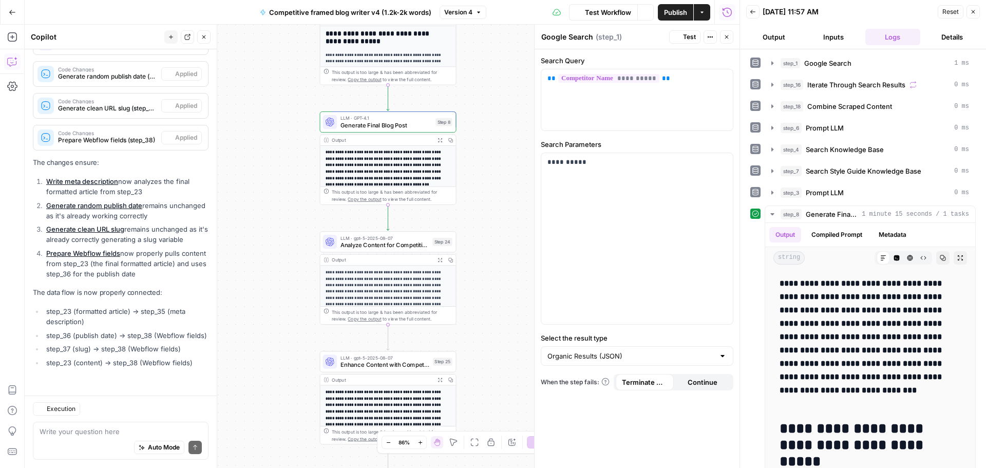
scroll to position [596, 0]
drag, startPoint x: 439, startPoint y: 225, endPoint x: 464, endPoint y: 193, distance: 40.7
click at [439, 225] on span "Test" at bounding box center [442, 225] width 11 height 8
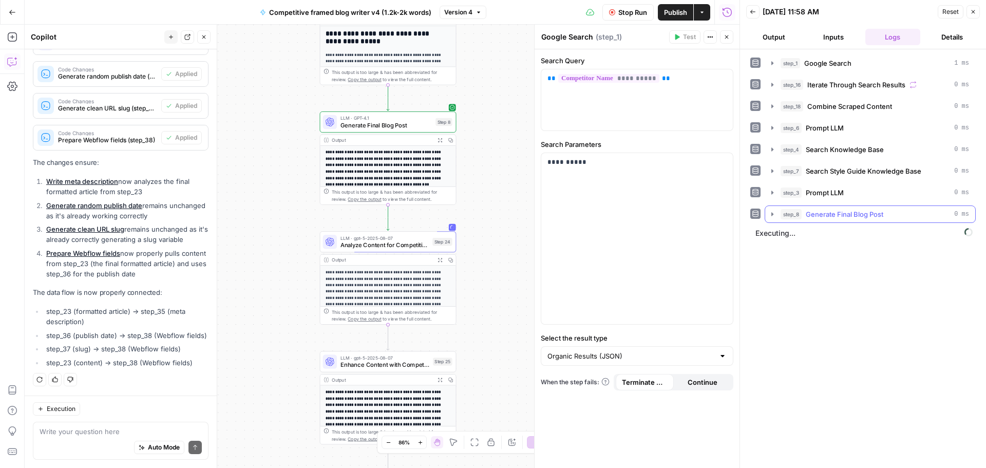
click at [766, 213] on button "step_8 Generate Final Blog Post 0 ms" at bounding box center [870, 214] width 210 height 16
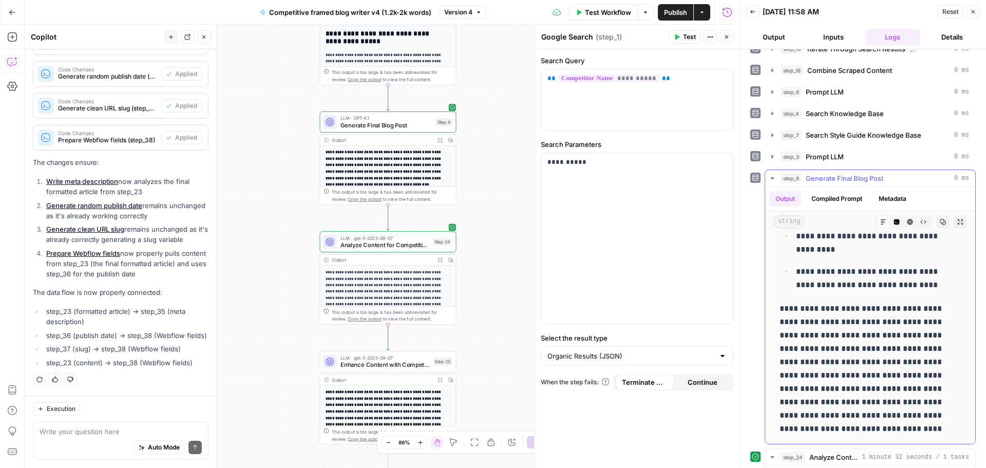
click at [776, 178] on button "step_8 Generate Final Blog Post 0 ms" at bounding box center [870, 178] width 210 height 16
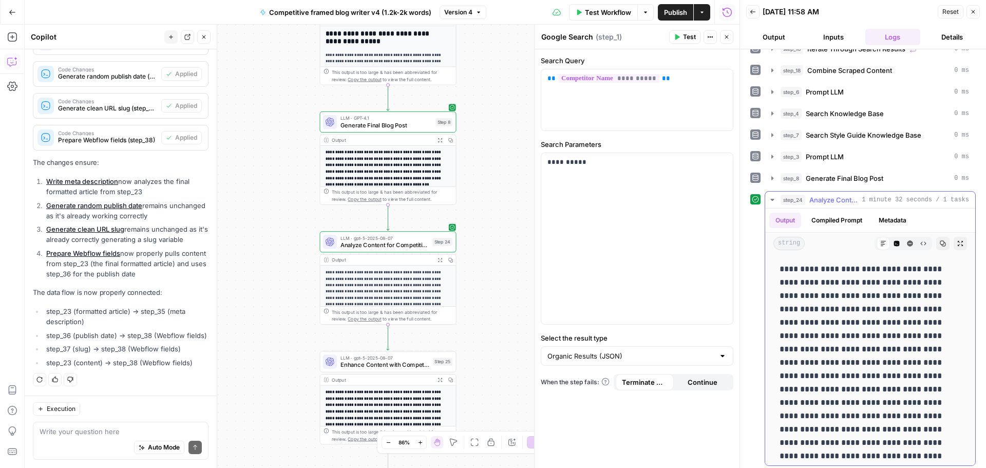
click at [772, 196] on icon "button" at bounding box center [772, 200] width 8 height 8
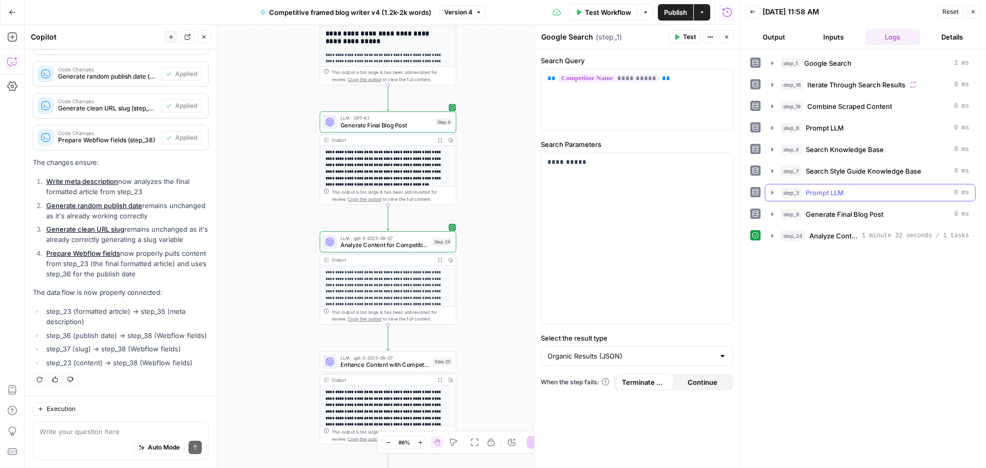
scroll to position [0, 0]
click at [774, 233] on icon "button" at bounding box center [772, 236] width 8 height 8
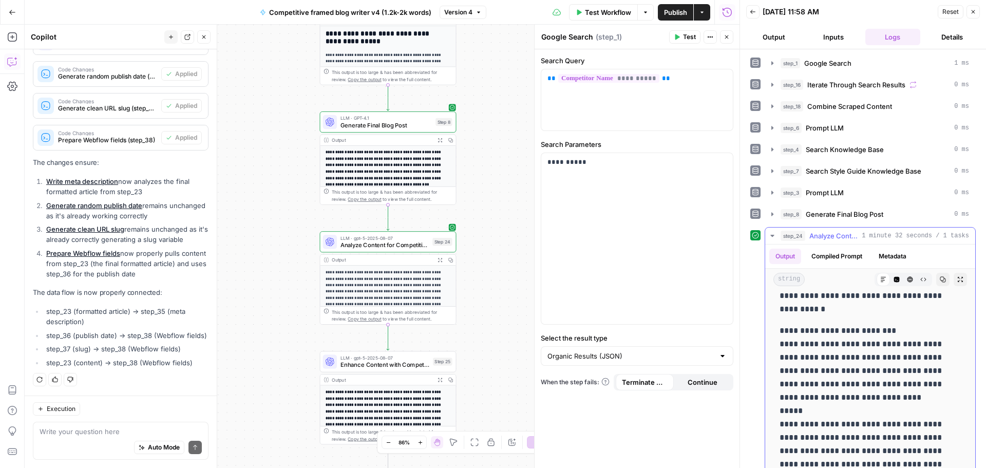
scroll to position [1299, 0]
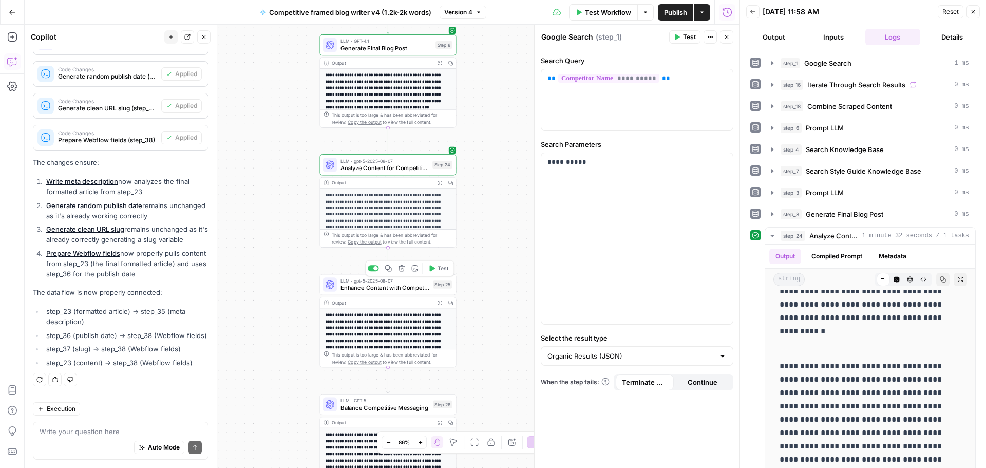
click at [437, 268] on span "Test" at bounding box center [442, 268] width 11 height 8
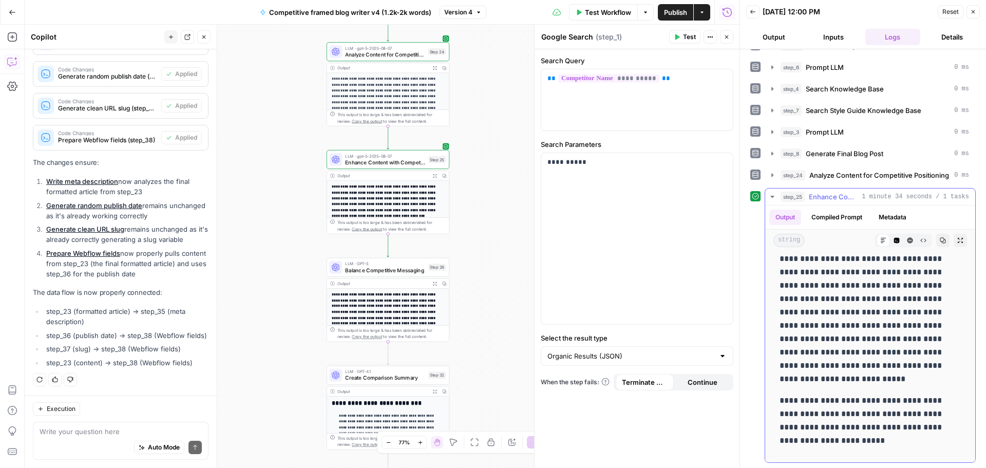
scroll to position [668, 0]
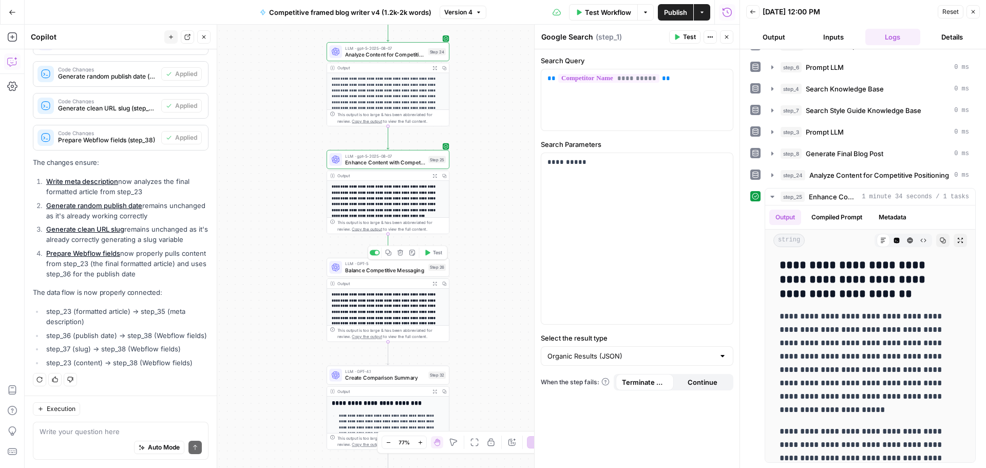
click at [385, 272] on span "Balance Competitive Messaging" at bounding box center [385, 270] width 80 height 8
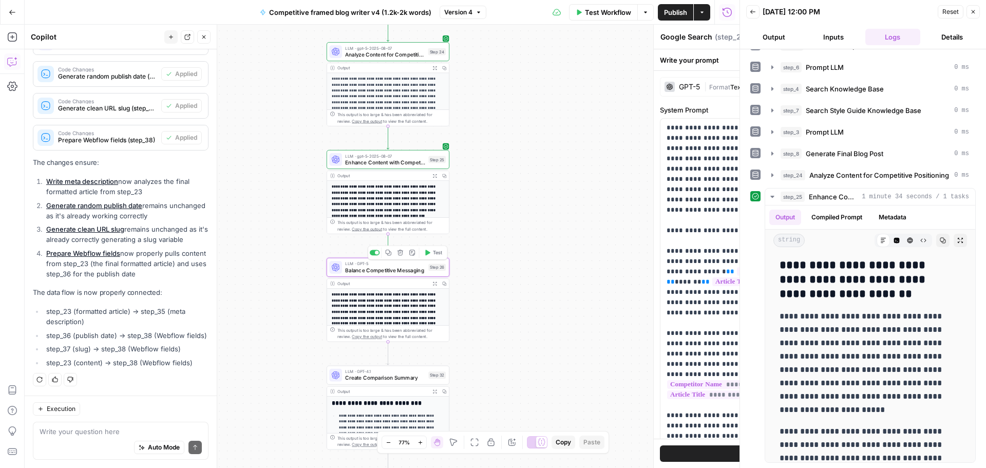
type textarea "Balance Competitive Messaging"
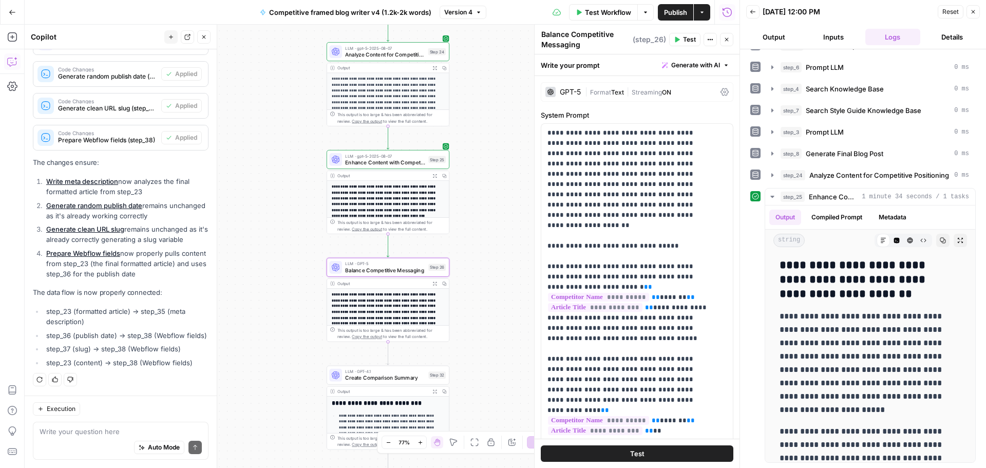
click at [676, 34] on button "Test" at bounding box center [684, 39] width 31 height 13
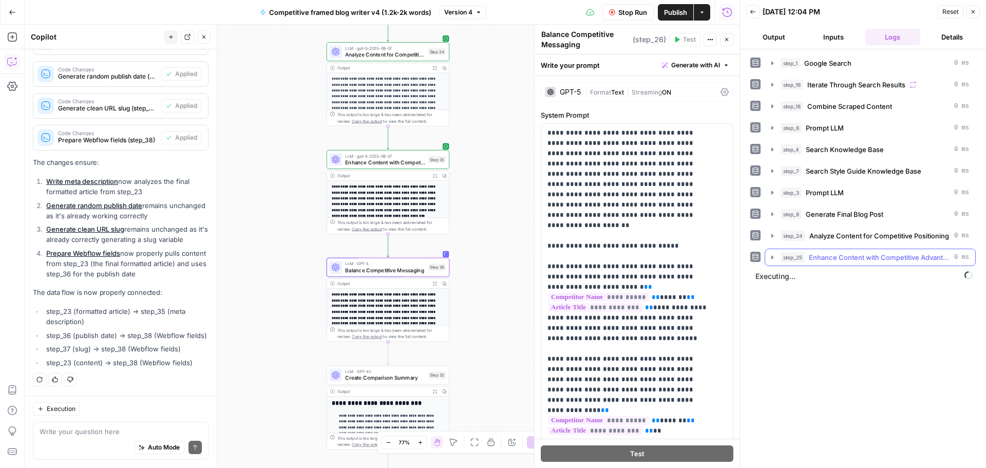
click at [769, 255] on icon "button" at bounding box center [772, 257] width 8 height 8
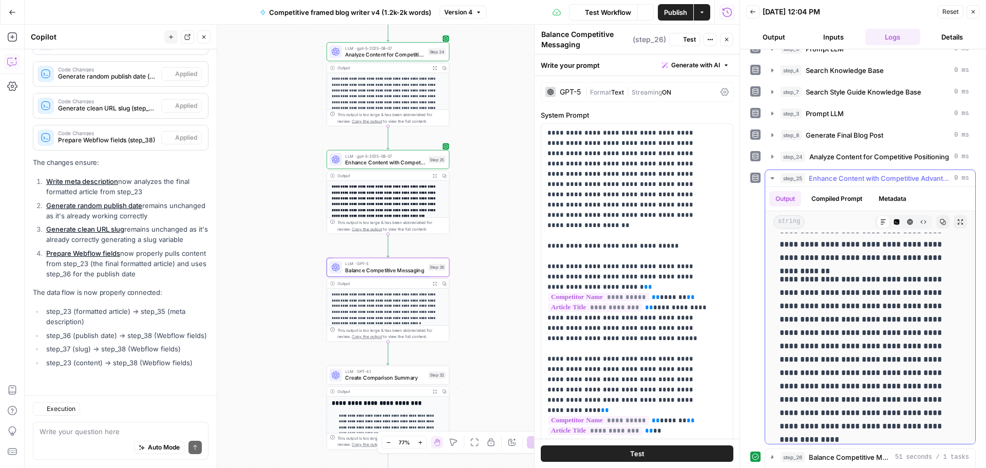
scroll to position [596, 0]
click at [773, 174] on button "step_25 Enhance Content with Competitive Advantages 0 ms" at bounding box center [870, 178] width 210 height 16
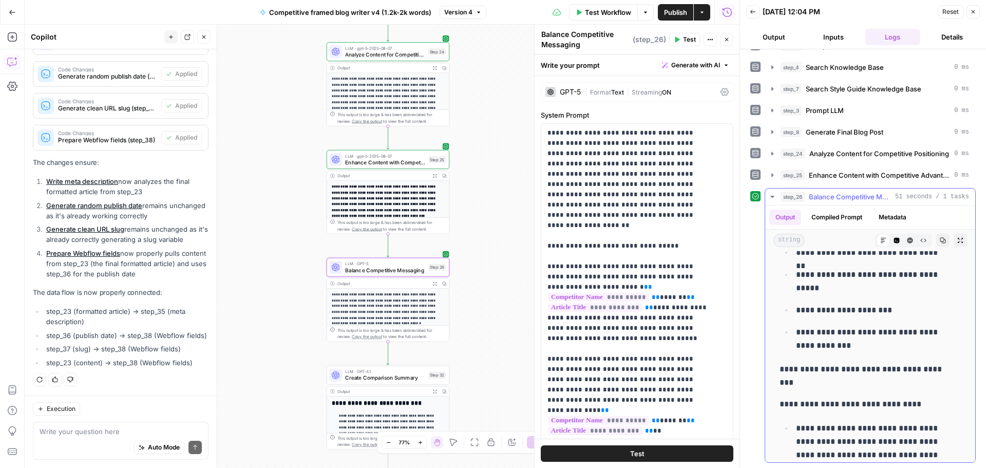
scroll to position [4446, 0]
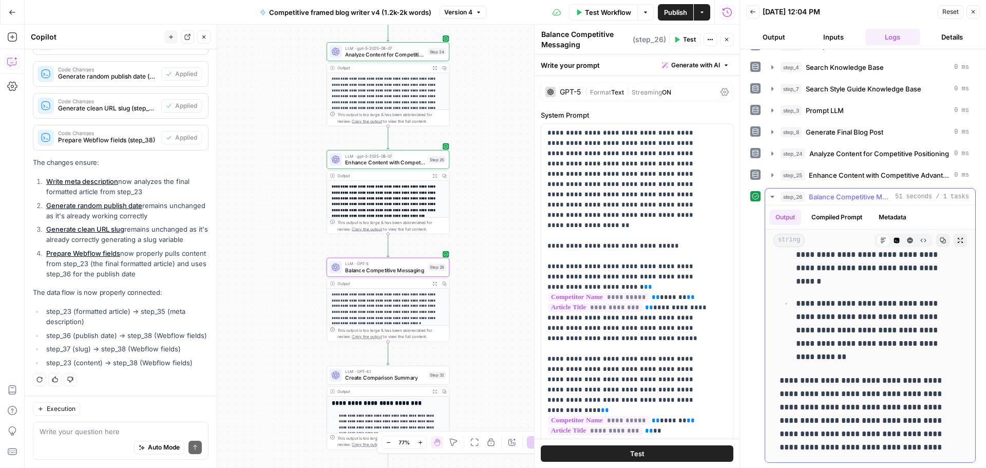
click at [772, 197] on icon "button" at bounding box center [772, 197] width 4 height 2
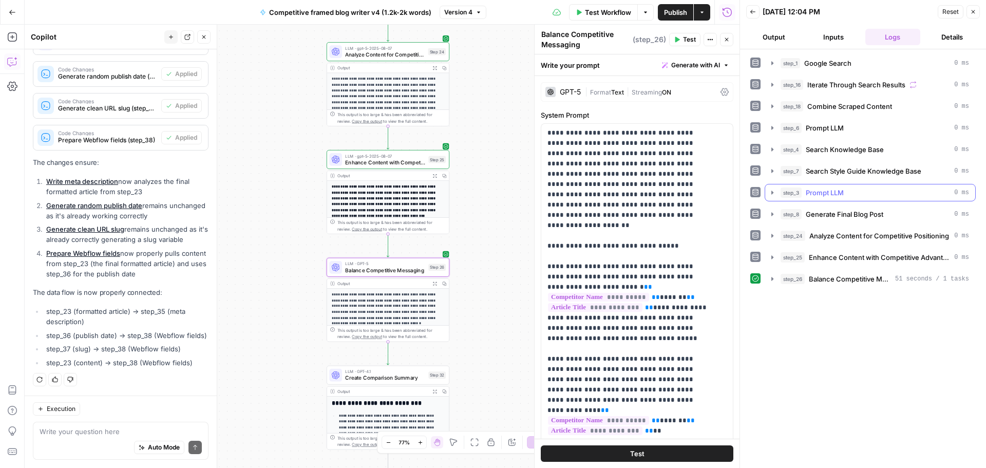
scroll to position [0, 0]
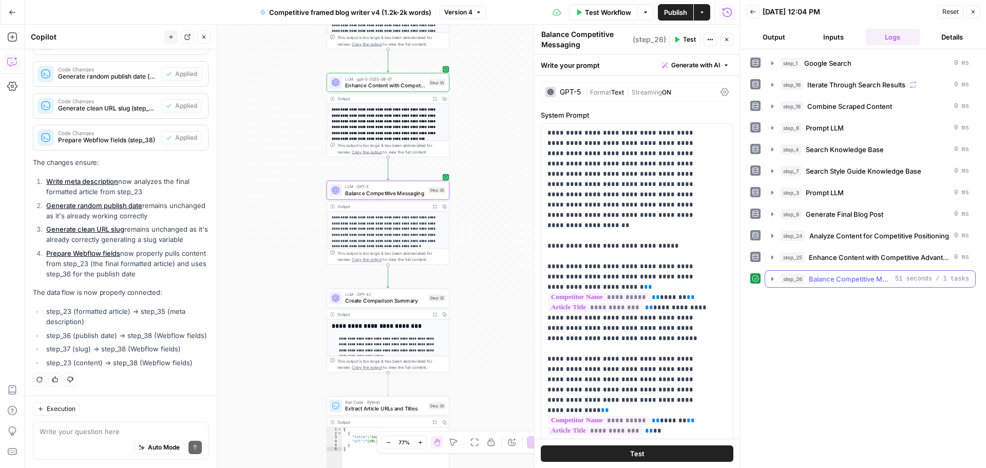
click at [771, 280] on icon "button" at bounding box center [772, 279] width 8 height 8
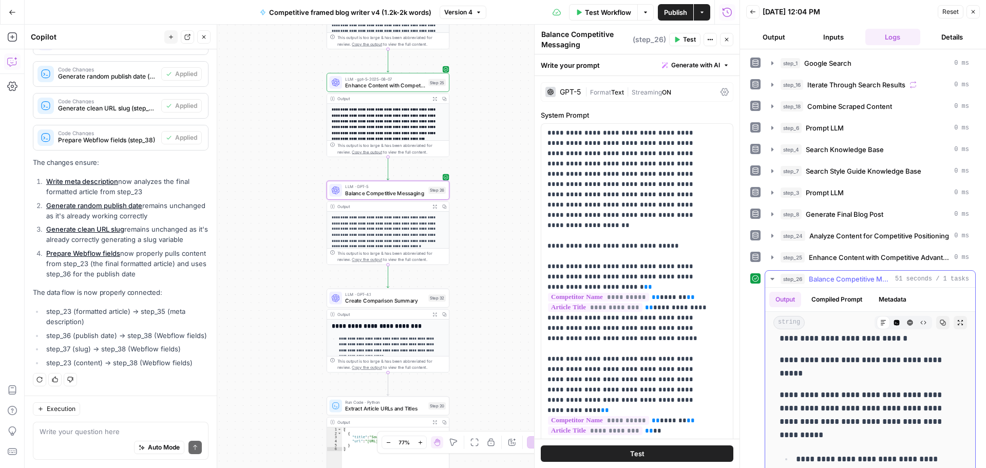
scroll to position [154, 0]
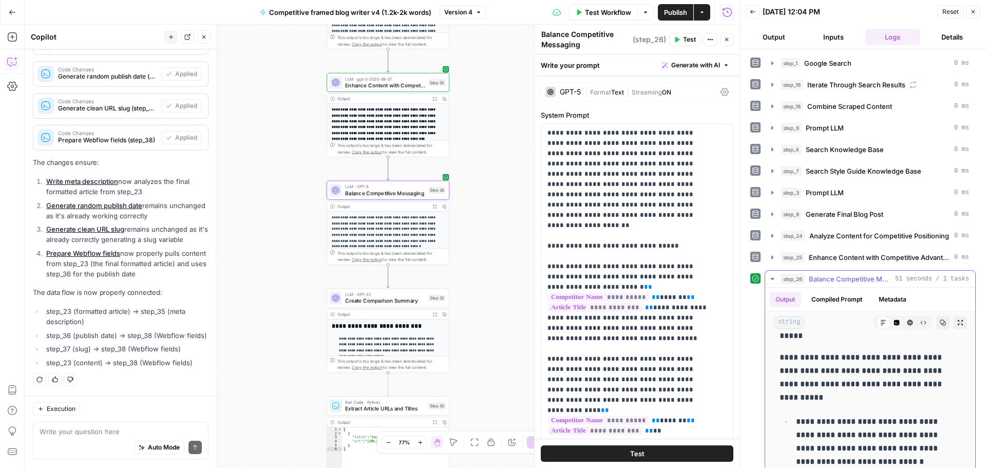
click at [770, 280] on icon "button" at bounding box center [772, 279] width 8 height 8
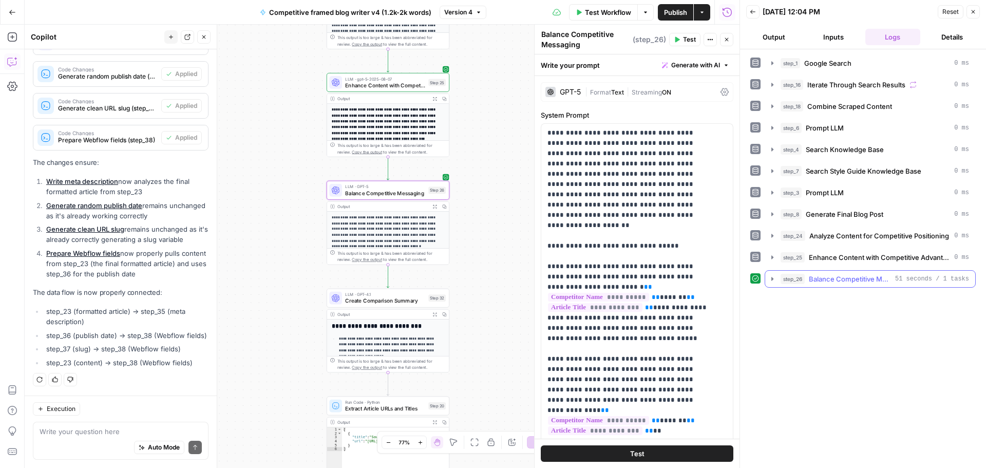
click at [771, 279] on icon "button" at bounding box center [772, 279] width 8 height 8
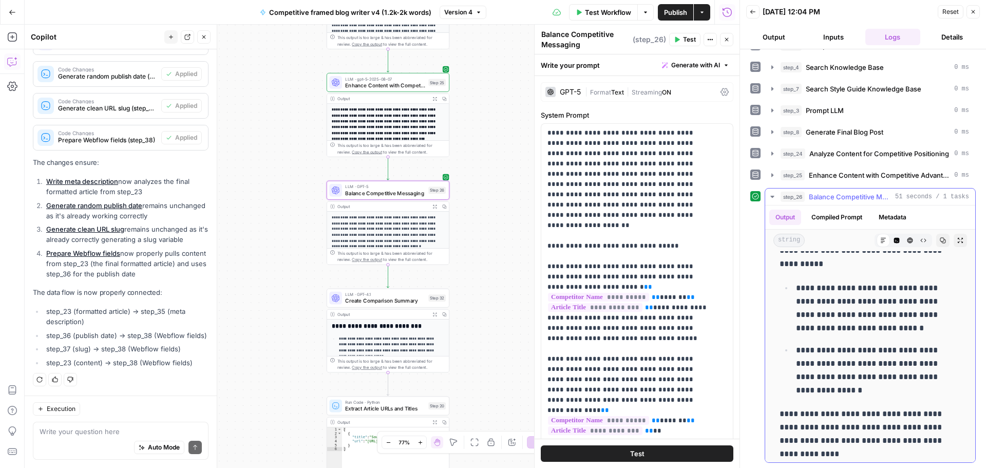
scroll to position [0, 0]
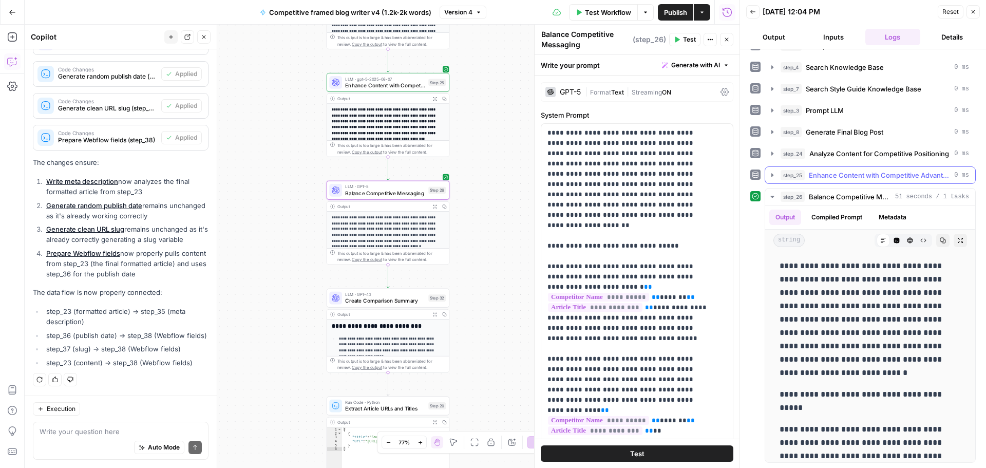
click at [773, 175] on icon "button" at bounding box center [772, 175] width 2 height 4
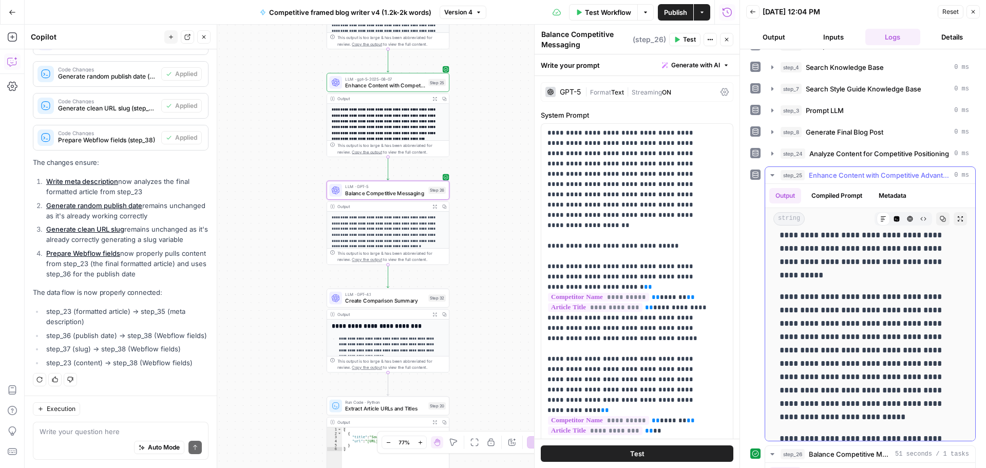
scroll to position [565, 0]
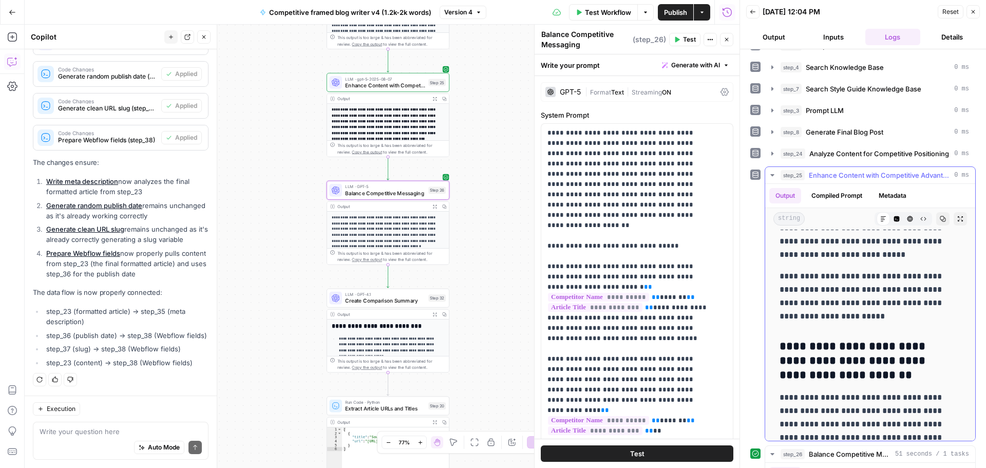
click at [773, 178] on icon "button" at bounding box center [772, 175] width 8 height 8
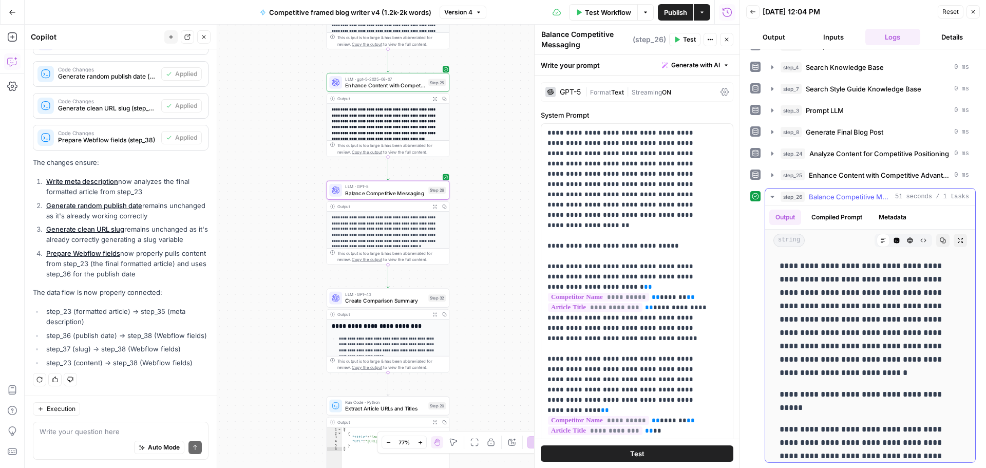
click at [771, 197] on icon "button" at bounding box center [772, 197] width 4 height 2
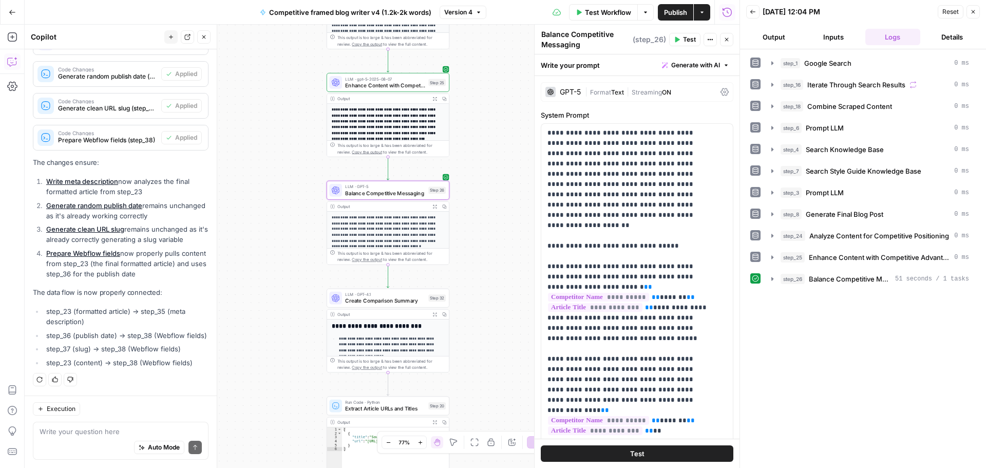
scroll to position [0, 0]
click at [398, 174] on icon "button" at bounding box center [400, 176] width 6 height 6
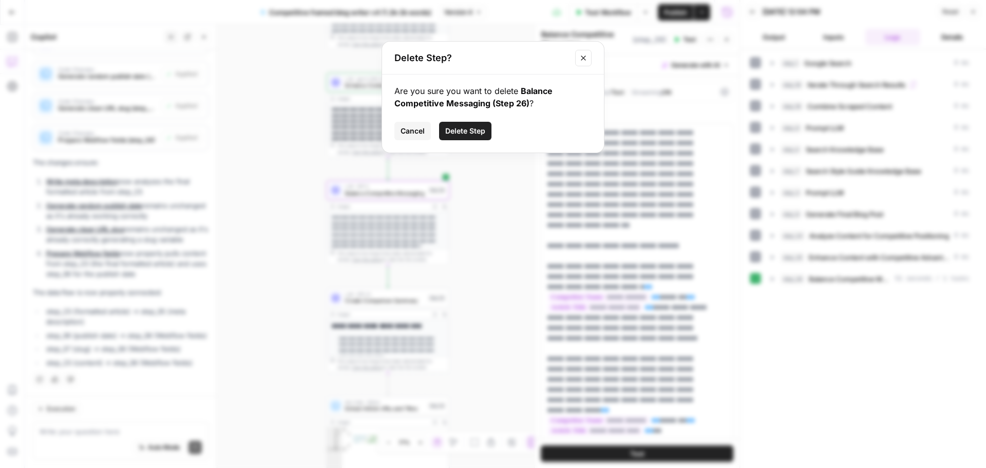
click at [463, 131] on span "Delete Step" at bounding box center [465, 131] width 40 height 10
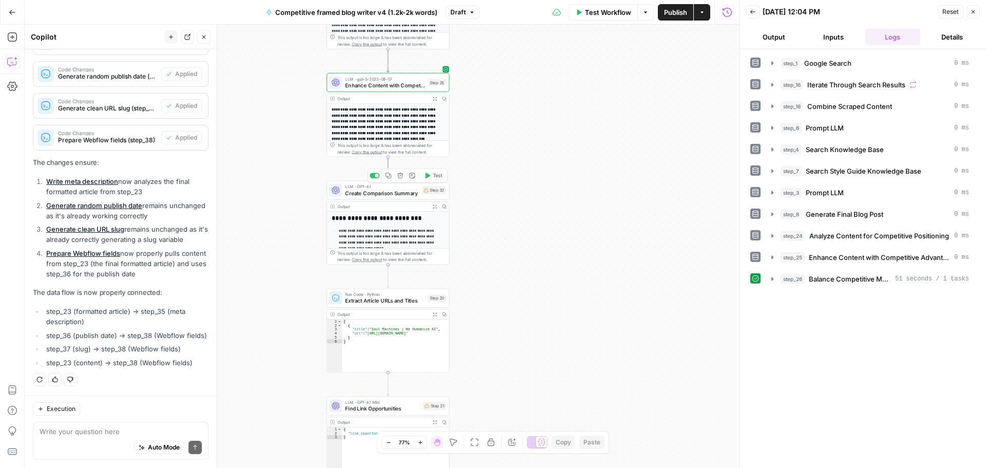
click at [384, 197] on div "LLM · GPT-4.1 Create Comparison Summary Step 32 Copy step Delete step Add Note …" at bounding box center [388, 190] width 123 height 19
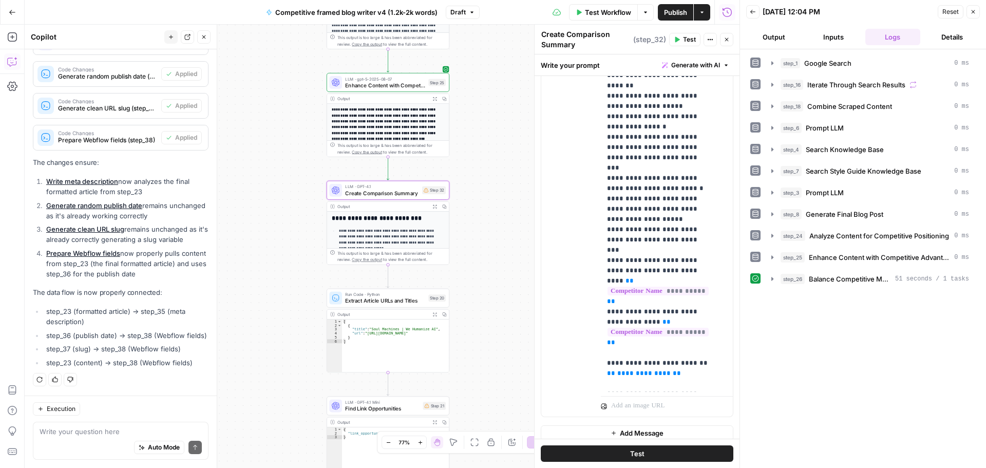
scroll to position [599, 0]
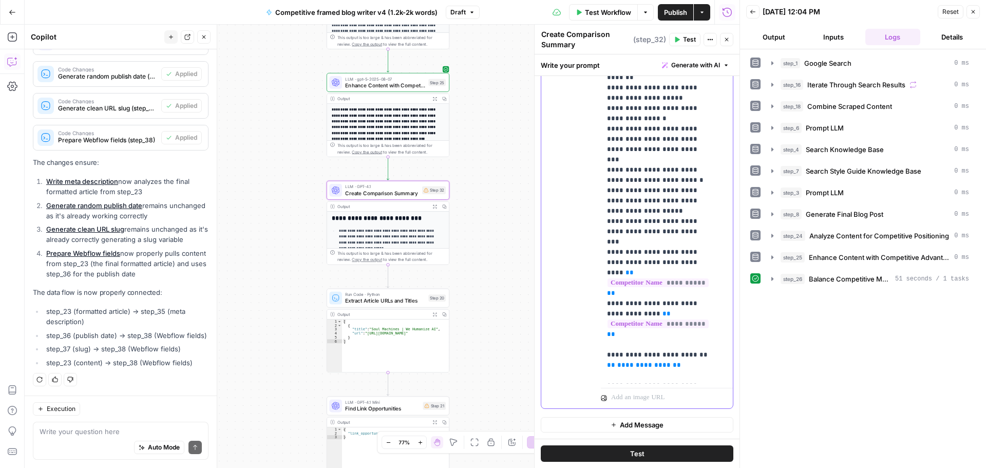
click at [645, 361] on span "**********" at bounding box center [643, 364] width 53 height 7
click at [638, 361] on span "**********" at bounding box center [643, 364] width 53 height 7
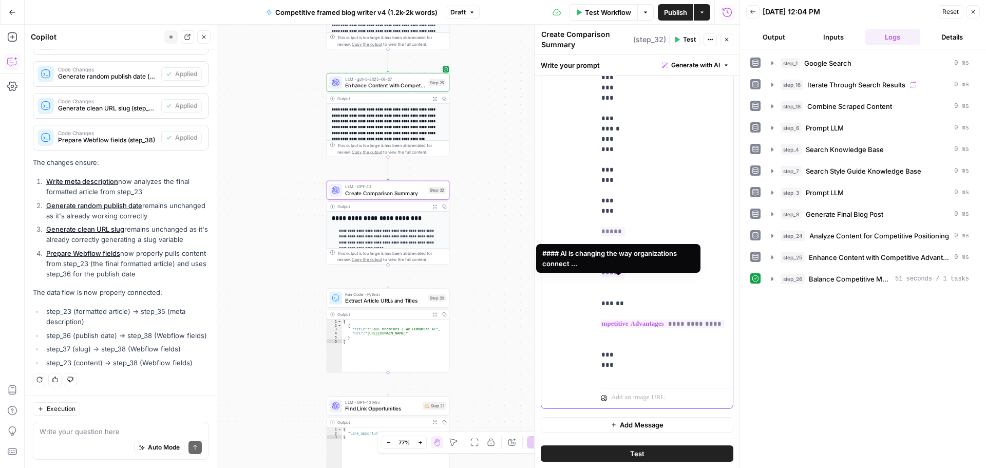
scroll to position [51, 0]
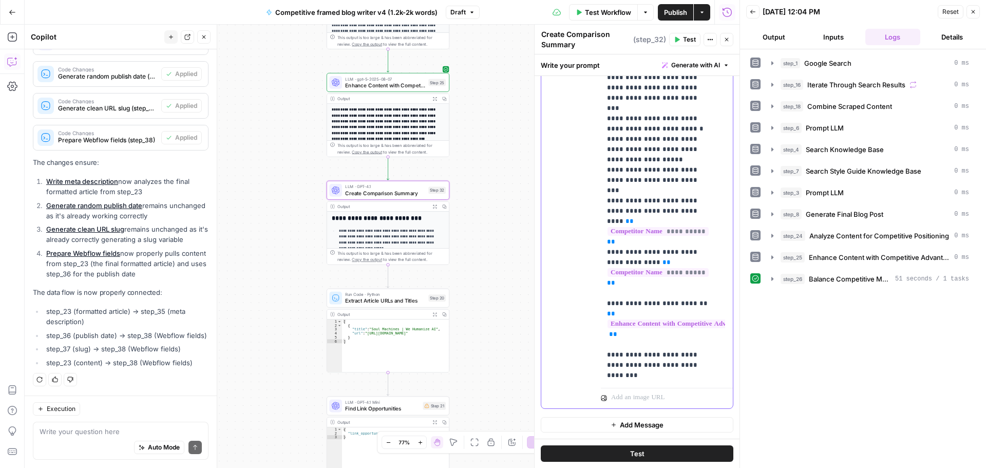
click at [647, 317] on p "**********" at bounding box center [659, 169] width 104 height 503
click at [678, 42] on icon "button" at bounding box center [677, 39] width 6 height 6
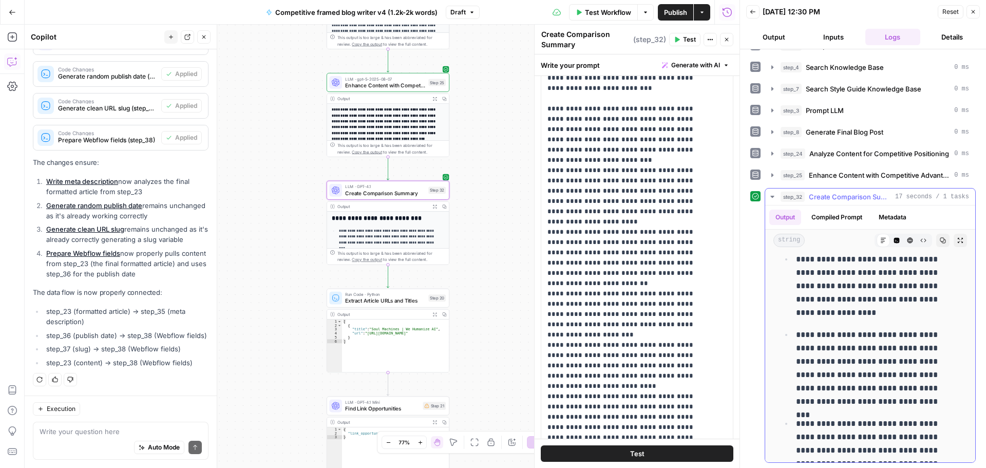
scroll to position [598, 0]
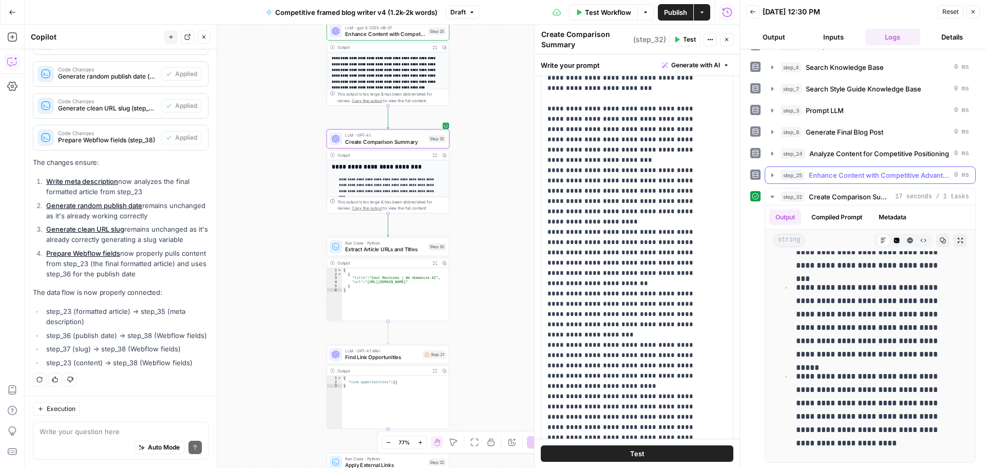
click at [771, 175] on icon "button" at bounding box center [772, 175] width 2 height 4
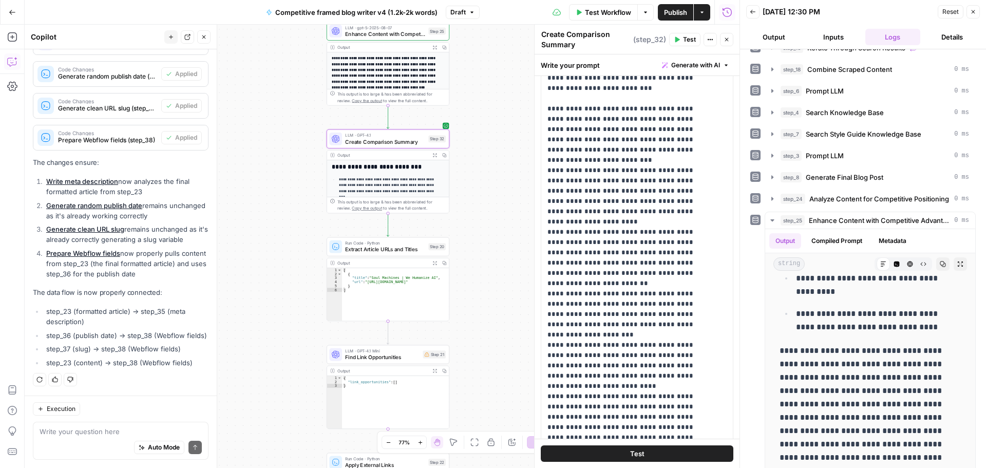
scroll to position [0, 0]
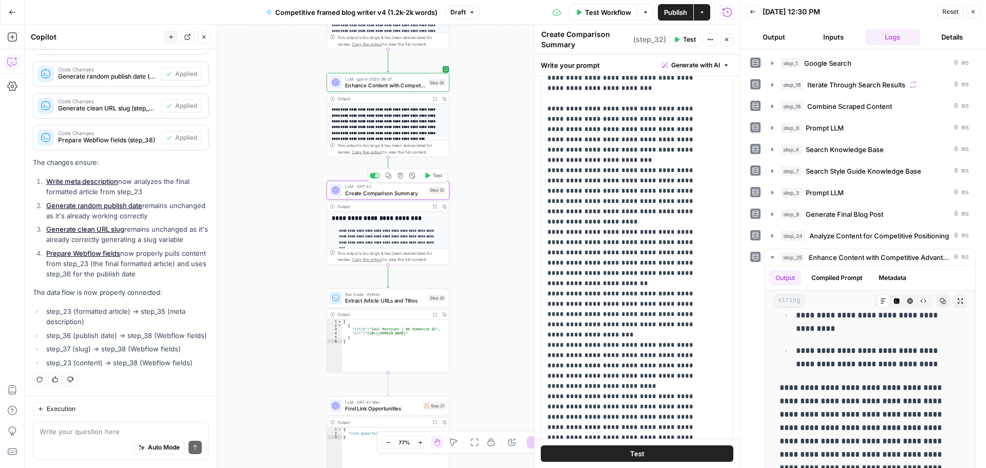
click at [365, 194] on span "Create Comparison Summary" at bounding box center [385, 193] width 80 height 8
click at [399, 177] on icon "button" at bounding box center [400, 176] width 6 height 6
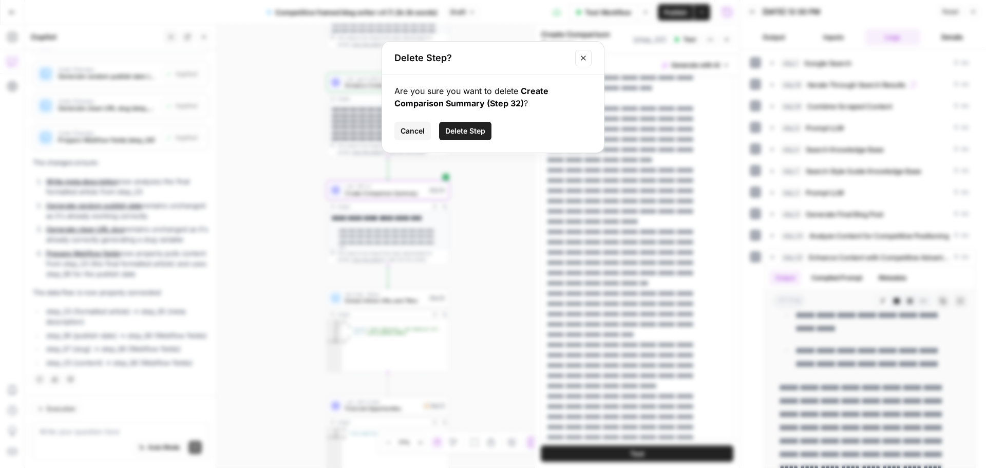
click at [477, 130] on span "Delete Step" at bounding box center [465, 131] width 40 height 10
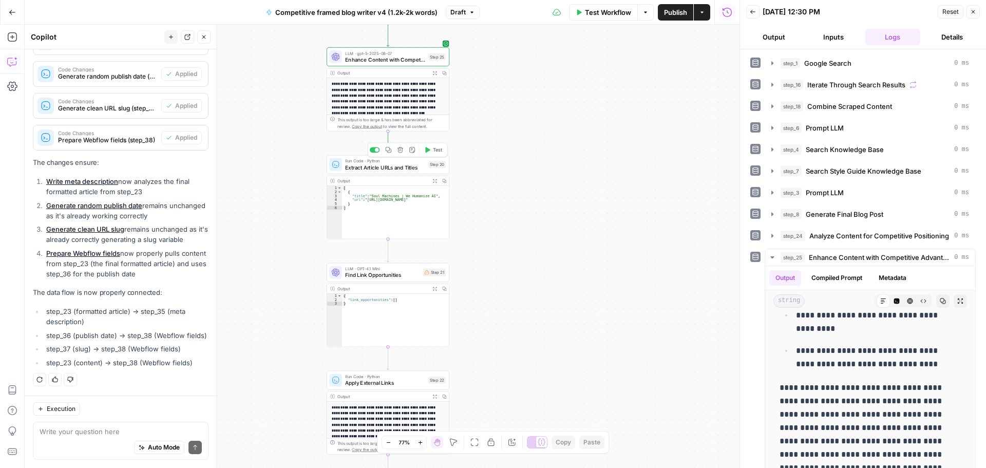
click at [384, 166] on span "Extract Article URLs and Titles" at bounding box center [385, 167] width 80 height 8
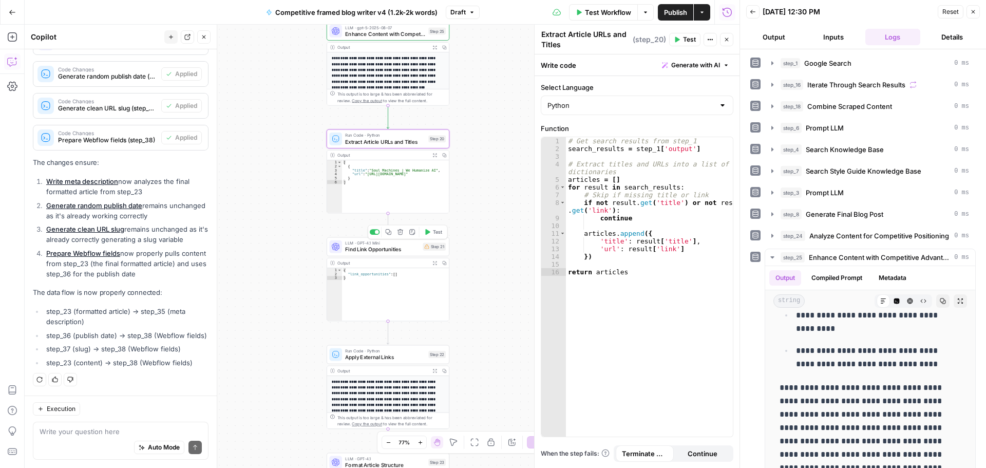
click at [382, 254] on div "LLM · GPT-4.1 Mini Find Link Opportunities Step 21 Copy step Delete step Add No…" at bounding box center [388, 246] width 123 height 19
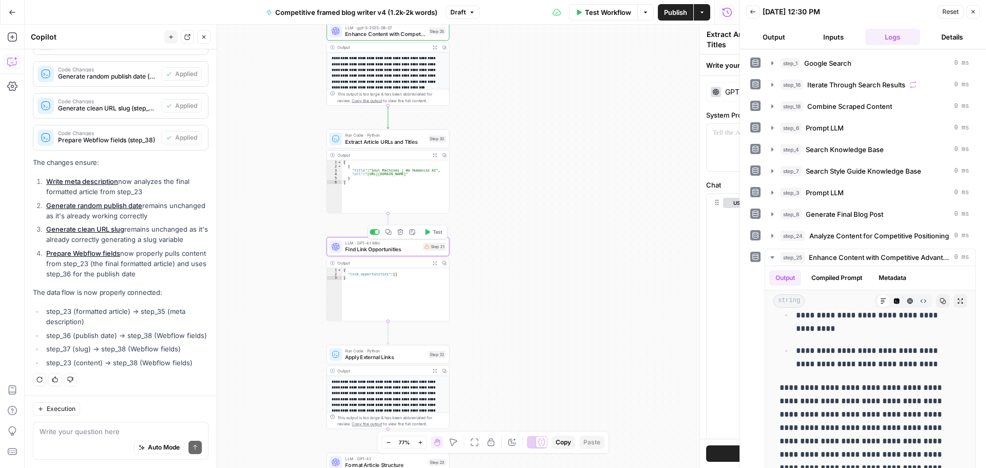
type textarea "Find Link Opportunities"
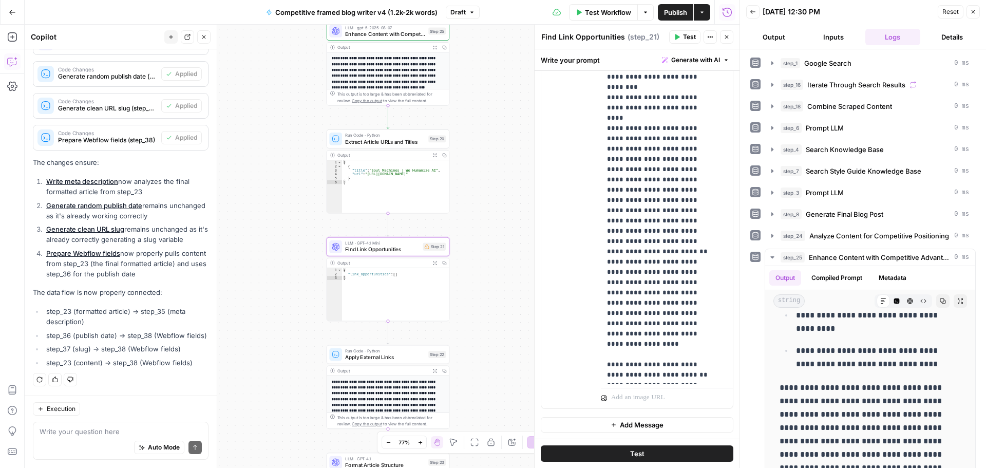
scroll to position [758, 0]
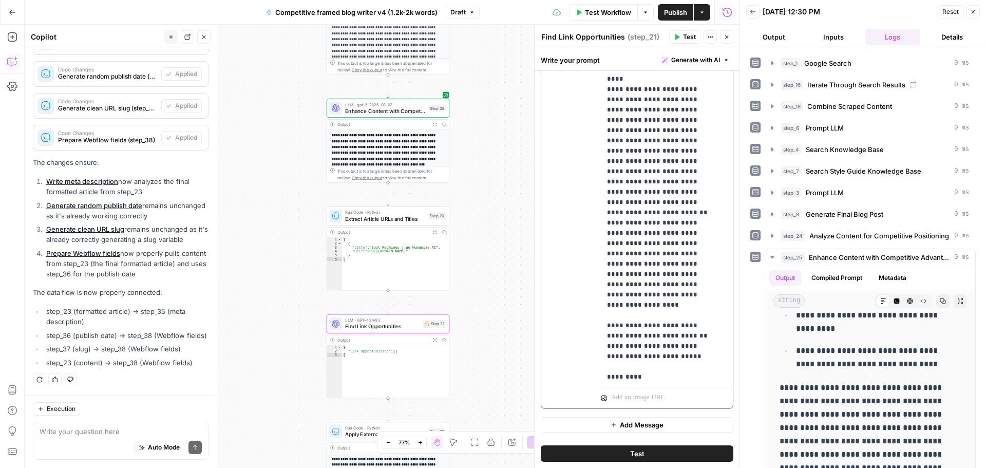
click at [633, 384] on span "**********" at bounding box center [643, 387] width 53 height 7
click at [636, 384] on span "**********" at bounding box center [643, 387] width 53 height 7
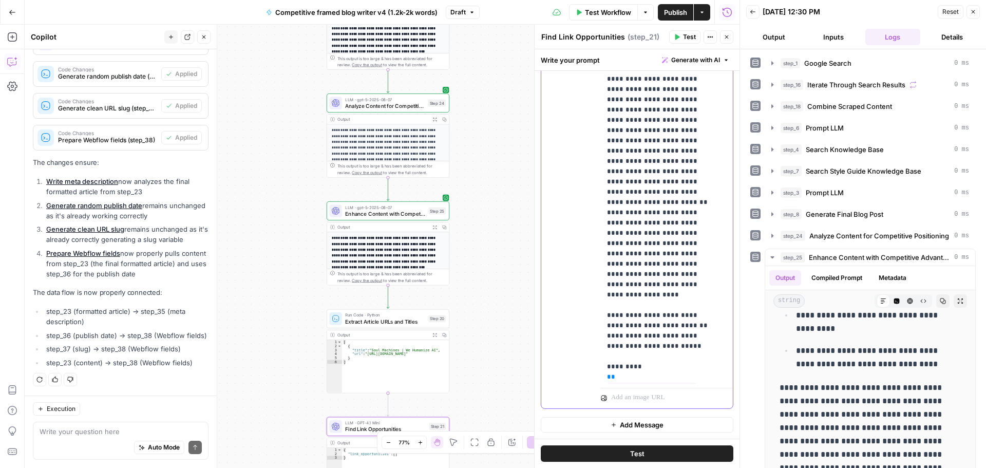
click at [657, 383] on span "**********" at bounding box center [651, 387] width 88 height 9
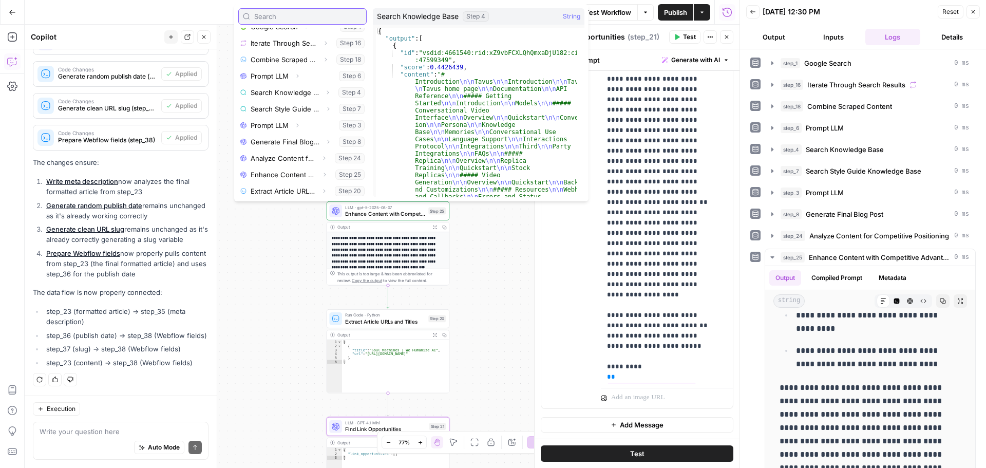
scroll to position [77, 0]
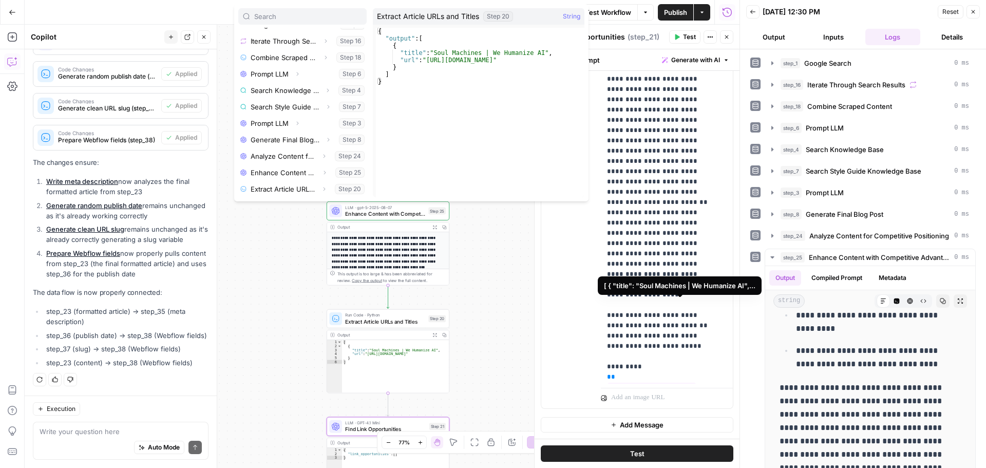
click at [504, 304] on div "Workflow Set Inputs Inputs Google Search Google Search Step 1 Output Expand Out…" at bounding box center [382, 246] width 715 height 443
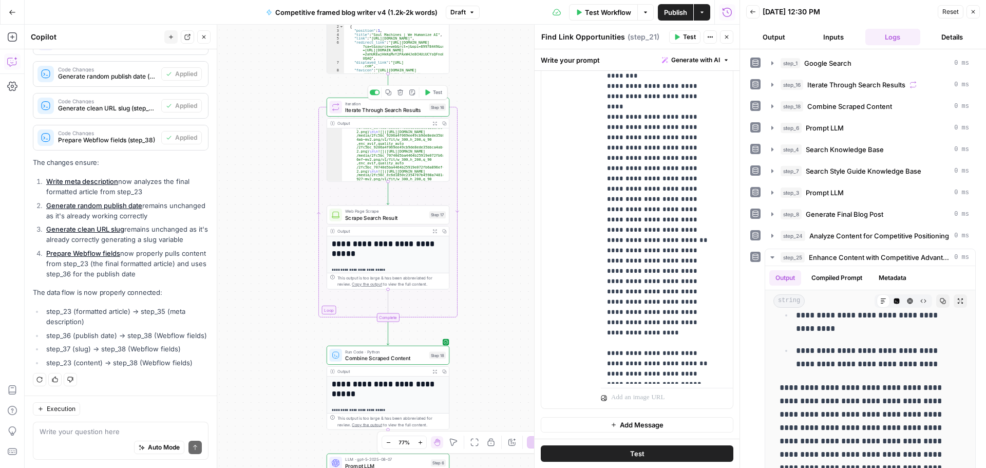
scroll to position [768, 0]
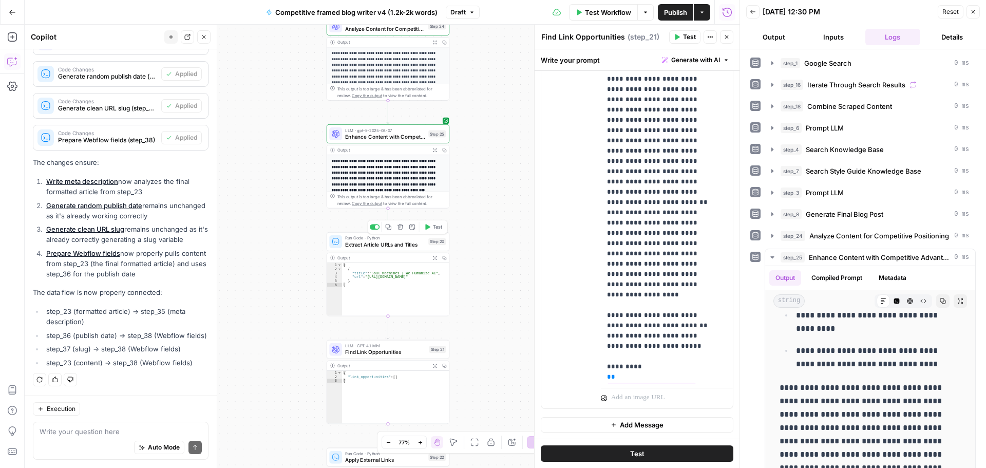
click at [434, 230] on span "Test" at bounding box center [438, 226] width 10 height 7
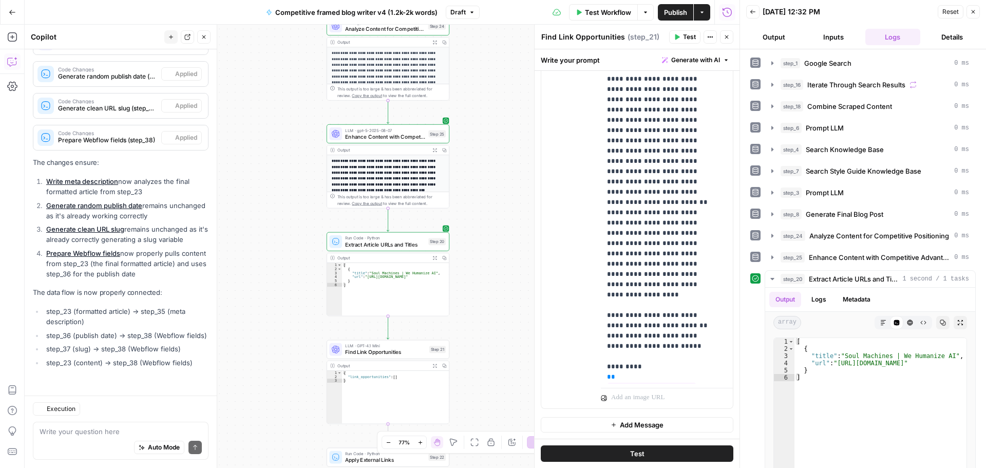
scroll to position [596, 0]
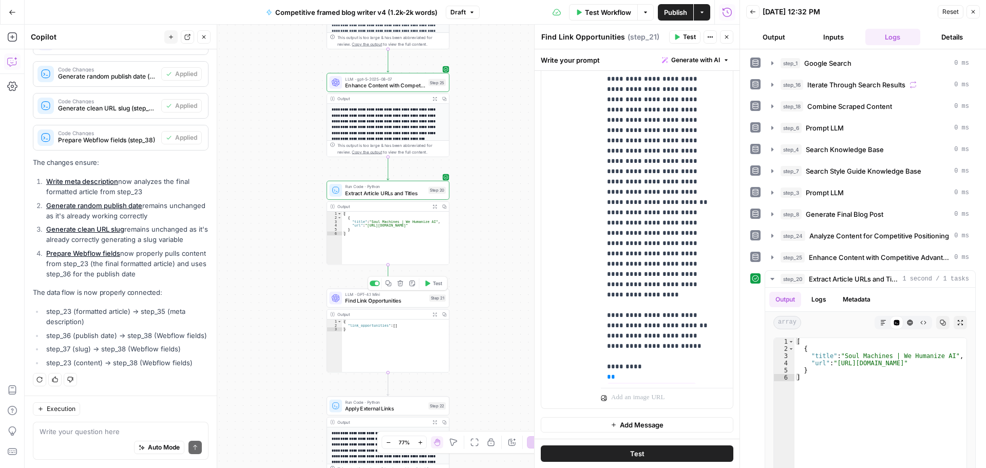
click at [435, 284] on span "Test" at bounding box center [438, 283] width 10 height 7
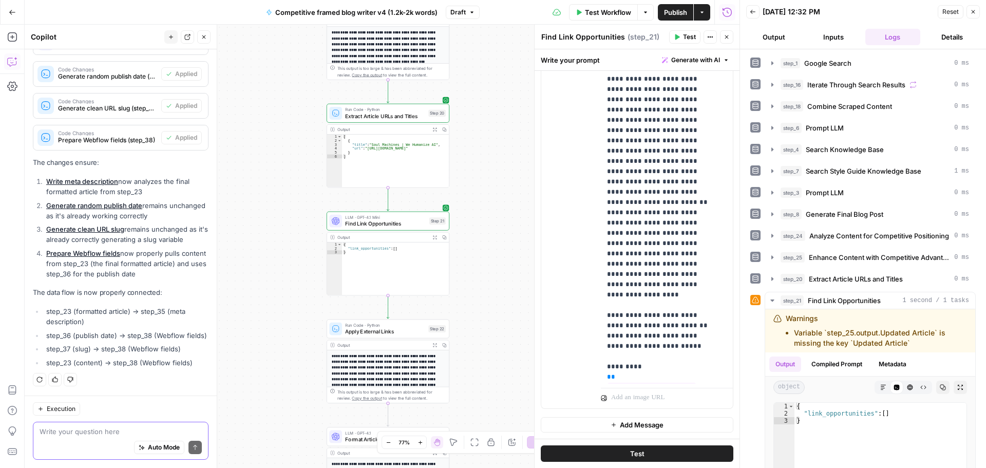
click at [70, 434] on textarea at bounding box center [121, 431] width 162 height 10
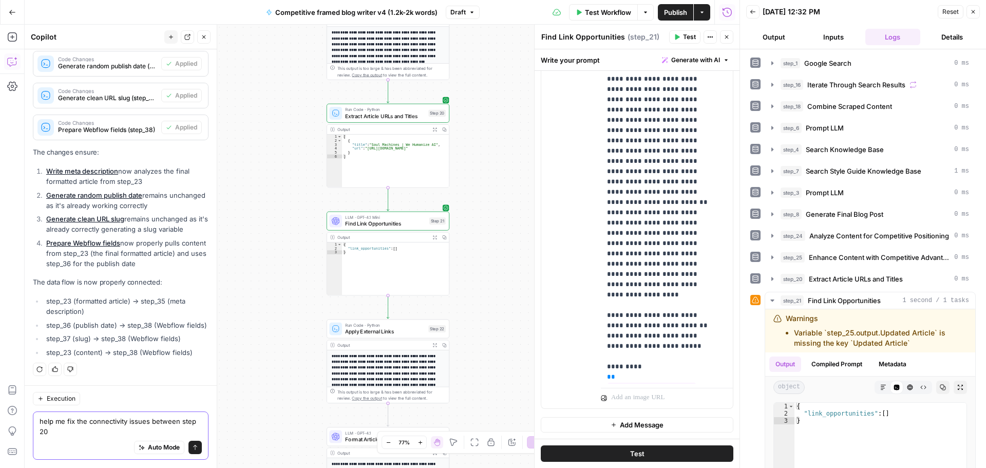
scroll to position [606, 0]
type textarea "help me fix the connectivity issues between step 20, 21, and 22"
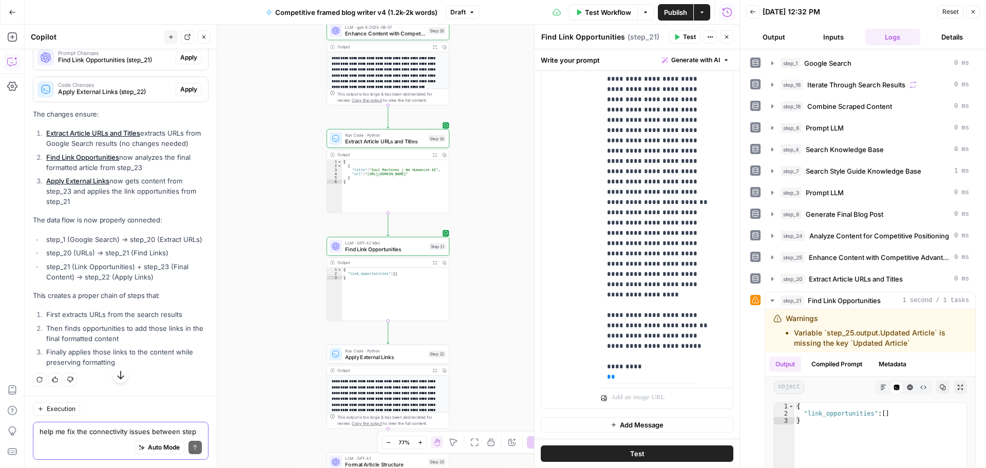
scroll to position [1161, 0]
click at [87, 428] on textarea "help me fix the connectivity issues between step 20, 21, and 22" at bounding box center [121, 431] width 162 height 10
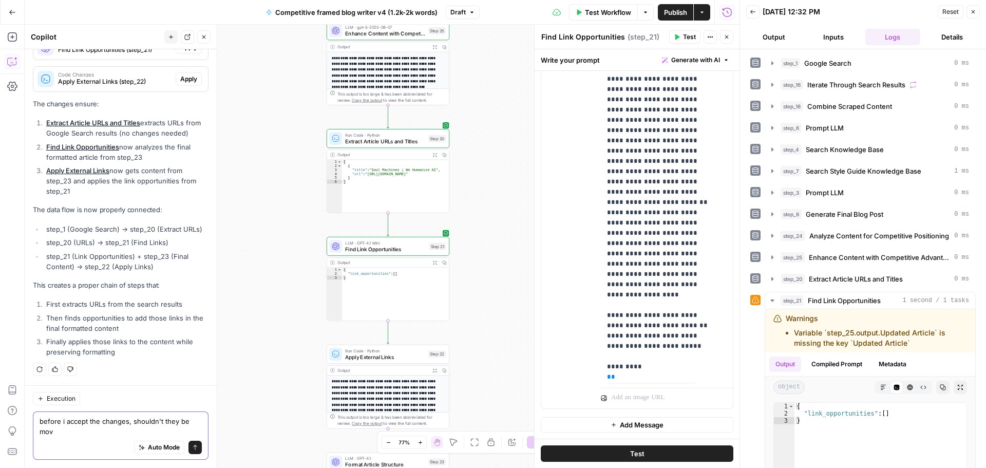
scroll to position [1172, 0]
type textarea "before i accept the changes, shouldn't they be moved?"
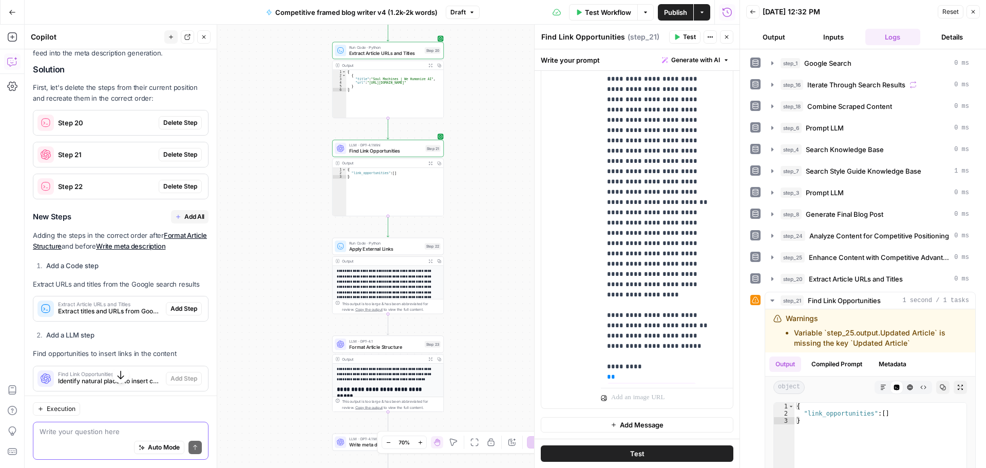
scroll to position [1548, 0]
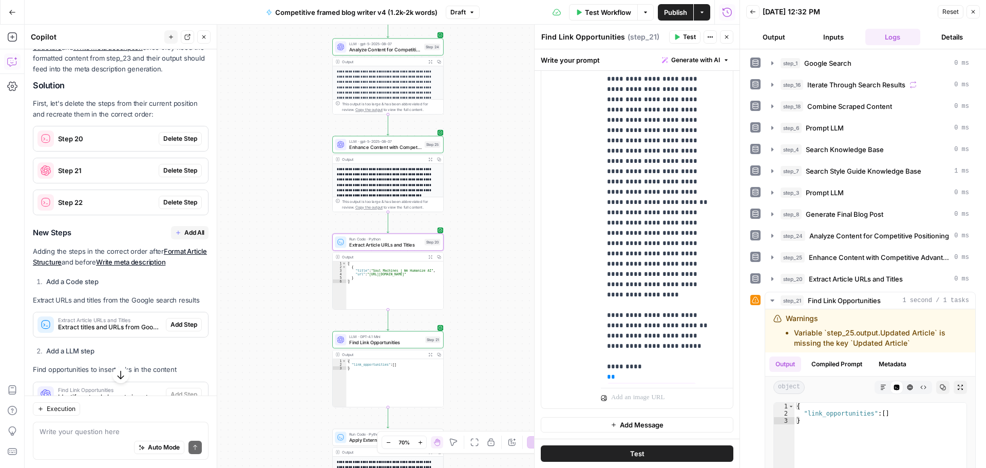
click at [175, 143] on span "Delete Step" at bounding box center [180, 138] width 34 height 9
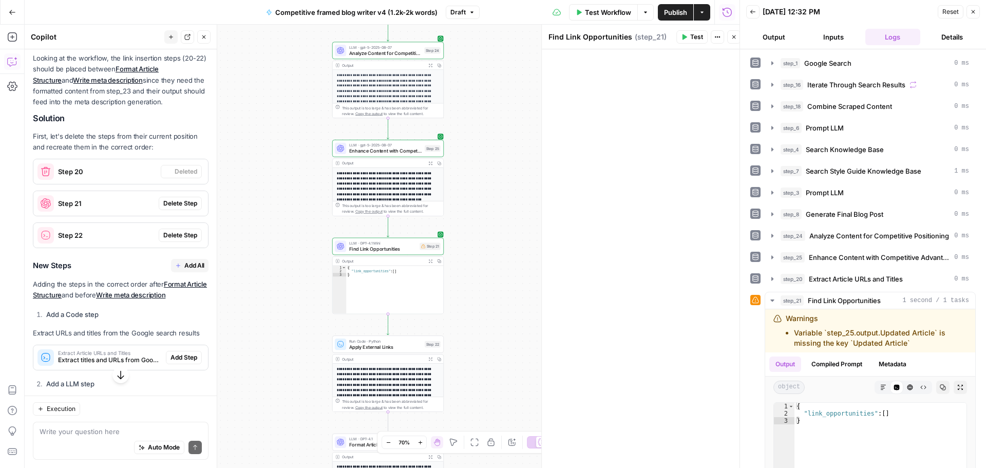
scroll to position [1580, 0]
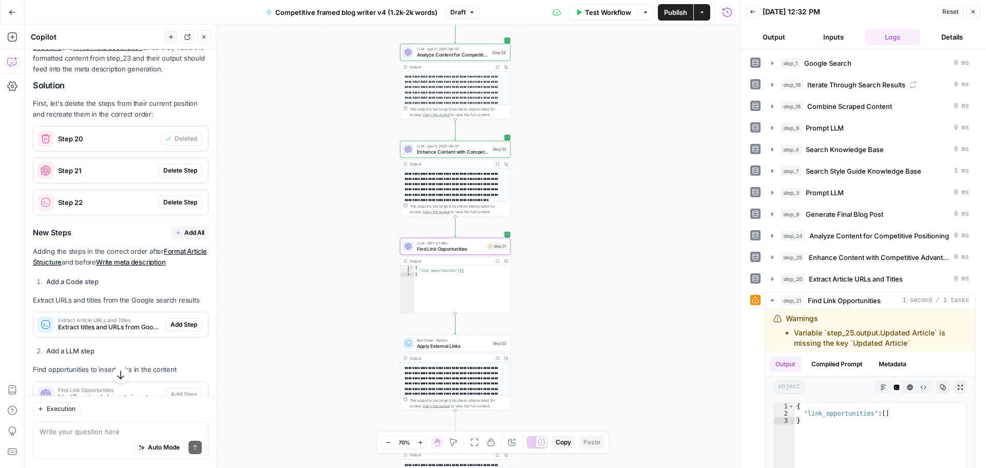
click at [163, 175] on span "Delete Step" at bounding box center [180, 170] width 34 height 9
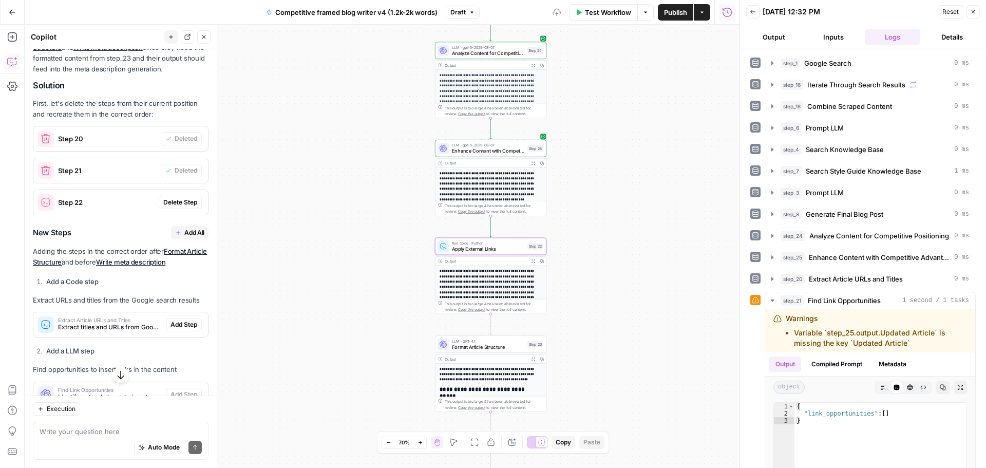
click at [172, 207] on span "Delete Step" at bounding box center [180, 202] width 34 height 9
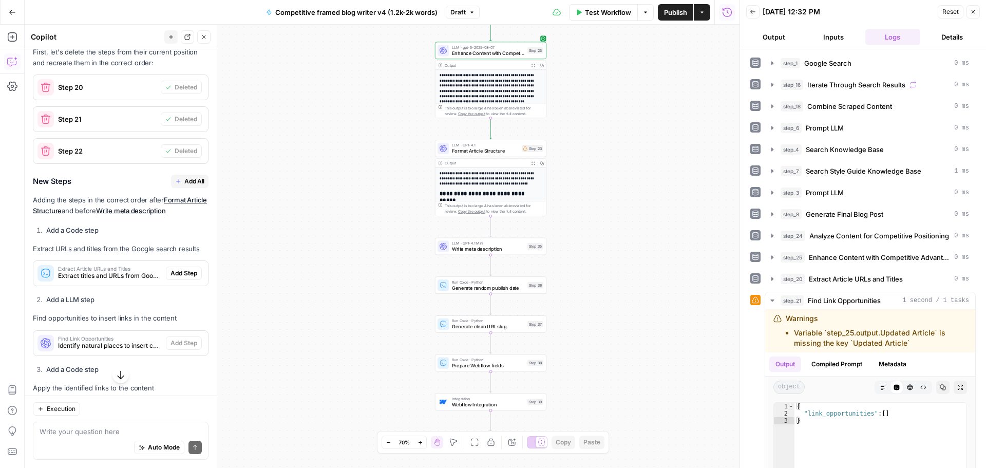
click at [184, 186] on span "Add All" at bounding box center [194, 181] width 20 height 9
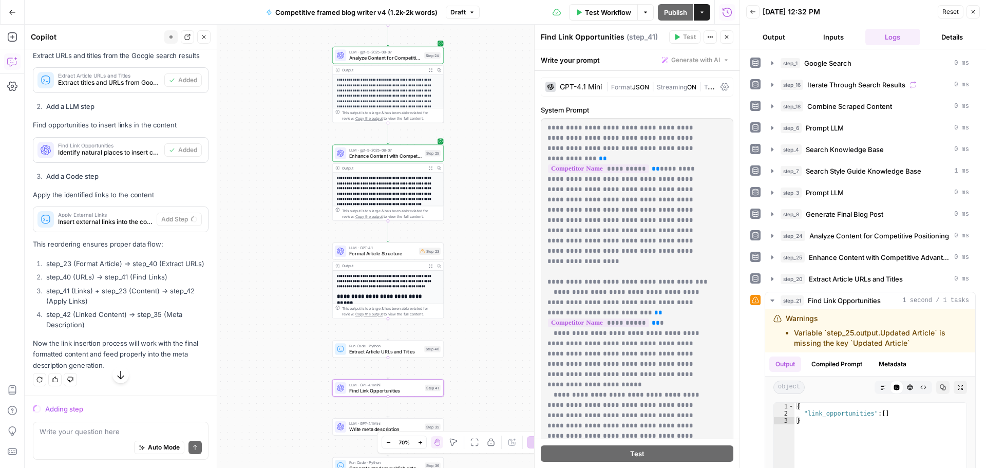
scroll to position [1811, 0]
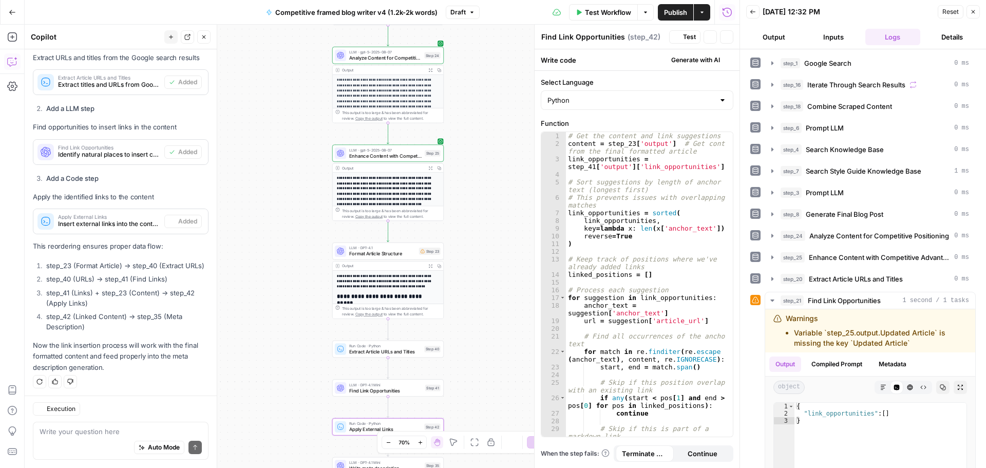
type textarea "Apply External Links"
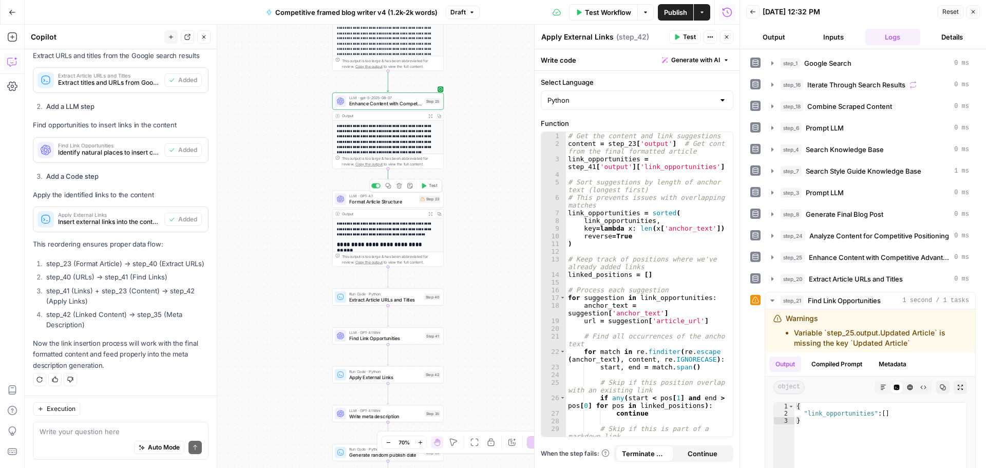
click at [428, 184] on button "Test" at bounding box center [429, 185] width 22 height 9
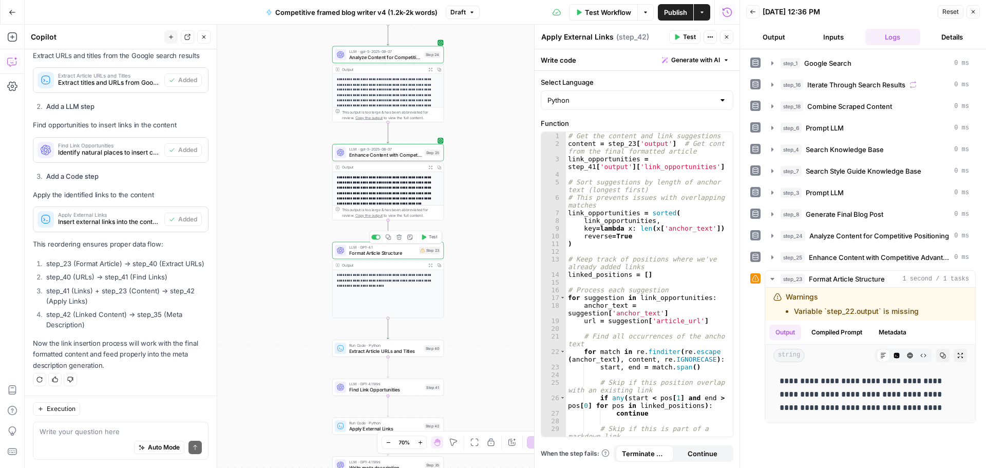
click at [364, 254] on span "Format Article Structure" at bounding box center [382, 252] width 67 height 7
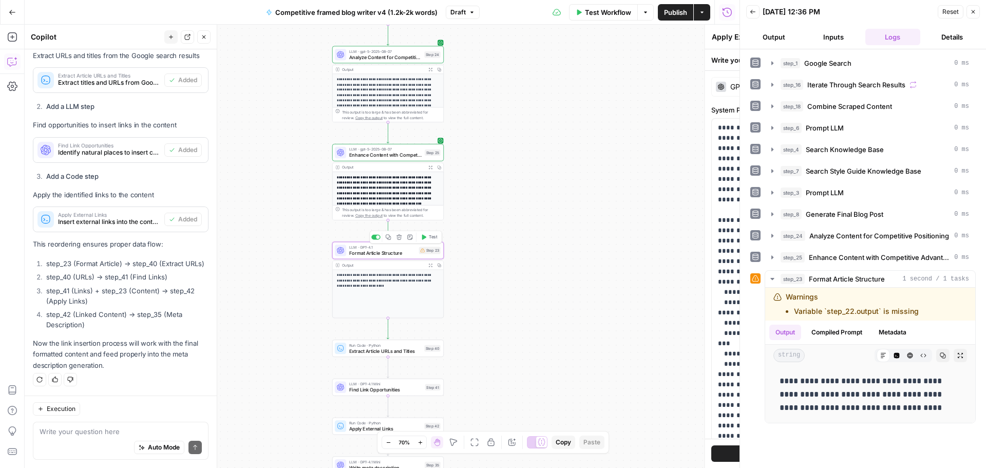
type textarea "Format Article Structure"
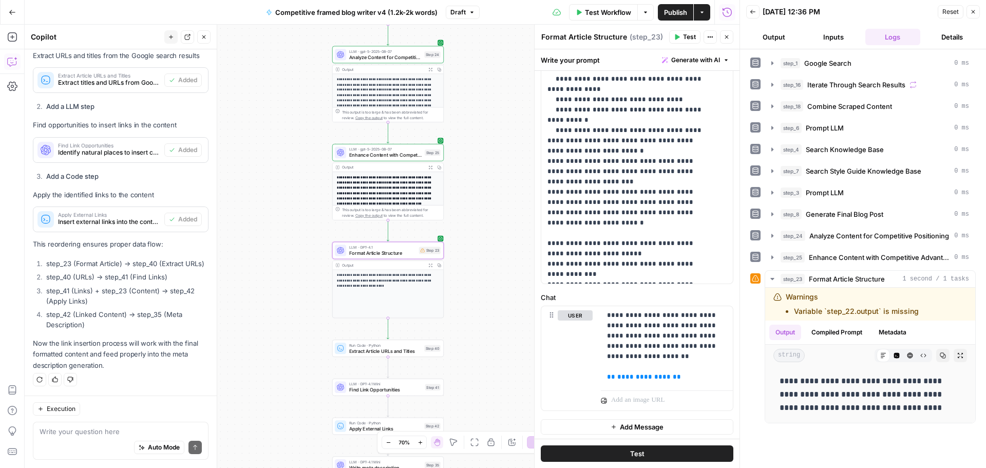
scroll to position [256, 0]
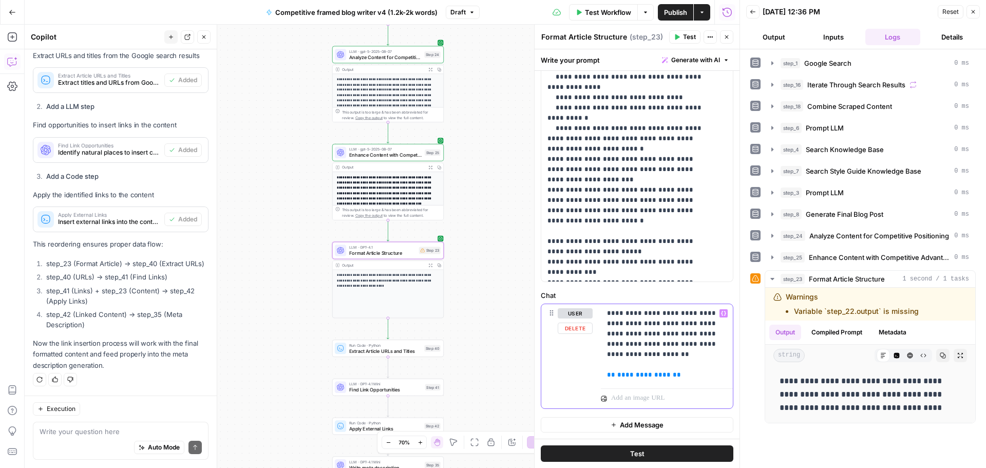
click at [639, 375] on span "**********" at bounding box center [643, 374] width 53 height 7
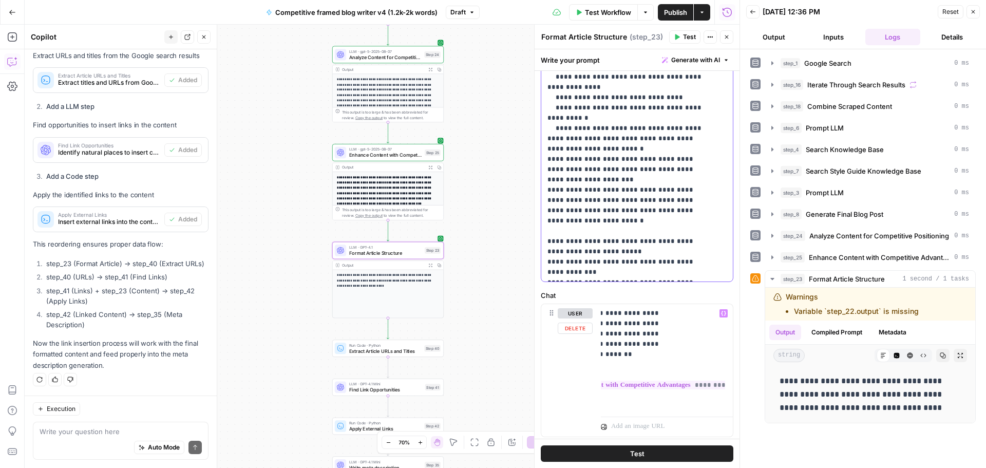
click at [675, 35] on icon "button" at bounding box center [677, 37] width 6 height 6
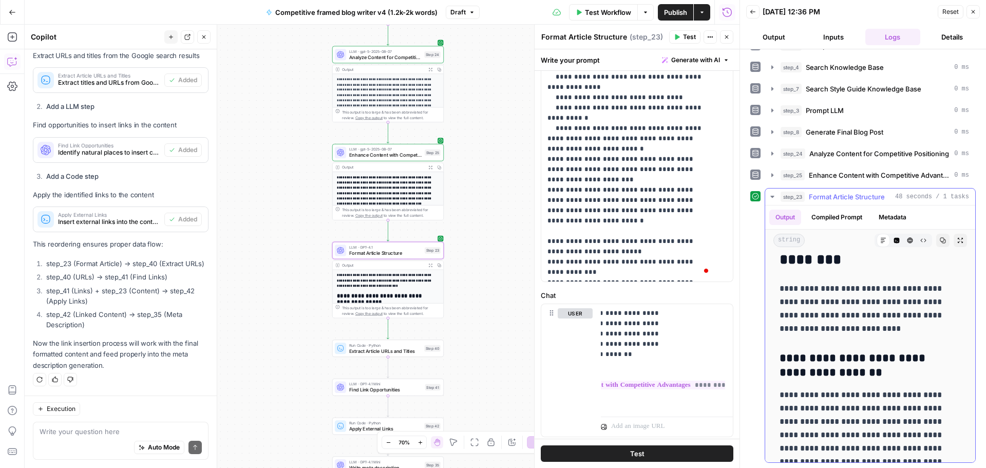
scroll to position [2619, 0]
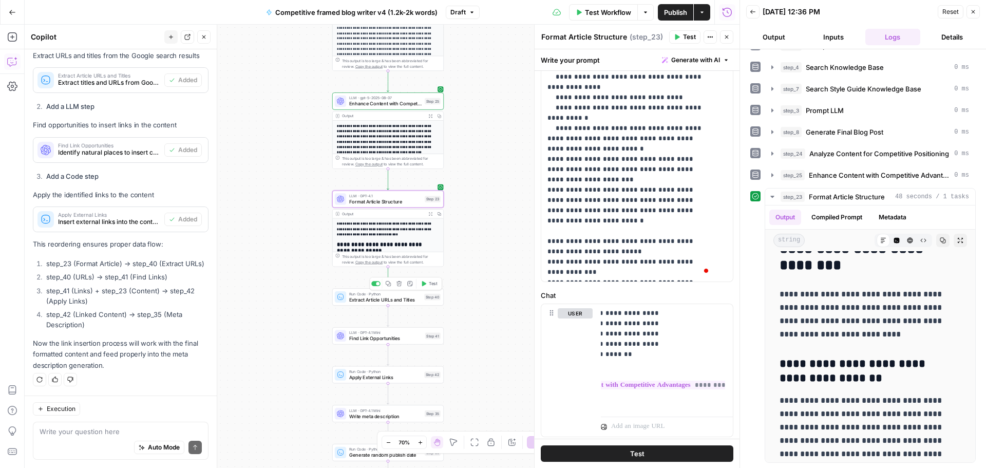
click at [429, 285] on span "Test" at bounding box center [433, 283] width 9 height 7
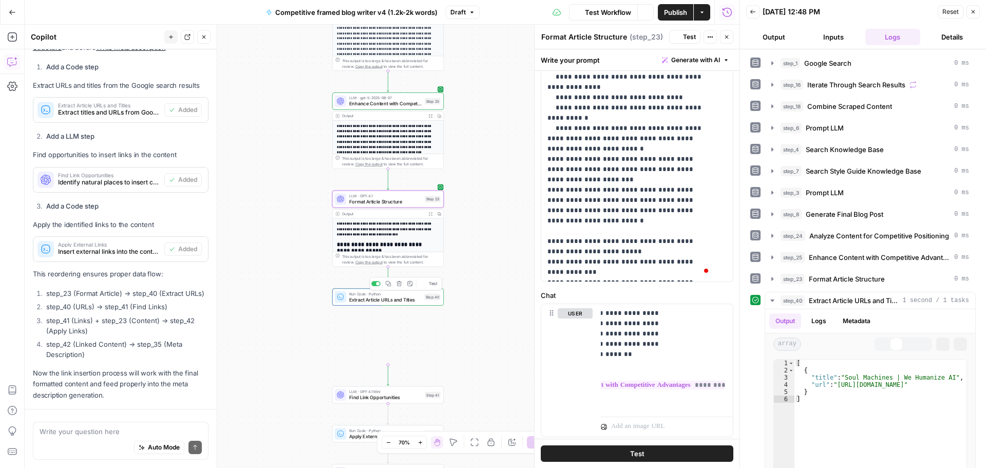
scroll to position [1876, 0]
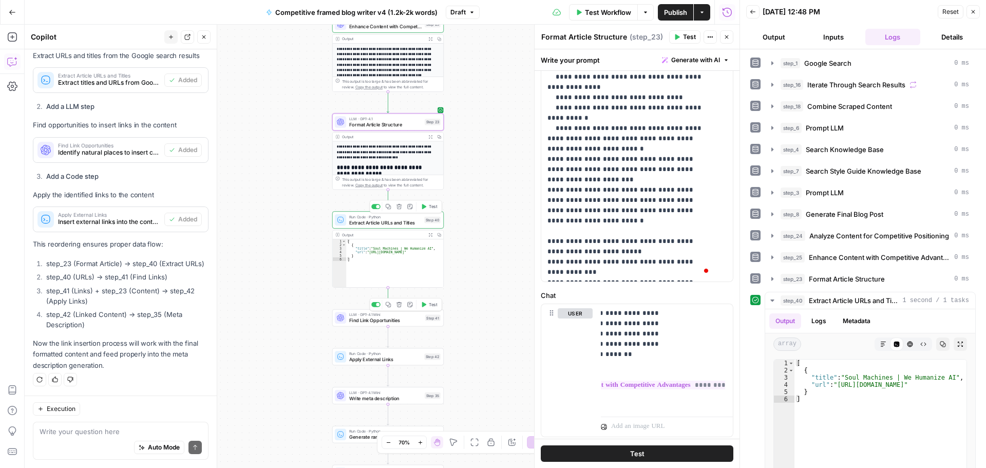
click at [429, 303] on span "Test" at bounding box center [433, 304] width 9 height 7
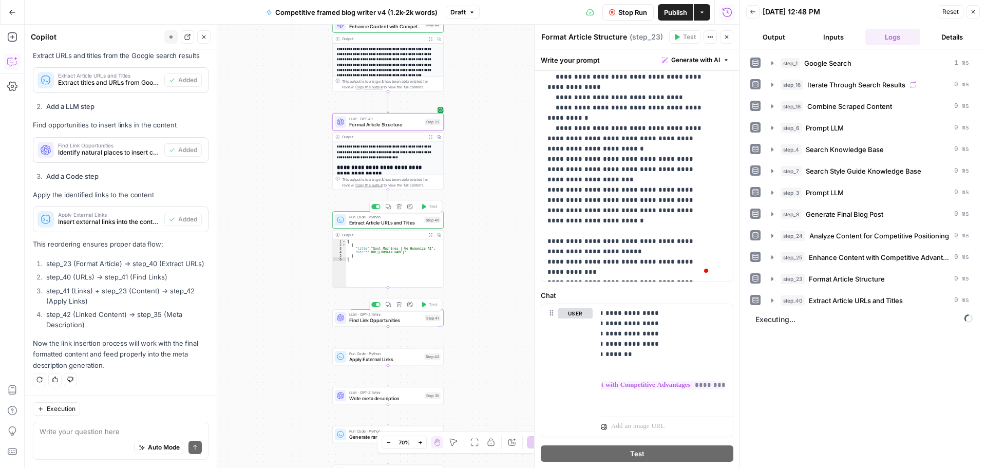
click at [365, 318] on span "Find Link Opportunities" at bounding box center [385, 320] width 73 height 7
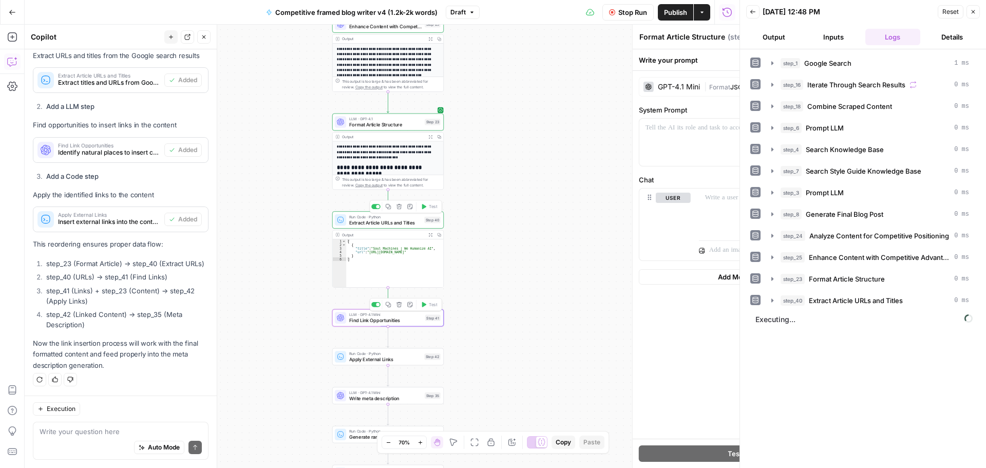
type textarea "Find Link Opportunities"
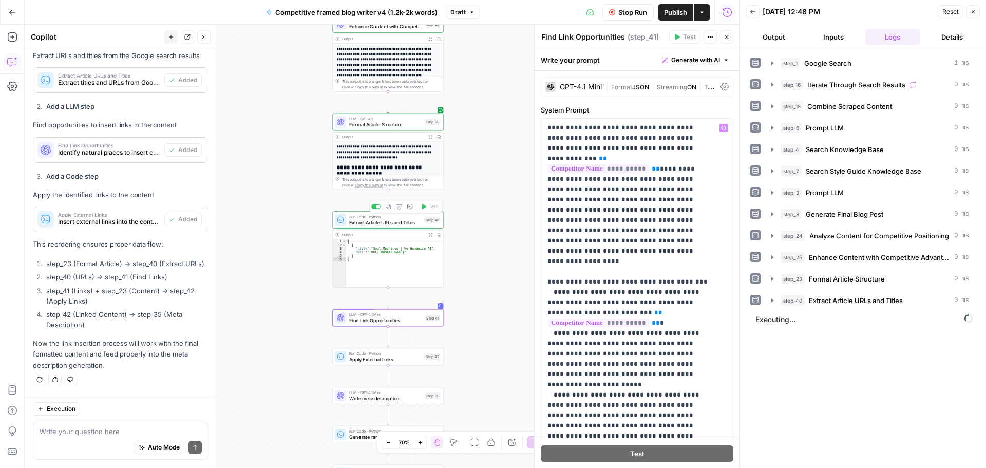
click at [604, 87] on div "GPT-4.1 Mini | Format JSON | Streaming ON | Temp 0.2" at bounding box center [637, 87] width 193 height 20
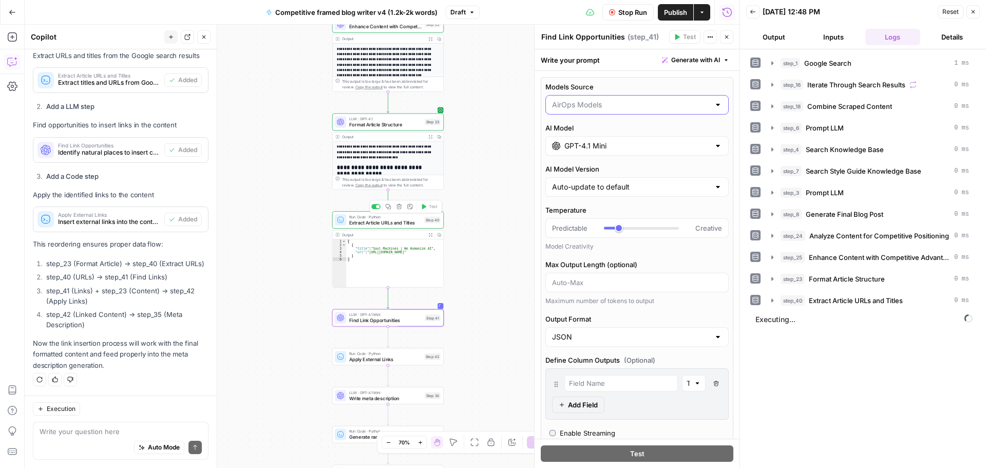
click at [599, 102] on input "Models Source" at bounding box center [631, 105] width 158 height 10
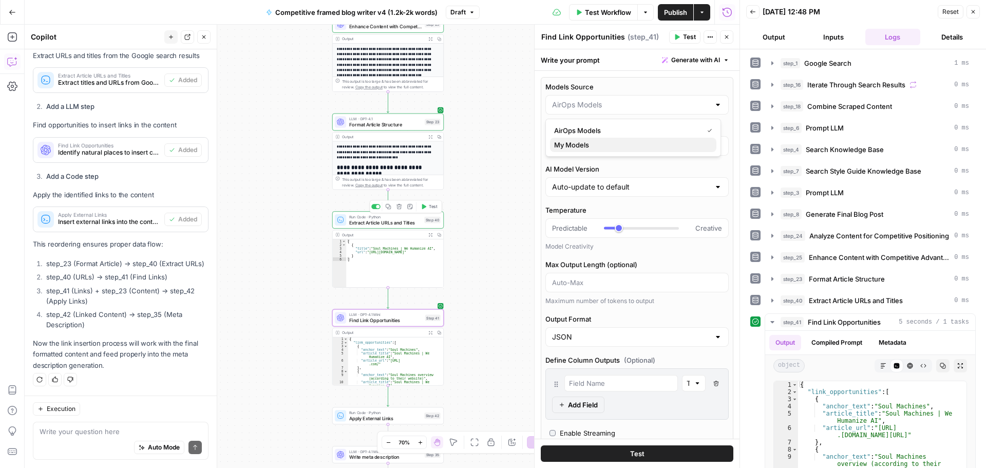
click at [592, 143] on span "My Models" at bounding box center [631, 145] width 154 height 10
type input "My Models"
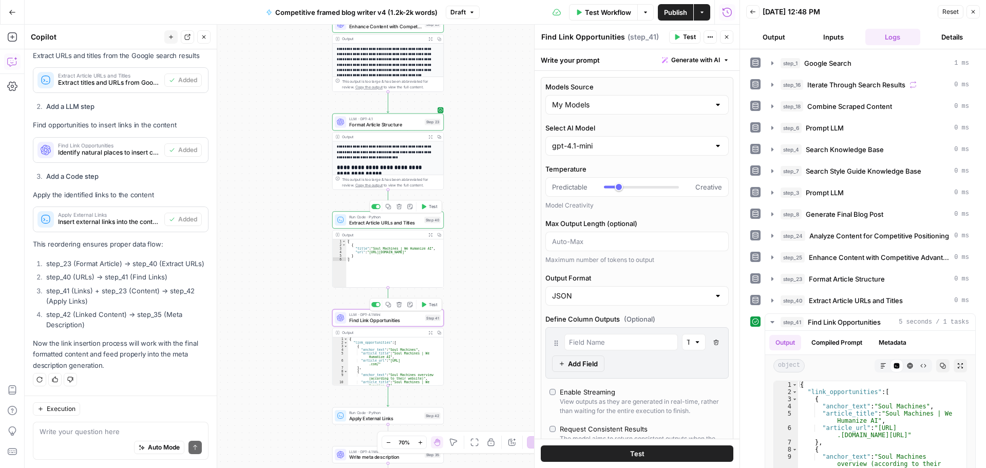
click at [433, 302] on span "Test" at bounding box center [433, 304] width 9 height 7
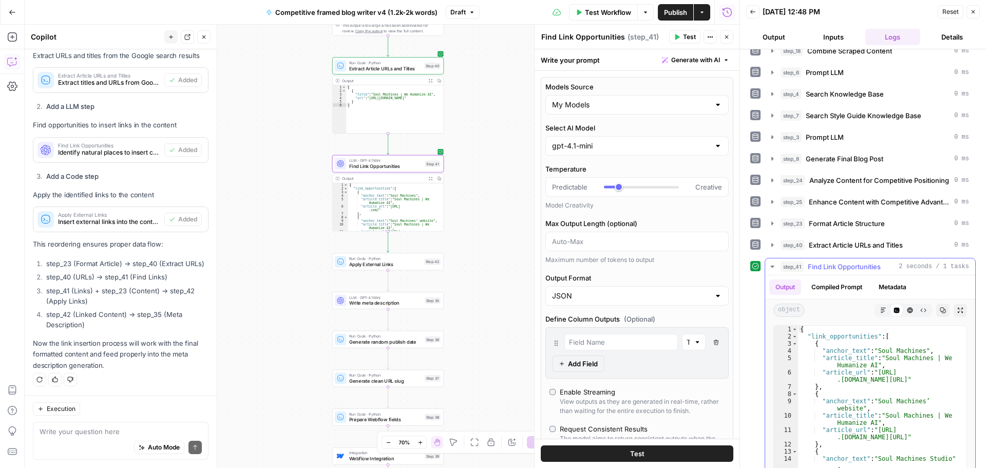
scroll to position [23, 0]
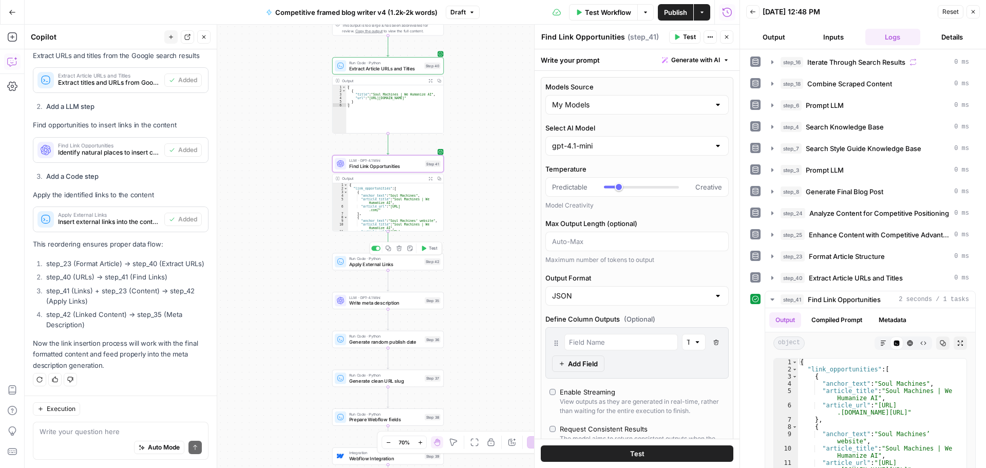
click at [427, 247] on button "Test" at bounding box center [429, 247] width 22 height 9
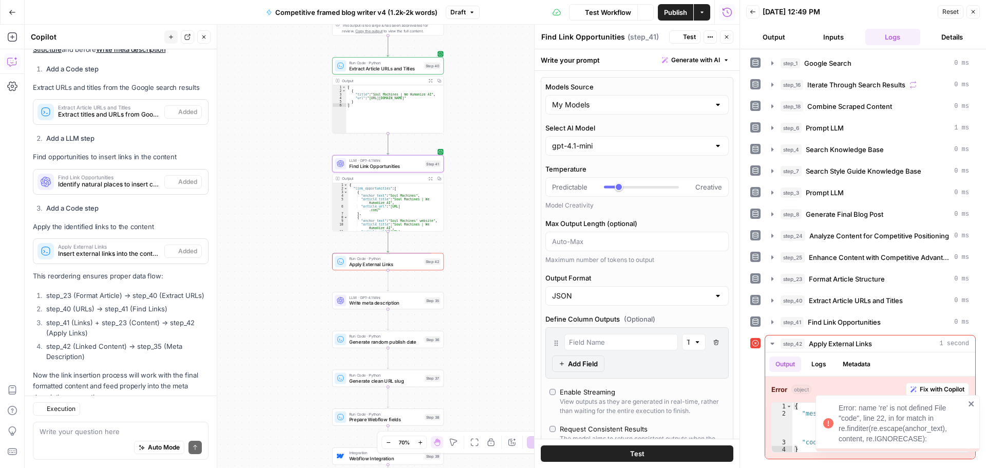
scroll to position [1876, 0]
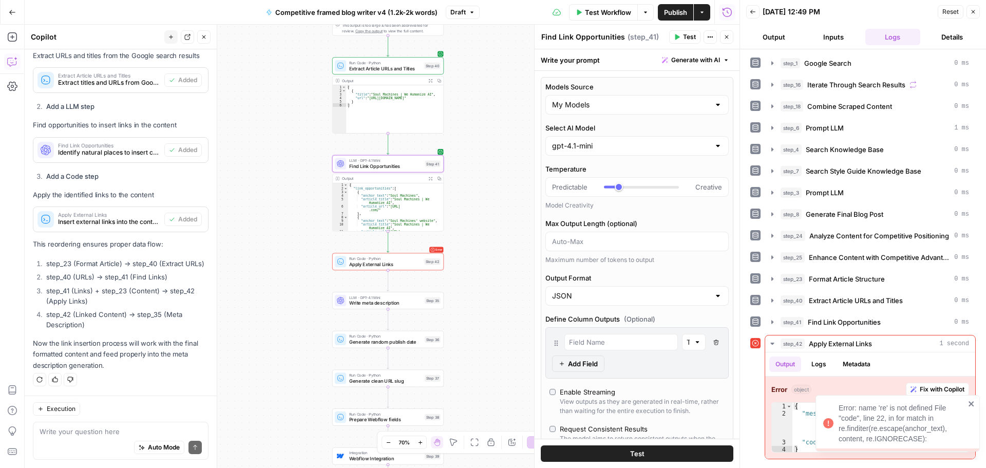
click at [970, 403] on icon "close" at bounding box center [970, 403] width 5 height 5
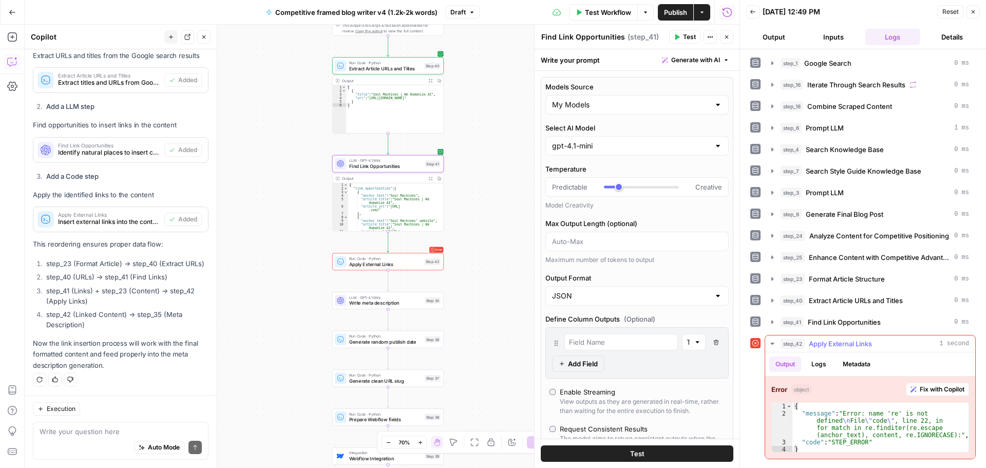
click at [940, 387] on span "Fix with Copilot" at bounding box center [942, 389] width 45 height 9
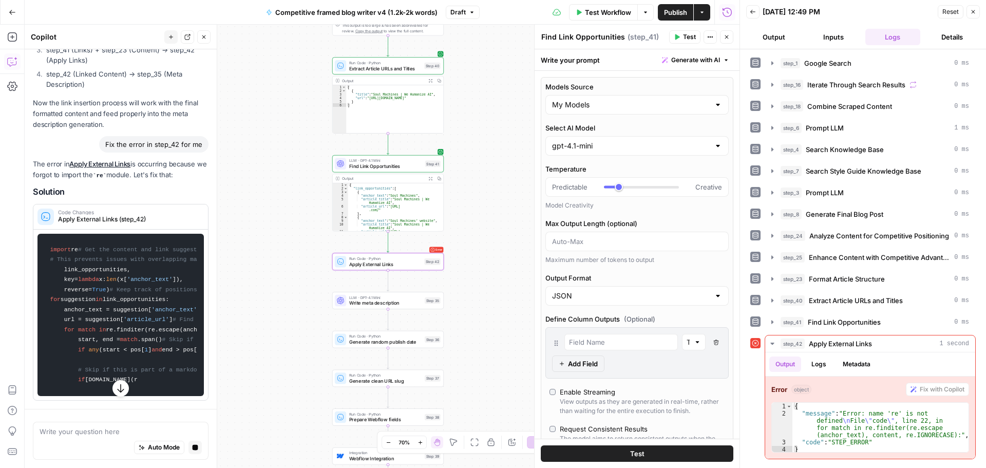
scroll to position [2067, 0]
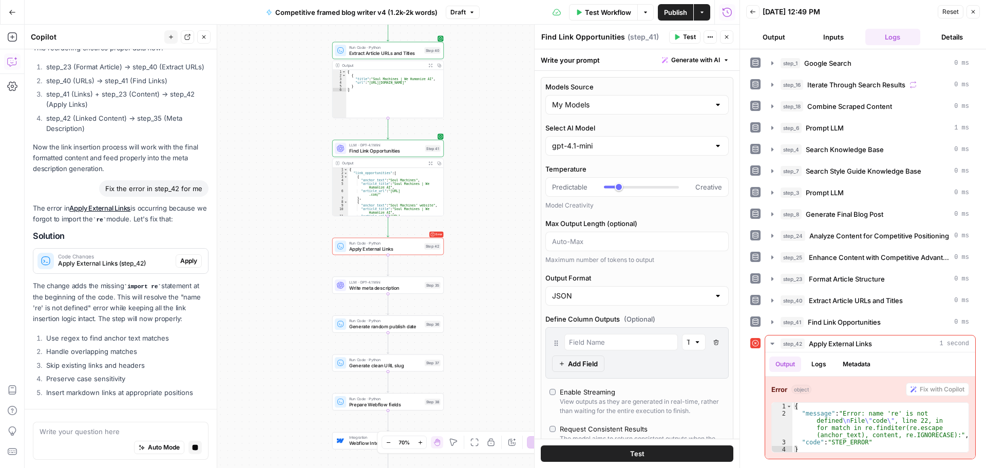
click at [181, 280] on p "The change adds the missing import re statement at the beginning of the code. T…" at bounding box center [121, 302] width 176 height 44
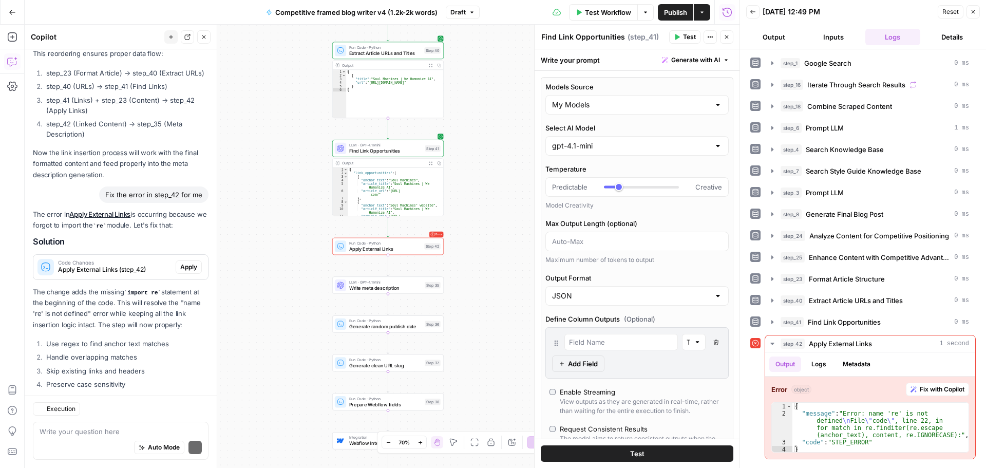
scroll to position [2103, 0]
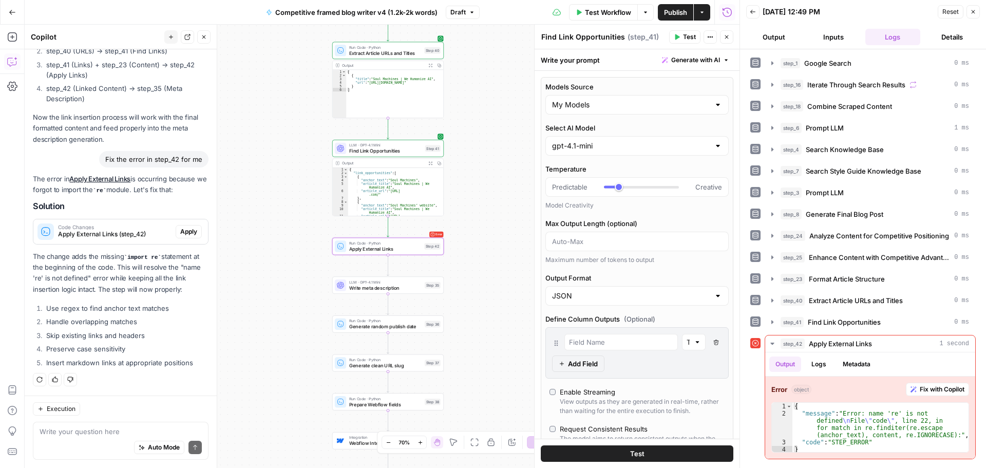
drag, startPoint x: 175, startPoint y: 230, endPoint x: 163, endPoint y: 240, distance: 15.3
click at [180, 230] on span "Apply" at bounding box center [188, 231] width 17 height 9
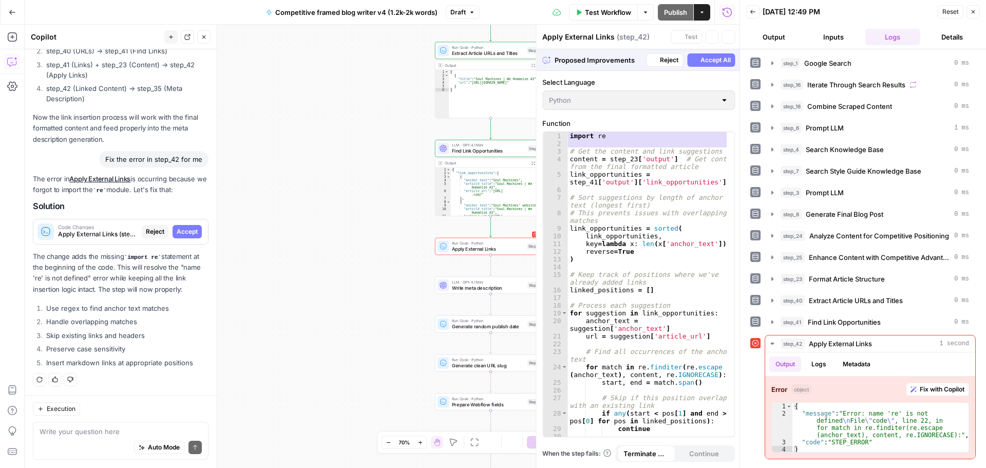
scroll to position [2037, 0]
click at [713, 57] on span "Accept All" at bounding box center [714, 59] width 30 height 9
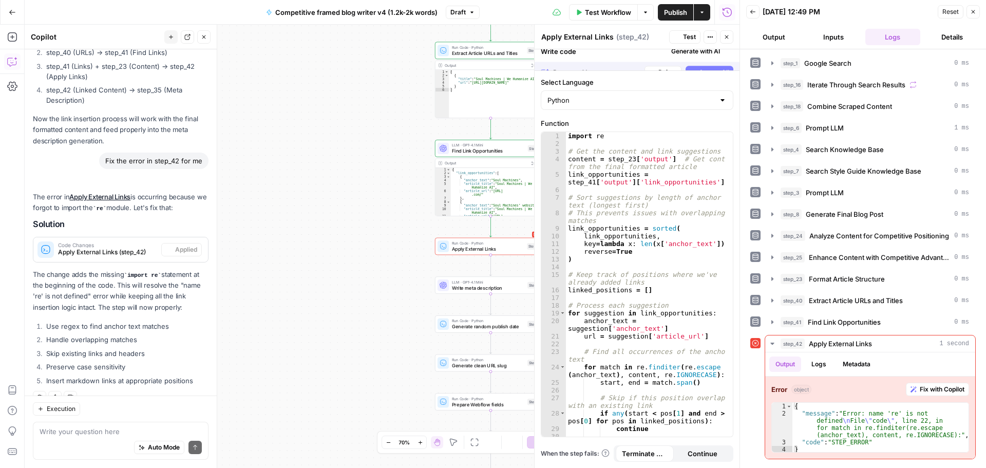
scroll to position [2119, 0]
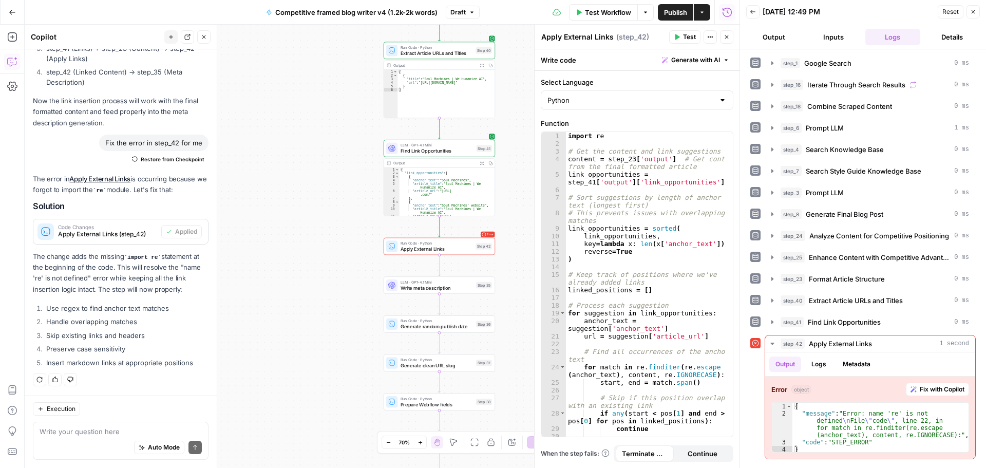
click at [681, 37] on button "Test" at bounding box center [684, 36] width 31 height 13
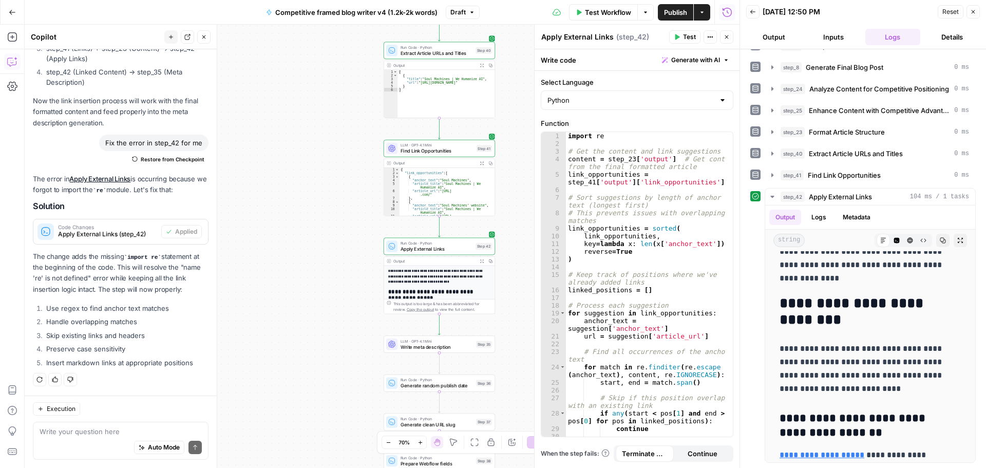
scroll to position [2567, 0]
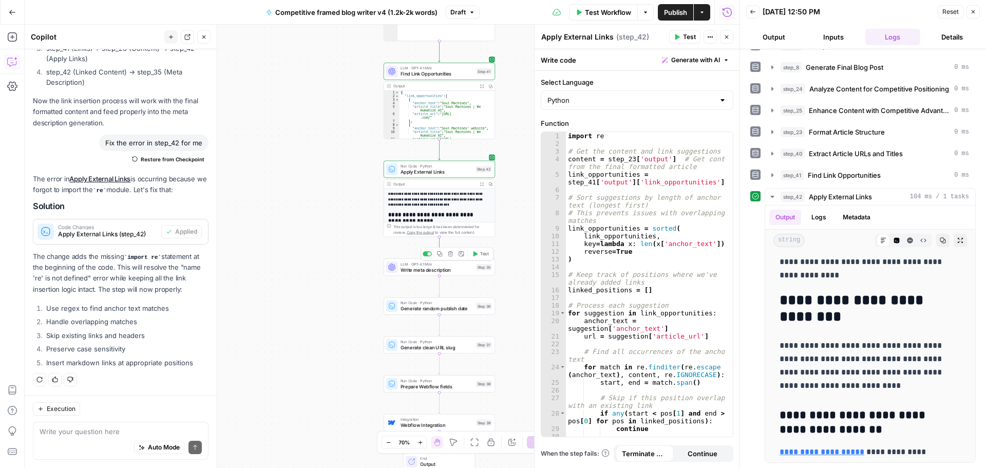
drag, startPoint x: 477, startPoint y: 254, endPoint x: 346, endPoint y: 218, distance: 136.4
click at [477, 254] on icon "button" at bounding box center [475, 253] width 5 height 5
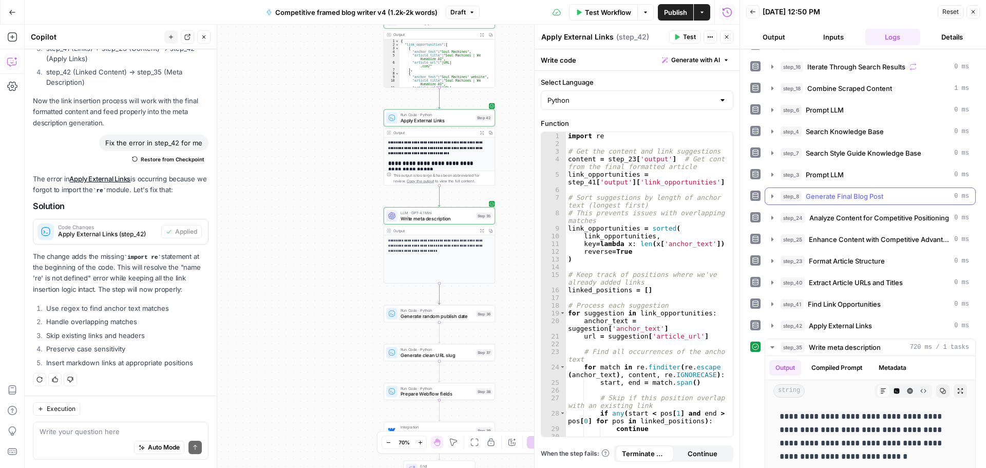
scroll to position [27, 0]
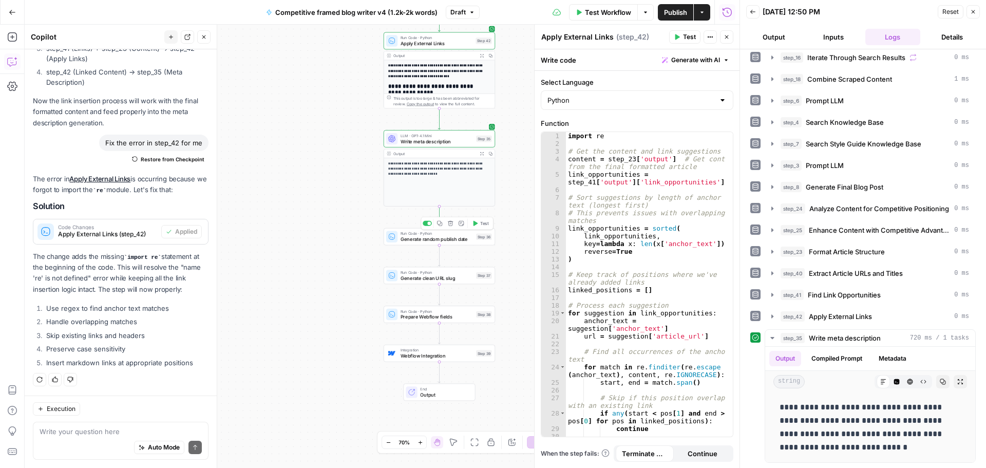
click at [479, 224] on button "Test" at bounding box center [480, 223] width 22 height 9
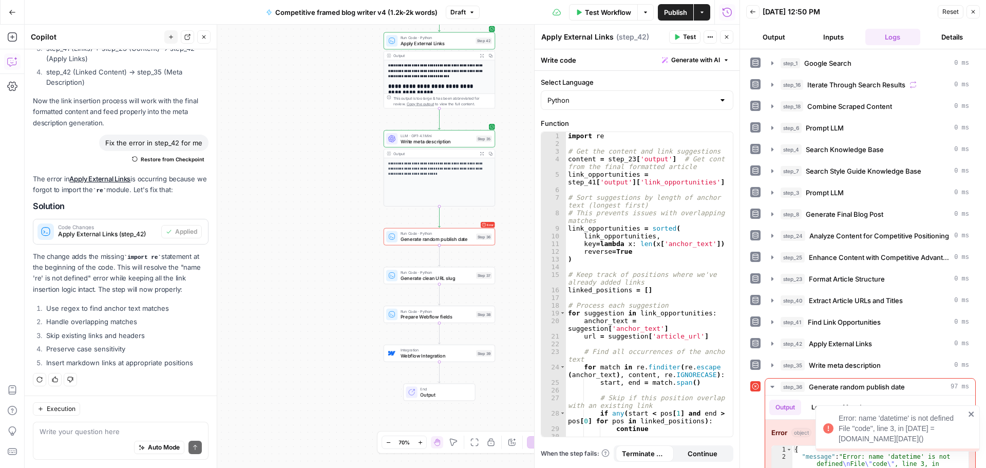
scroll to position [32, 0]
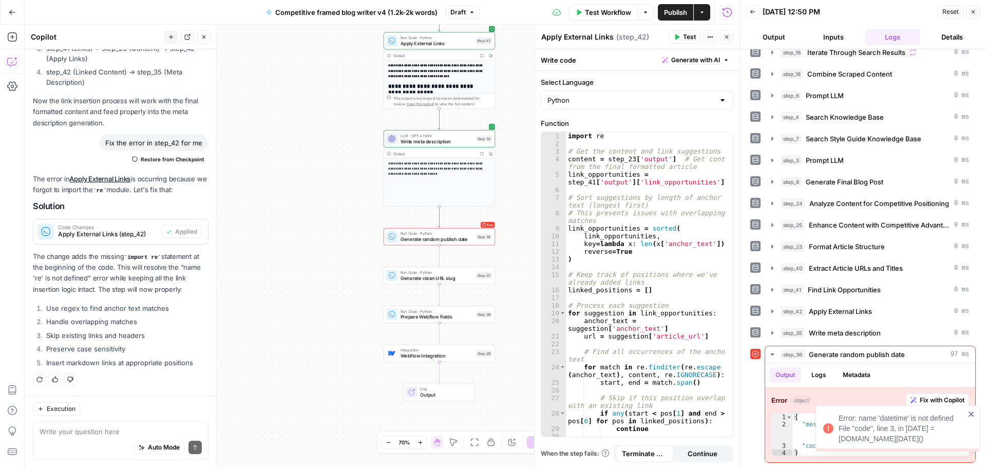
click at [972, 414] on icon "close" at bounding box center [970, 413] width 5 height 5
drag, startPoint x: 457, startPoint y: 237, endPoint x: 377, endPoint y: 216, distance: 83.0
click at [457, 237] on span "Generate random publish date" at bounding box center [437, 239] width 73 height 7
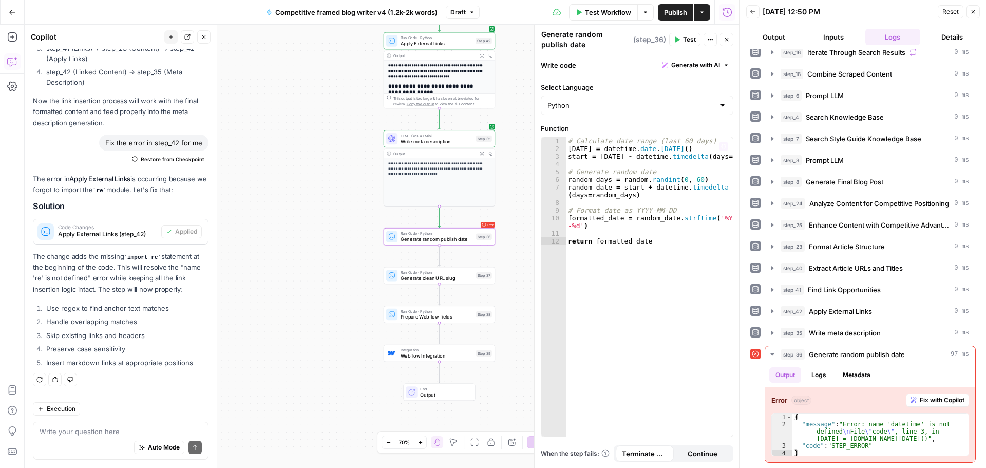
click at [666, 256] on div "# Calculate date range (last 60 days) today = datetime . date . today ( ) start…" at bounding box center [649, 294] width 167 height 315
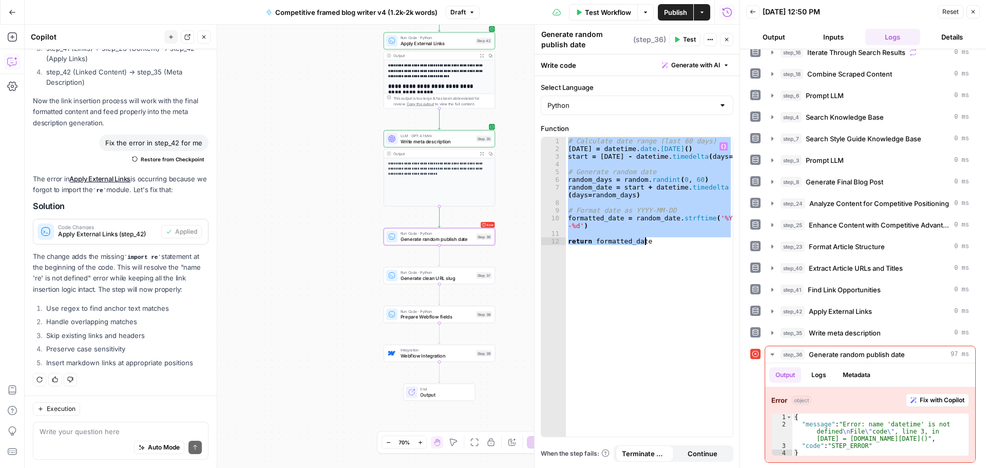
paste textarea
type textarea "**********"
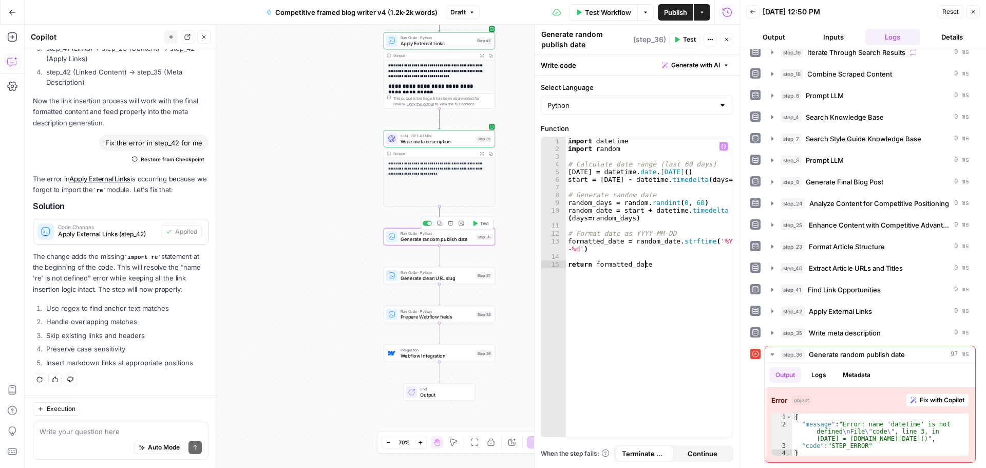
click at [479, 225] on button "Test" at bounding box center [480, 223] width 22 height 9
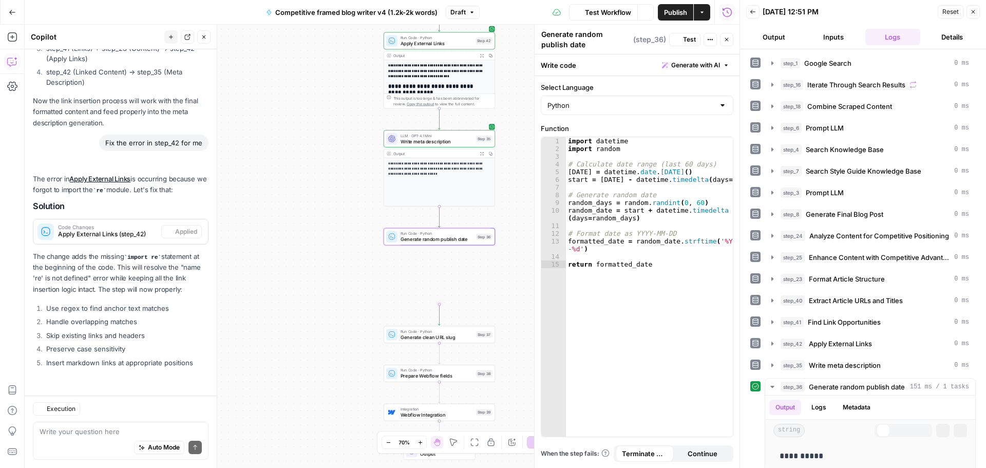
scroll to position [2119, 0]
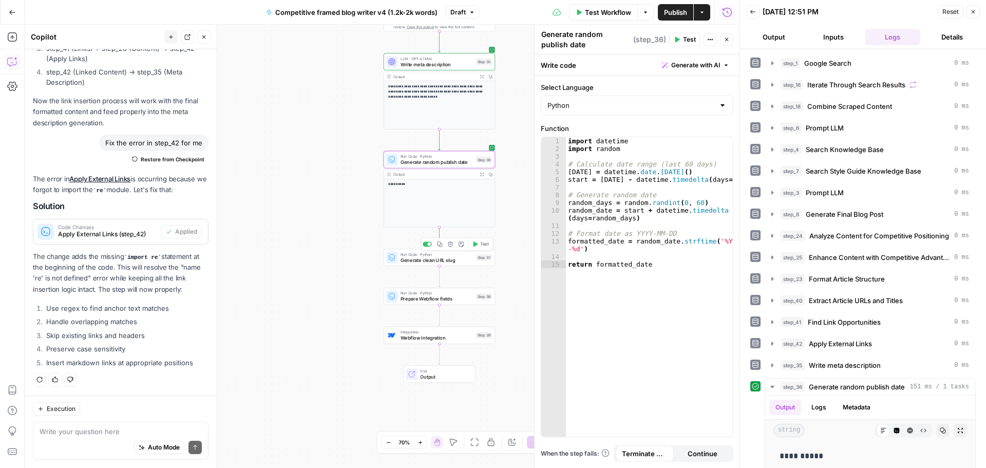
click at [448, 259] on span "Generate clean URL slug" at bounding box center [437, 259] width 73 height 7
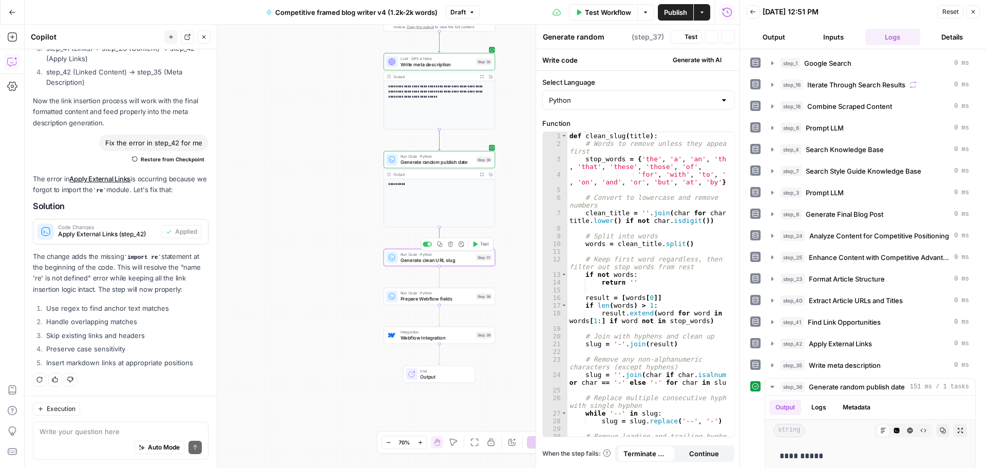
type textarea "Generate clean URL slug"
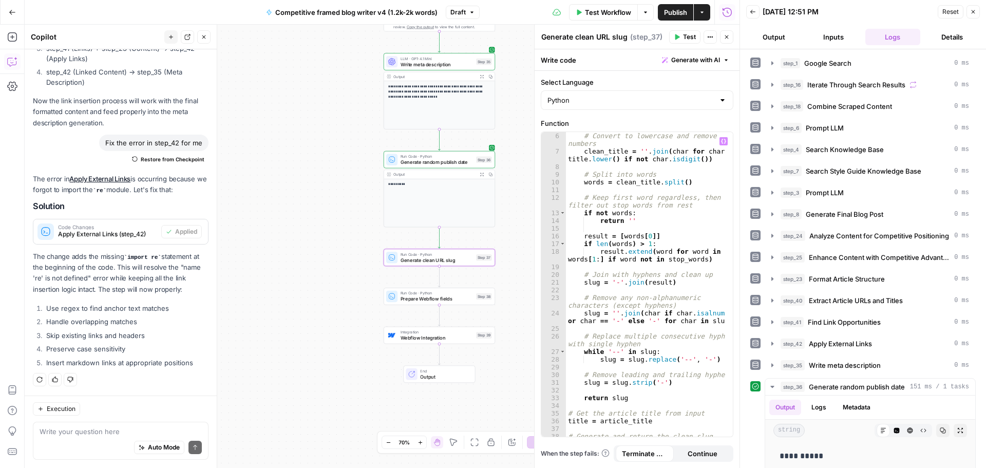
scroll to position [73, 0]
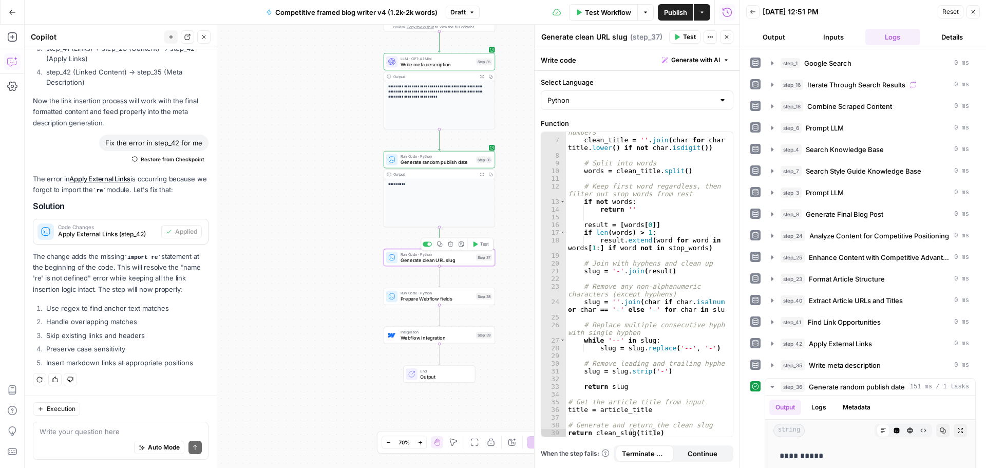
click at [481, 244] on span "Test" at bounding box center [484, 244] width 9 height 7
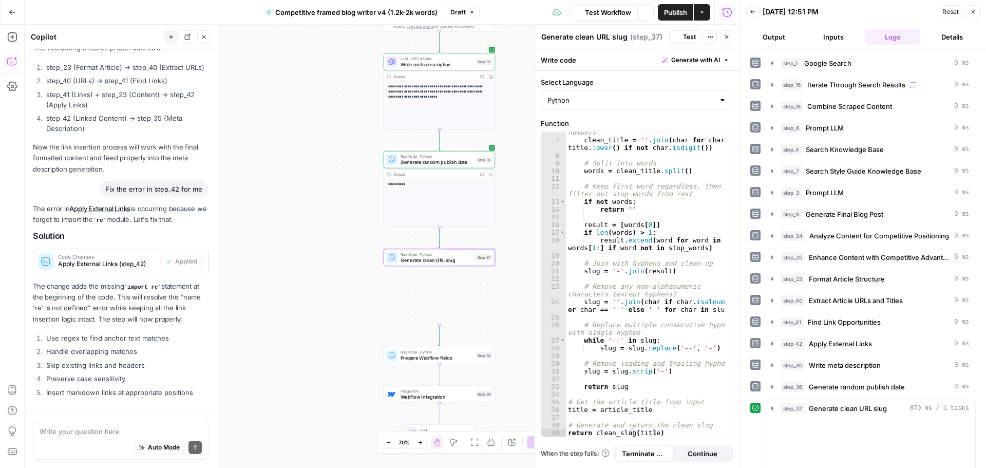
scroll to position [2119, 0]
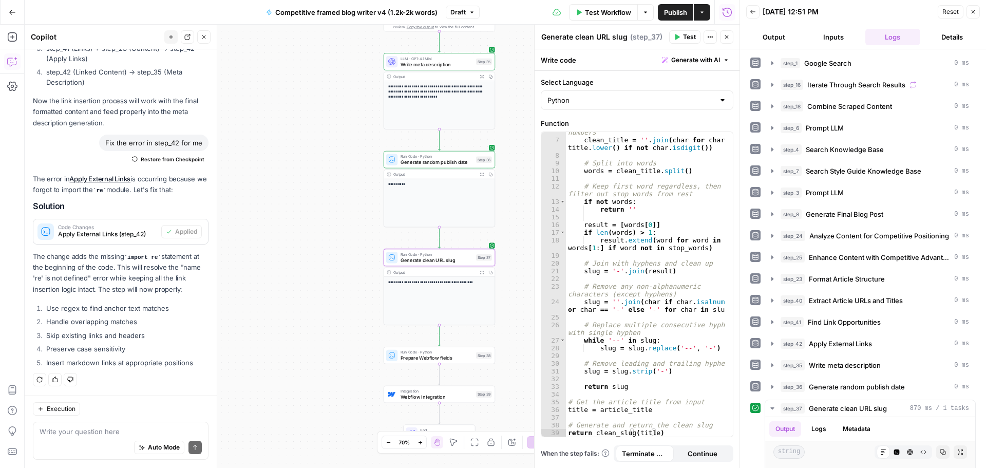
click at [438, 285] on div "**********" at bounding box center [439, 301] width 111 height 48
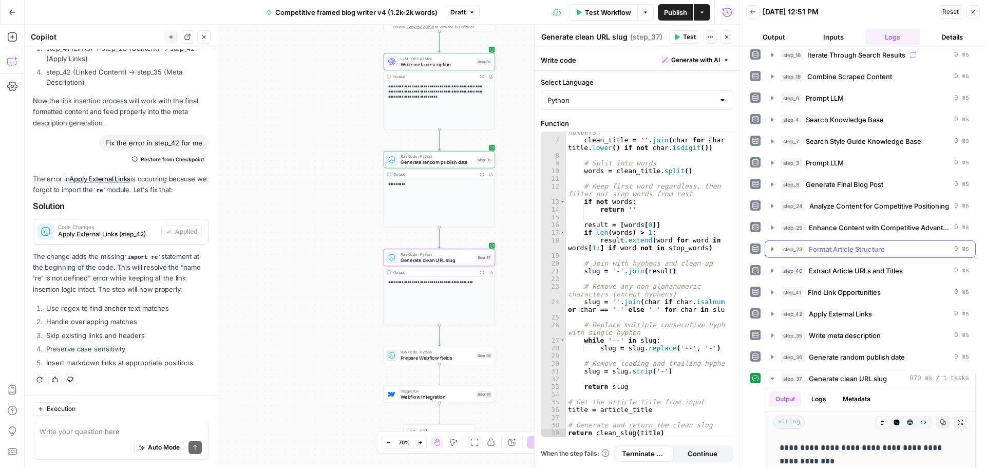
scroll to position [44, 0]
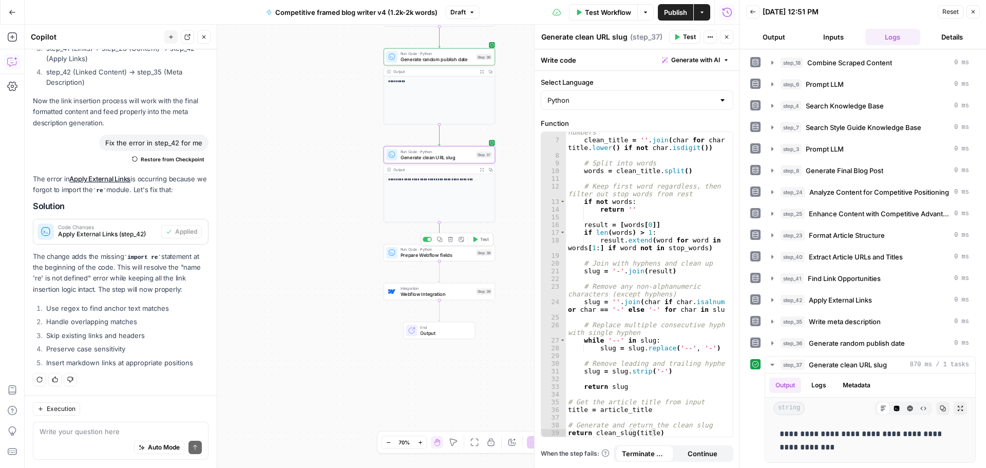
click at [479, 240] on button "Test" at bounding box center [480, 239] width 22 height 9
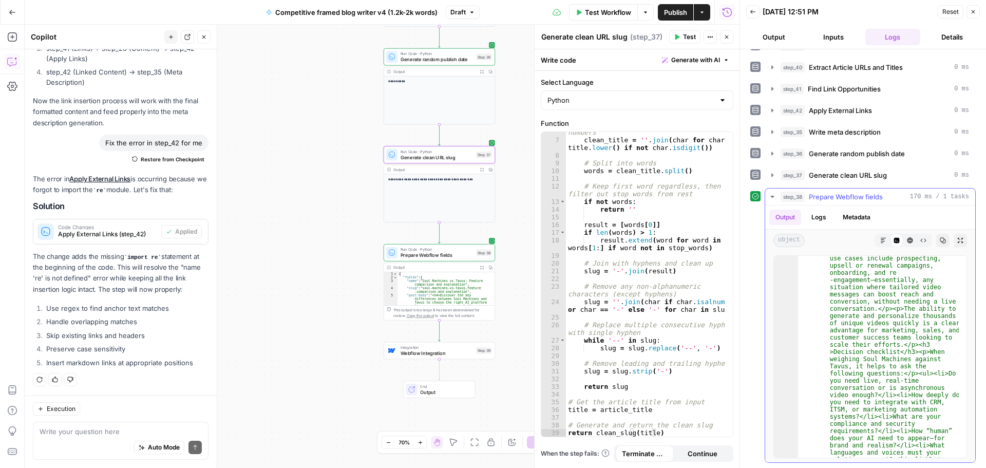
scroll to position [2990, 0]
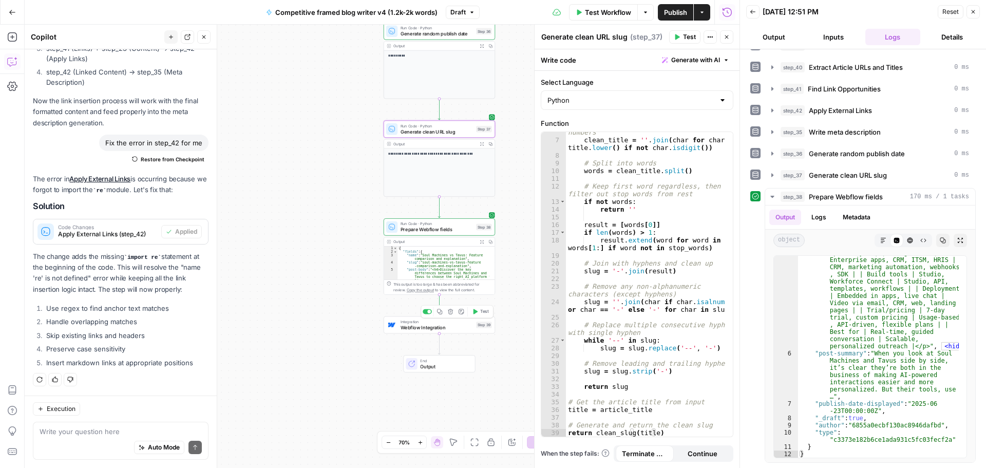
click at [428, 327] on span "Webflow Integration" at bounding box center [437, 326] width 73 height 7
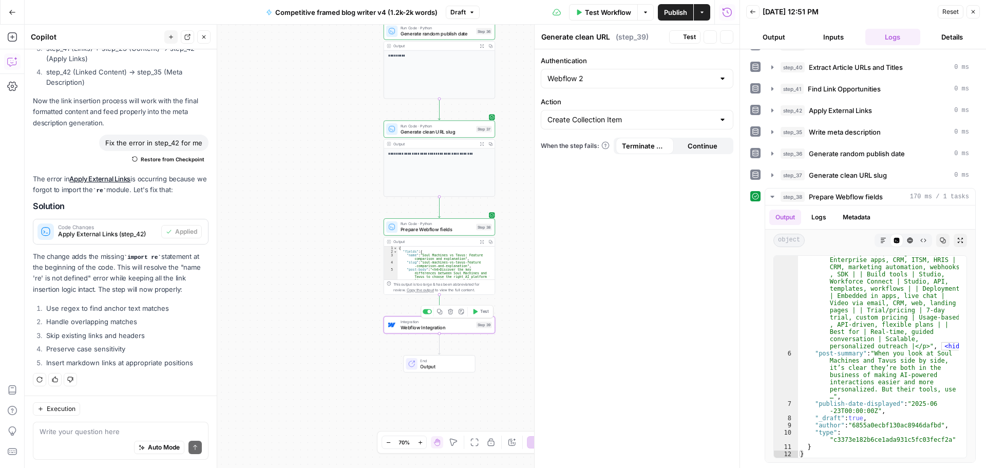
type textarea "Webflow Integration"
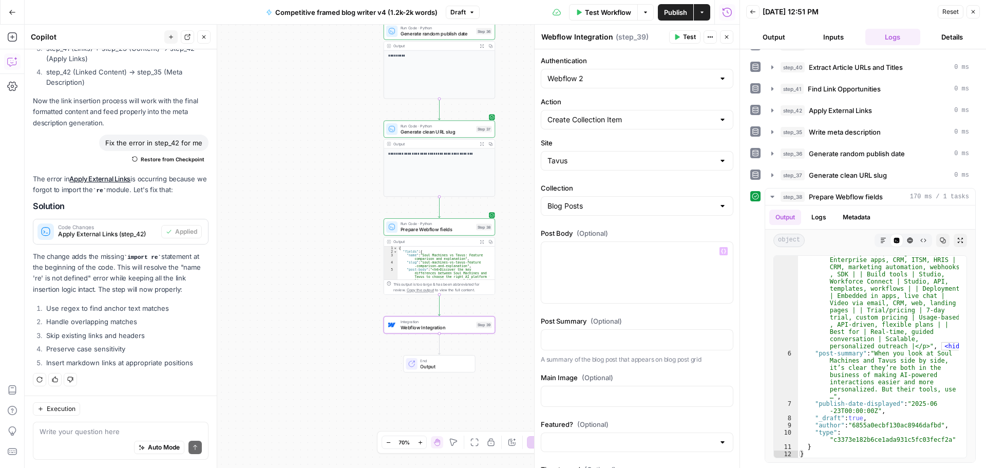
scroll to position [51, 0]
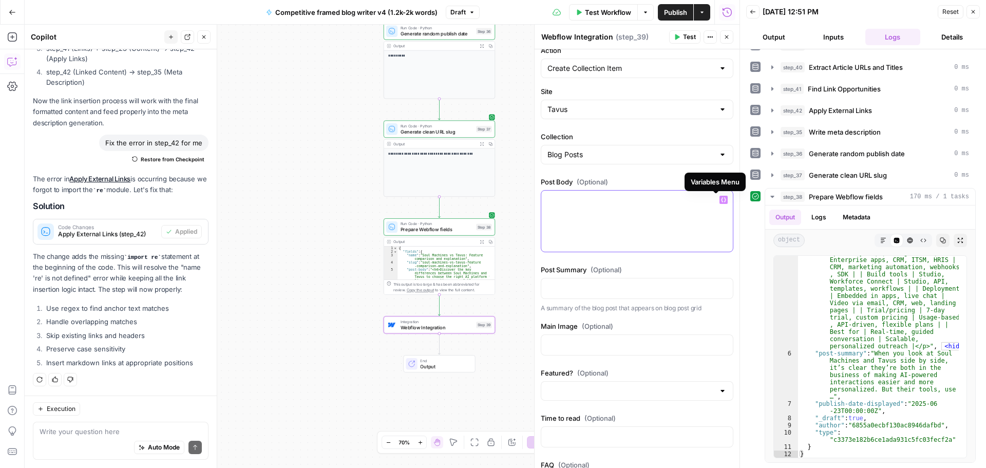
drag, startPoint x: 716, startPoint y: 203, endPoint x: 686, endPoint y: 203, distance: 29.8
click at [719, 203] on button "Variables Menu" at bounding box center [723, 200] width 8 height 8
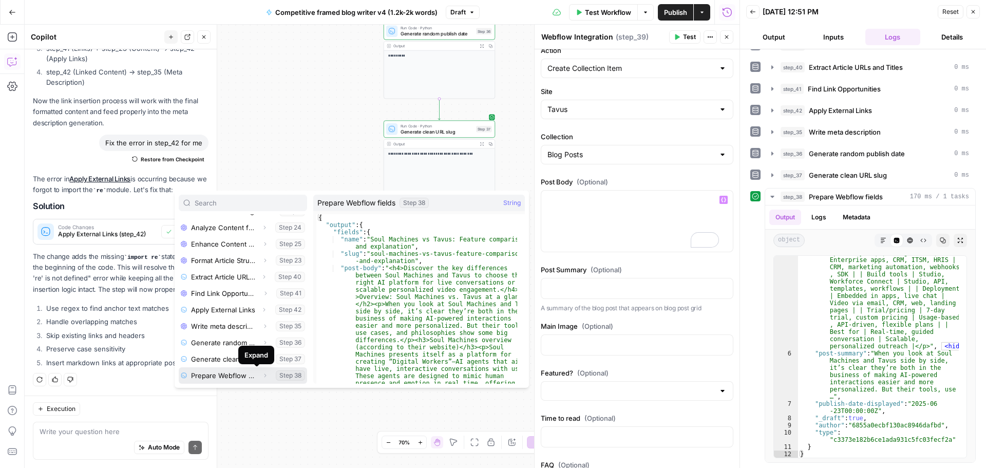
click at [262, 375] on icon "button" at bounding box center [265, 375] width 6 height 6
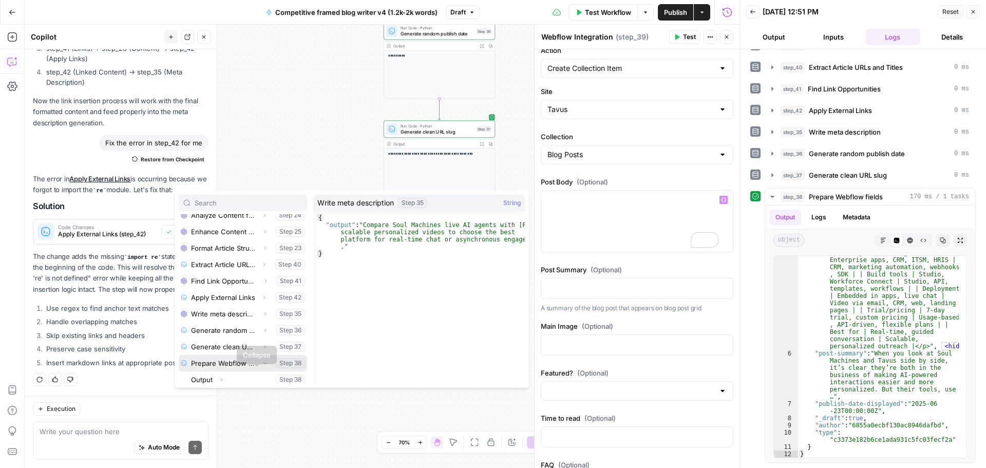
scroll to position [208, 0]
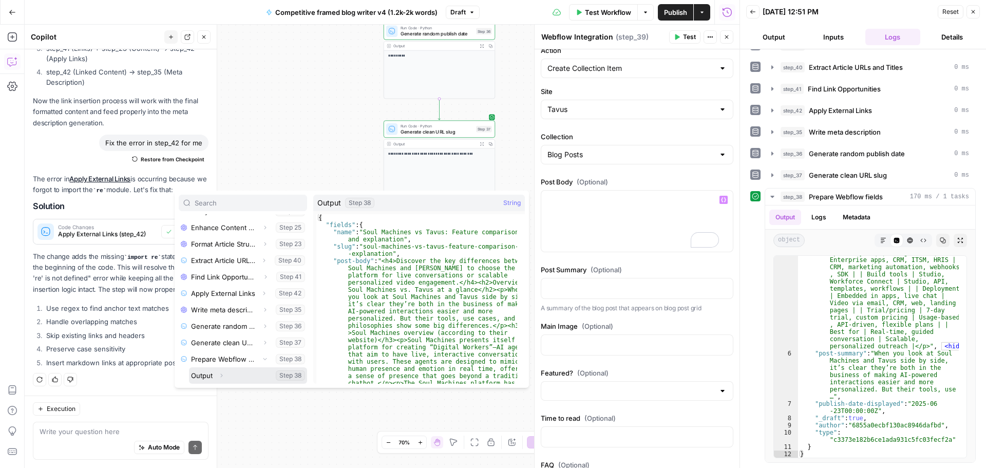
click at [222, 375] on icon "button" at bounding box center [222, 376] width 2 height 4
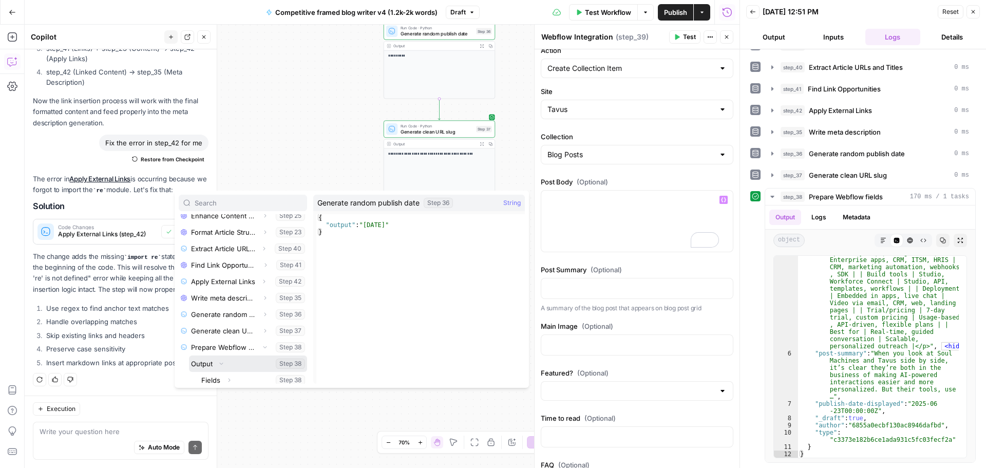
scroll to position [225, 0]
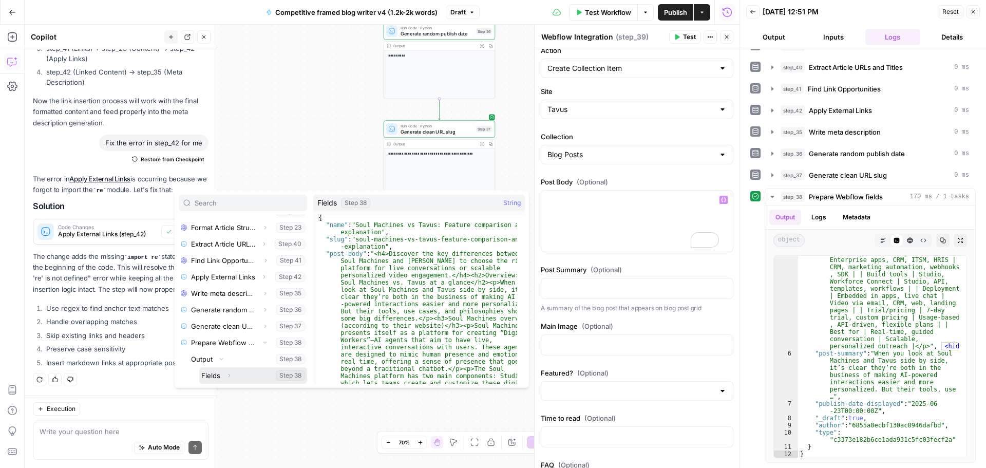
click at [227, 373] on icon "button" at bounding box center [229, 375] width 6 height 6
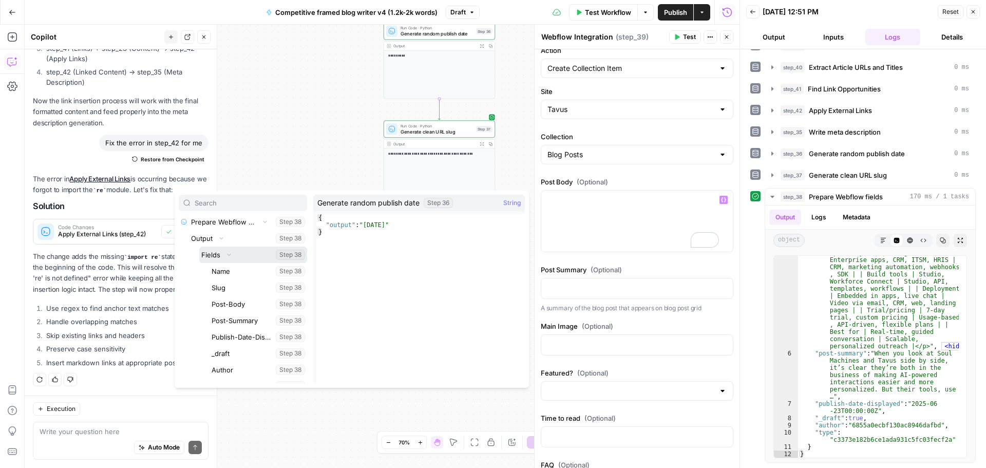
scroll to position [356, 0]
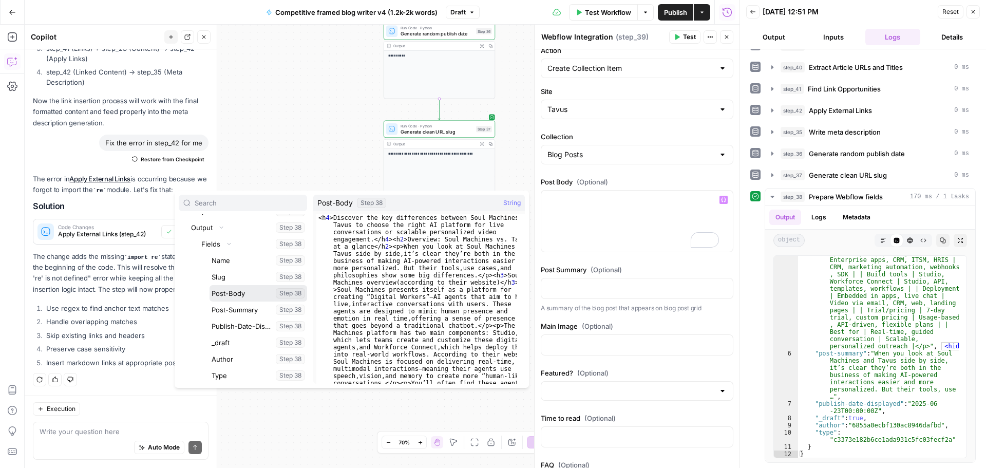
click at [246, 295] on button "Select variable Post-Body" at bounding box center [259, 293] width 98 height 16
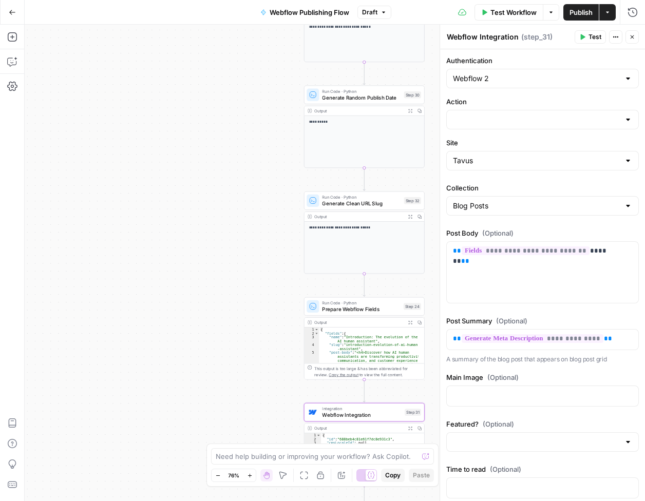
drag, startPoint x: 352, startPoint y: 98, endPoint x: 413, endPoint y: 128, distance: 68.7
click at [352, 98] on span "Generate Random Publish Date" at bounding box center [361, 97] width 79 height 8
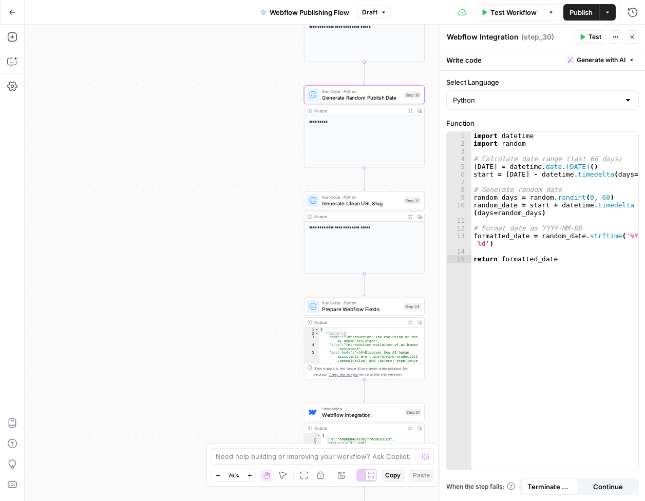
type textarea "Generate Random Publish Date"
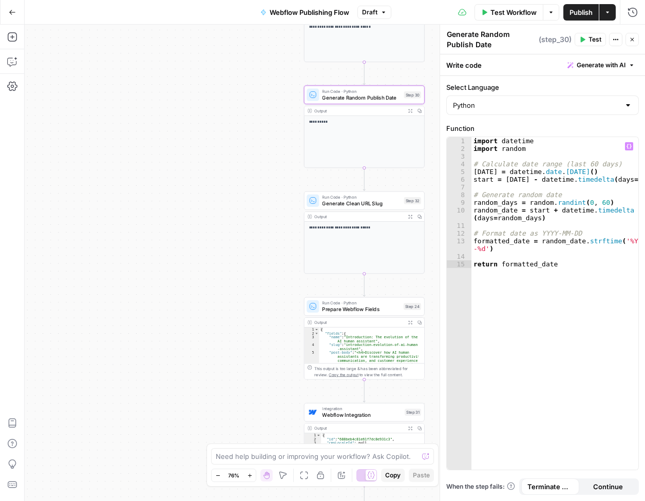
click at [566, 266] on div "import datetime import random # Calculate date range (last 60 days) [DATE] = da…" at bounding box center [554, 311] width 167 height 349
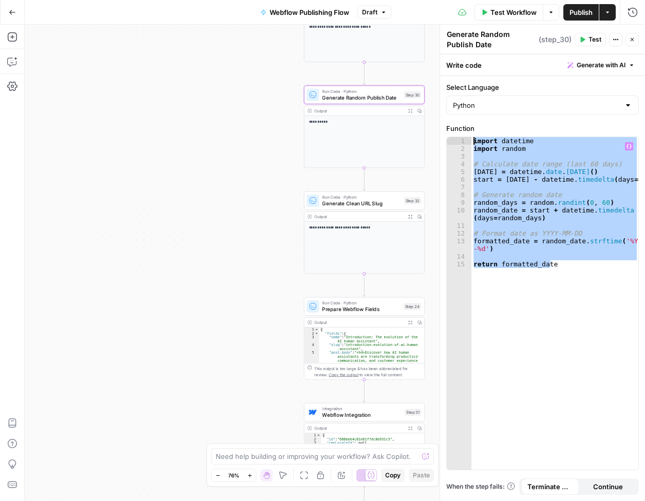
drag, startPoint x: 589, startPoint y: 272, endPoint x: 464, endPoint y: 129, distance: 190.3
click at [464, 129] on div "**********" at bounding box center [542, 296] width 193 height 347
type textarea "**********"
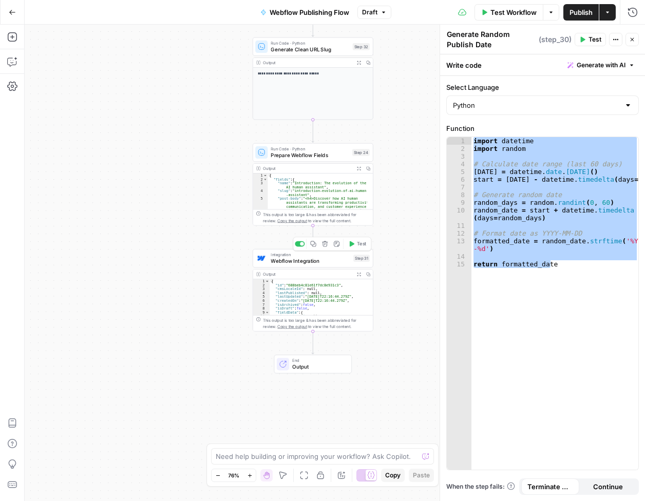
drag, startPoint x: 316, startPoint y: 258, endPoint x: 279, endPoint y: 261, distance: 37.1
click at [316, 258] on span "Webflow Integration" at bounding box center [311, 261] width 80 height 8
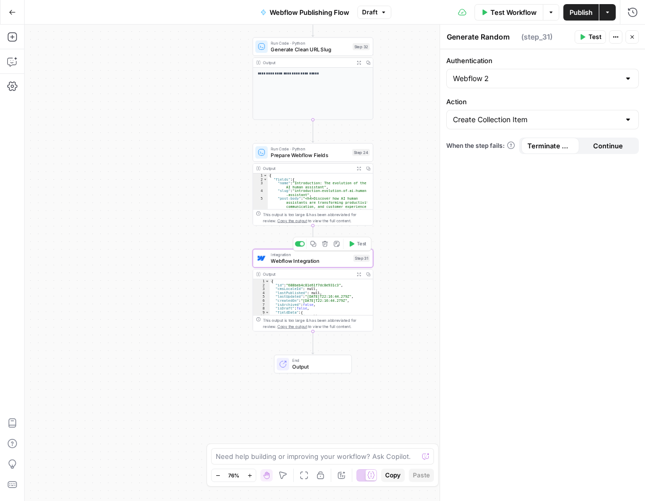
type textarea "Webflow Integration"
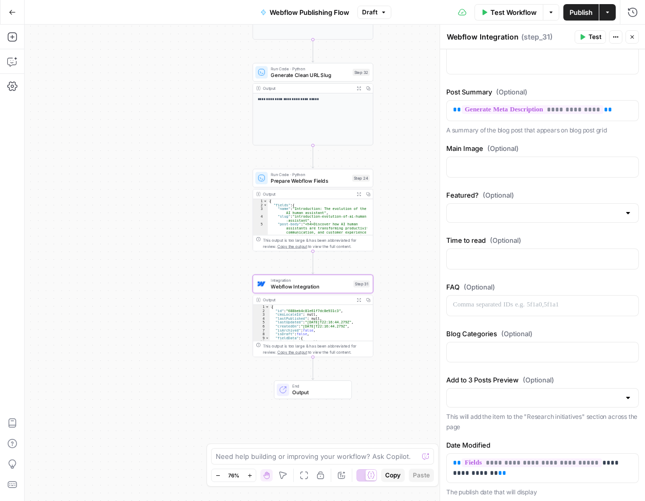
scroll to position [178, 0]
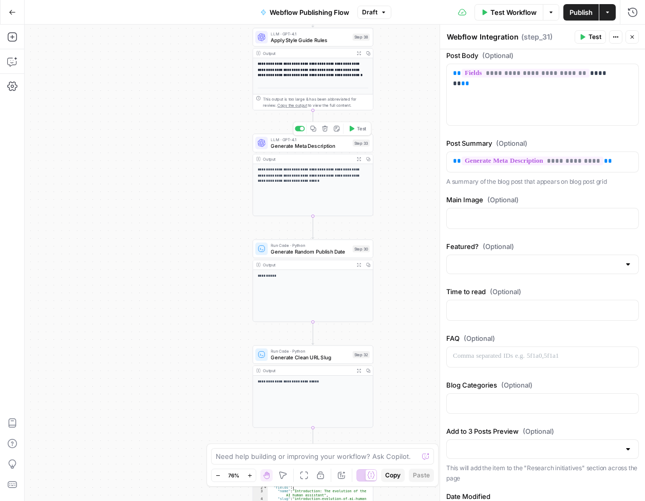
click at [320, 146] on span "Generate Meta Description" at bounding box center [310, 146] width 79 height 8
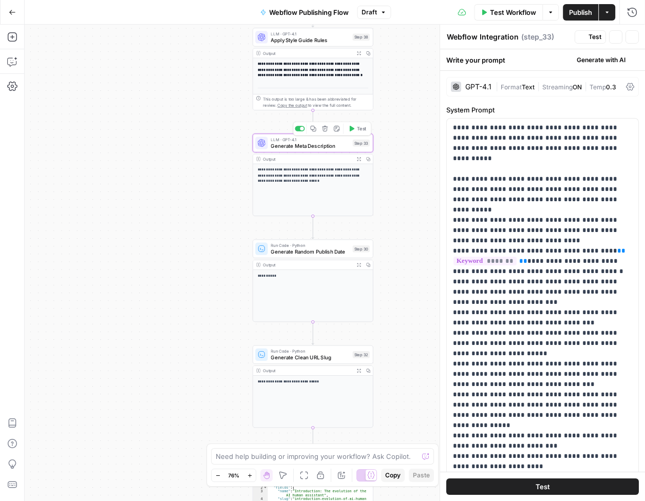
type textarea "Generate Meta Description"
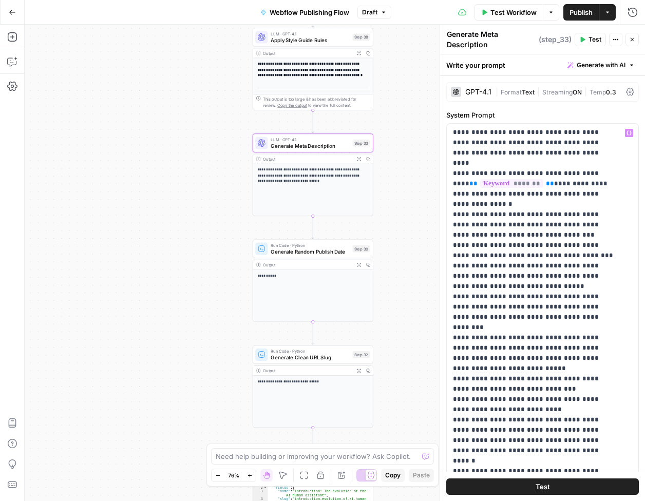
scroll to position [154, 0]
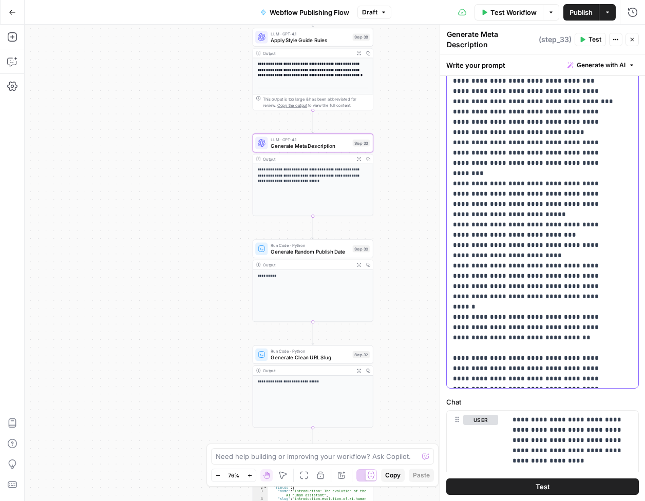
click at [549, 336] on p "**********" at bounding box center [535, 132] width 164 height 503
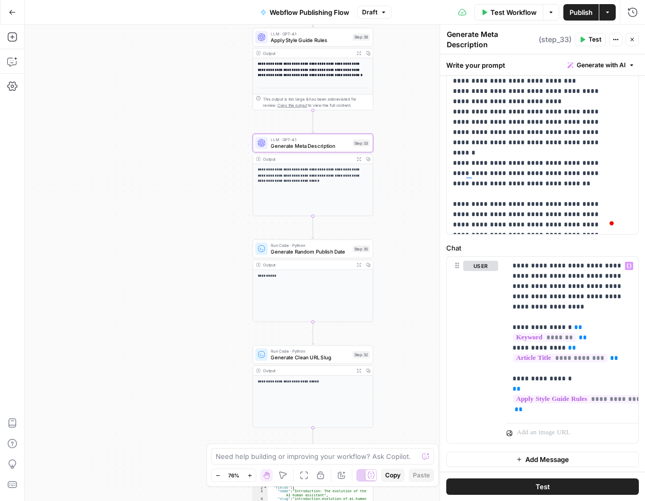
scroll to position [316, 0]
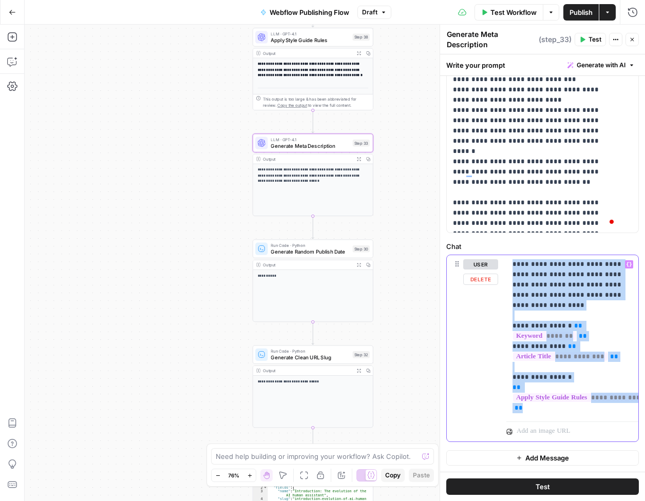
drag, startPoint x: 540, startPoint y: 404, endPoint x: 509, endPoint y: 261, distance: 146.6
click at [509, 261] on div "**********" at bounding box center [572, 336] width 132 height 162
copy p "**********"
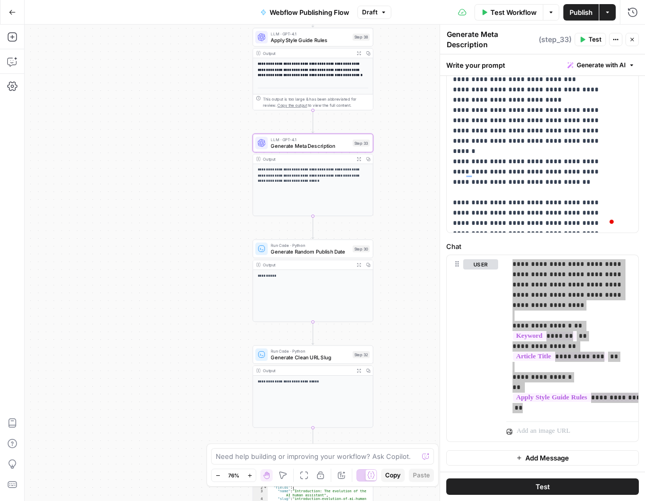
scroll to position [93, 0]
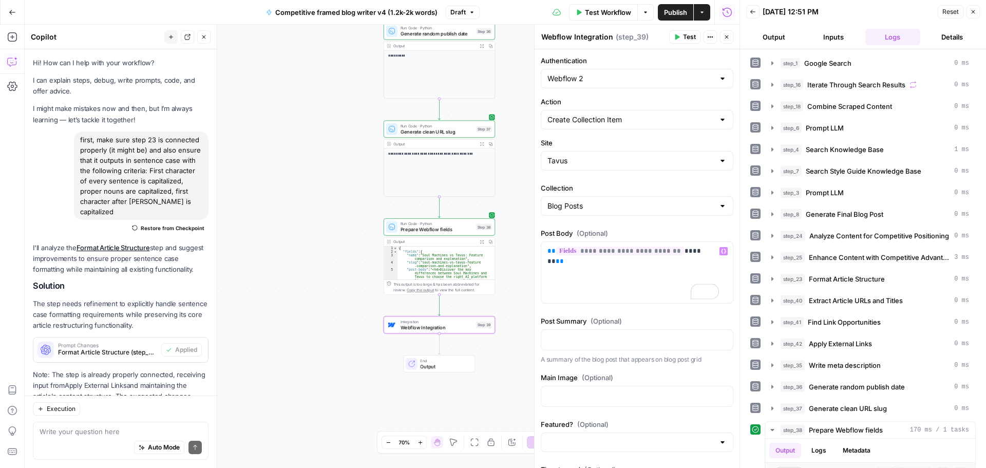
scroll to position [51, 0]
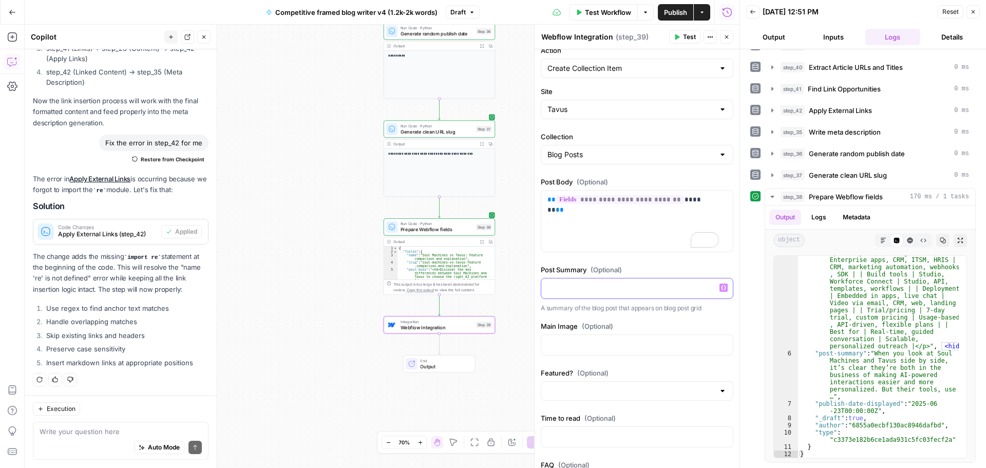
click at [721, 286] on icon "button" at bounding box center [723, 287] width 5 height 5
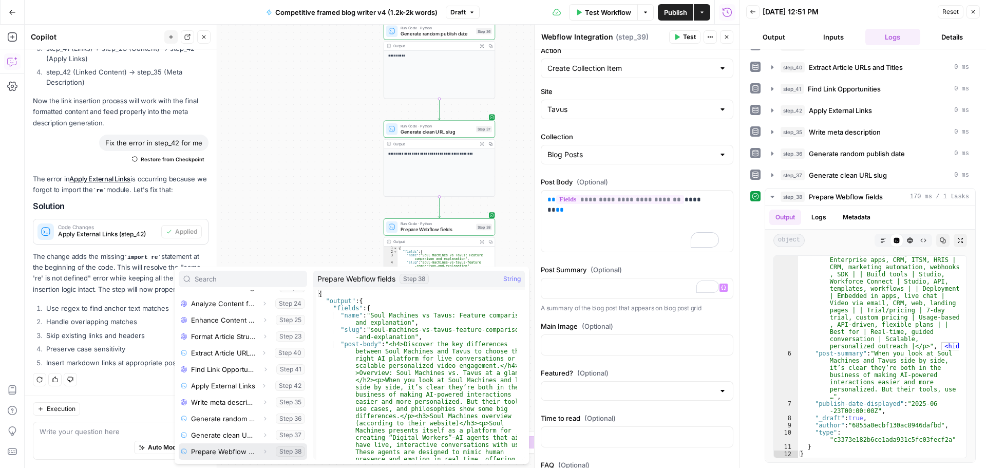
click at [264, 450] on icon "button" at bounding box center [265, 452] width 2 height 4
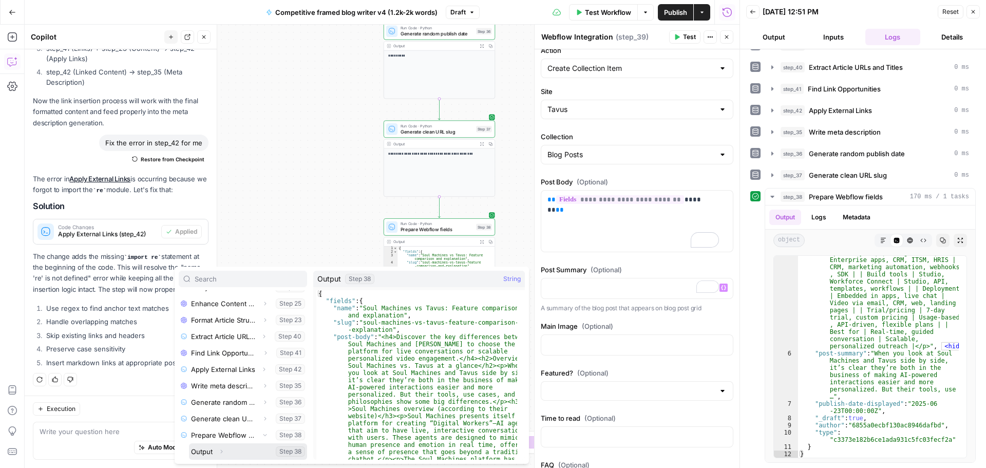
click at [221, 451] on icon "button" at bounding box center [221, 451] width 6 height 6
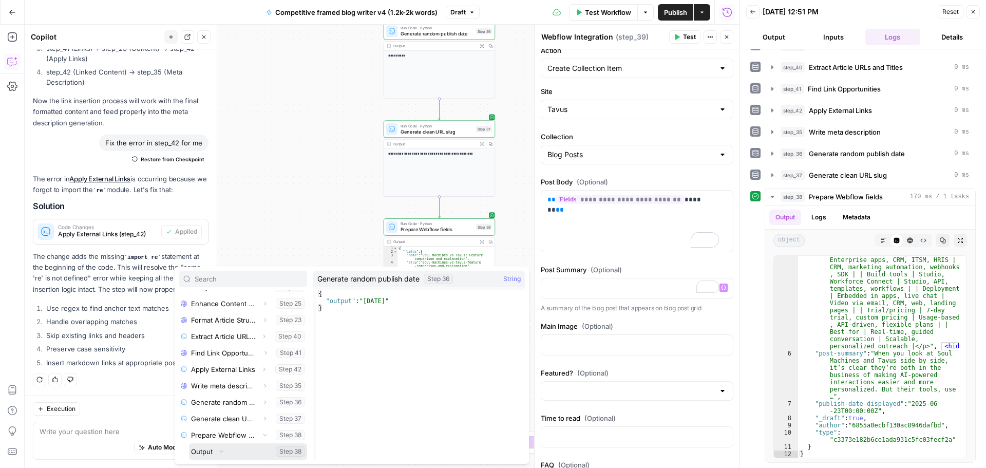
scroll to position [225, 0]
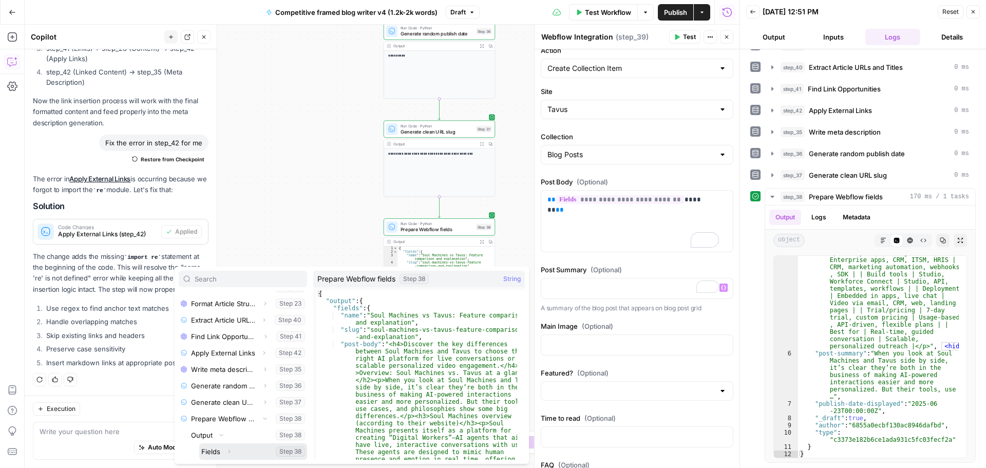
click at [227, 452] on icon "button" at bounding box center [229, 451] width 6 height 6
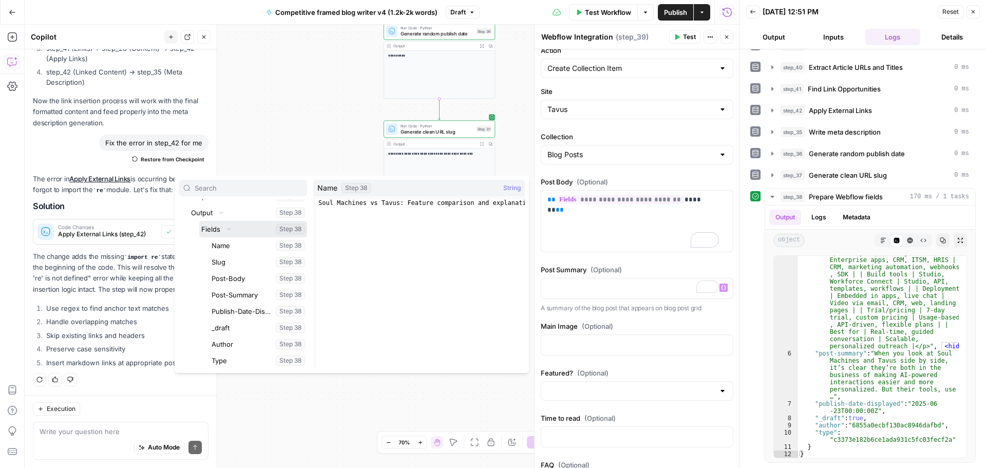
scroll to position [154, 0]
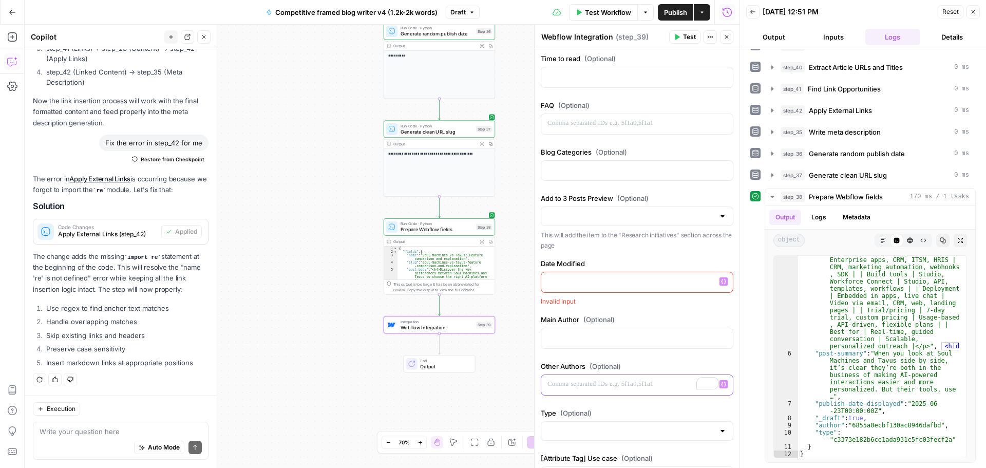
scroll to position [411, 0]
click at [721, 281] on icon "button" at bounding box center [723, 281] width 5 height 5
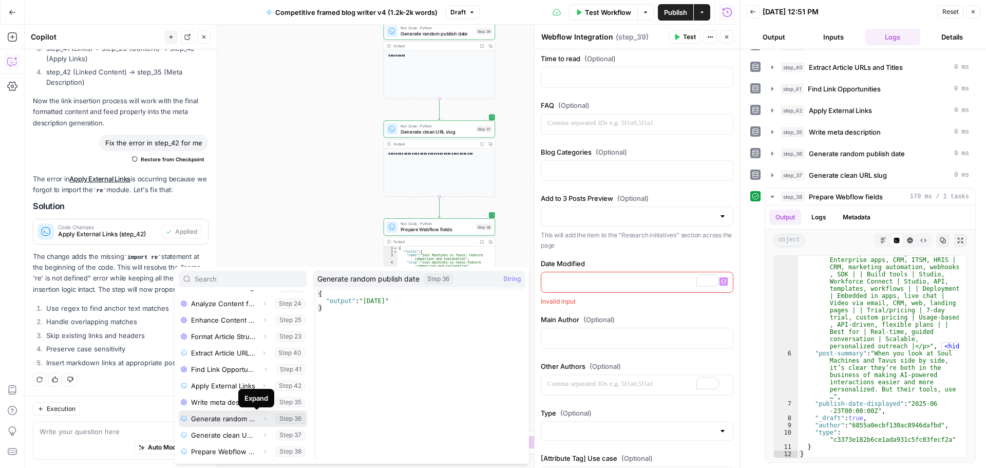
click at [262, 421] on icon "button" at bounding box center [265, 418] width 6 height 6
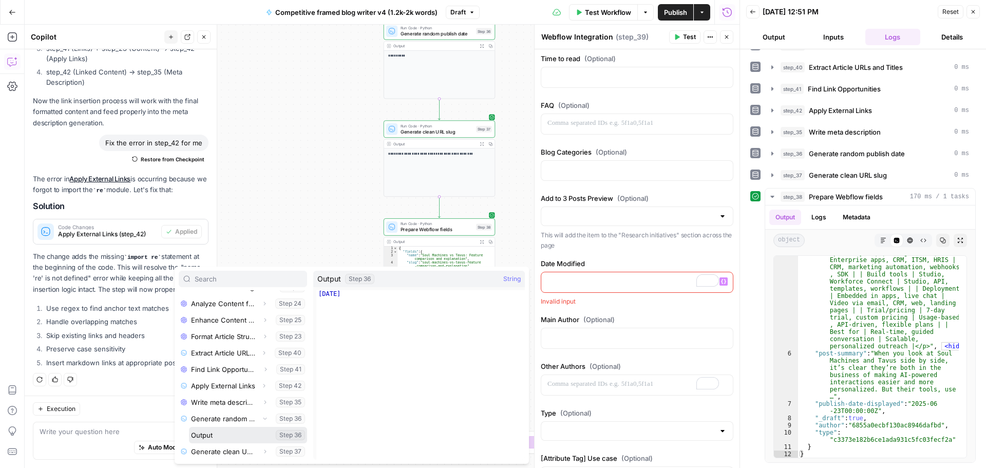
click at [239, 434] on button "Select variable Output" at bounding box center [248, 435] width 118 height 16
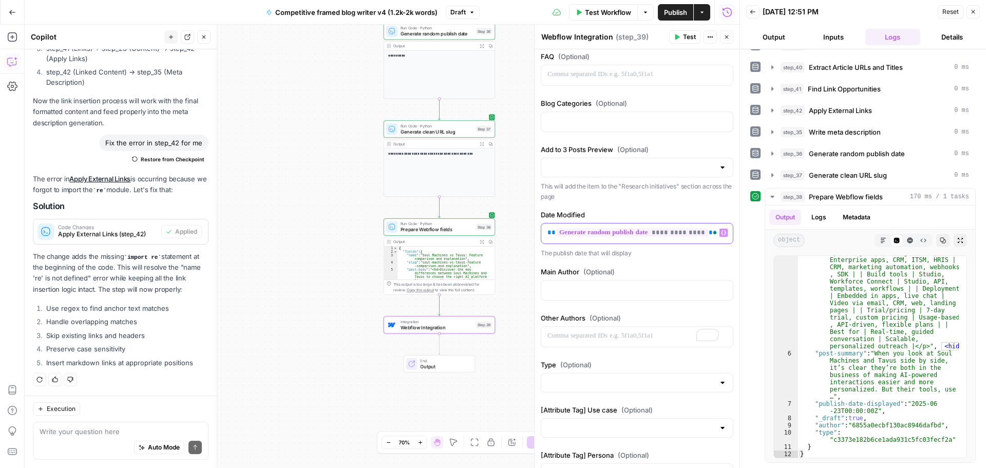
scroll to position [462, 0]
click at [721, 289] on icon "button" at bounding box center [723, 286] width 5 height 5
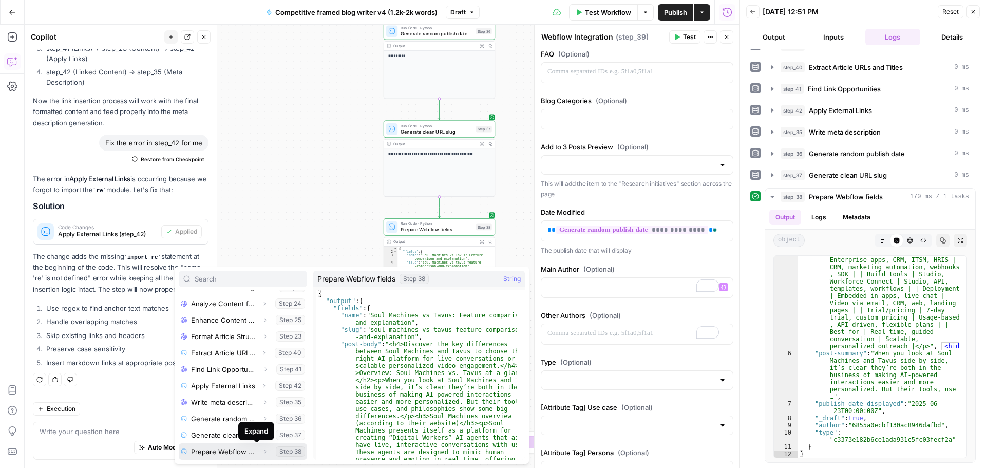
click at [262, 451] on icon "button" at bounding box center [265, 451] width 6 height 6
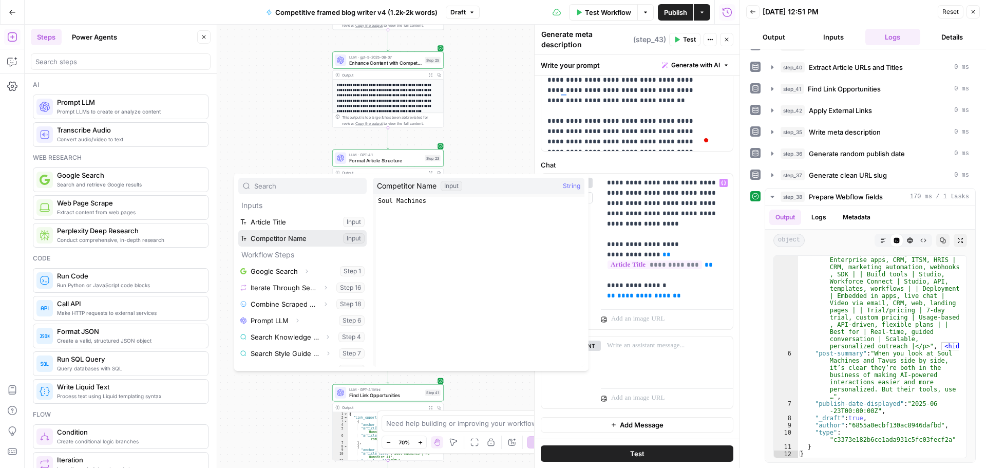
click at [310, 239] on button "Select variable Competitor Name" at bounding box center [302, 238] width 128 height 16
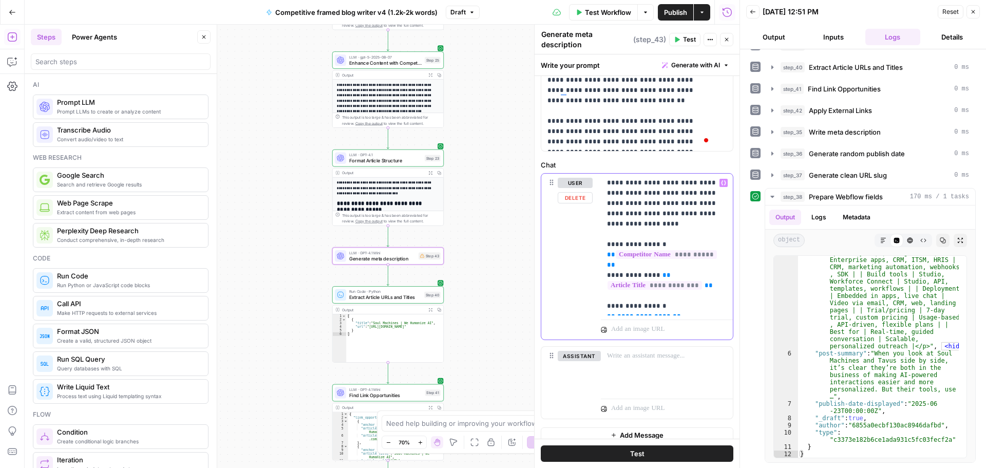
click at [638, 313] on span "**********" at bounding box center [643, 316] width 53 height 7
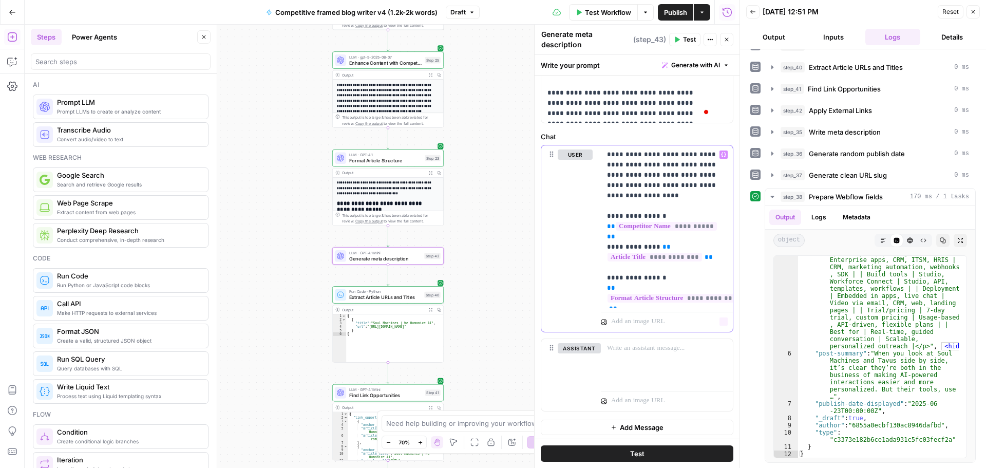
scroll to position [767, 0]
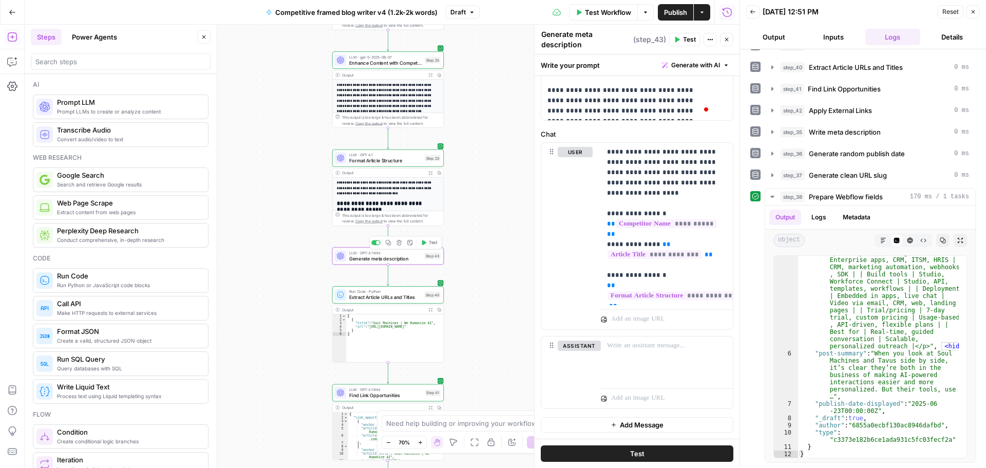
click at [426, 245] on icon "button" at bounding box center [424, 243] width 6 height 6
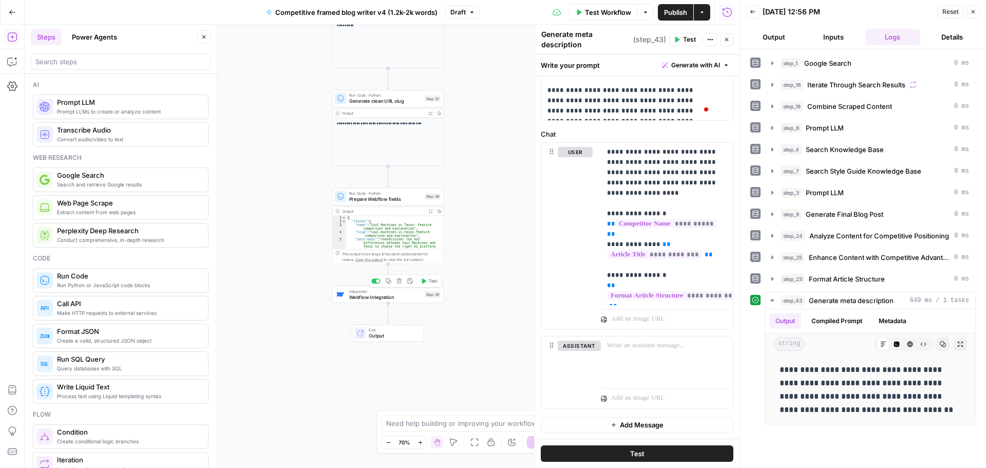
click at [390, 299] on span "Webflow Integration" at bounding box center [385, 296] width 73 height 7
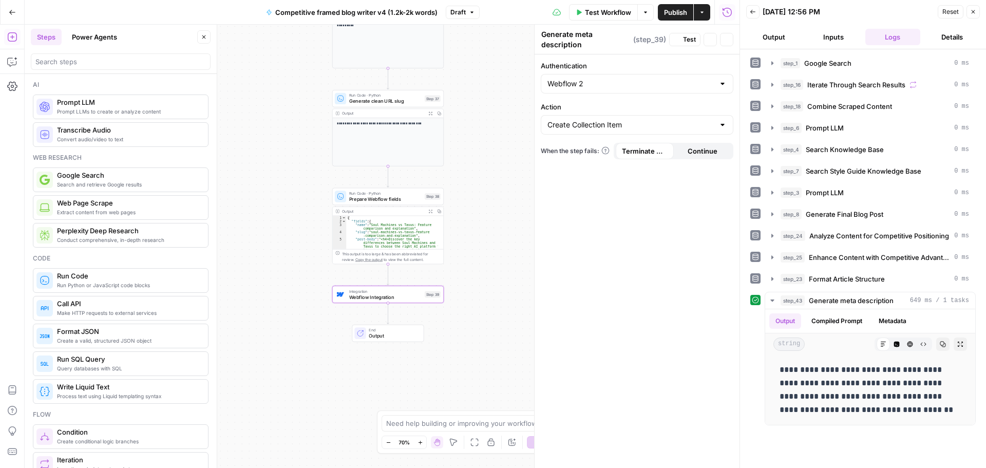
type textarea "Webflow Integration"
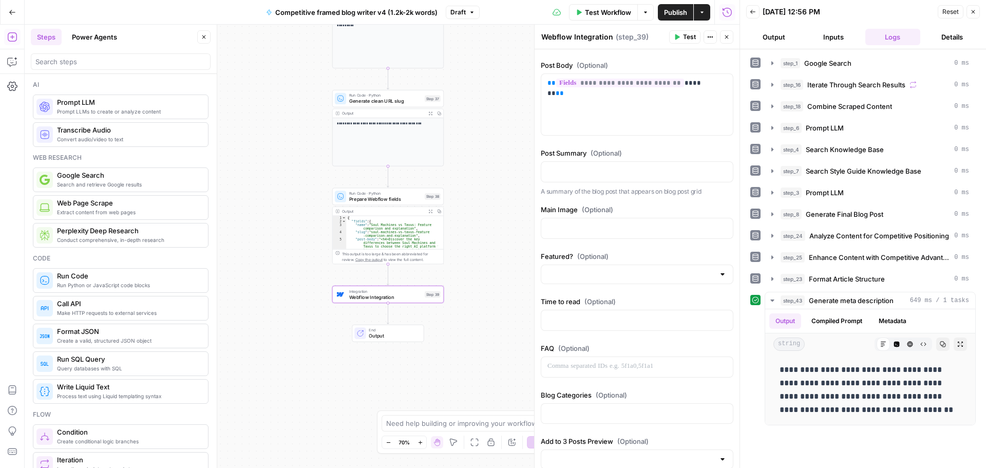
scroll to position [154, 0]
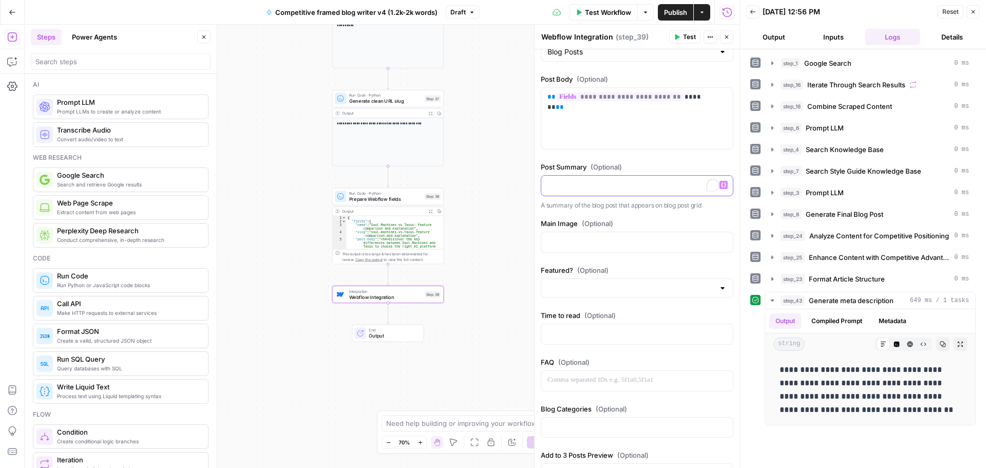
click at [641, 185] on p "To enrich screen reader interactions, please activate Accessibility in Grammarl…" at bounding box center [636, 185] width 179 height 10
click at [719, 187] on button "Variables Menu" at bounding box center [723, 185] width 8 height 8
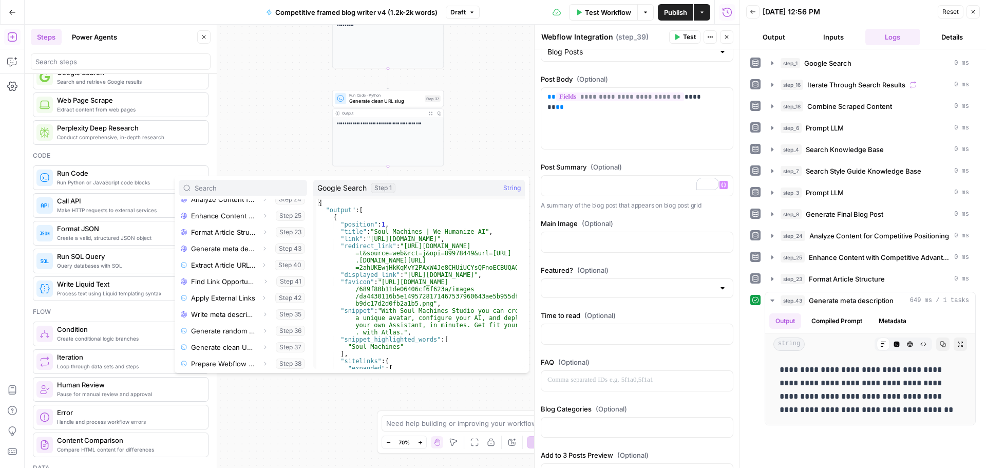
scroll to position [208, 0]
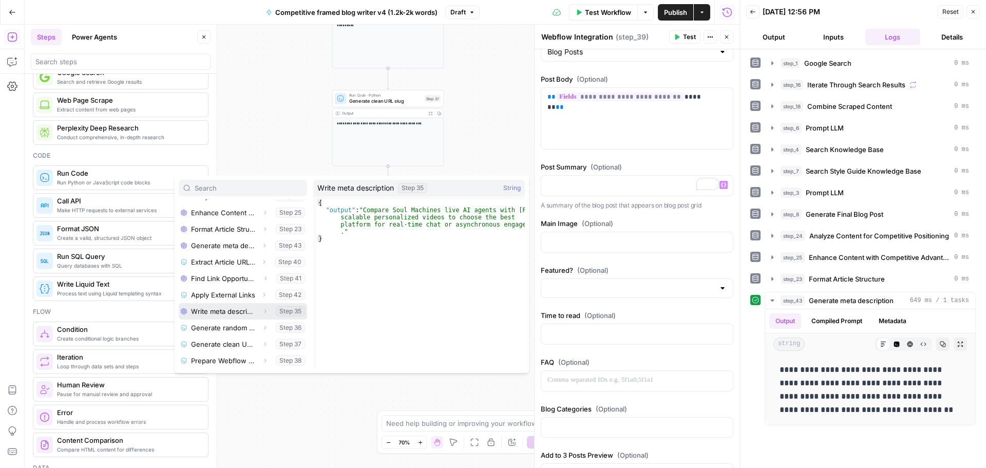
click at [262, 311] on icon "button" at bounding box center [265, 311] width 6 height 6
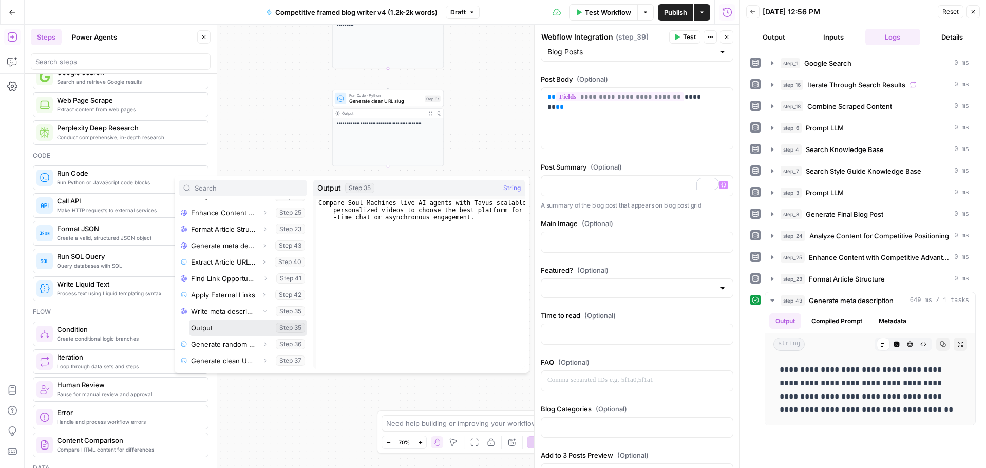
click at [216, 331] on button "Select variable Output" at bounding box center [248, 327] width 118 height 16
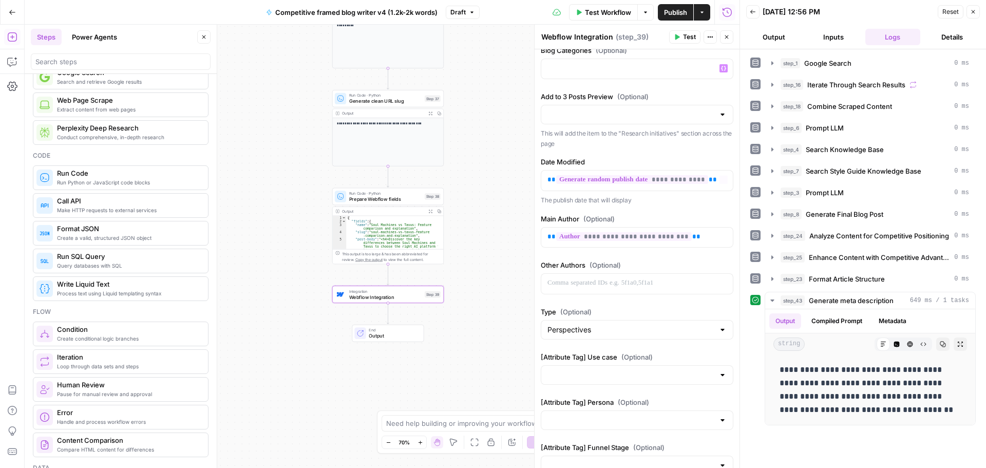
scroll to position [513, 0]
click at [432, 278] on span "Test" at bounding box center [433, 281] width 9 height 7
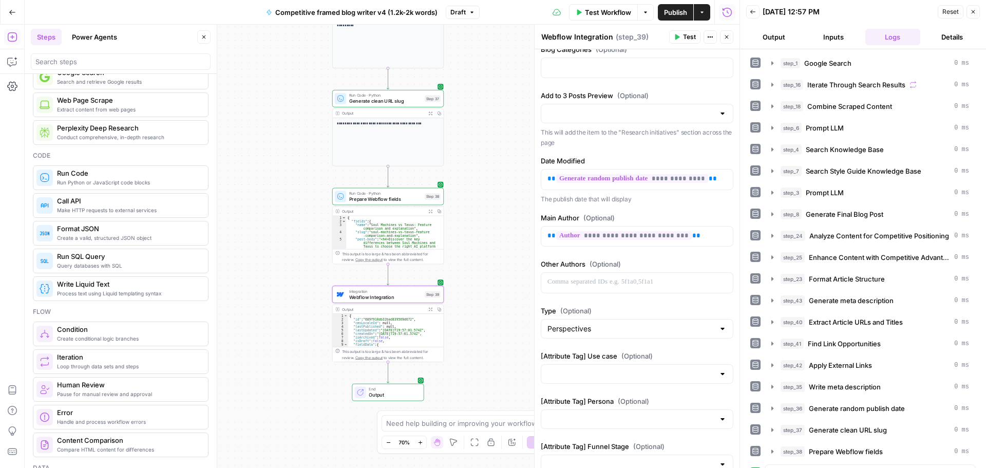
click at [670, 12] on span "Publish" at bounding box center [675, 12] width 23 height 10
click at [283, 11] on span "Competitive framed blog writer v4 (1.2k-2k words)" at bounding box center [350, 12] width 162 height 10
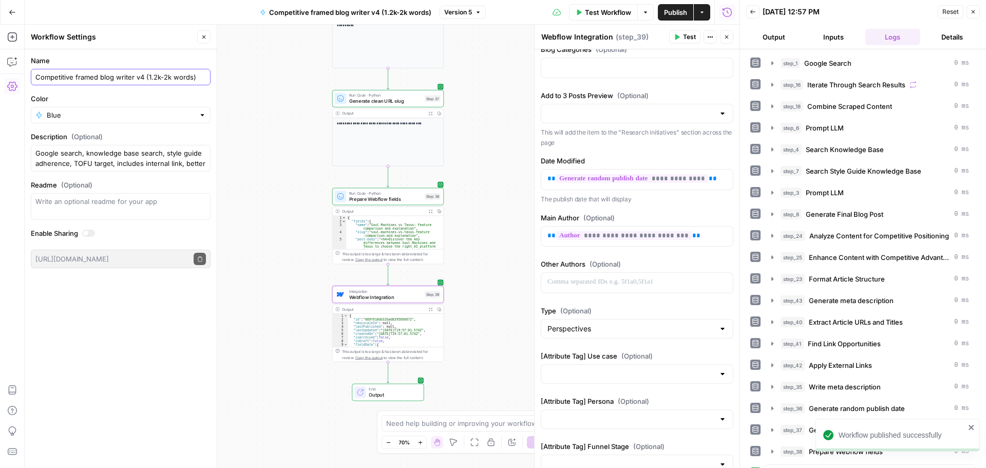
click at [35, 79] on input "Competitive framed blog writer v4 (1.2k-2k words)" at bounding box center [120, 77] width 170 height 10
drag, startPoint x: 154, startPoint y: 74, endPoint x: 242, endPoint y: 72, distance: 88.3
click at [242, 72] on body "Tavus Superiority New Home Browse Your Data Usage Settings Recent Grids v6 "For…" at bounding box center [493, 234] width 986 height 468
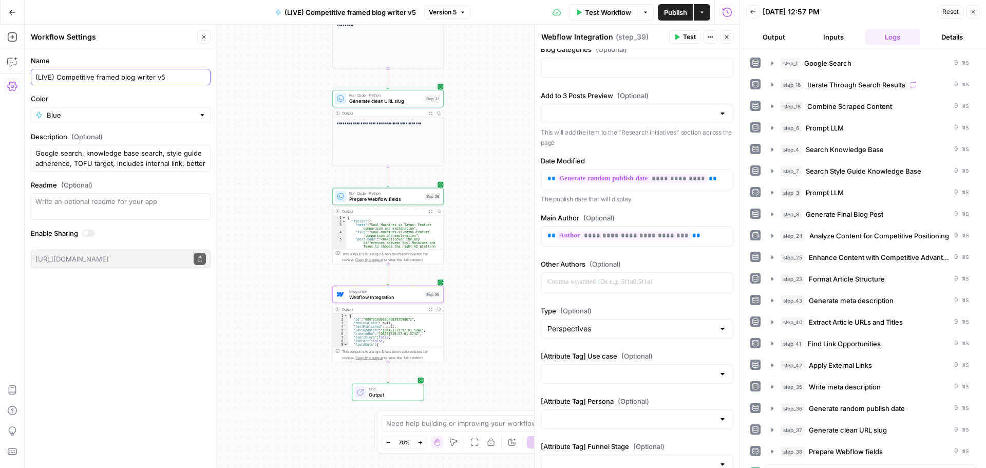
click at [52, 73] on input "(LIVE) Competitive framed blog writer v5" at bounding box center [120, 77] width 170 height 10
click at [99, 68] on div "Name (LIVE Competitive framed blog writer v5" at bounding box center [121, 70] width 180 height 30
click at [38, 79] on input "(LIVE Competitive framed blog writer v5" at bounding box center [120, 77] width 170 height 10
type input "LIVE Competitive framed blog writer v5"
click at [103, 56] on label "Name" at bounding box center [121, 60] width 180 height 10
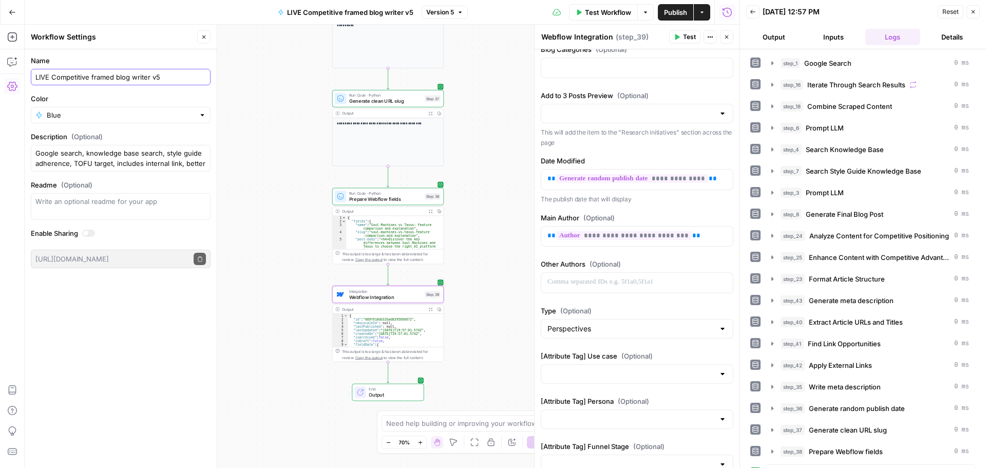
click at [103, 72] on input "LIVE Competitive framed blog writer v5" at bounding box center [120, 77] width 170 height 10
click at [680, 13] on span "Publish" at bounding box center [675, 12] width 23 height 10
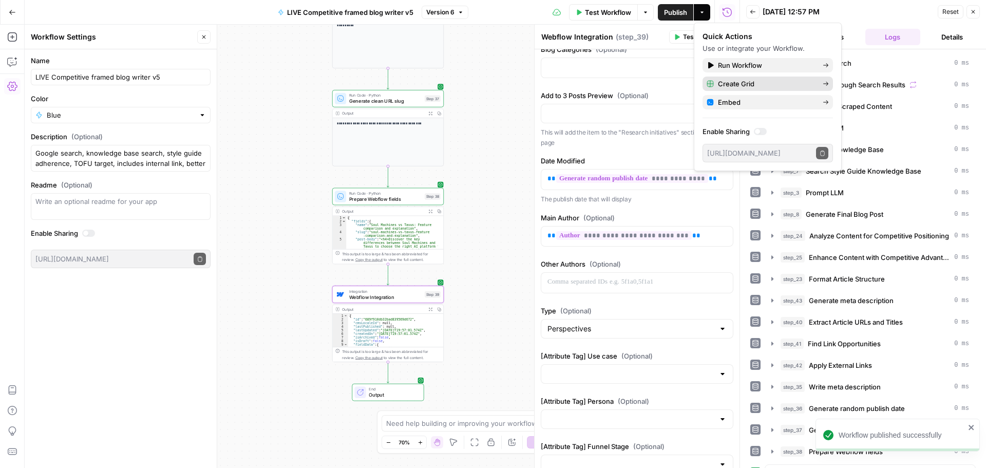
click at [753, 82] on span "Create Grid" at bounding box center [766, 84] width 97 height 10
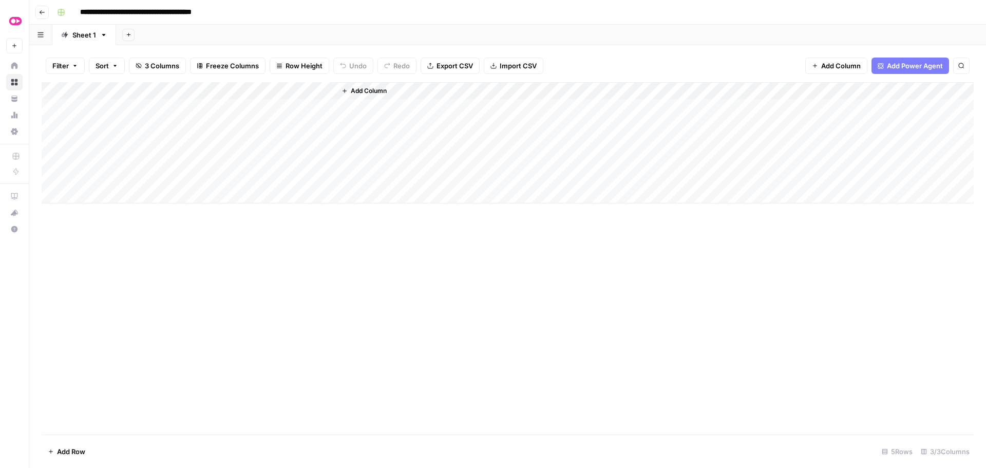
drag, startPoint x: 190, startPoint y: 89, endPoint x: 90, endPoint y: 88, distance: 100.1
click at [90, 88] on div "Add Column" at bounding box center [508, 142] width 932 height 121
click at [146, 258] on div "Add Column" at bounding box center [508, 258] width 932 height 352
click at [108, 109] on div "Add Column" at bounding box center [508, 142] width 932 height 121
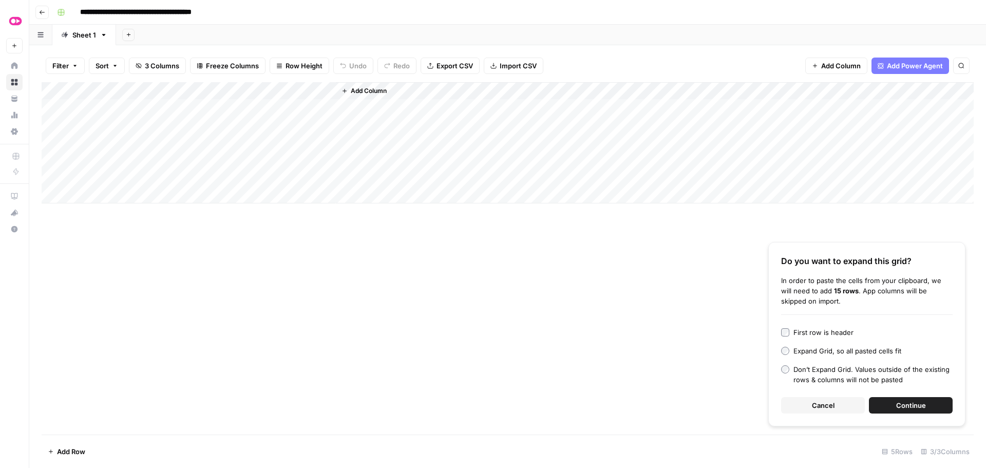
click at [911, 405] on span "Continue" at bounding box center [911, 405] width 30 height 10
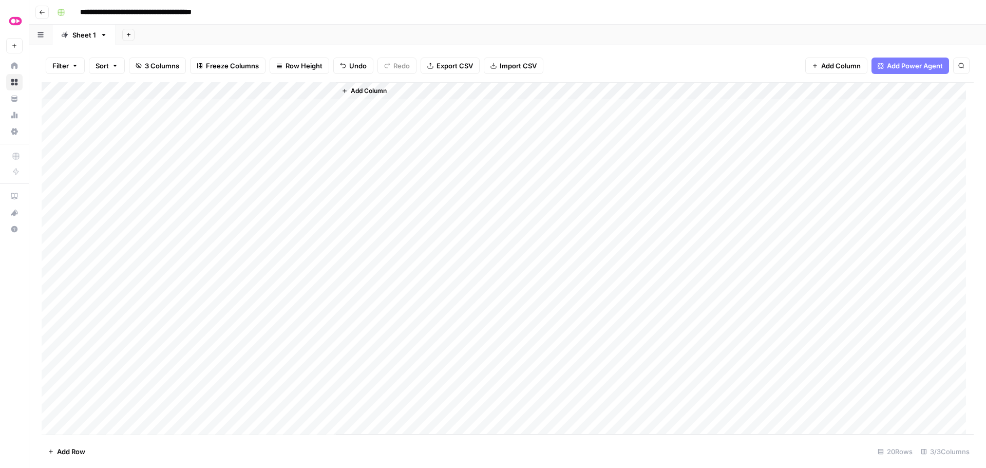
click at [284, 106] on div "Add Column" at bounding box center [508, 258] width 932 height 352
click at [285, 126] on div "Add Column" at bounding box center [508, 258] width 932 height 352
click at [285, 141] on div "Add Column" at bounding box center [508, 258] width 932 height 352
click at [290, 159] on div "Add Column" at bounding box center [508, 258] width 932 height 352
click at [290, 141] on div "Add Column" at bounding box center [508, 258] width 932 height 352
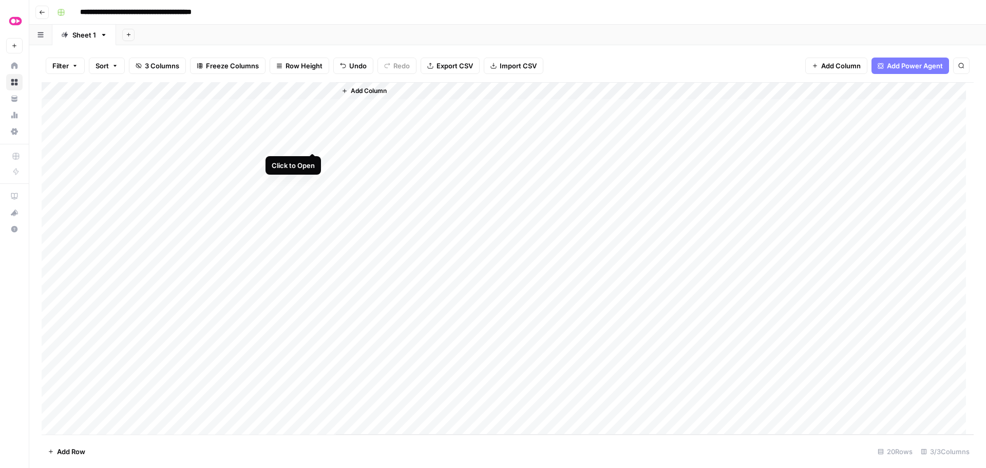
click at [312, 142] on div "Add Column" at bounding box center [508, 258] width 932 height 352
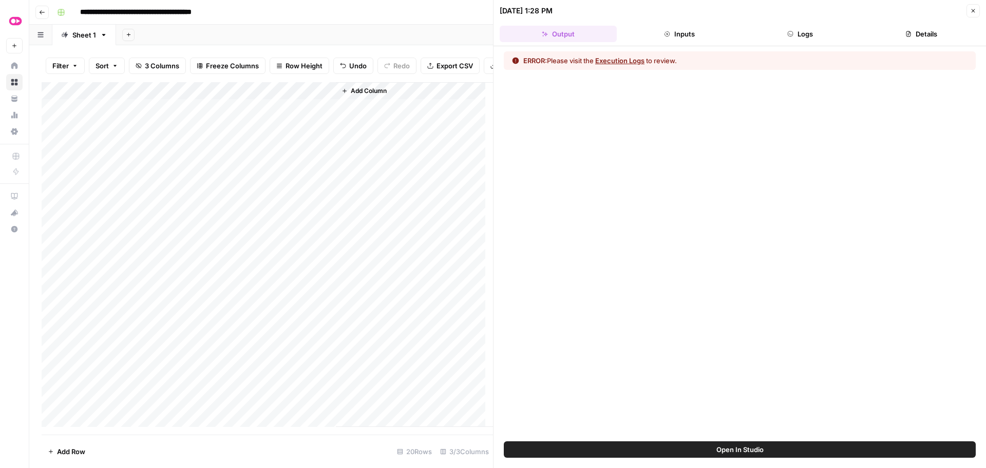
click at [618, 59] on button "Execution Logs" at bounding box center [619, 60] width 49 height 10
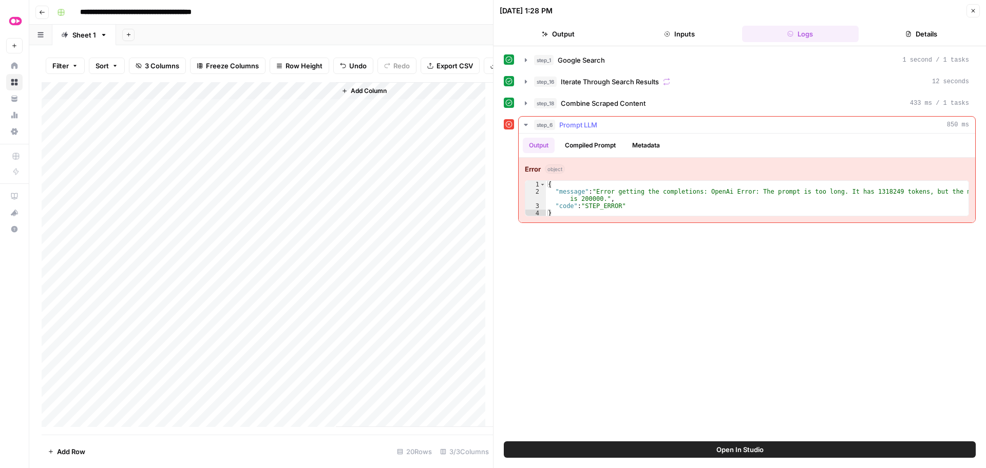
click at [523, 124] on icon "button" at bounding box center [526, 125] width 8 height 8
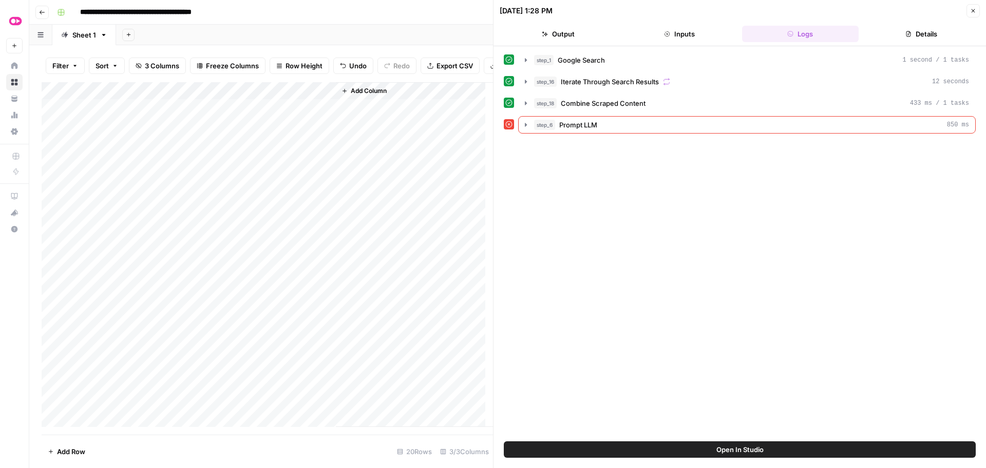
click at [276, 134] on div "Add Column" at bounding box center [267, 254] width 451 height 345
click at [970, 13] on icon "button" at bounding box center [973, 11] width 6 height 6
